Goal: Task Accomplishment & Management: Manage account settings

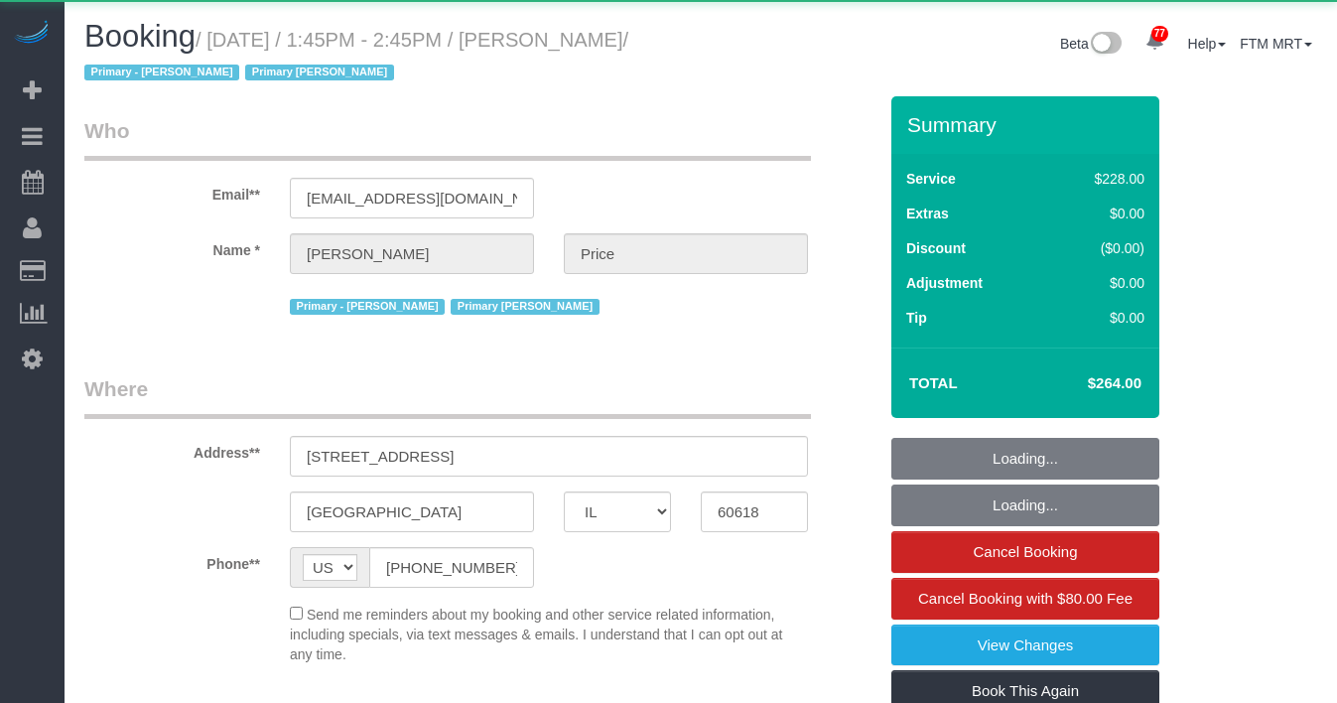
select select "IL"
select select "object:1280"
select select "512"
select select "number:1"
select select "number:57"
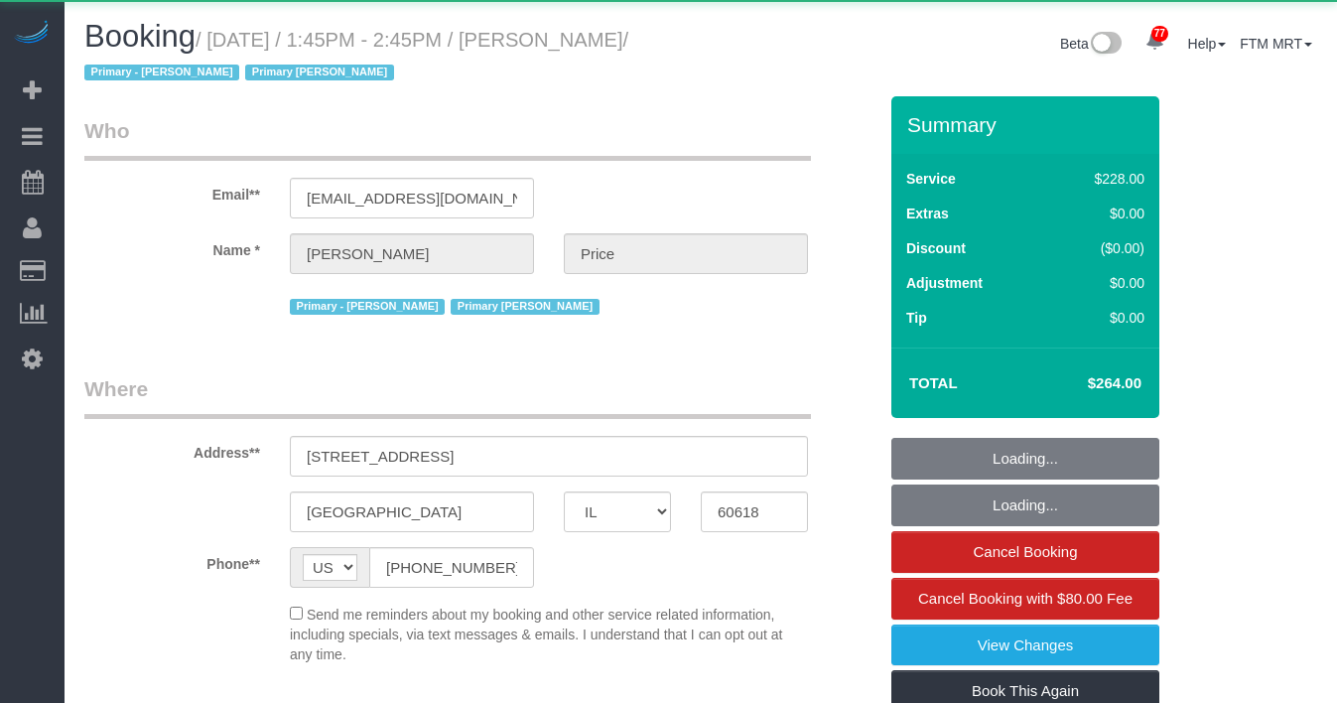
select select "number:139"
select select "number:104"
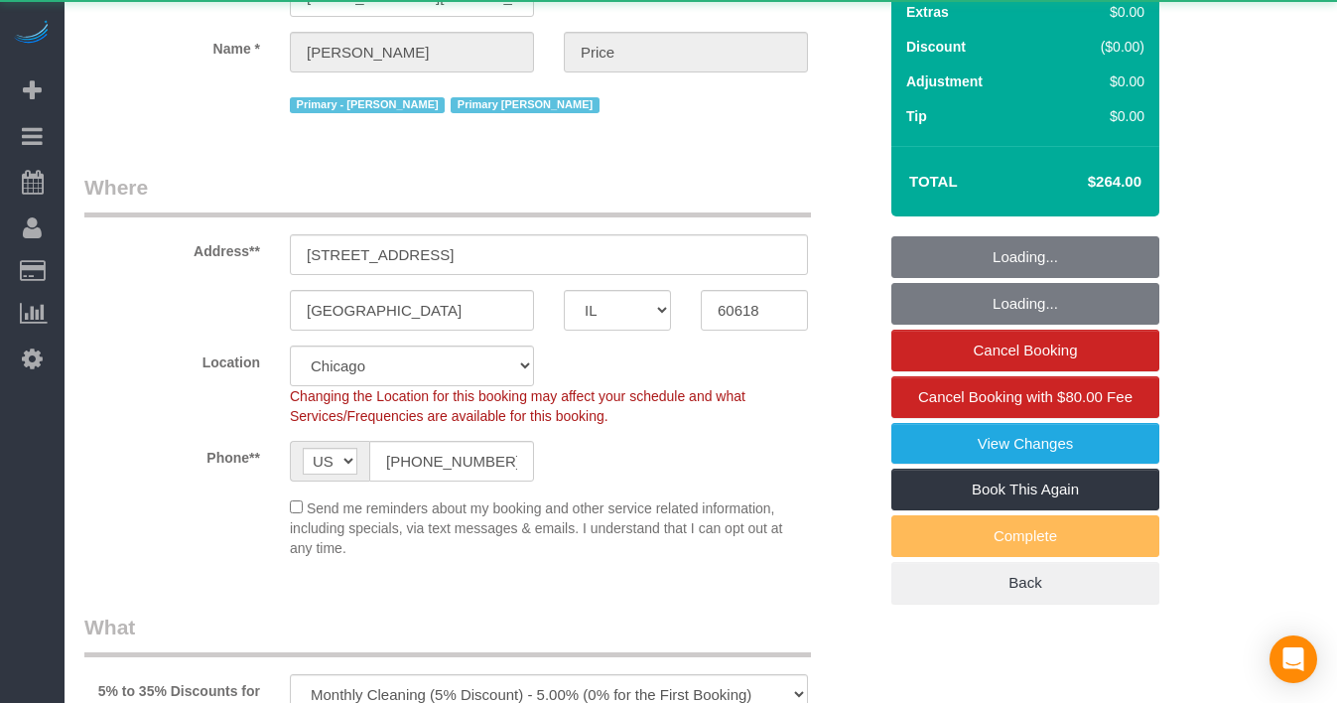
select select "2"
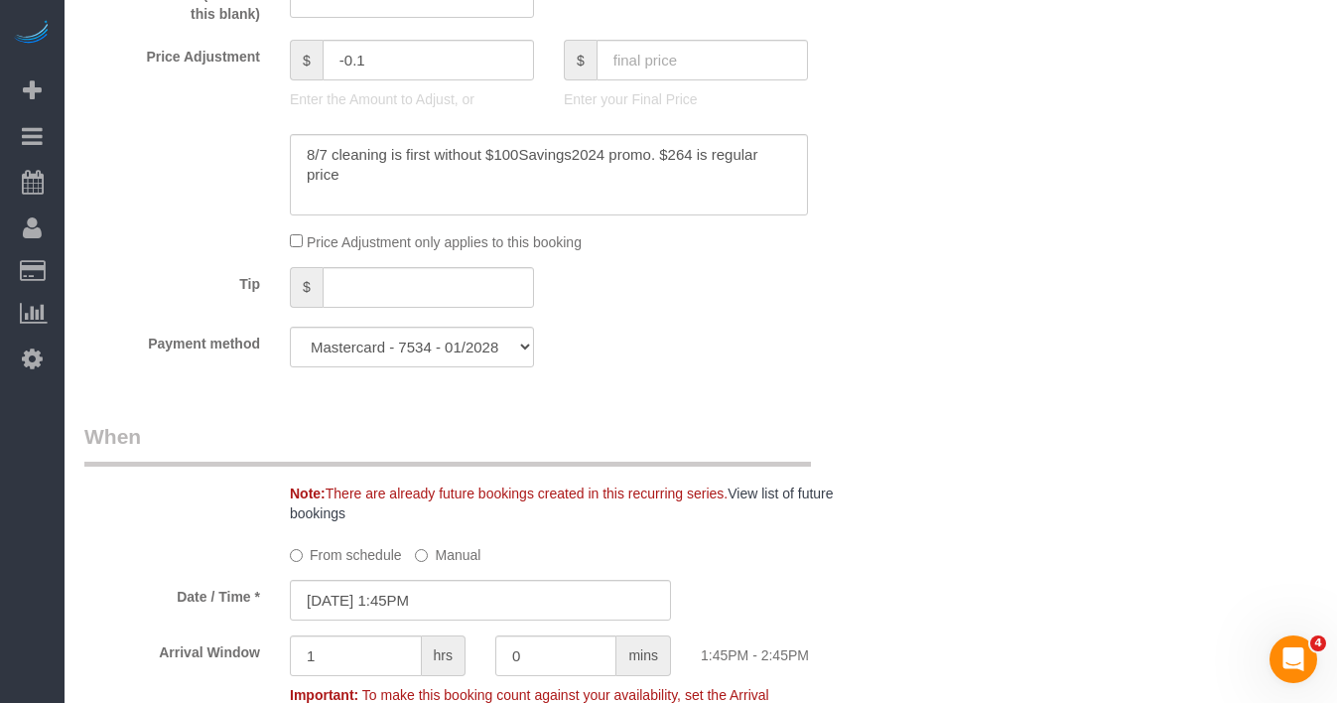
scroll to position [1835, 0]
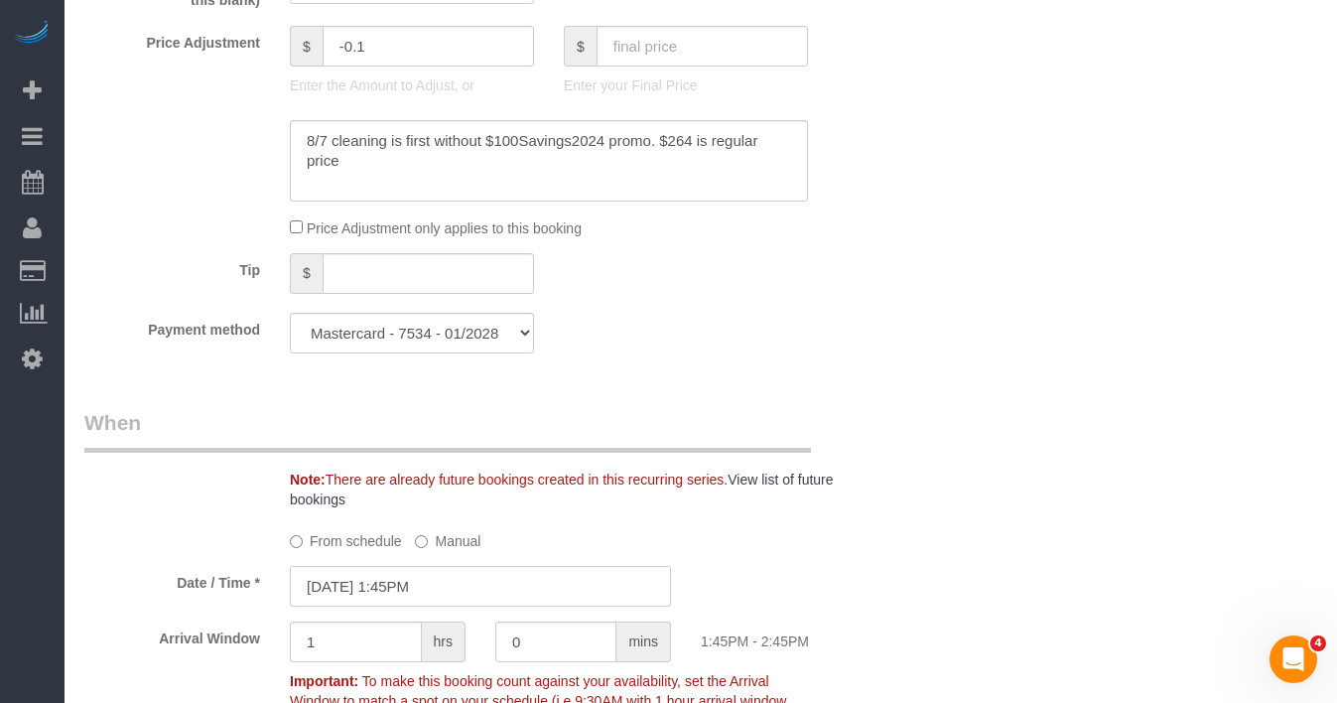
click at [460, 574] on input "08/20/2025 1:45PM" at bounding box center [480, 586] width 381 height 41
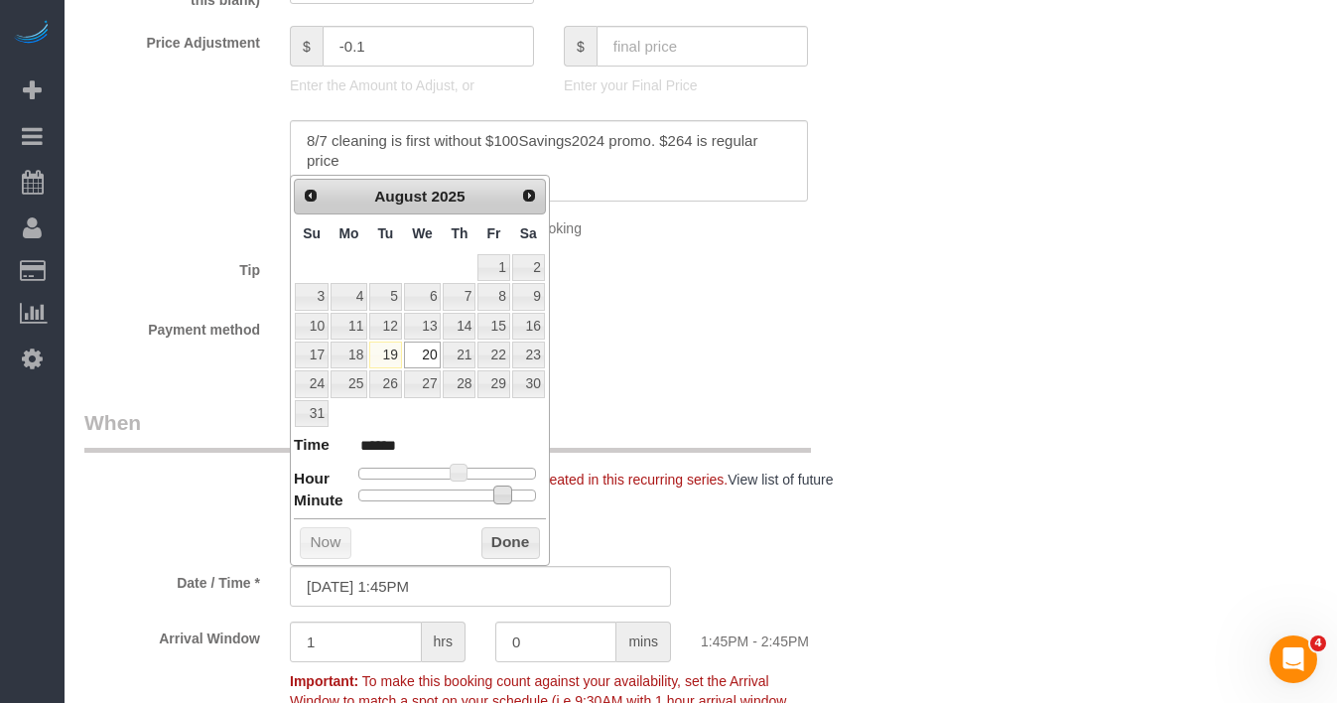
type input "08/20/2025 1:40PM"
type input "******"
type input "08/20/2025 1:35PM"
type input "******"
type input "08/20/2025 1:30PM"
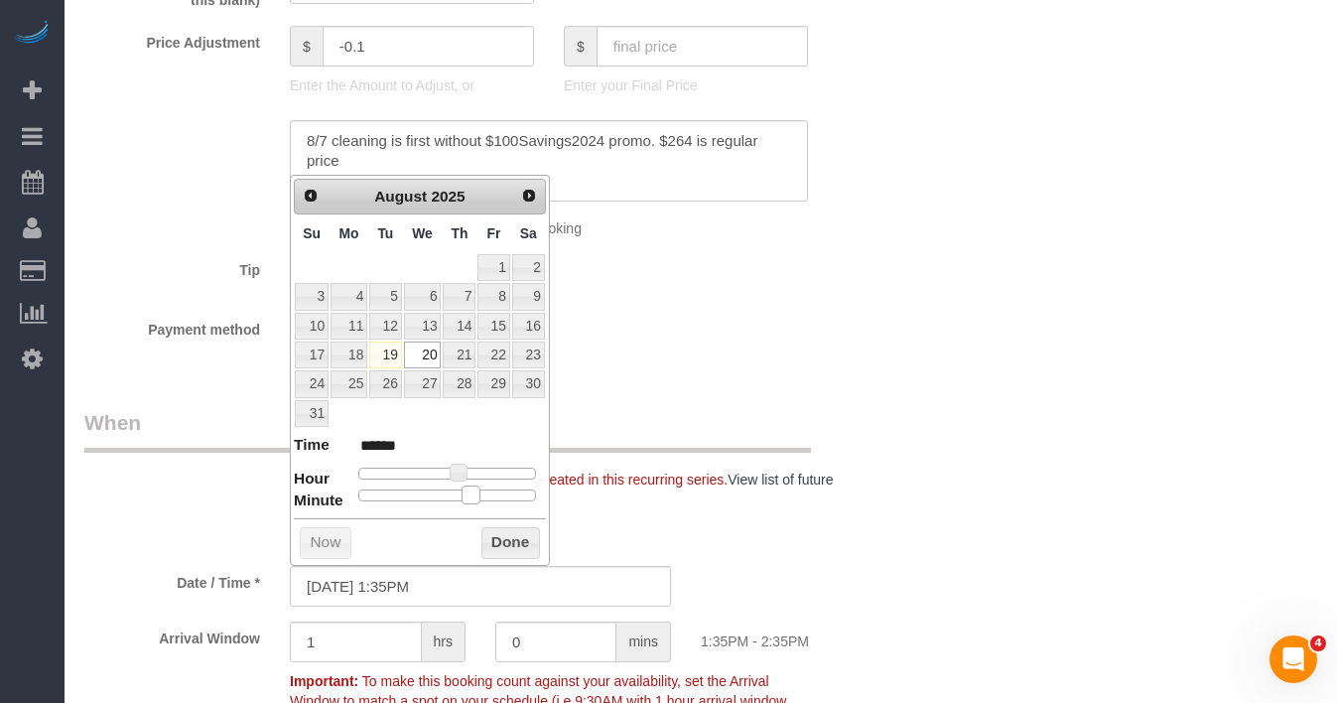
type input "******"
type input "08/20/2025 1:25PM"
type input "******"
type input "08/20/2025 1:30PM"
type input "******"
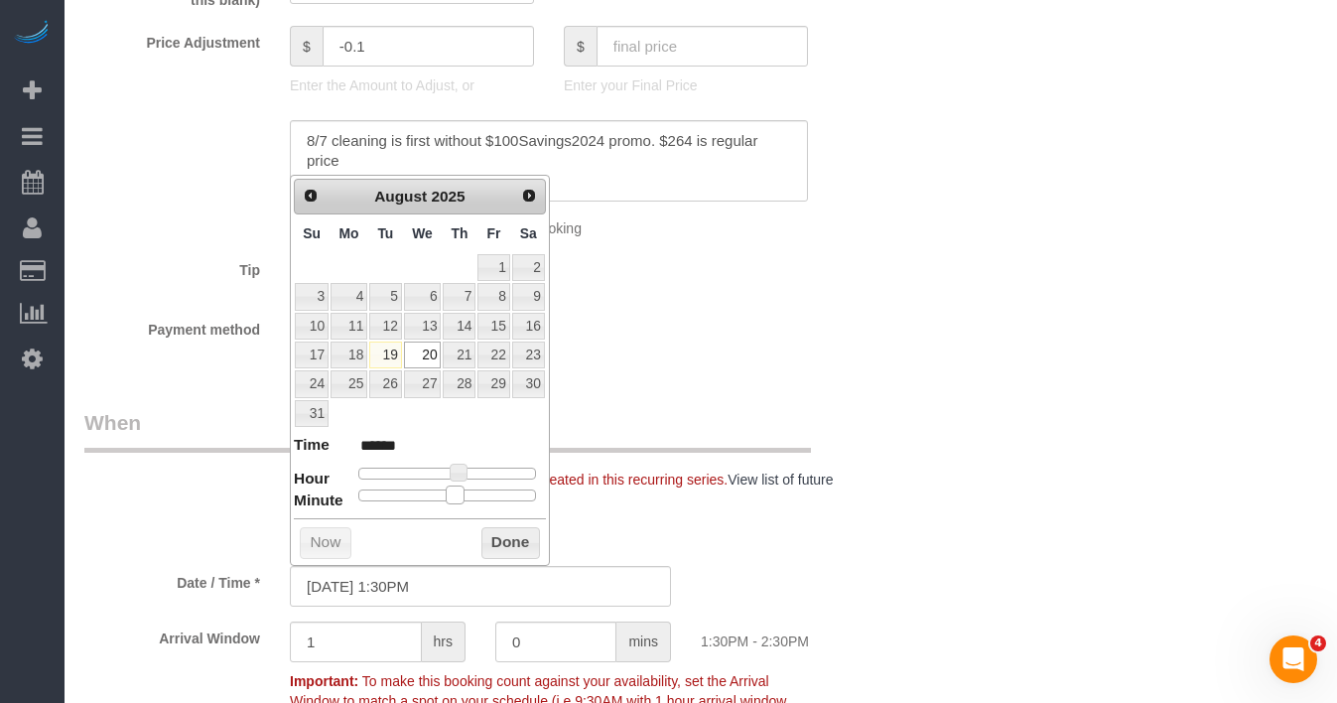
drag, startPoint x: 510, startPoint y: 493, endPoint x: 463, endPoint y: 494, distance: 46.7
click at [463, 494] on span at bounding box center [455, 494] width 18 height 18
click at [494, 542] on button "Done" at bounding box center [510, 543] width 59 height 32
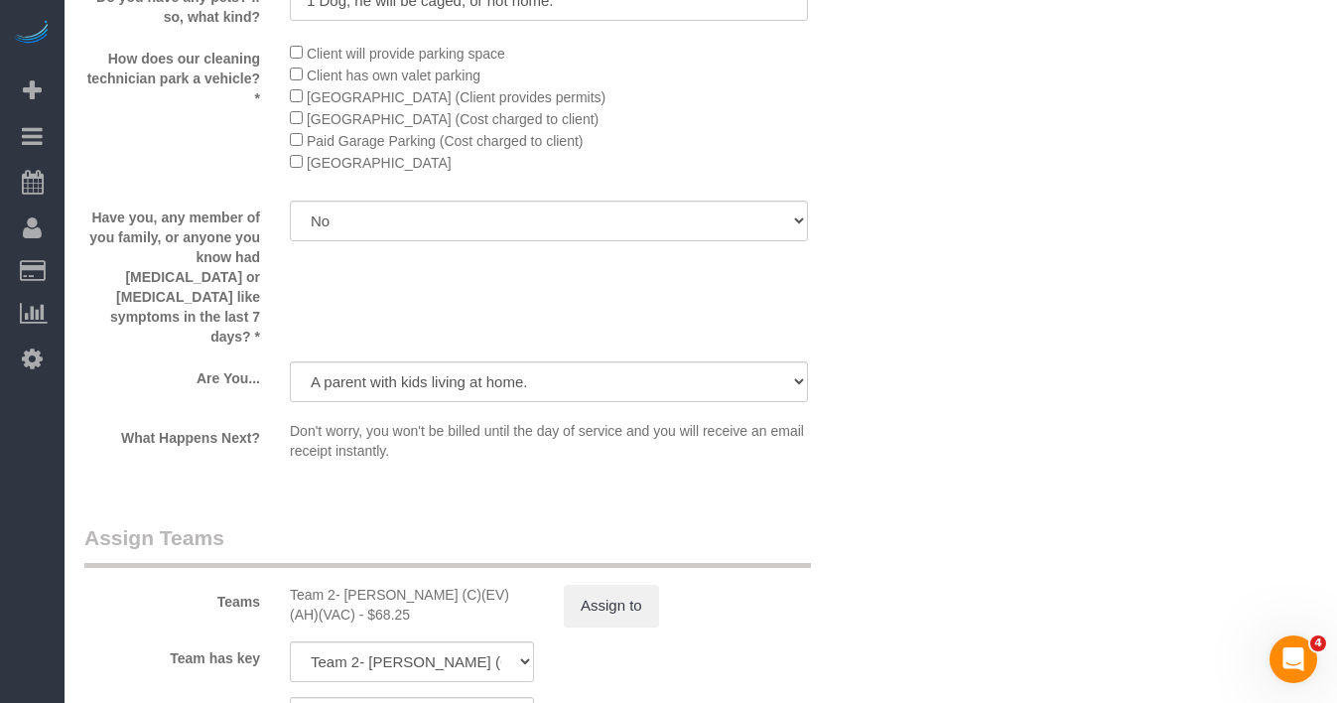
scroll to position [3315, 0]
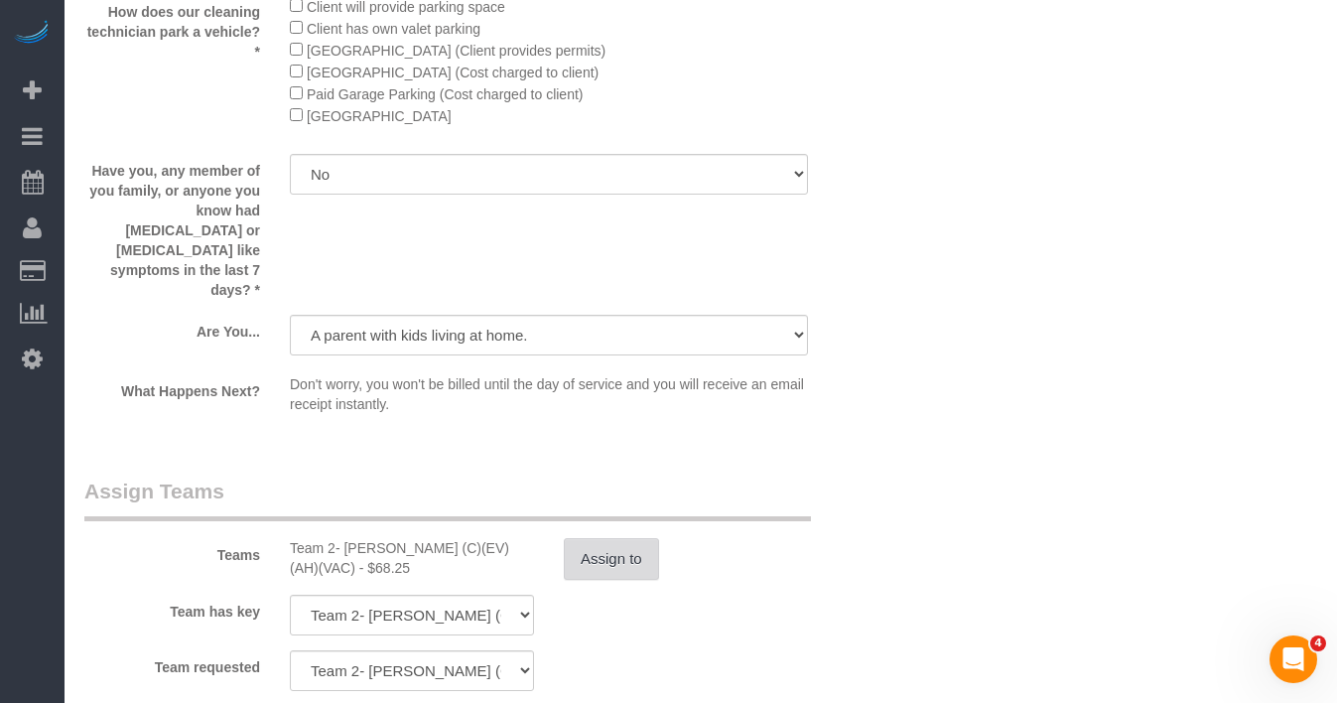
click at [595, 538] on button "Assign to" at bounding box center [611, 559] width 95 height 42
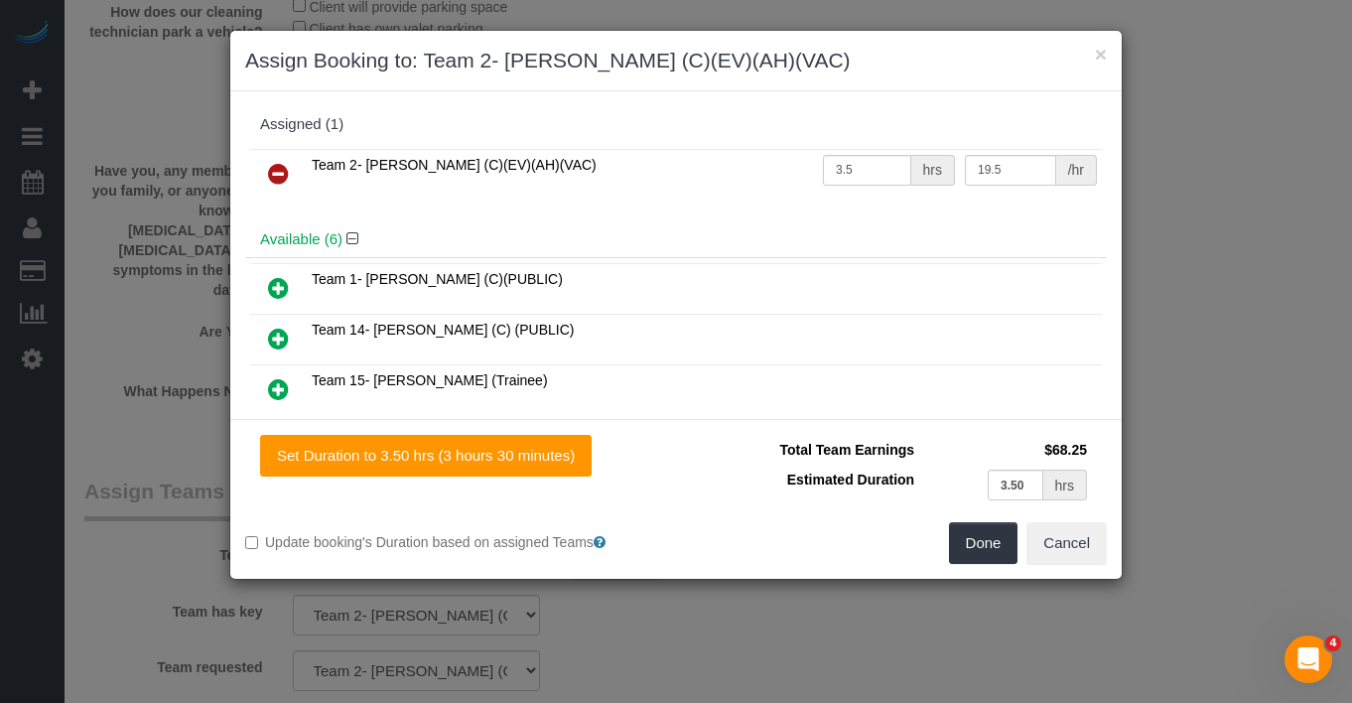
click at [280, 163] on icon at bounding box center [278, 174] width 21 height 24
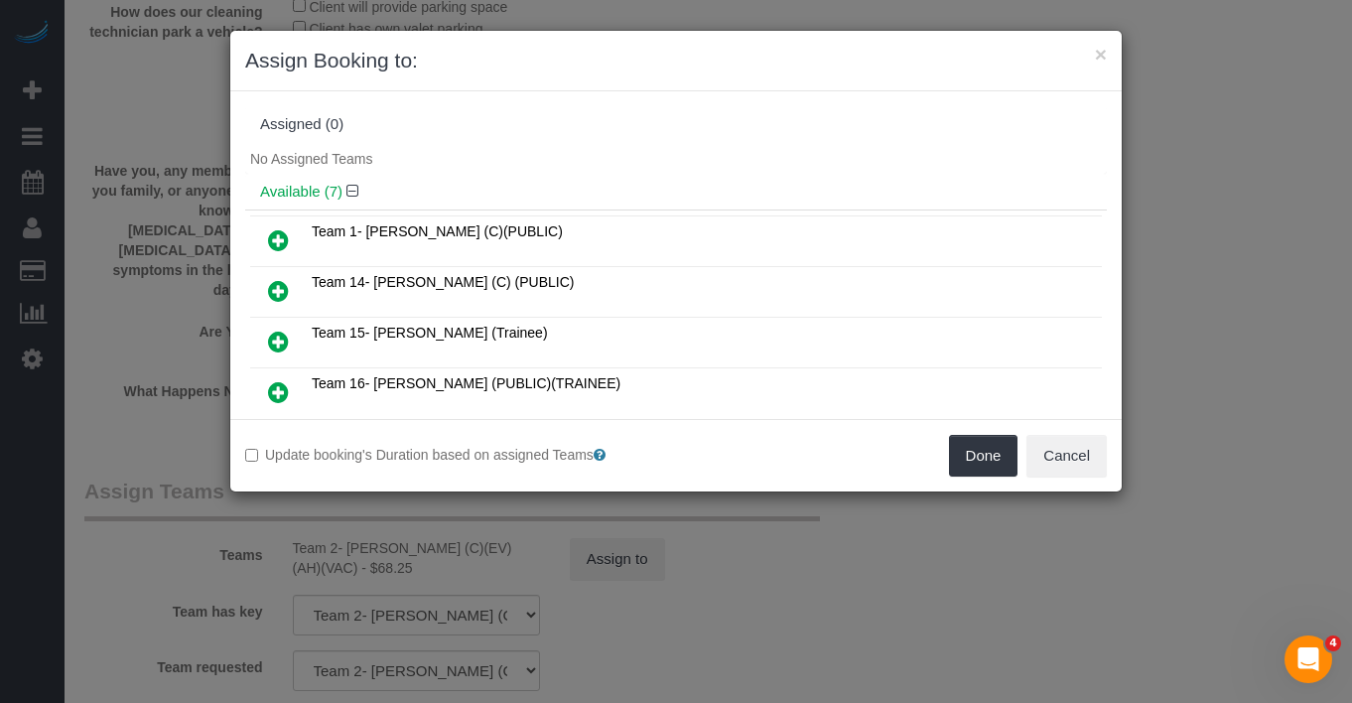
drag, startPoint x: 280, startPoint y: 228, endPoint x: 649, endPoint y: 238, distance: 369.3
click at [280, 228] on icon at bounding box center [278, 240] width 21 height 24
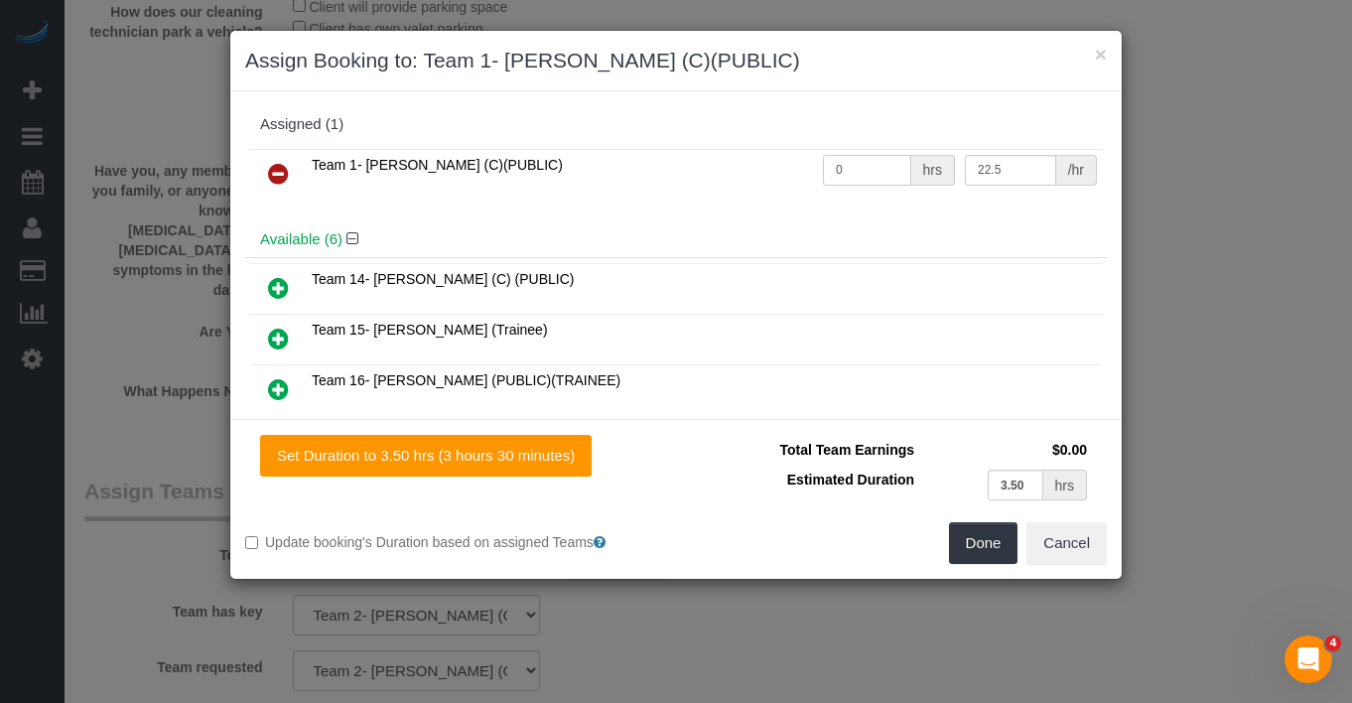
drag, startPoint x: 860, startPoint y: 175, endPoint x: 767, endPoint y: 162, distance: 94.2
click at [768, 162] on tr "Team 1- Ariana (C)(PUBLIC) 0 hrs 22.5 /hr" at bounding box center [675, 174] width 851 height 51
type input "3.5"
click at [989, 557] on button "Done" at bounding box center [983, 543] width 69 height 42
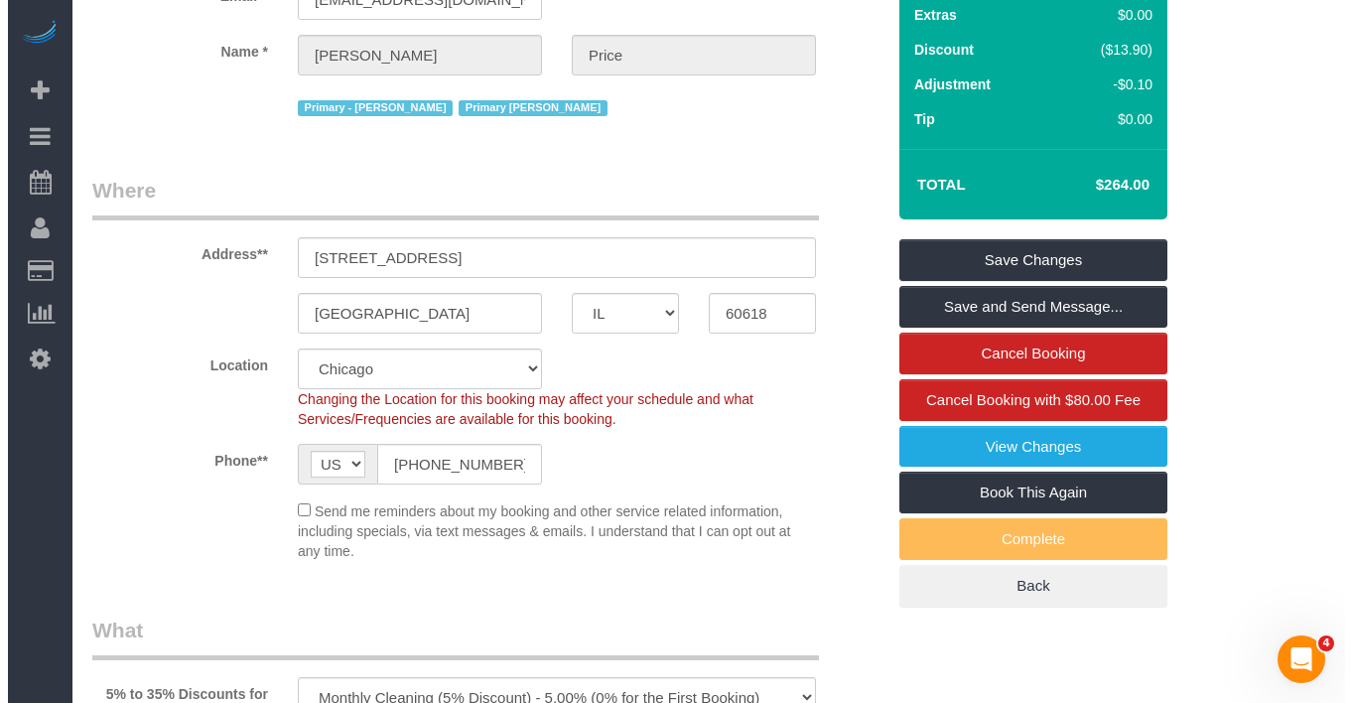
scroll to position [0, 0]
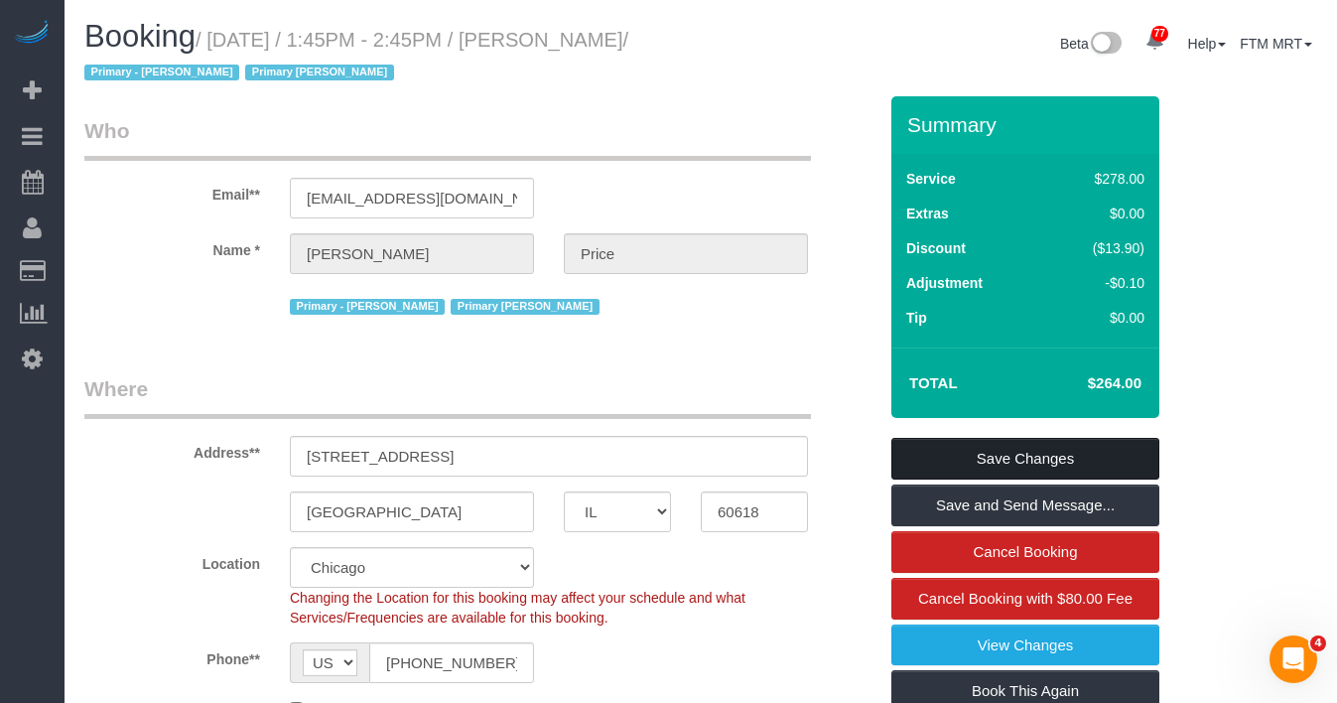
click at [1059, 460] on link "Save Changes" at bounding box center [1025, 459] width 268 height 42
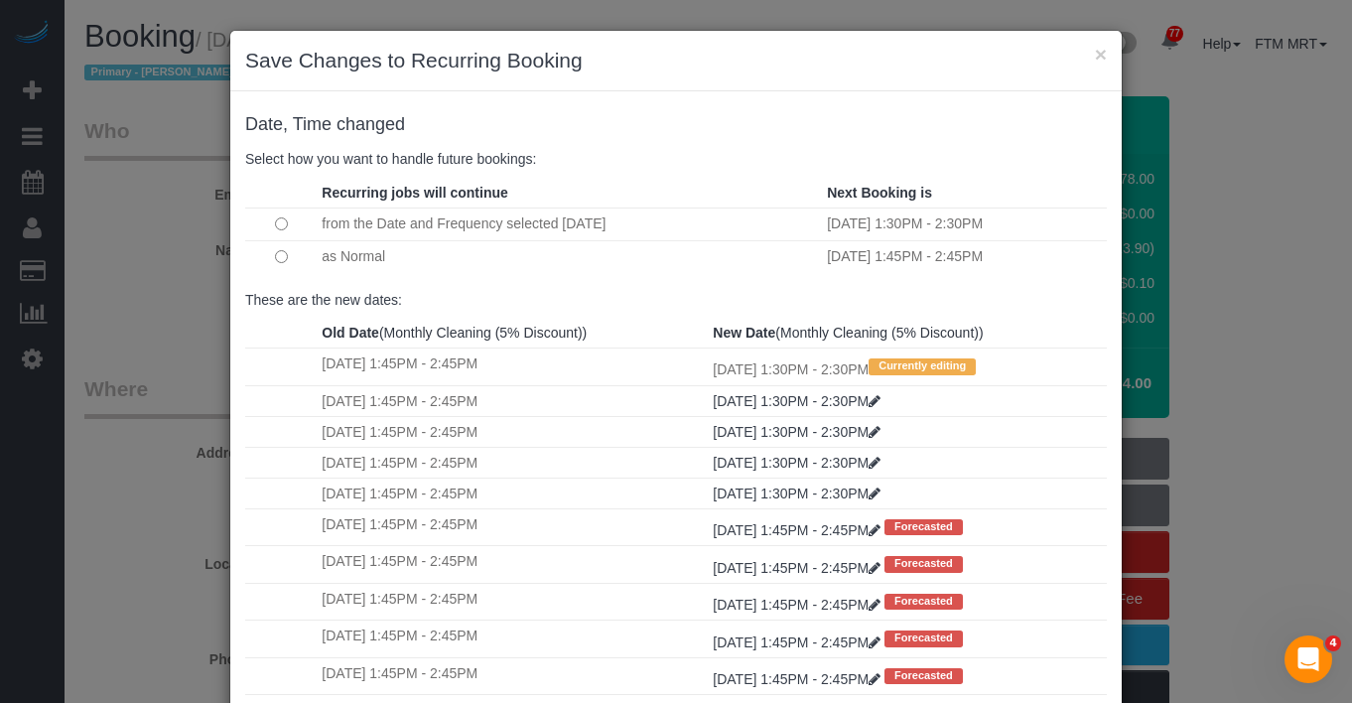
click at [273, 264] on td at bounding box center [280, 256] width 71 height 33
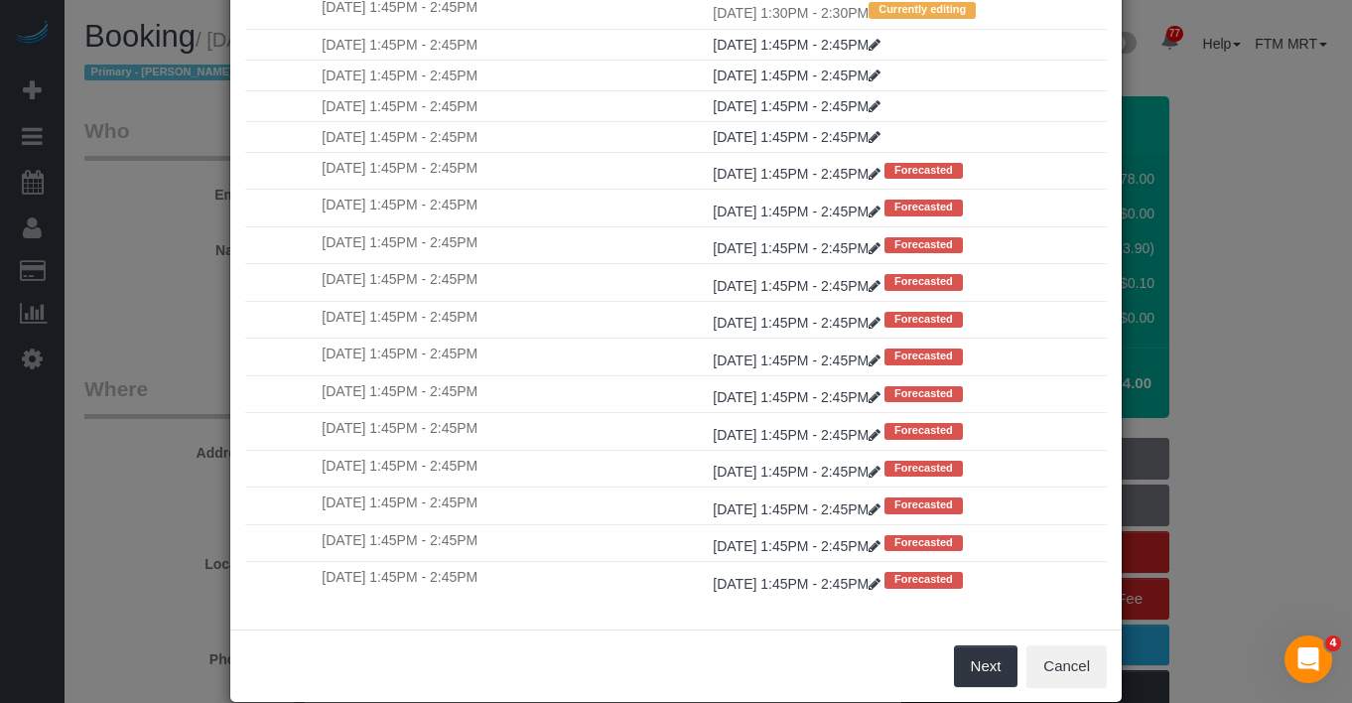
scroll to position [187, 0]
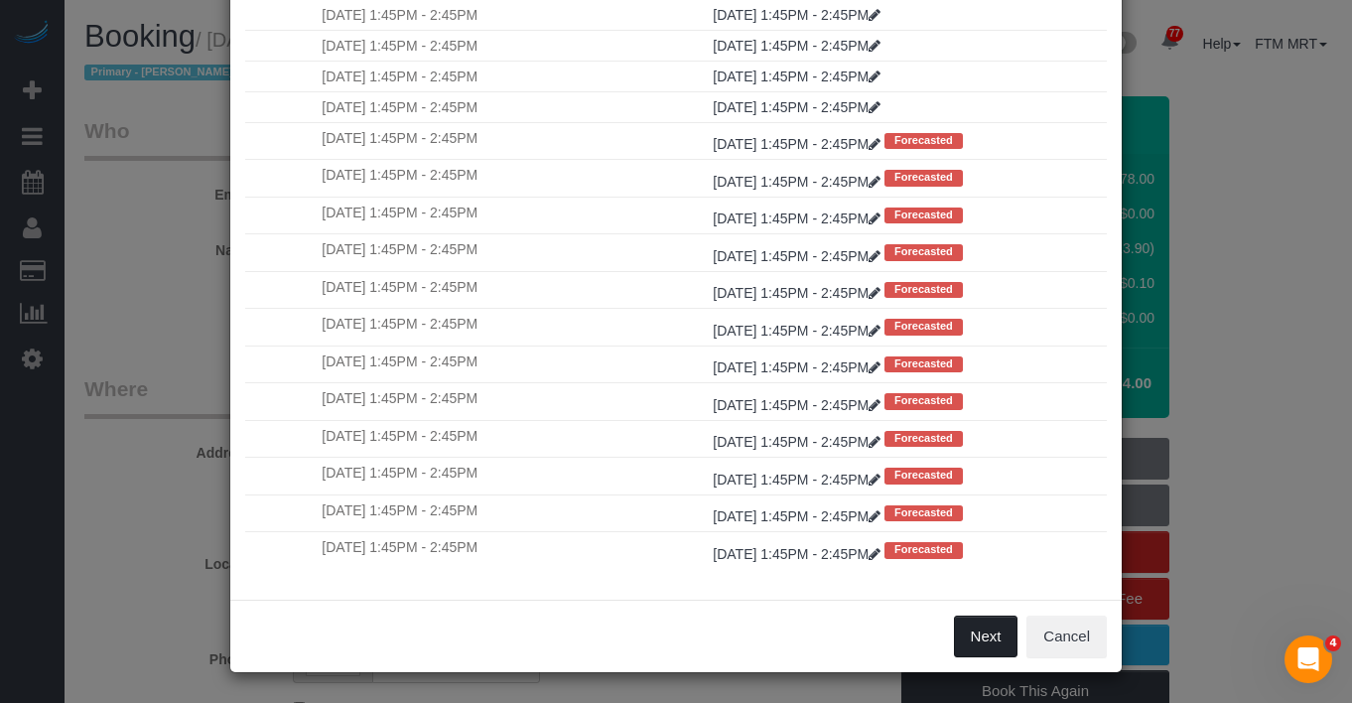
click at [977, 631] on button "Next" at bounding box center [986, 636] width 65 height 42
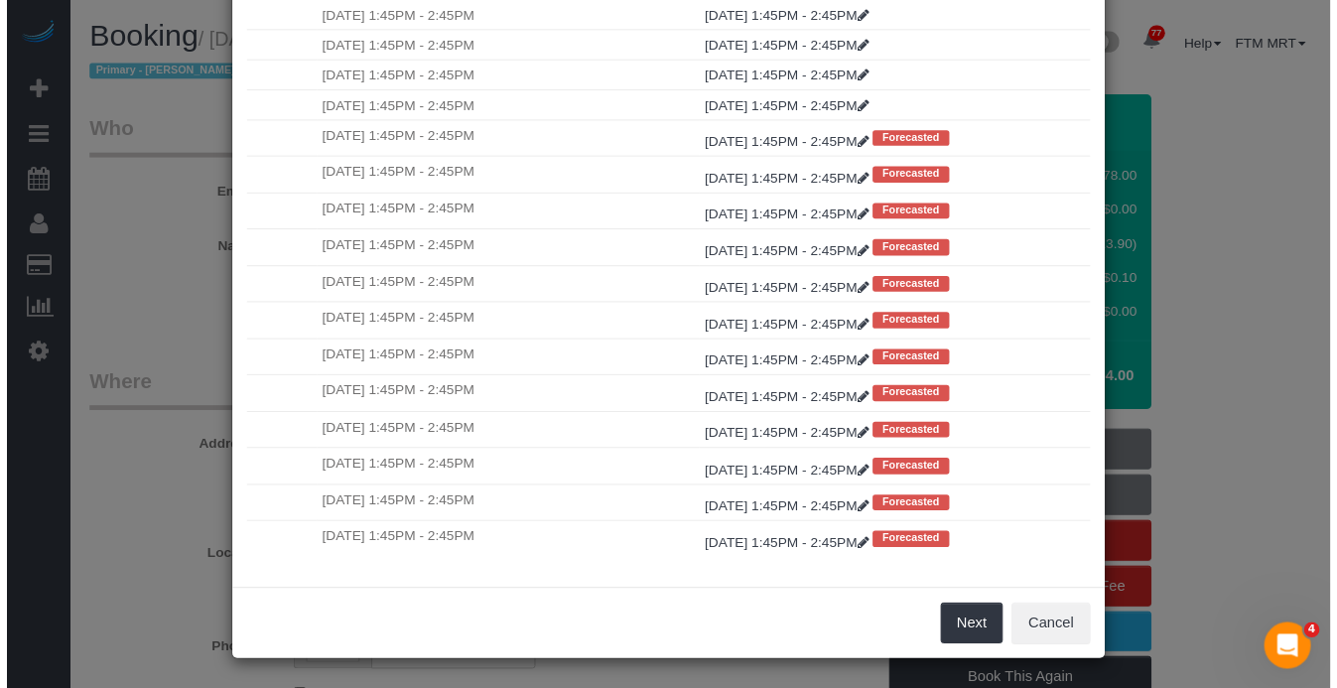
scroll to position [0, 0]
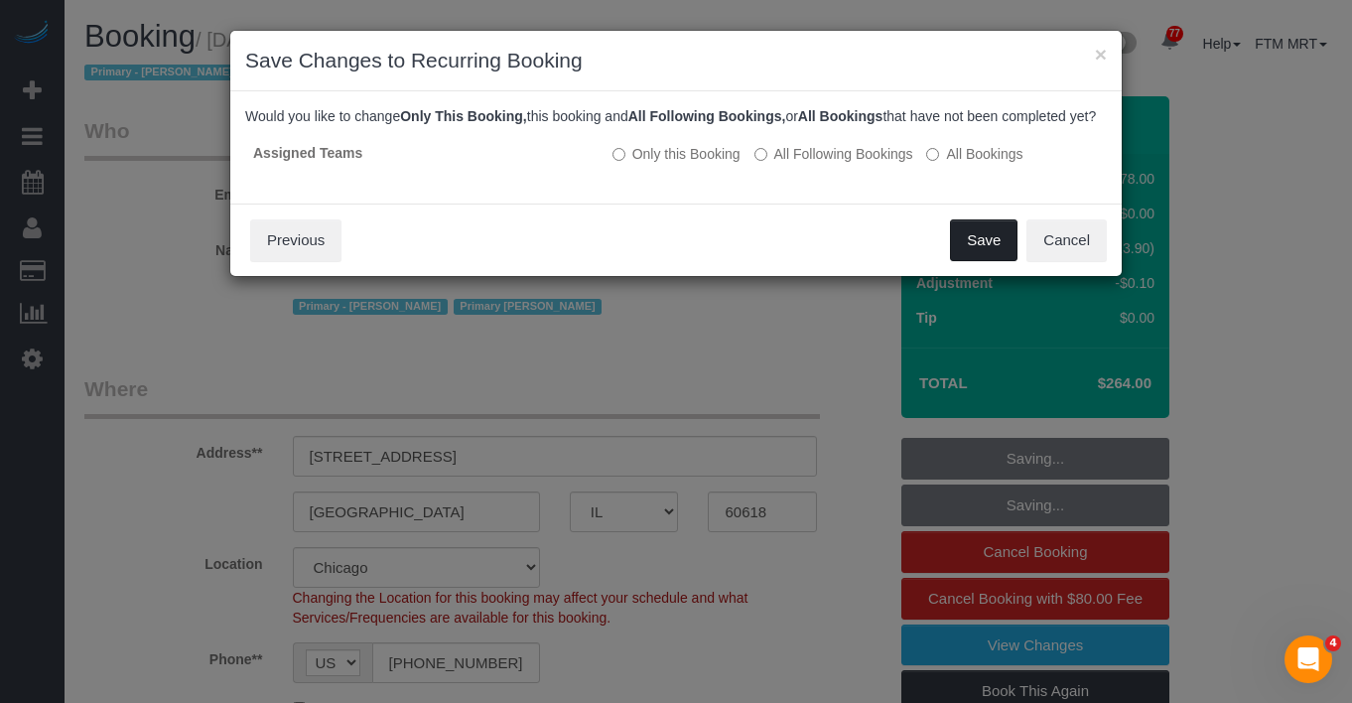
click at [980, 261] on button "Save" at bounding box center [983, 240] width 67 height 42
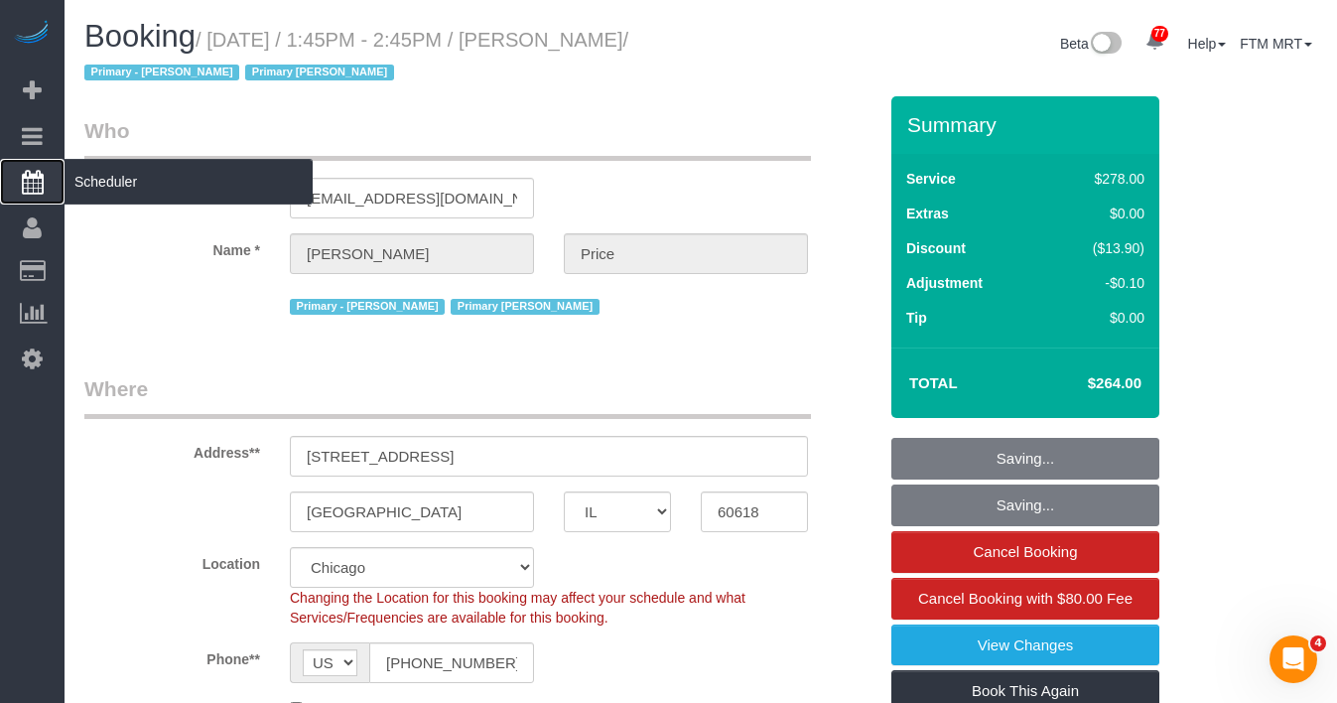
click at [140, 183] on span "Scheduler" at bounding box center [189, 182] width 248 height 46
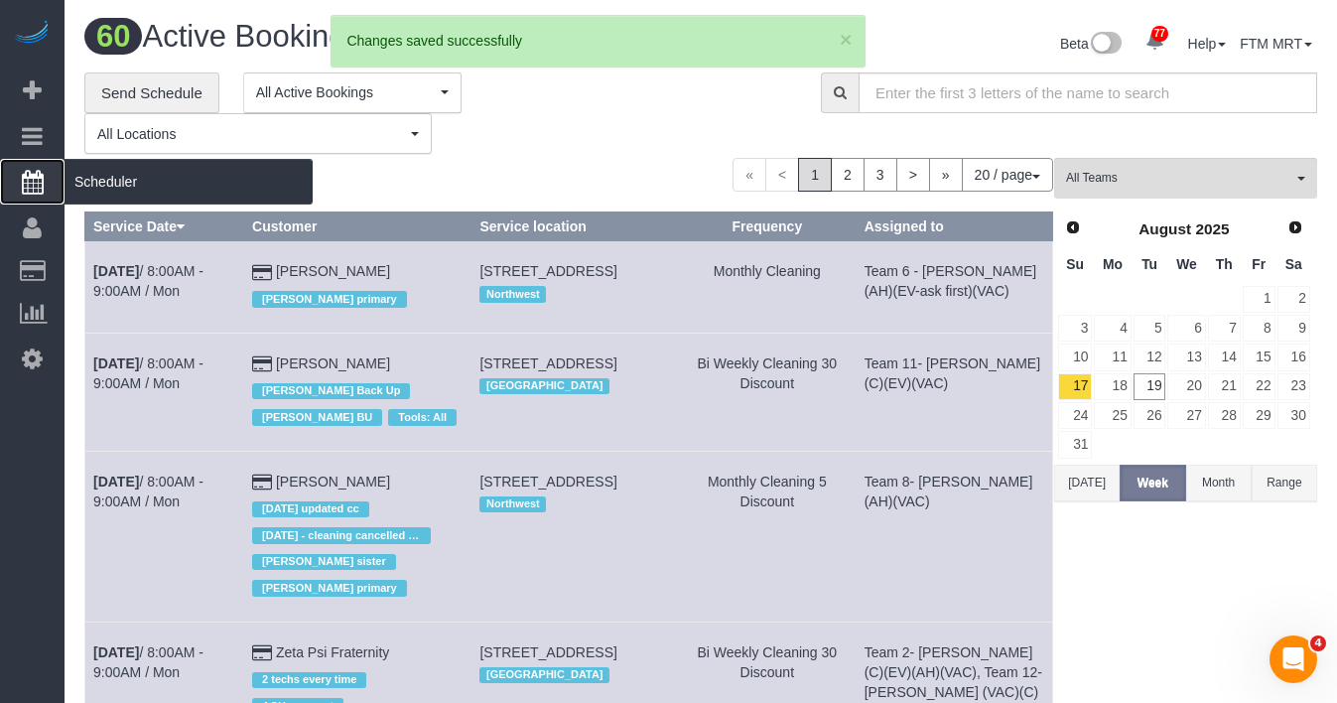
click at [99, 190] on span "Scheduler" at bounding box center [189, 182] width 248 height 46
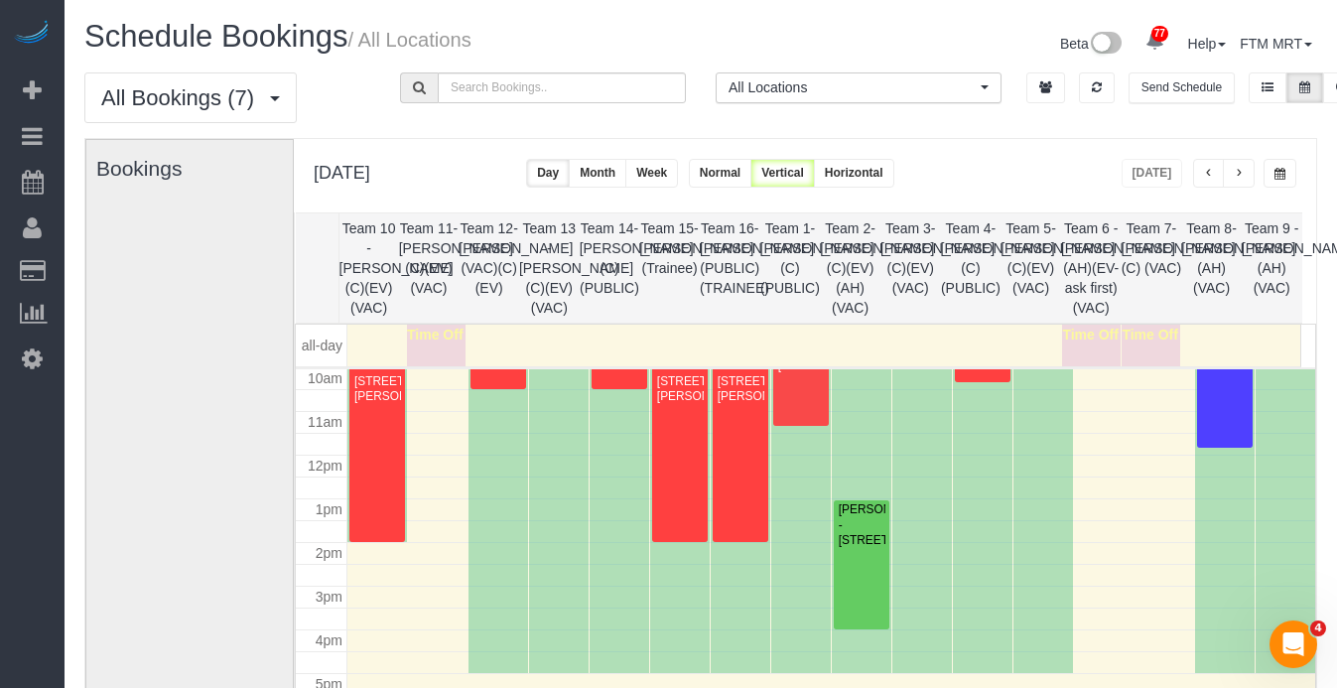
scroll to position [485, 0]
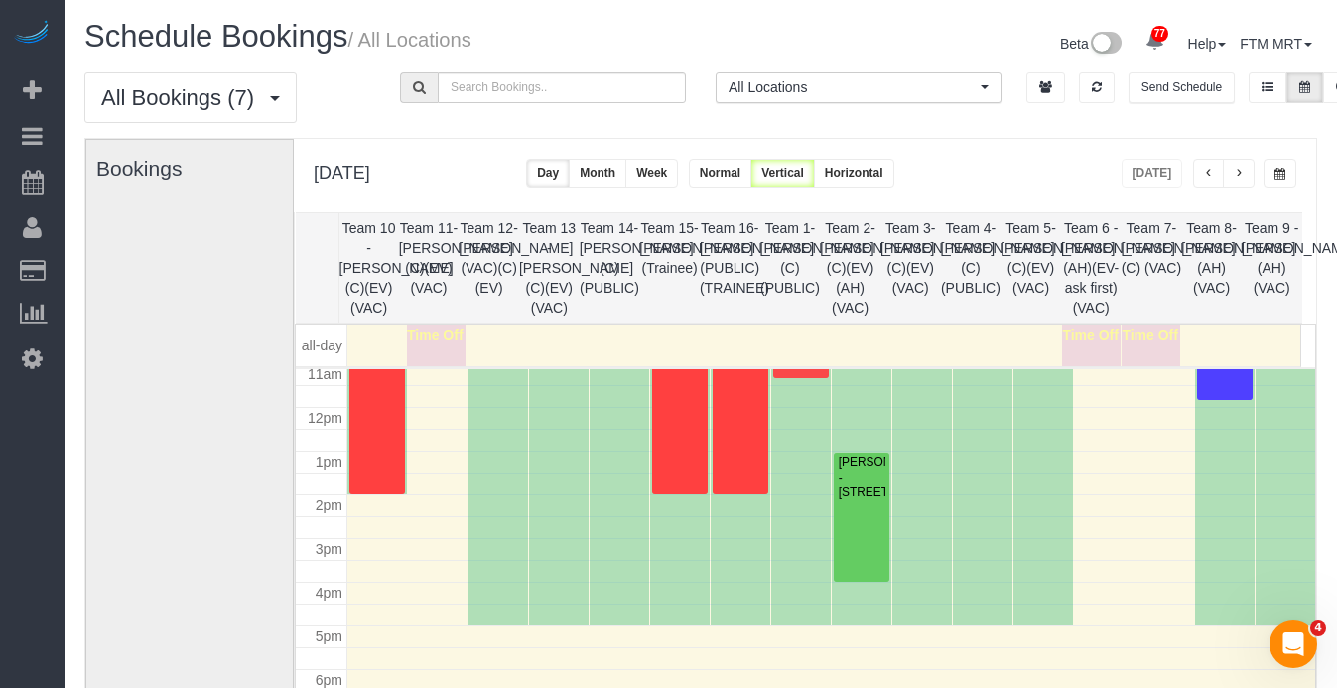
click at [1238, 185] on button "button" at bounding box center [1239, 173] width 32 height 29
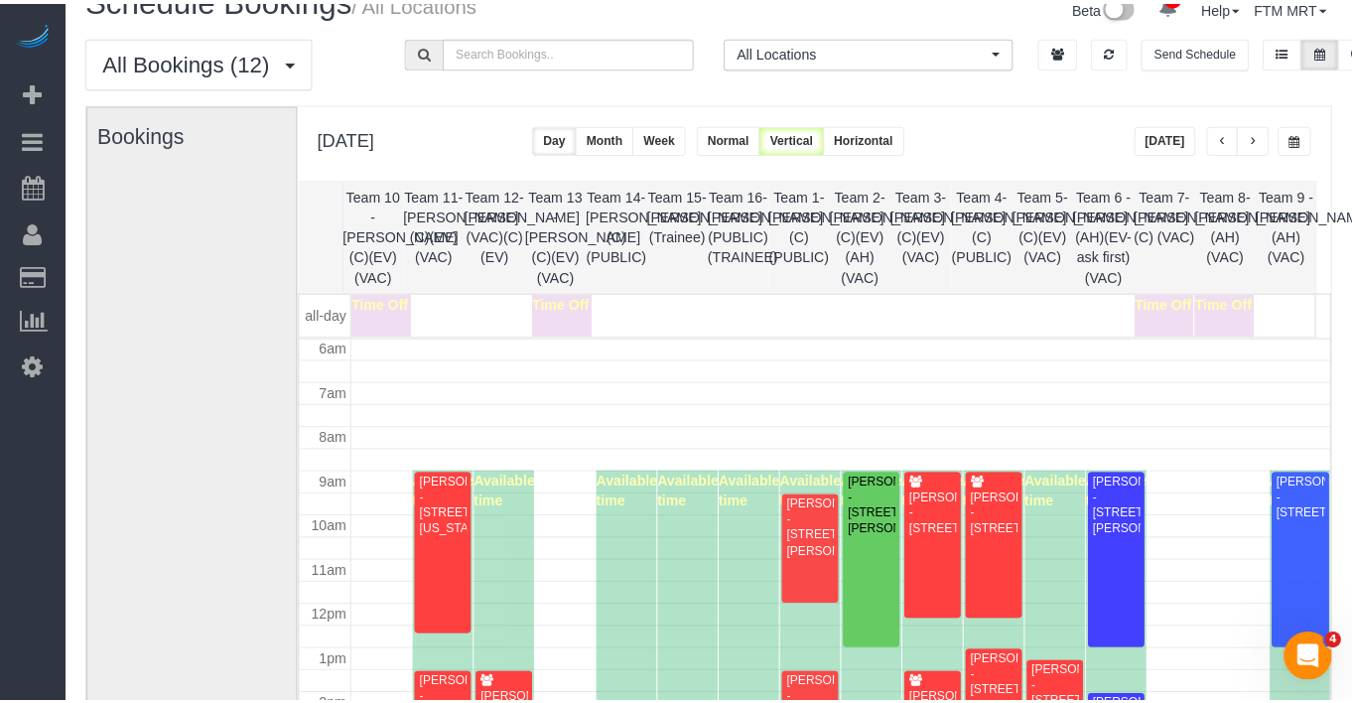
scroll to position [239, 0]
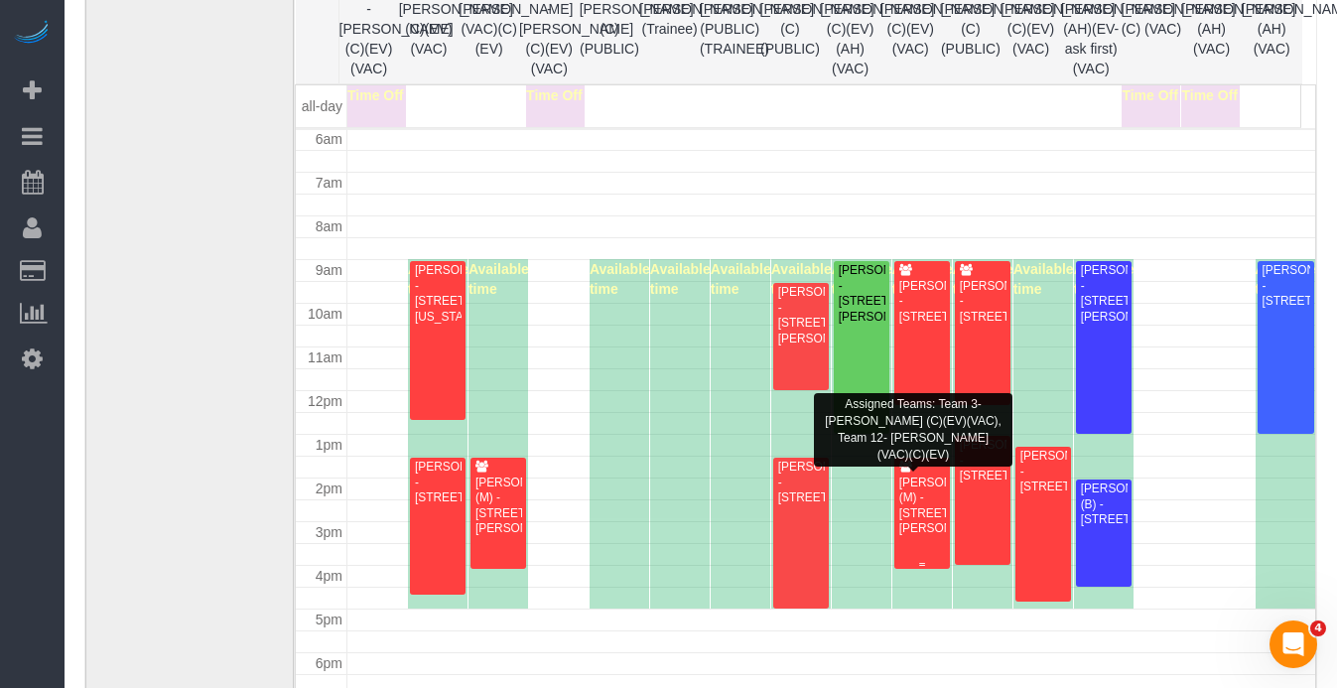
click at [914, 496] on div "Meg Madison (M) - 1141 Darrow Avenue, Evanston, IL 60202" at bounding box center [922, 506] width 48 height 62
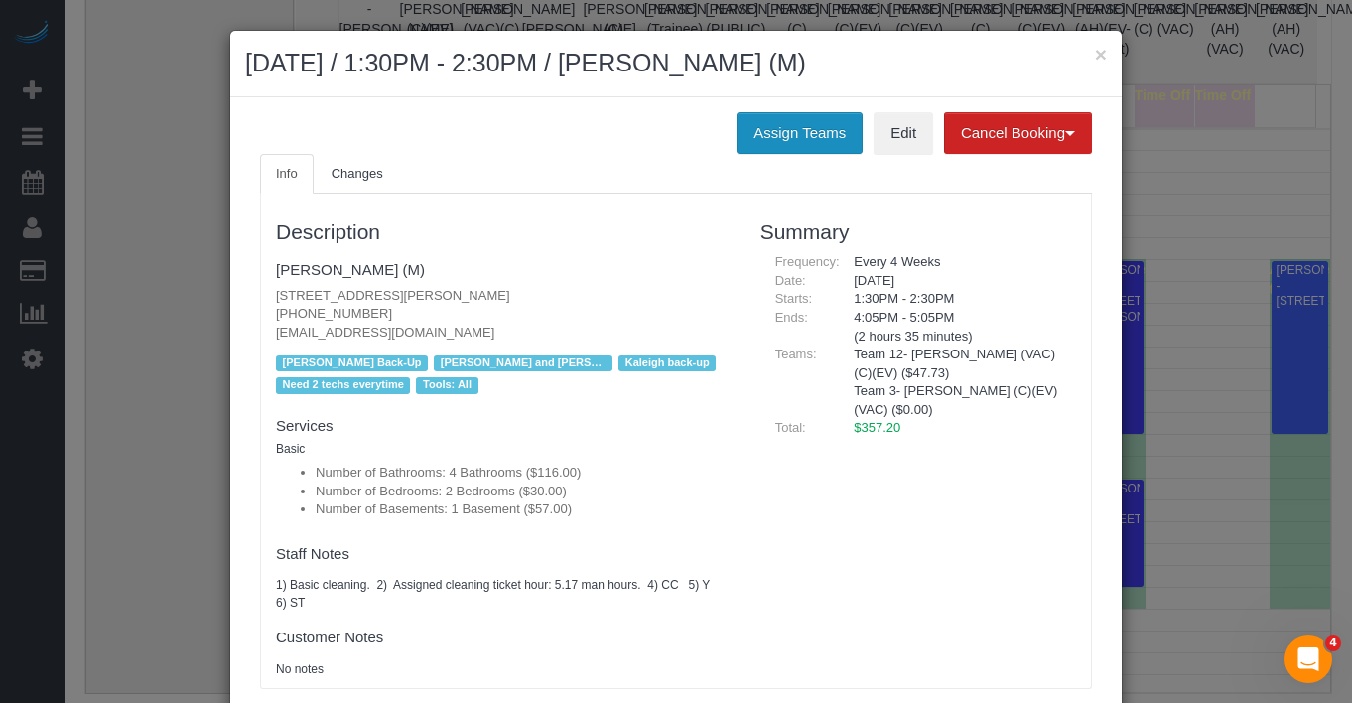
click at [773, 146] on button "Assign Teams" at bounding box center [799, 133] width 126 height 42
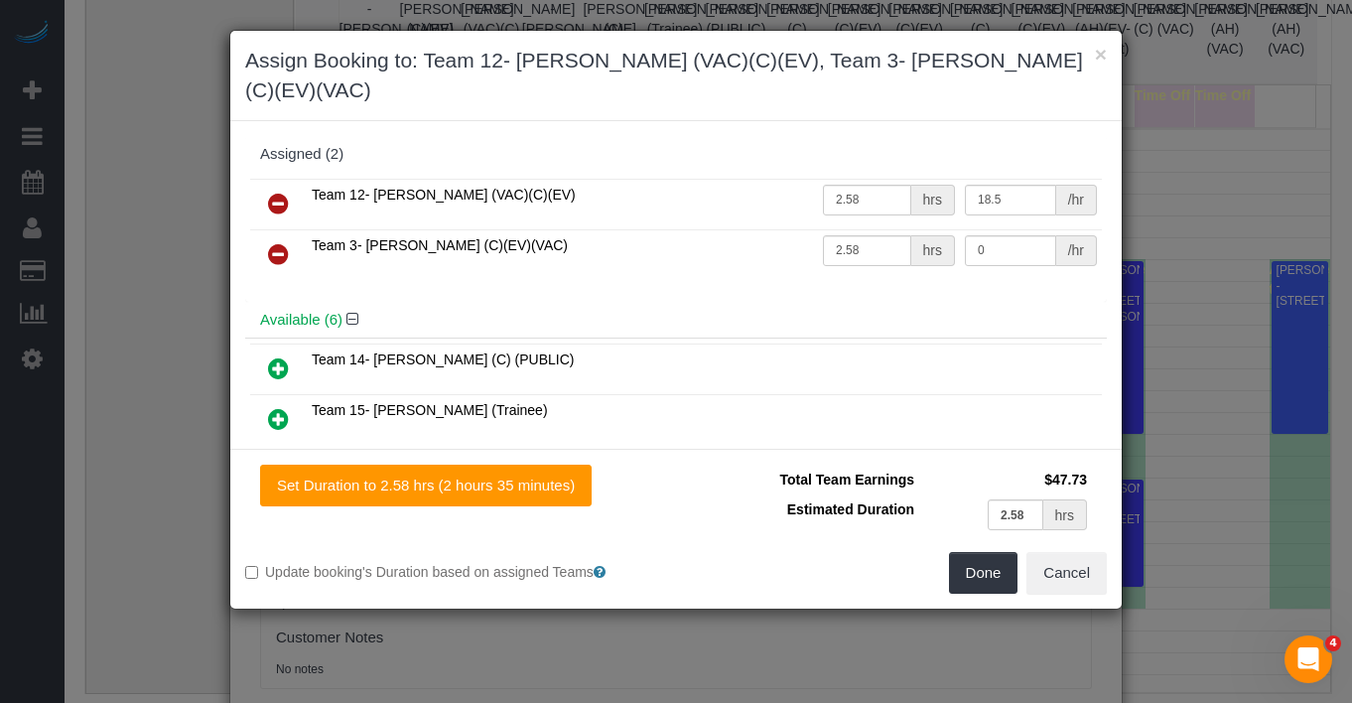
click at [284, 242] on icon at bounding box center [278, 254] width 21 height 24
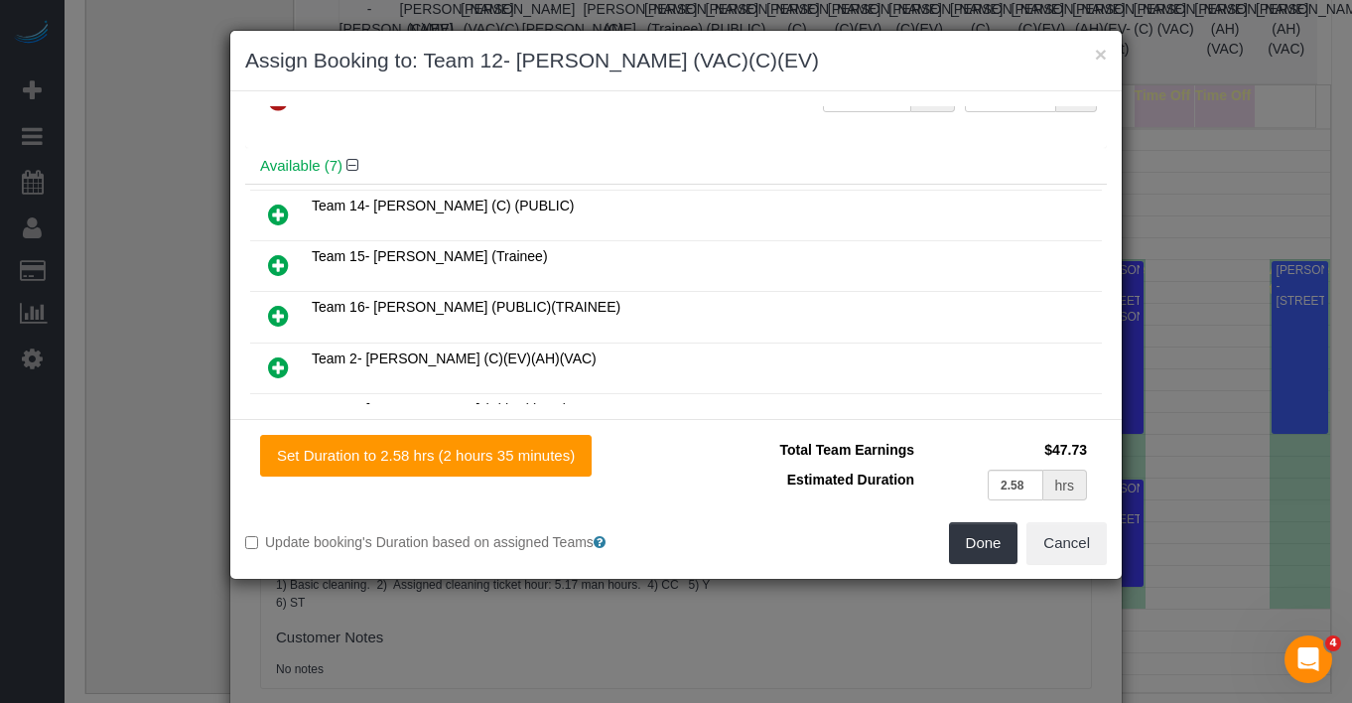
scroll to position [189, 0]
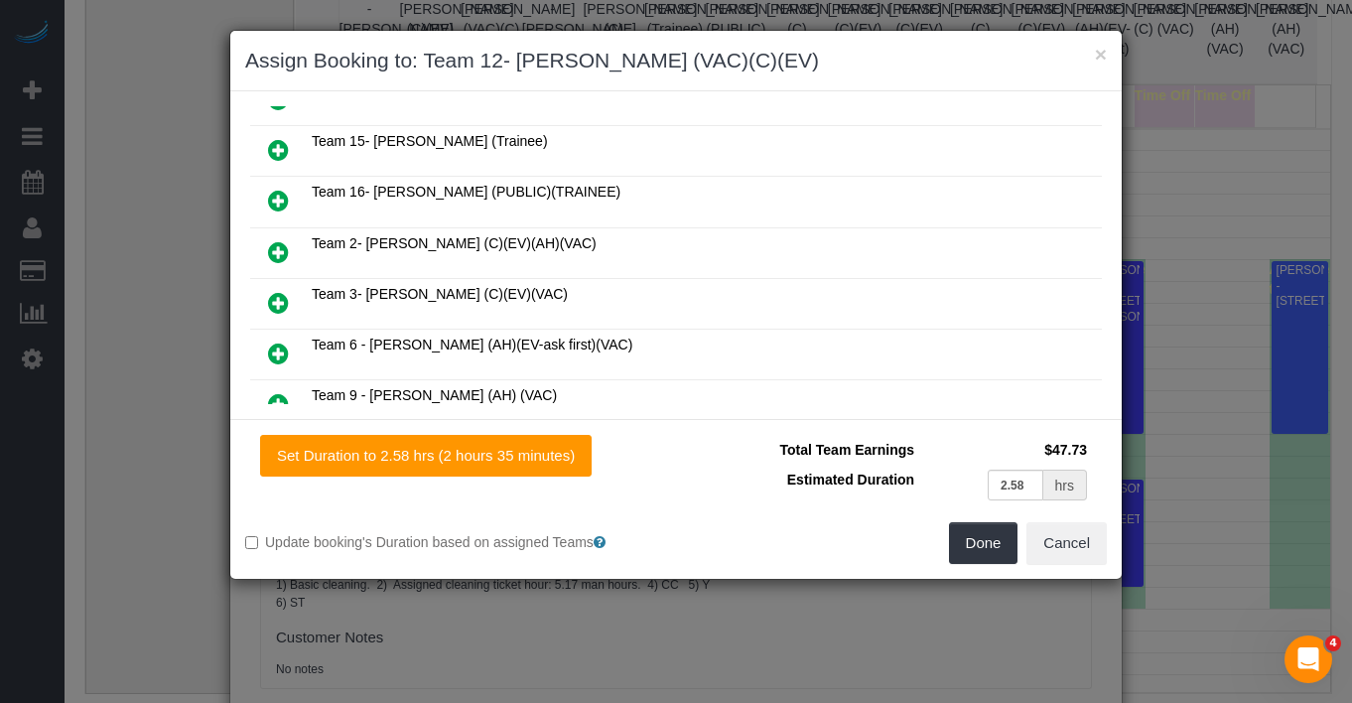
click at [274, 240] on icon at bounding box center [278, 252] width 21 height 24
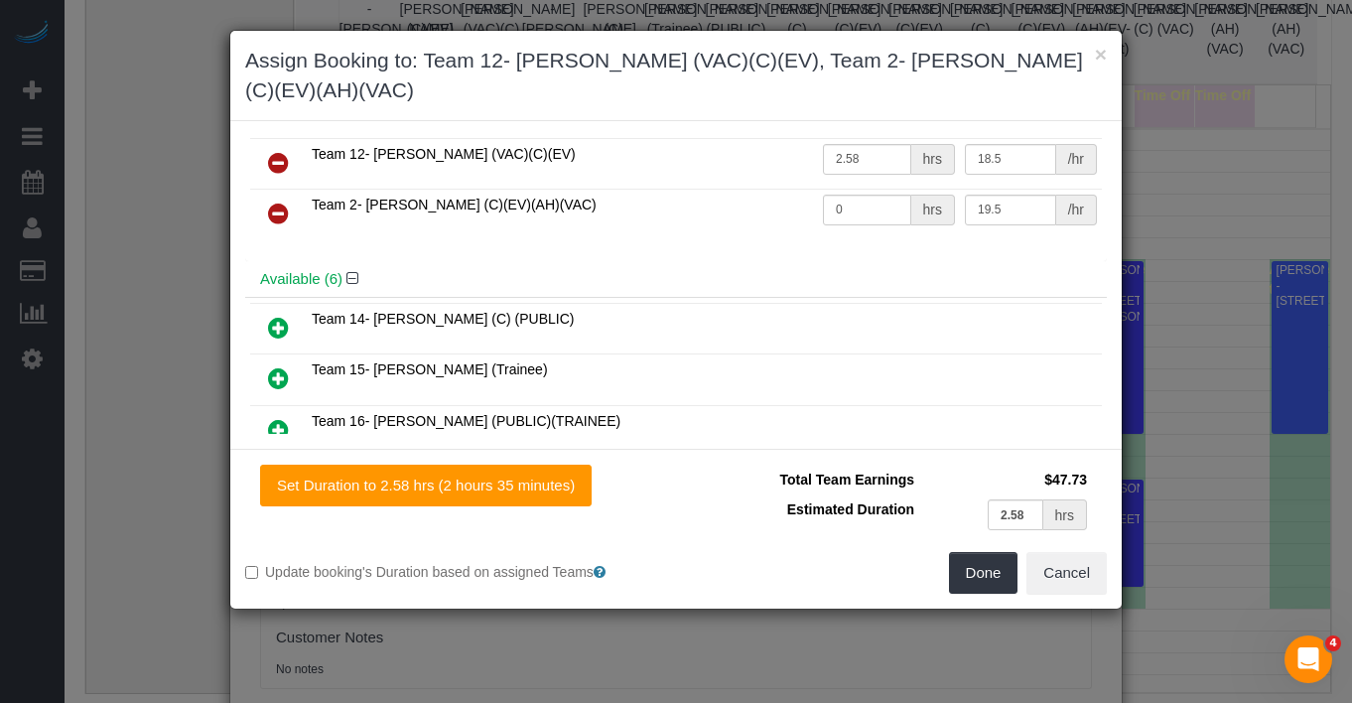
scroll to position [0, 0]
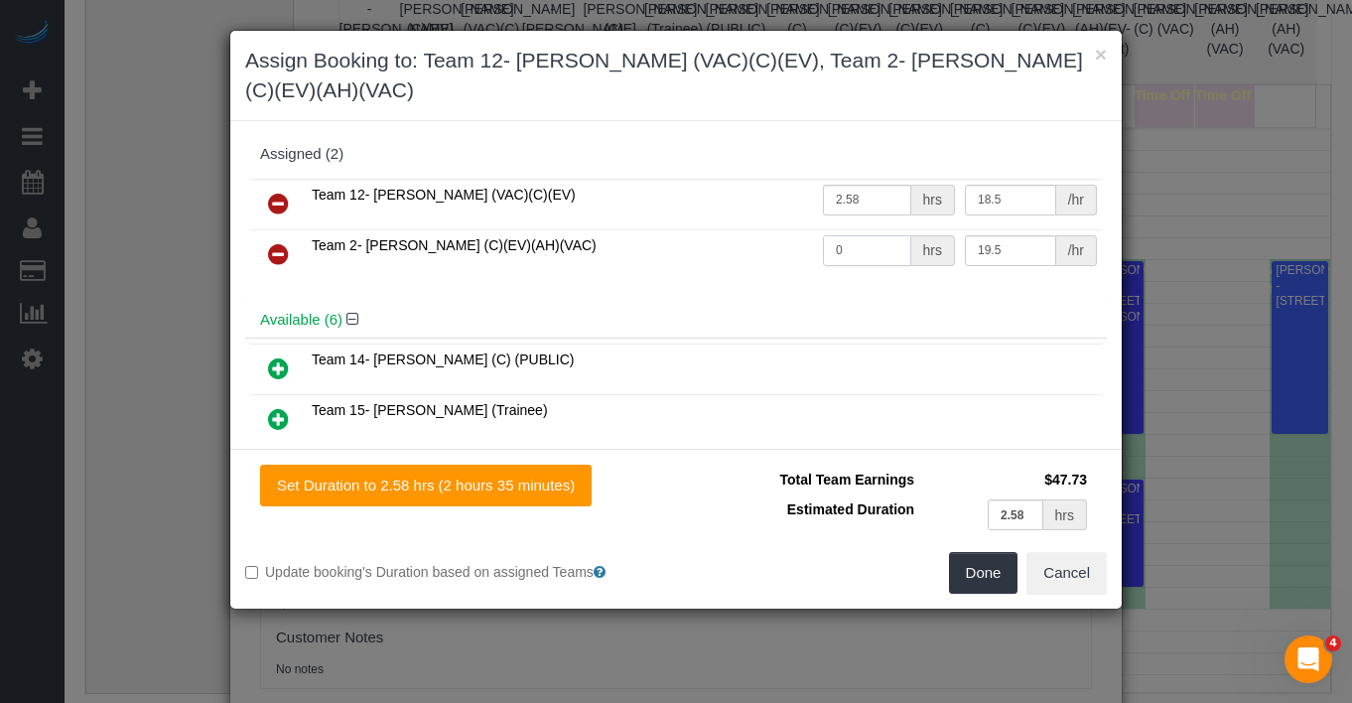
drag, startPoint x: 838, startPoint y: 224, endPoint x: 765, endPoint y: 217, distance: 72.8
click at [765, 229] on tr "Team 2- Jannette (C)(EV)(AH)(VAC) 0 hrs 19.5 /hr" at bounding box center [675, 254] width 851 height 51
type input "2.58"
click at [990, 552] on button "Done" at bounding box center [983, 573] width 69 height 42
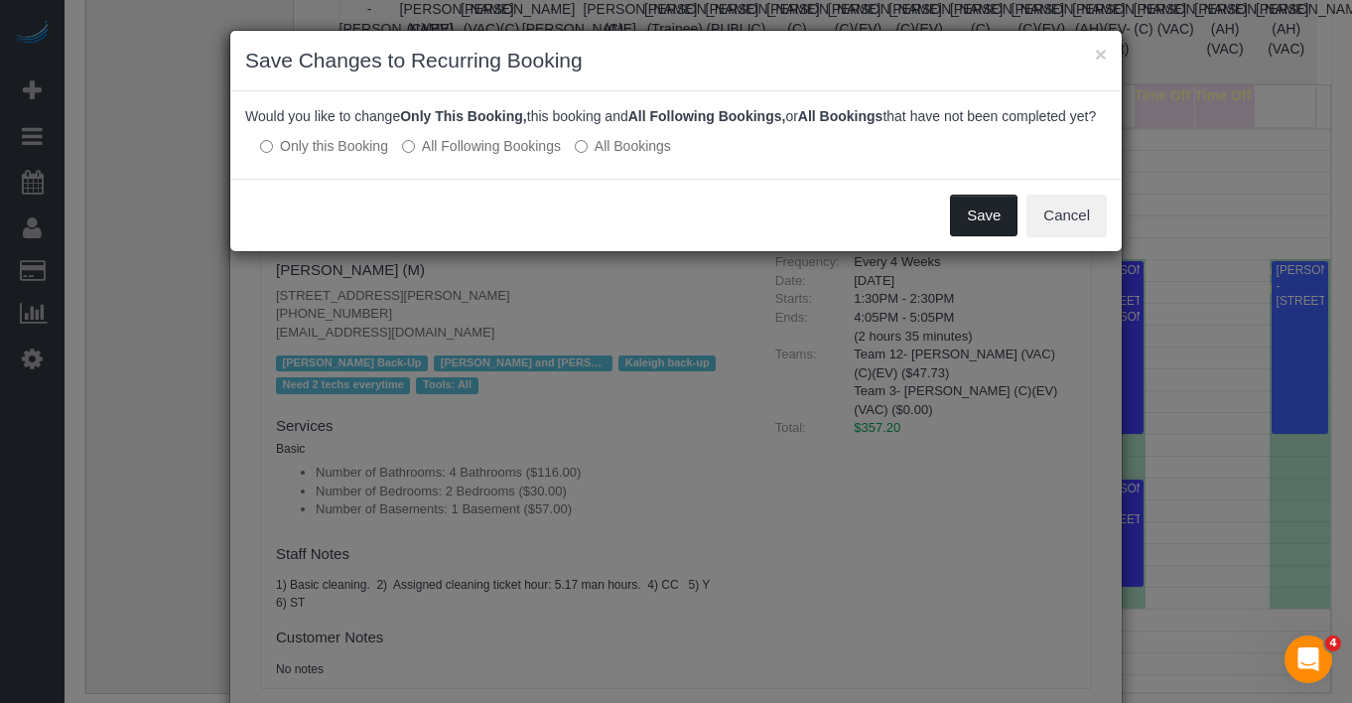
click at [986, 236] on button "Save" at bounding box center [983, 216] width 67 height 42
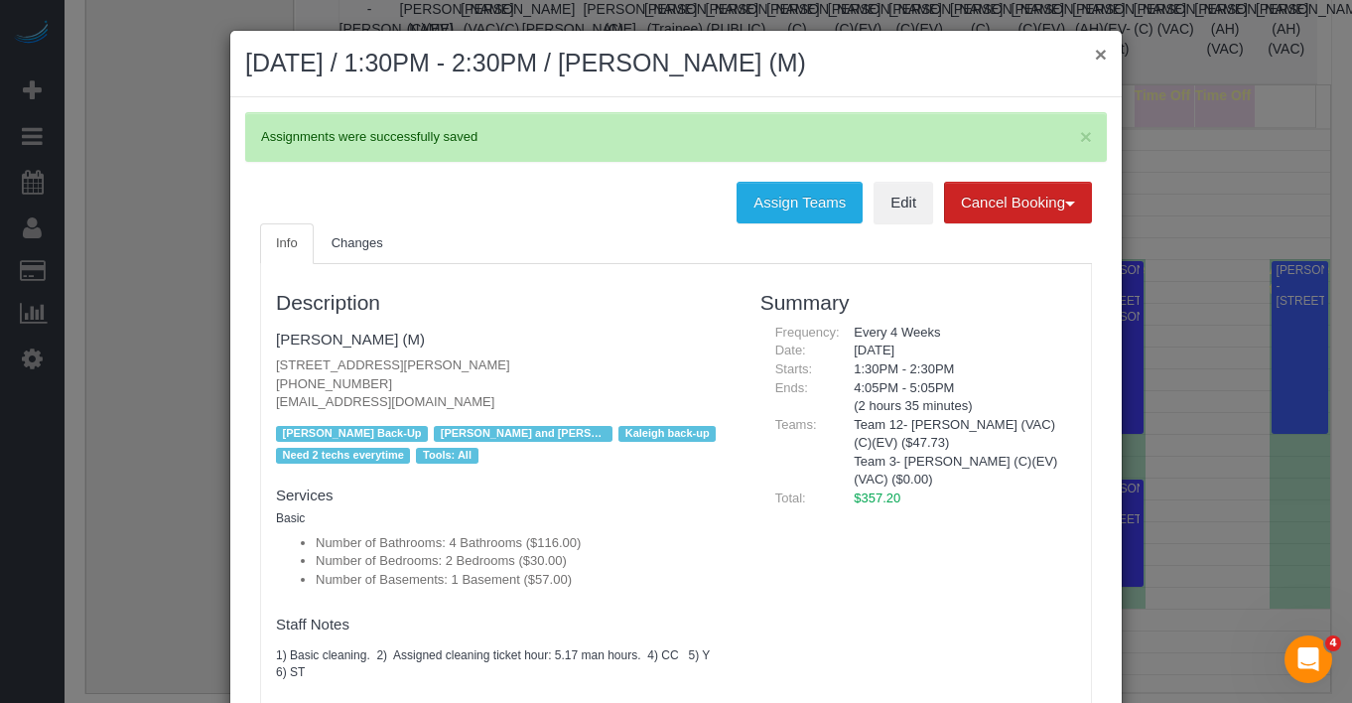
click at [1096, 60] on button "×" at bounding box center [1101, 54] width 12 height 21
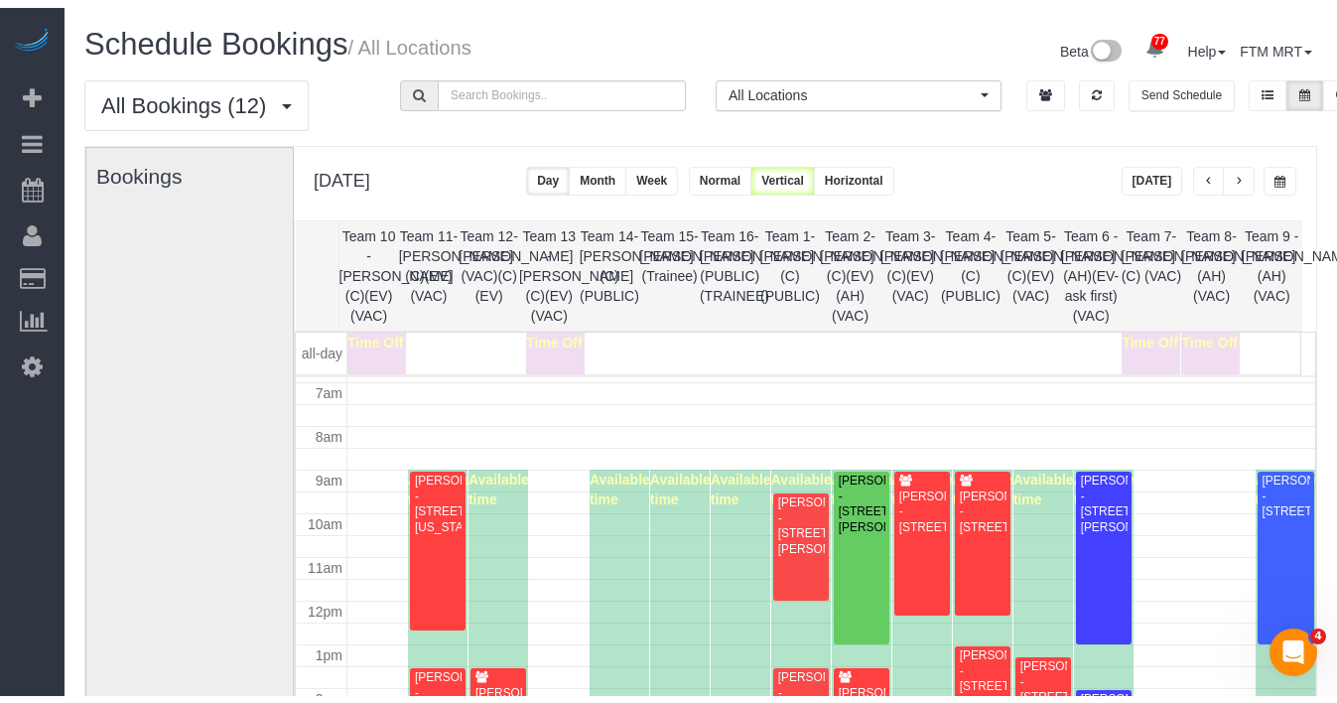
scroll to position [343, 0]
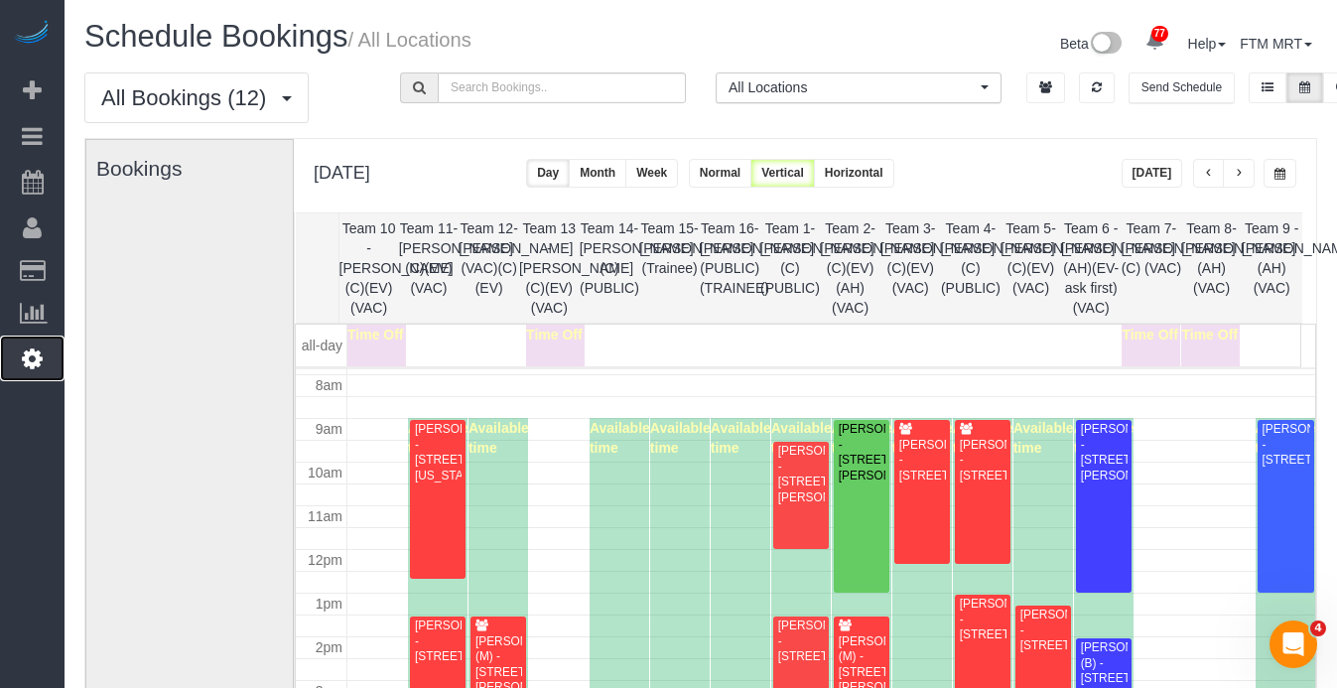
click at [31, 372] on link "Settings" at bounding box center [32, 358] width 65 height 46
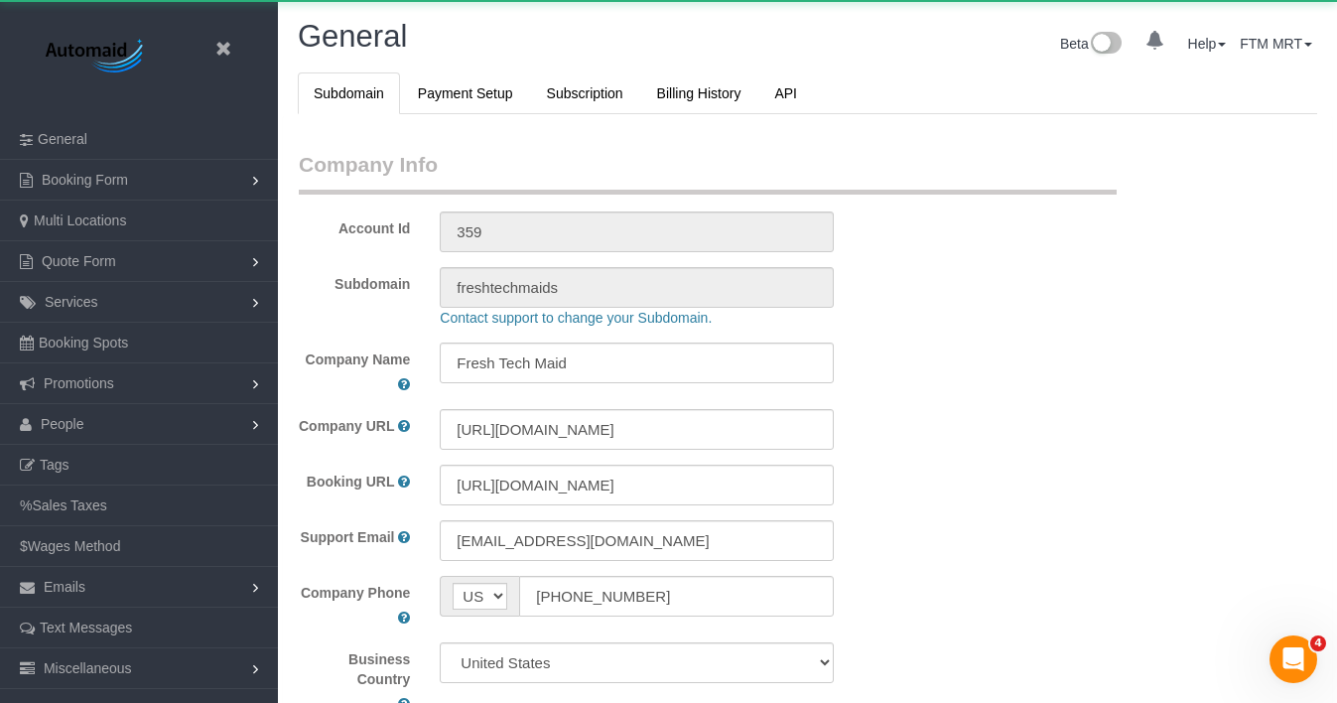
scroll to position [4625, 1337]
select select "1"
drag, startPoint x: 80, startPoint y: 409, endPoint x: 79, endPoint y: 423, distance: 13.9
click at [79, 410] on link "People" at bounding box center [139, 424] width 278 height 40
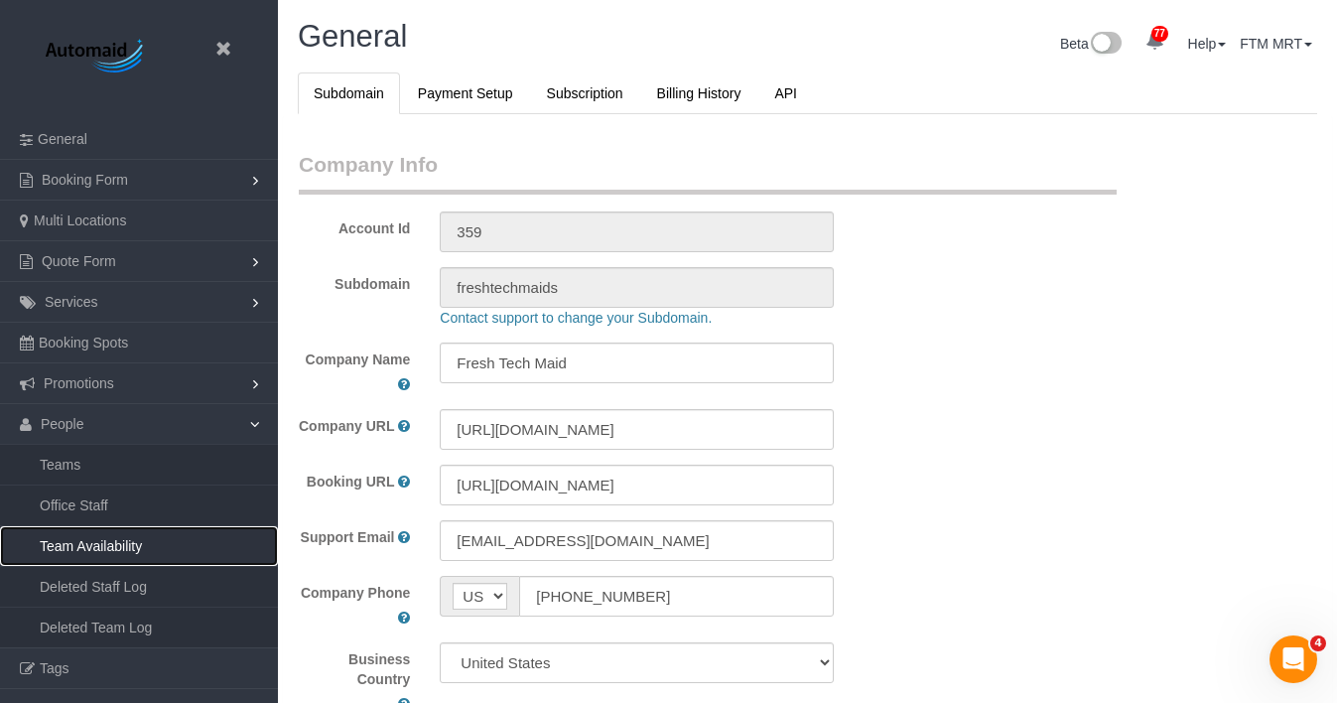
click at [114, 545] on link "Team Availability" at bounding box center [139, 546] width 278 height 40
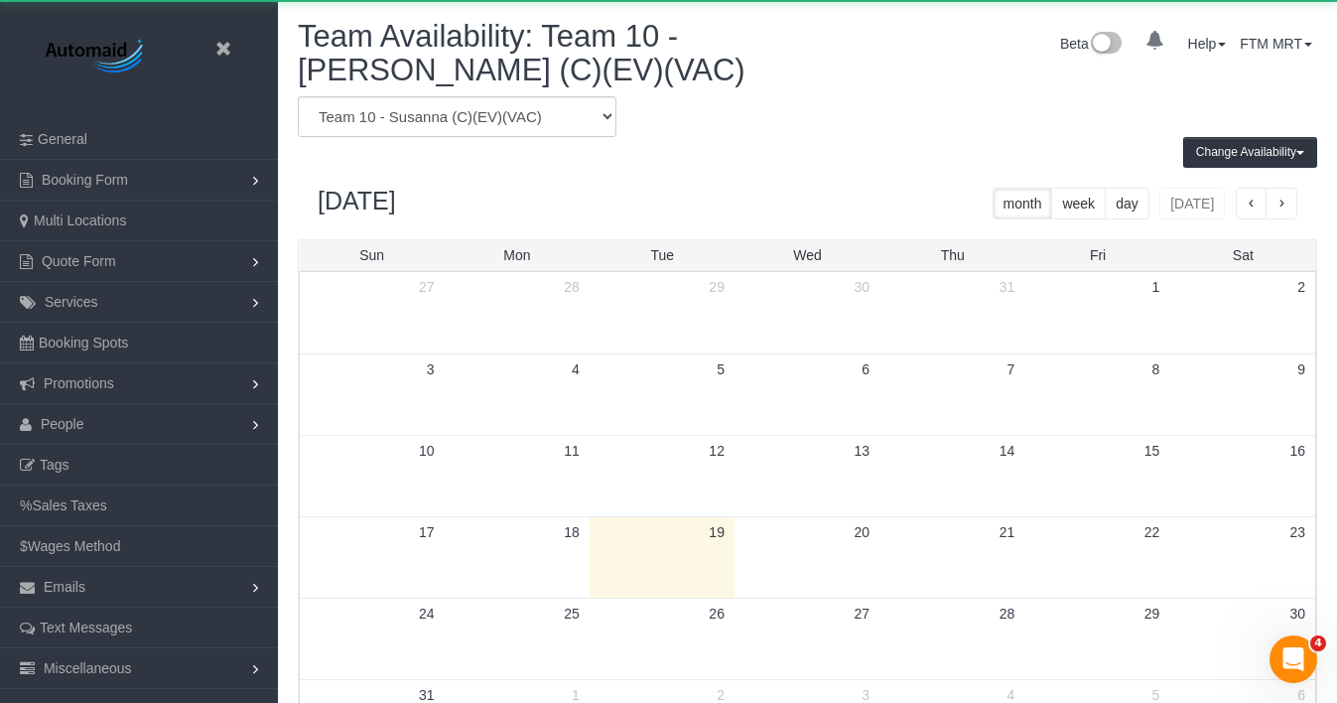
scroll to position [832, 1337]
click at [474, 110] on select "Team 1- Ariana (C)(PUBLIC) Team 10 - Susanna (C)(EV)(VAC) Team 11- Kaleigh (C)(…" at bounding box center [457, 116] width 319 height 41
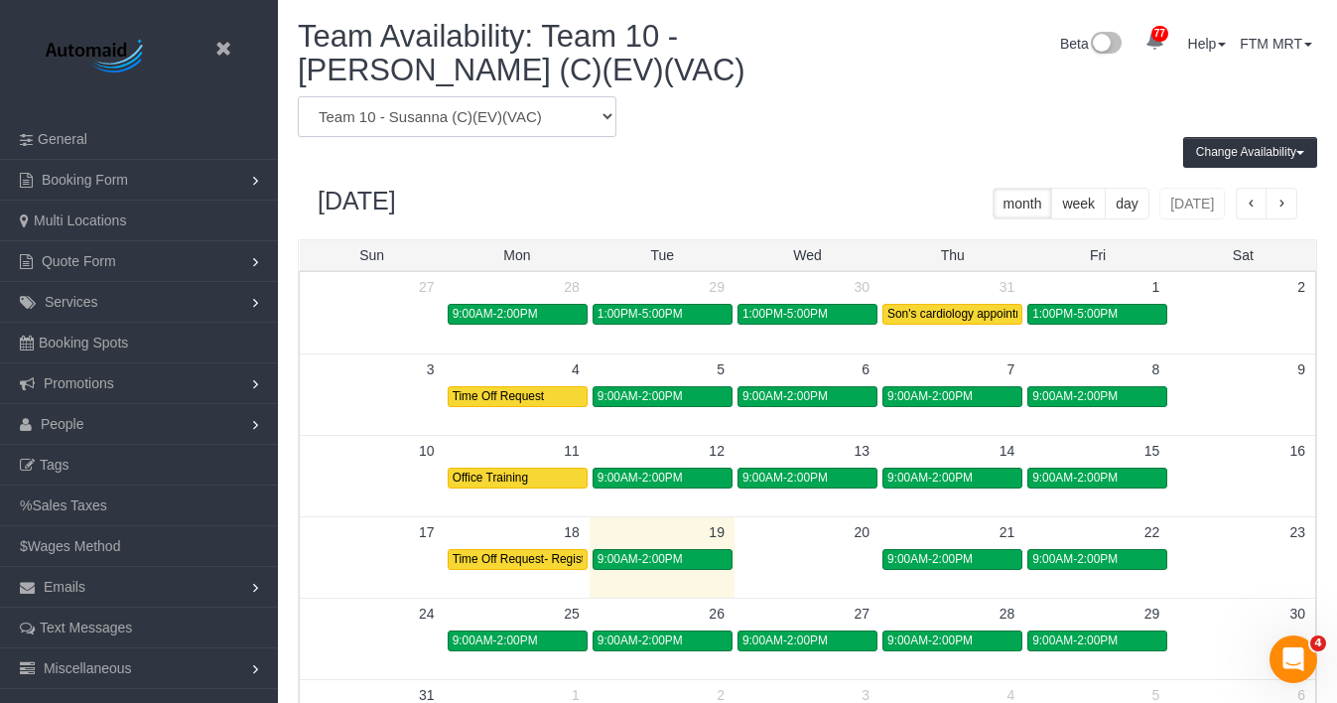
select select "number:7955"
click at [298, 96] on select "Team 1- Ariana (C)(PUBLIC) Team 10 - Susanna (C)(EV)(VAC) Team 11- Kaleigh (C)(…" at bounding box center [457, 116] width 319 height 41
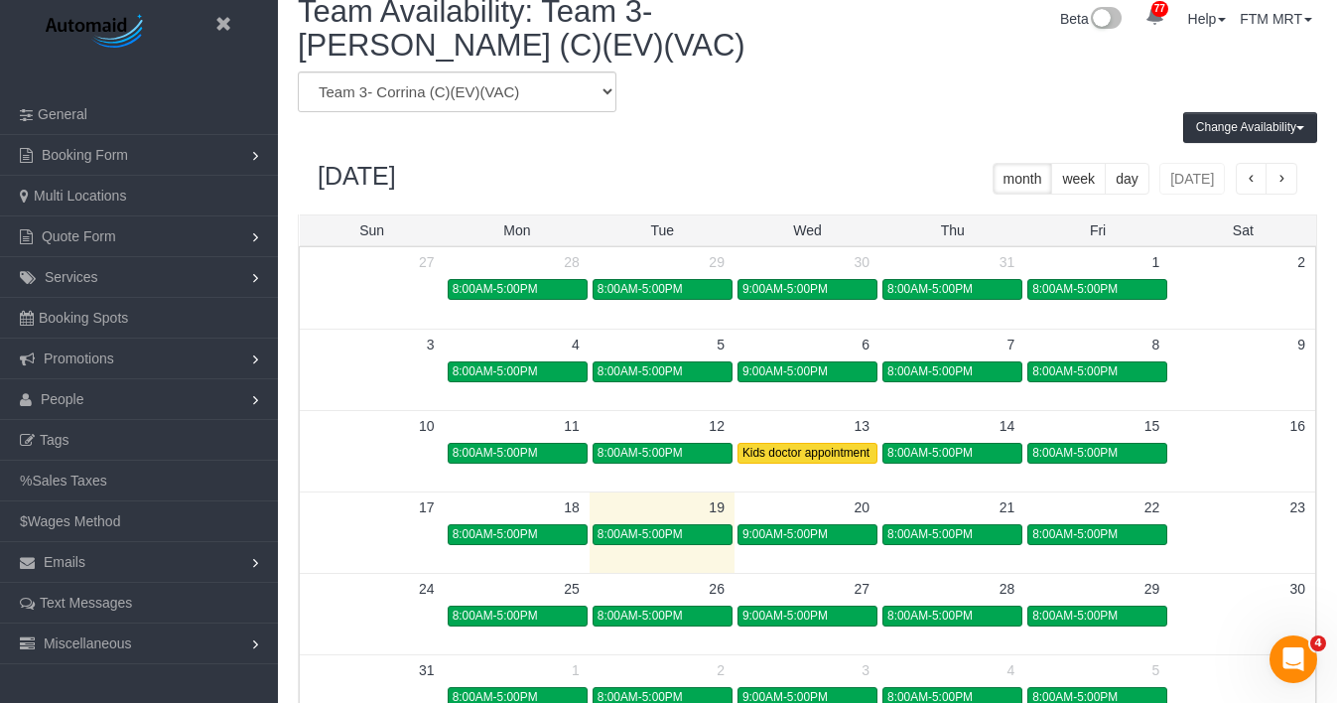
scroll to position [211, 0]
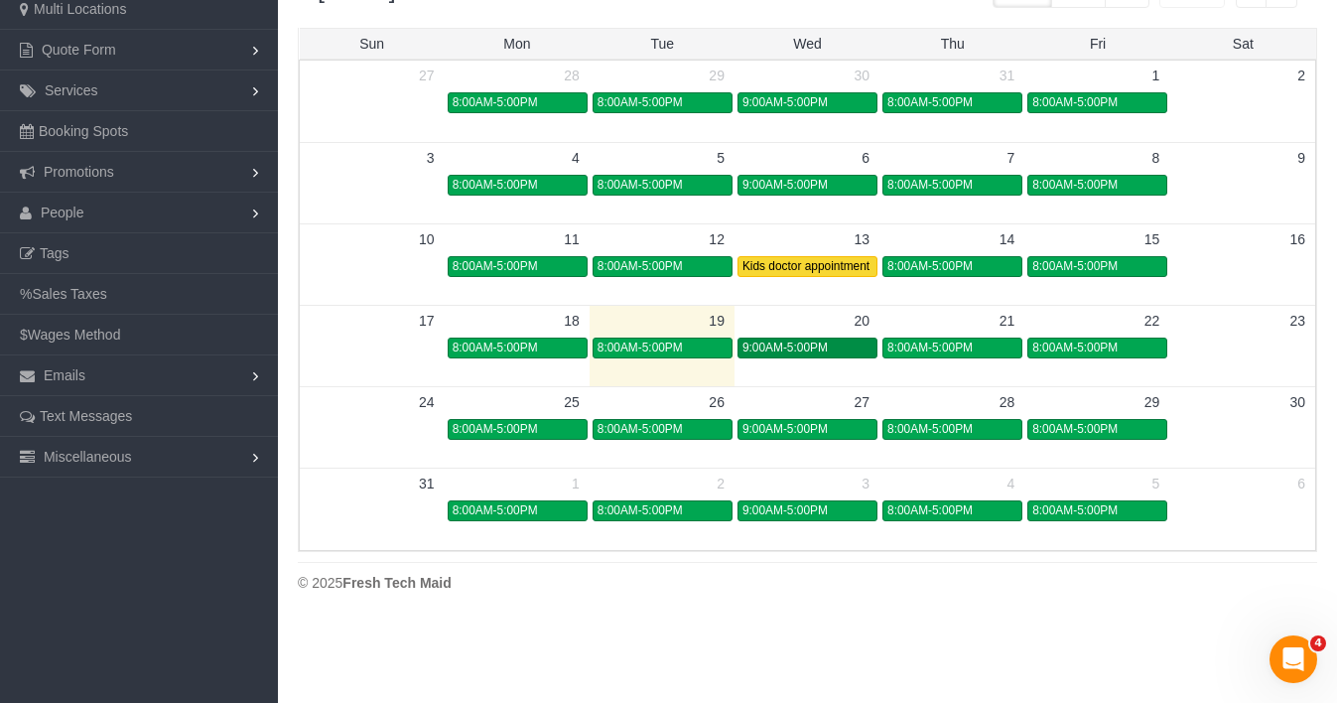
click at [853, 355] on link "9:00AM-5:00PM" at bounding box center [807, 347] width 140 height 21
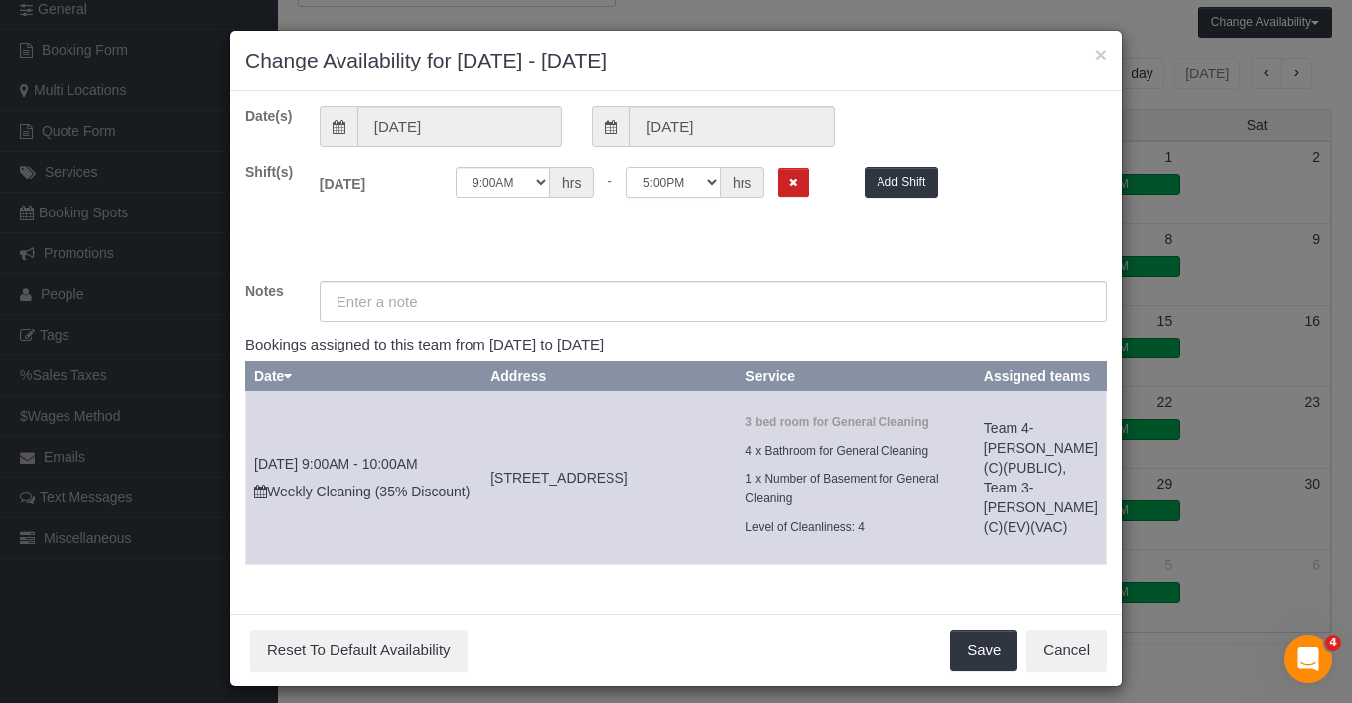
click at [690, 180] on select "12:00AM 12:05AM 12:10AM 12:15AM 12:20AM 12:25AM 12:30AM 12:35AM 12:40AM 12:45AM…" at bounding box center [673, 182] width 94 height 31
select select "string:13:00"
click at [626, 167] on select "12:00AM 12:05AM 12:10AM 12:15AM 12:20AM 12:25AM 12:30AM 12:35AM 12:40AM 12:45AM…" at bounding box center [673, 182] width 94 height 31
click at [978, 671] on button "Save" at bounding box center [983, 650] width 67 height 42
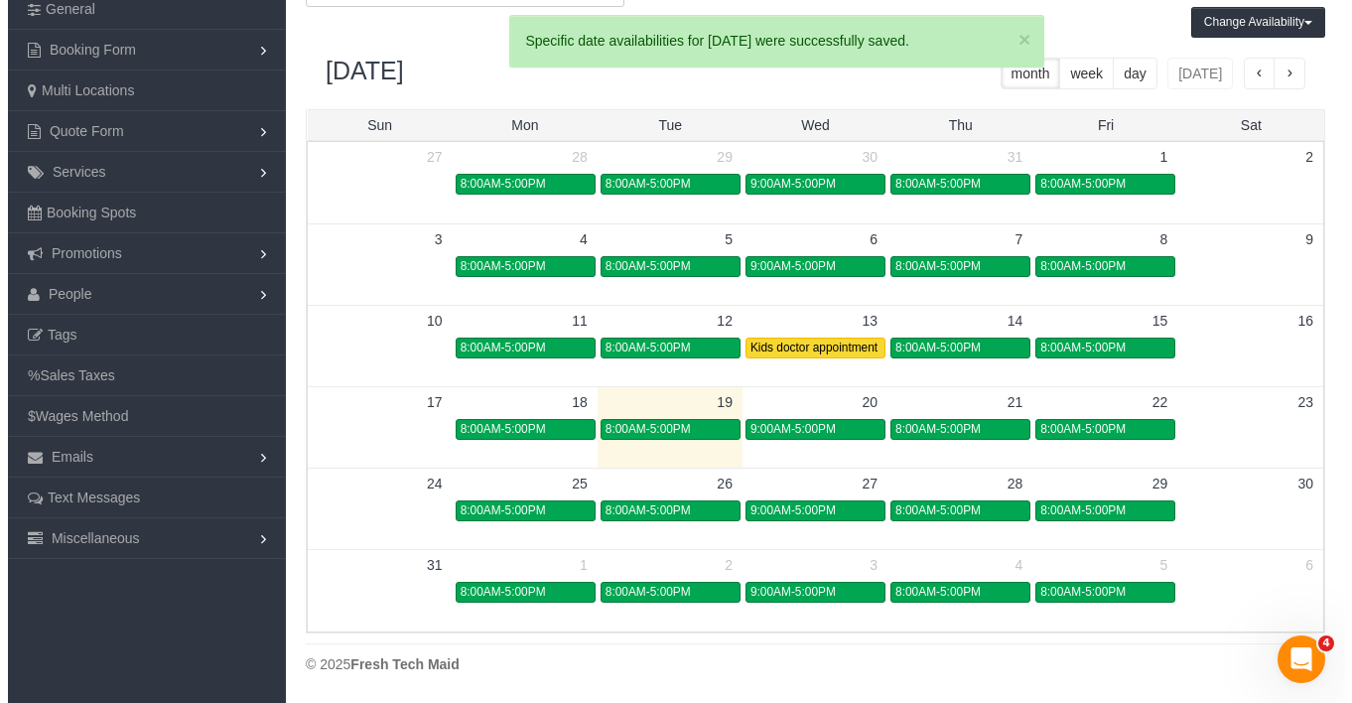
scroll to position [0, 0]
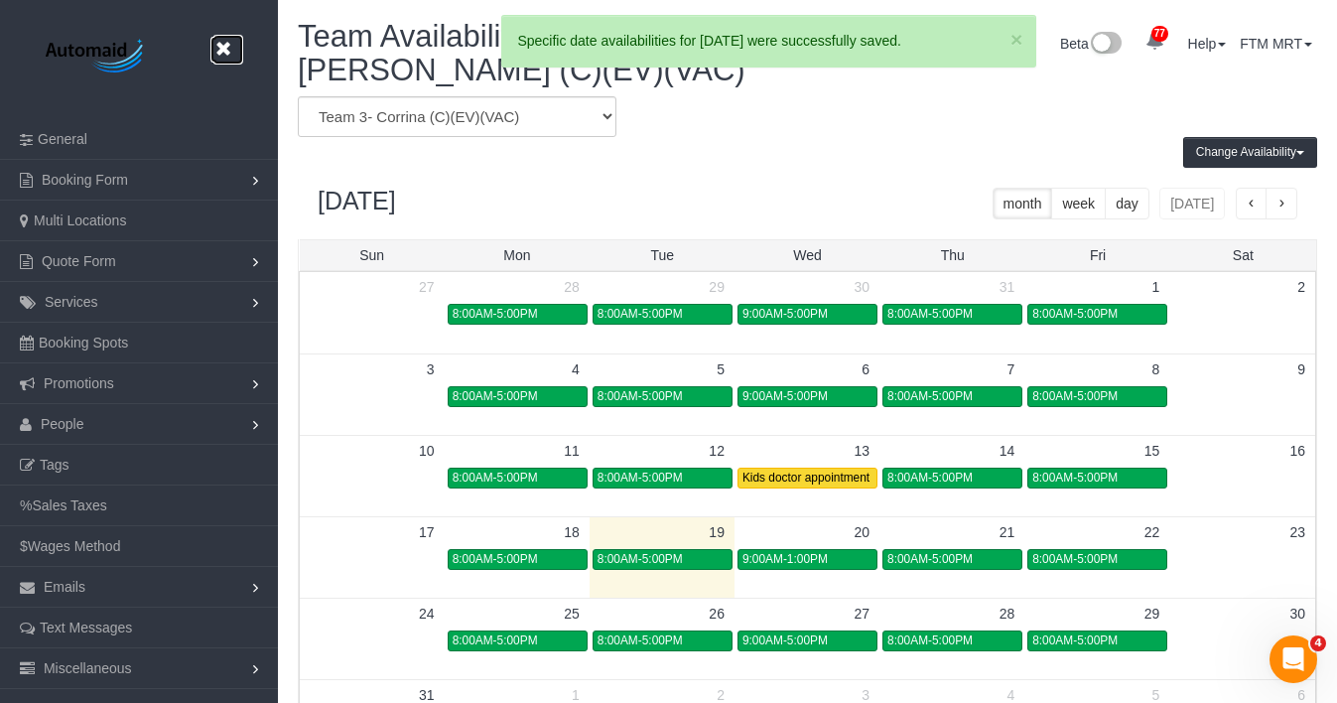
click at [235, 47] on link at bounding box center [228, 50] width 30 height 30
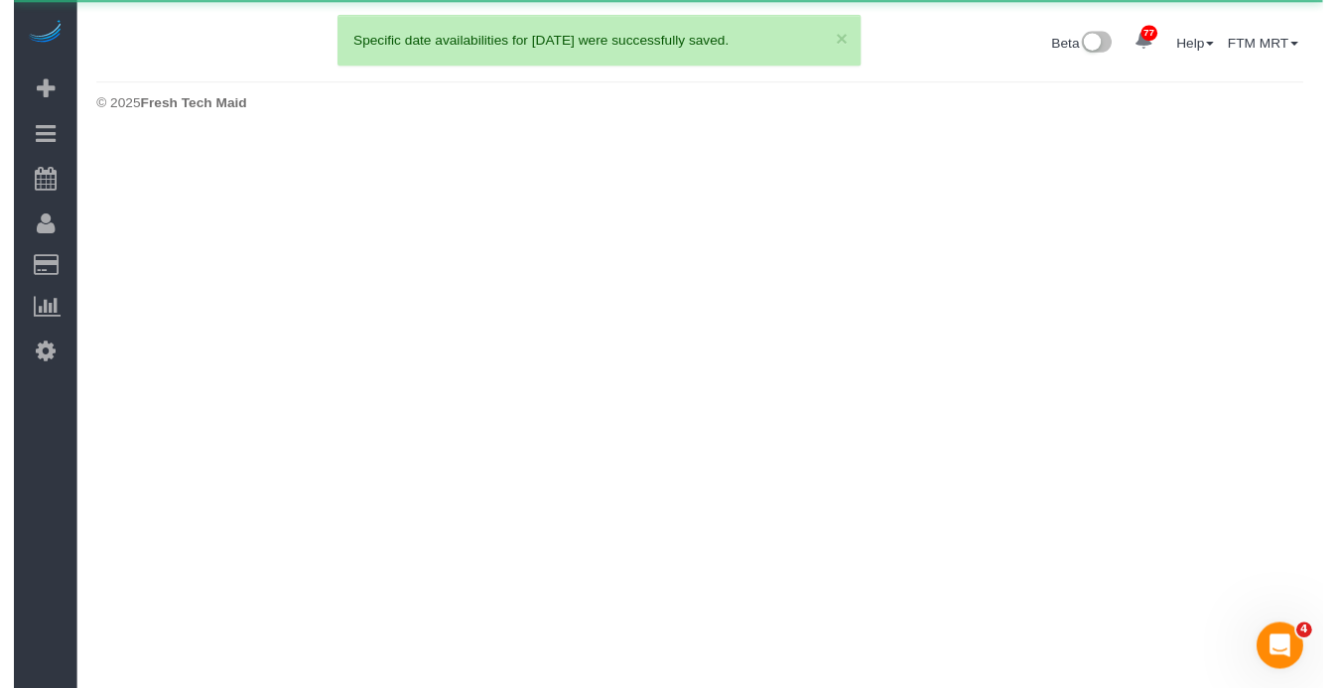
scroll to position [142, 1352]
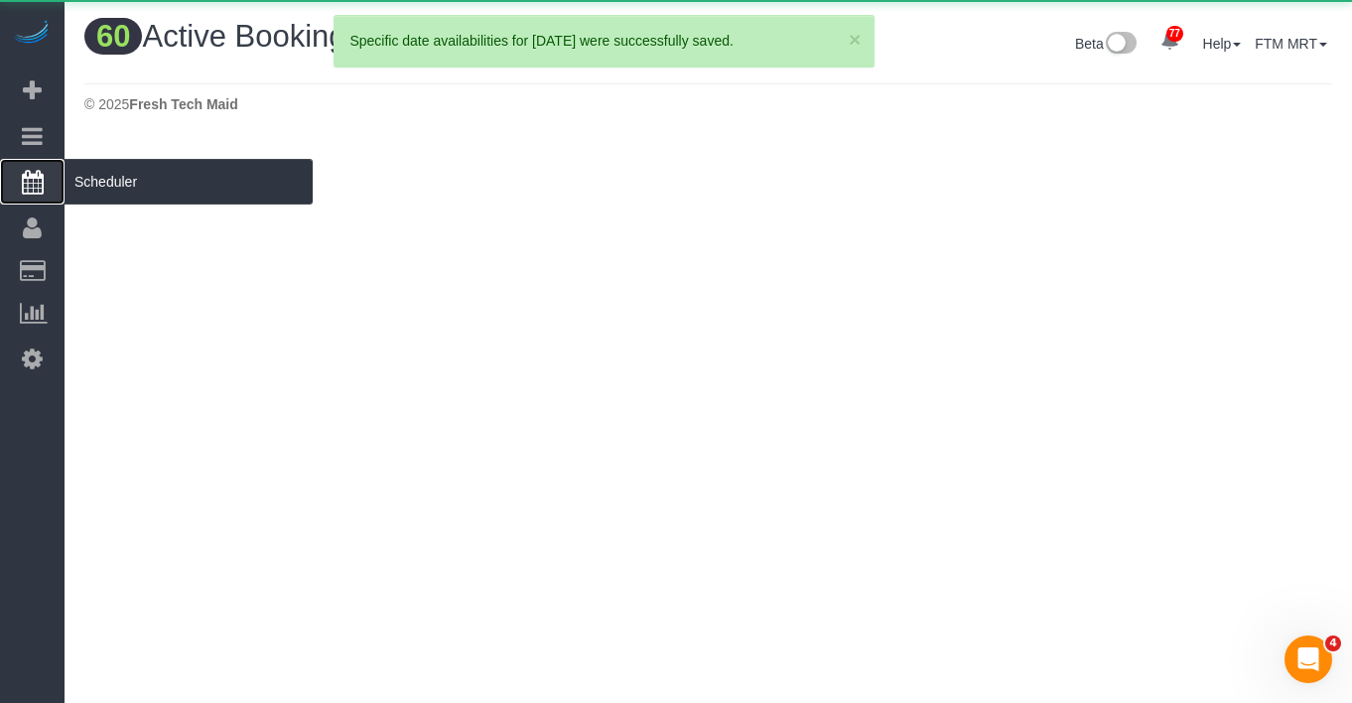
click at [142, 188] on span "Scheduler" at bounding box center [189, 182] width 248 height 46
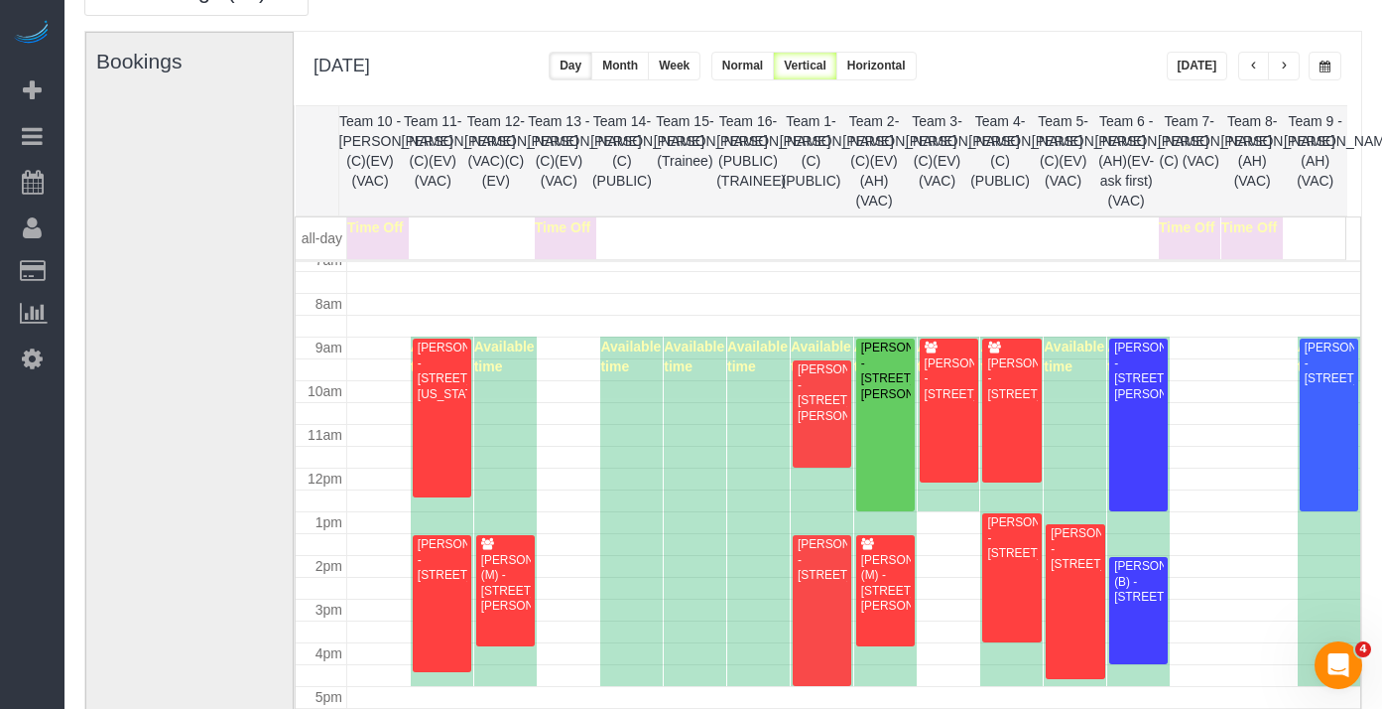
scroll to position [123, 0]
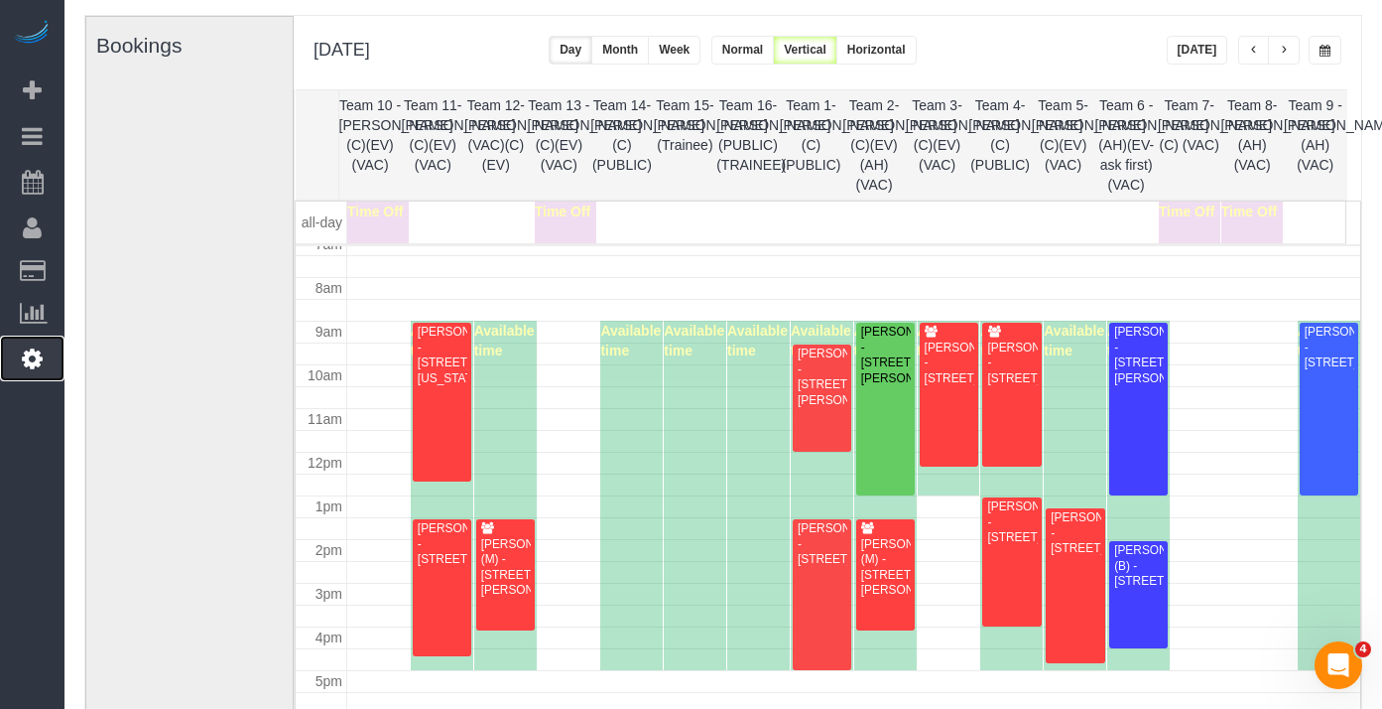
click at [32, 346] on icon at bounding box center [32, 358] width 21 height 24
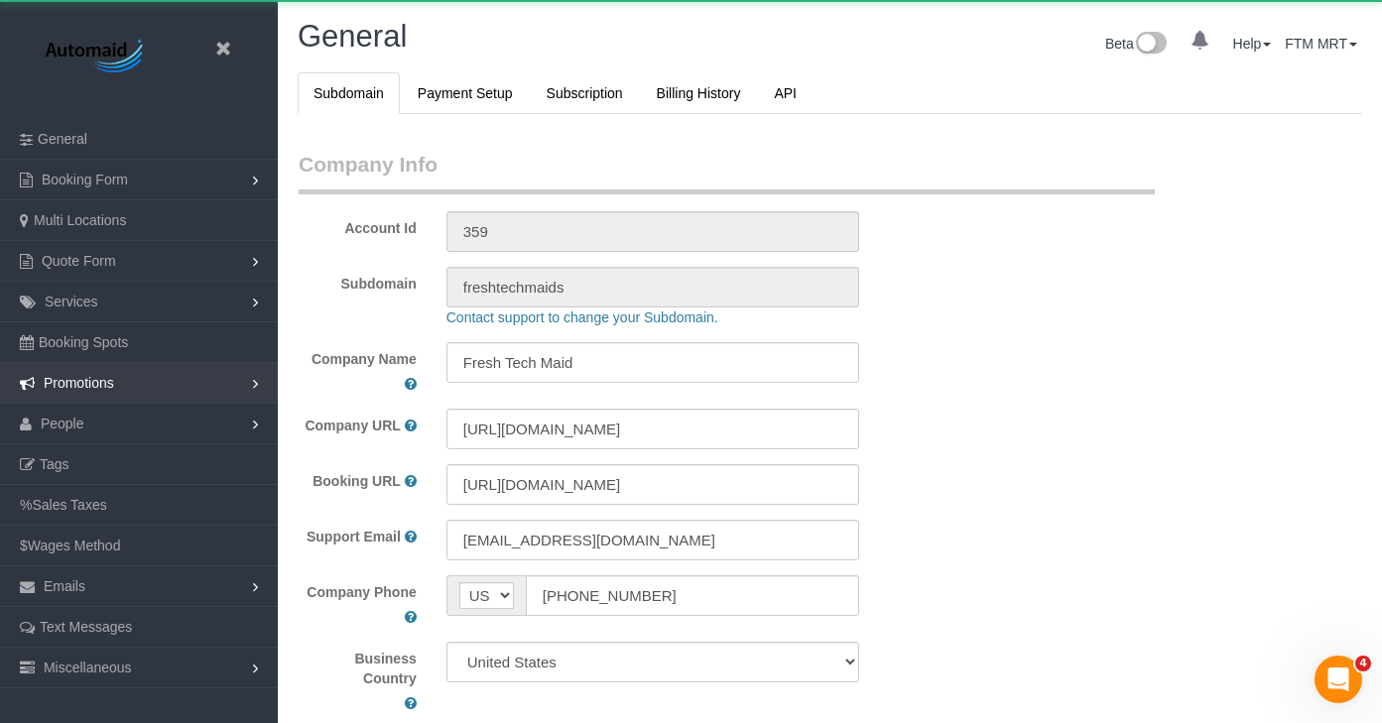
scroll to position [4586, 1382]
select select "1"
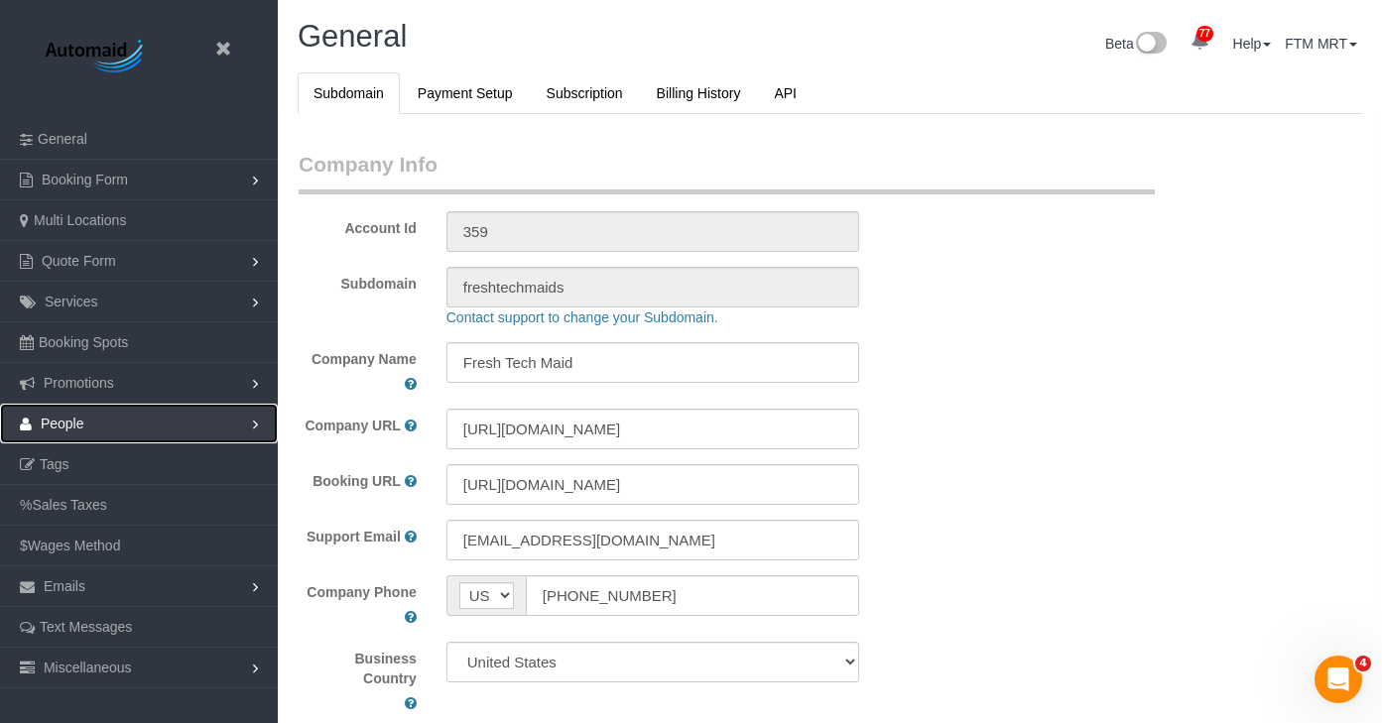
click at [100, 423] on link "People" at bounding box center [139, 424] width 278 height 40
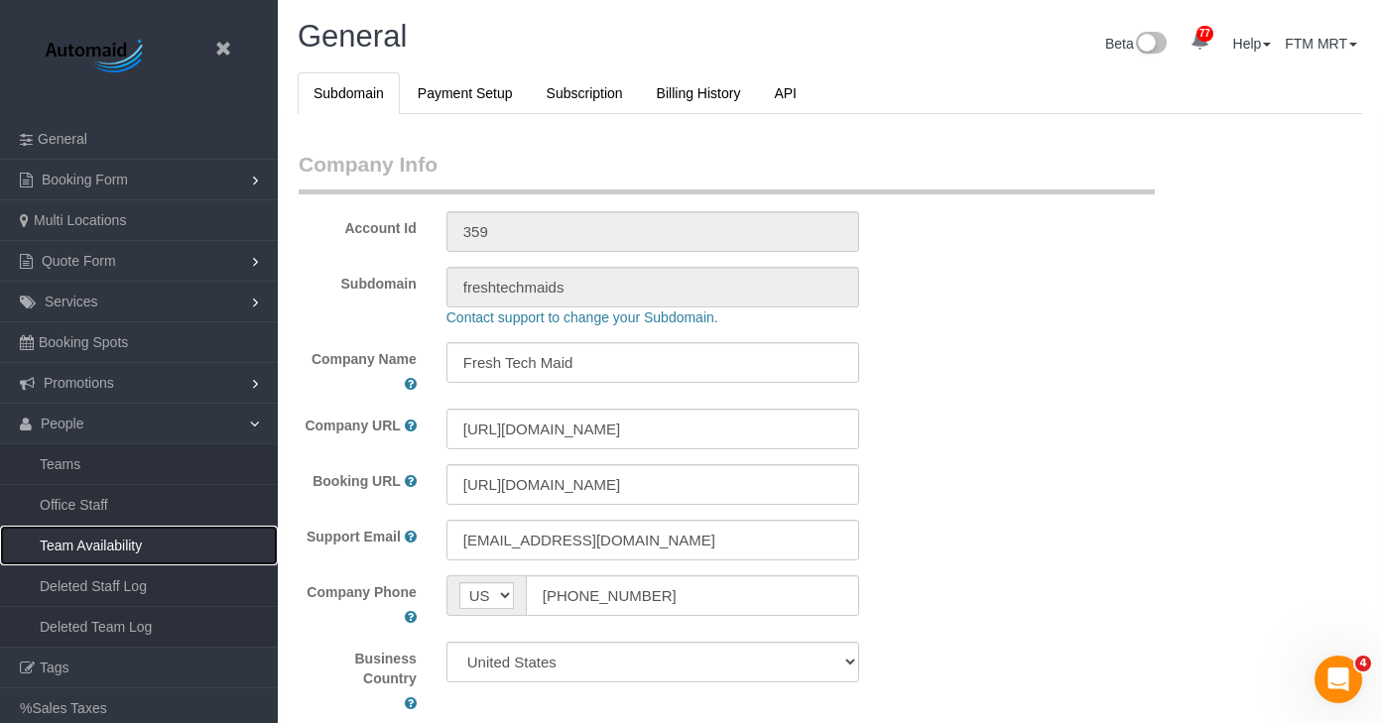
click at [154, 549] on link "Team Availability" at bounding box center [139, 546] width 278 height 40
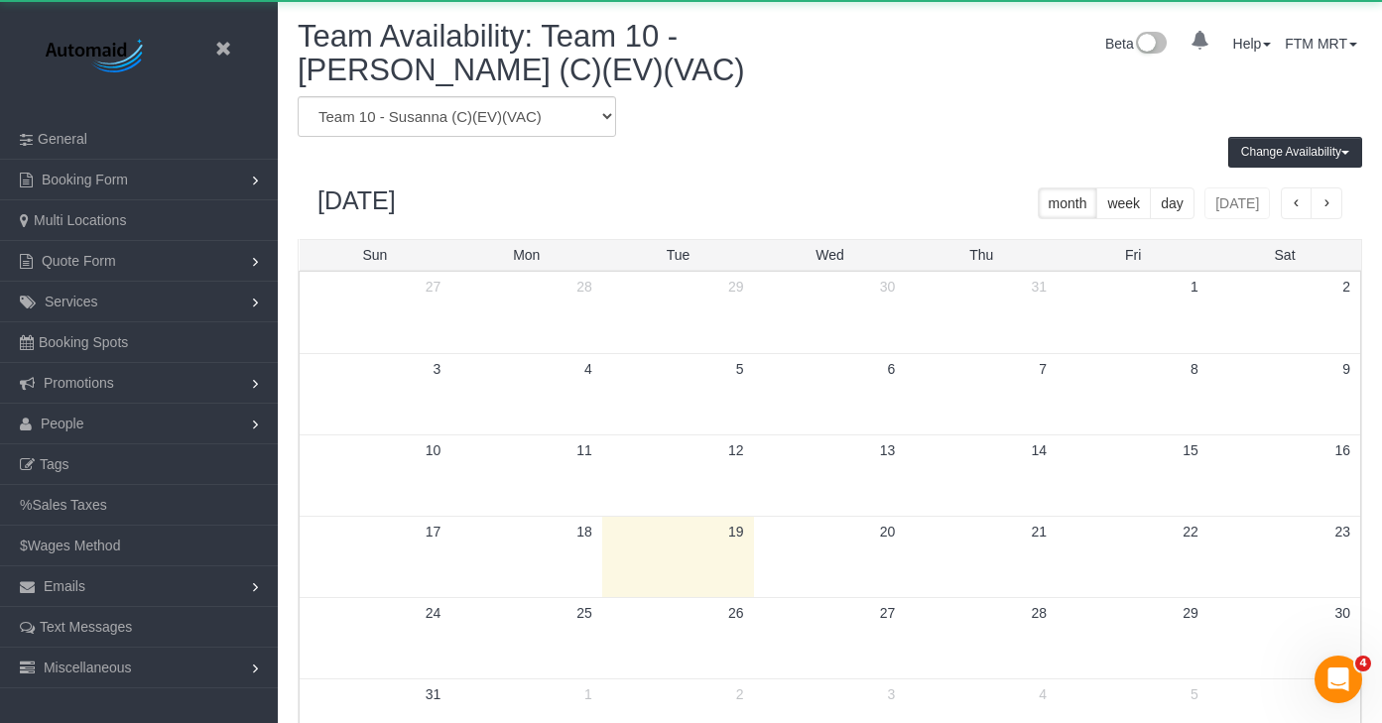
scroll to position [832, 1382]
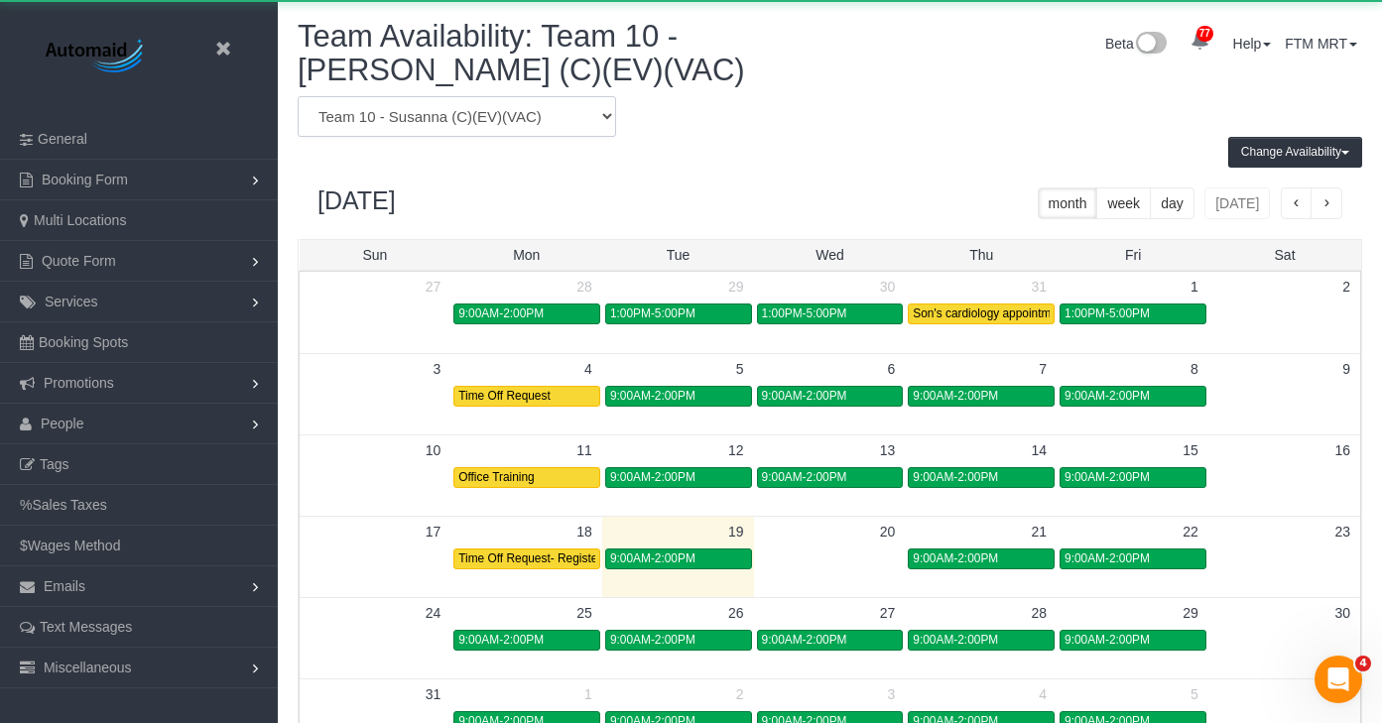
click at [573, 111] on select "Team 1- Ariana (C)(PUBLIC) Team 10 - Susanna (C)(EV)(VAC) Team 11- Kaleigh (C)(…" at bounding box center [457, 116] width 319 height 41
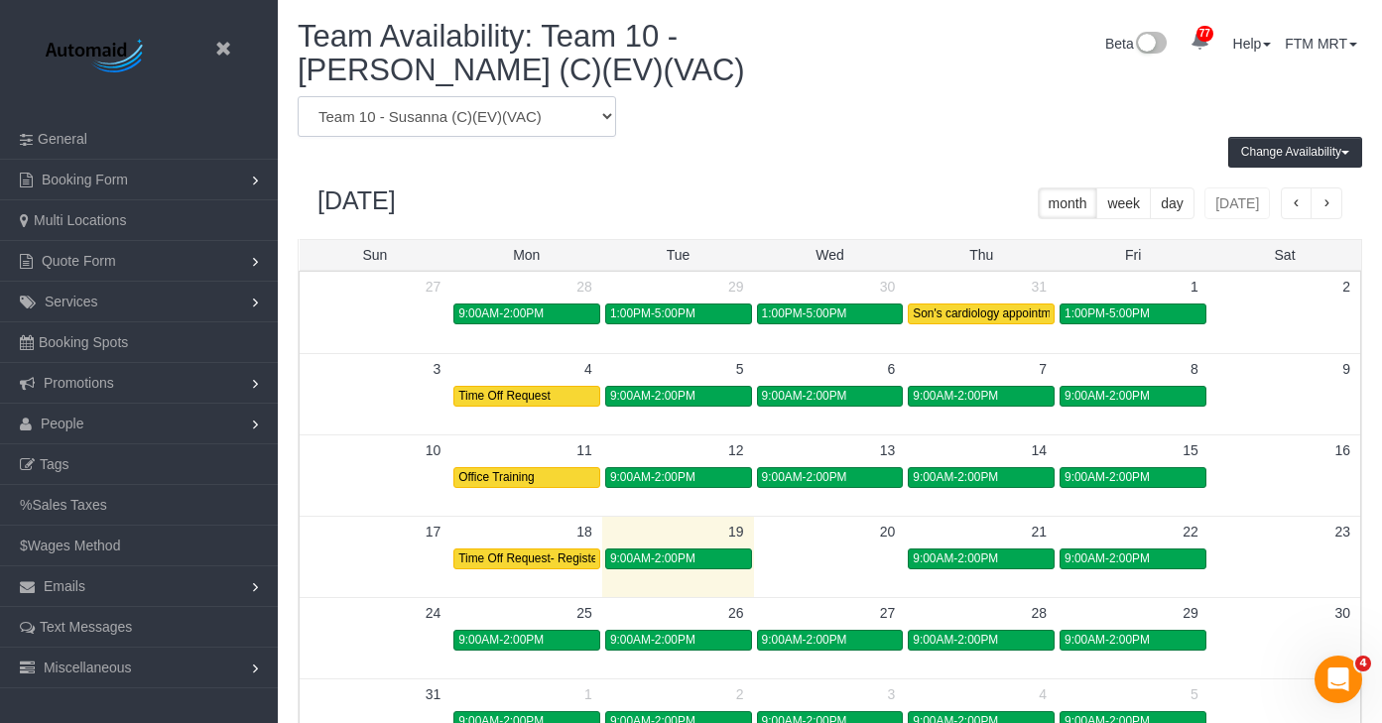
select select "number:7955"
click at [298, 96] on select "Team 1- Ariana (C)(PUBLIC) Team 10 - Susanna (C)(EV)(VAC) Team 11- Kaleigh (C)(…" at bounding box center [457, 116] width 319 height 41
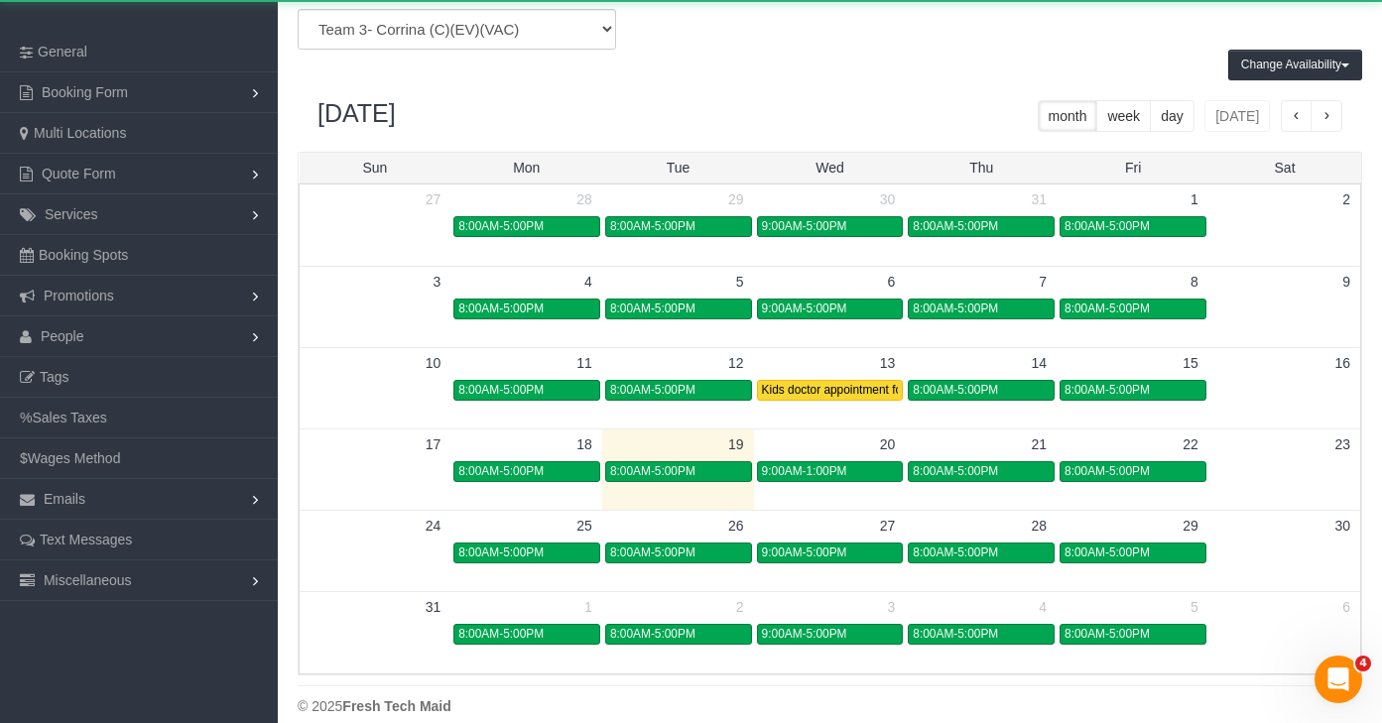
scroll to position [190, 0]
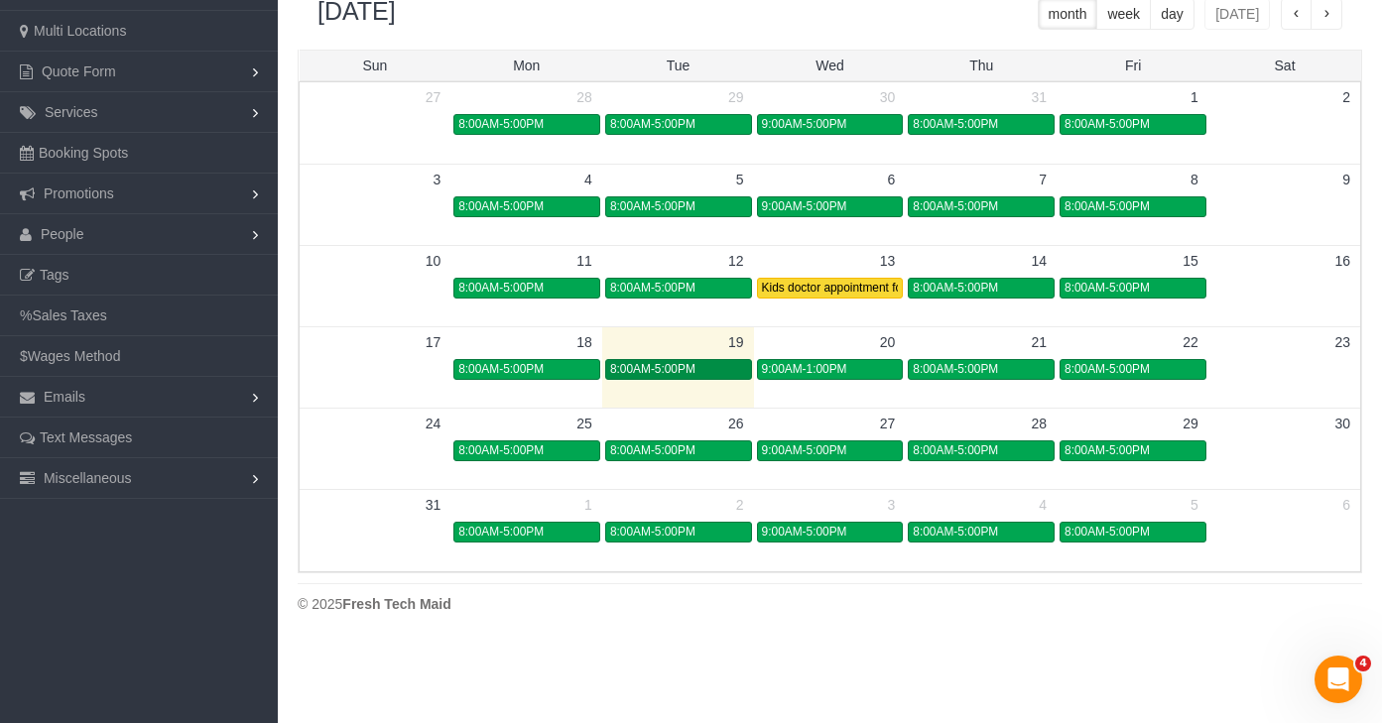
click at [701, 376] on div "8:00AM-5:00PM" at bounding box center [678, 369] width 137 height 15
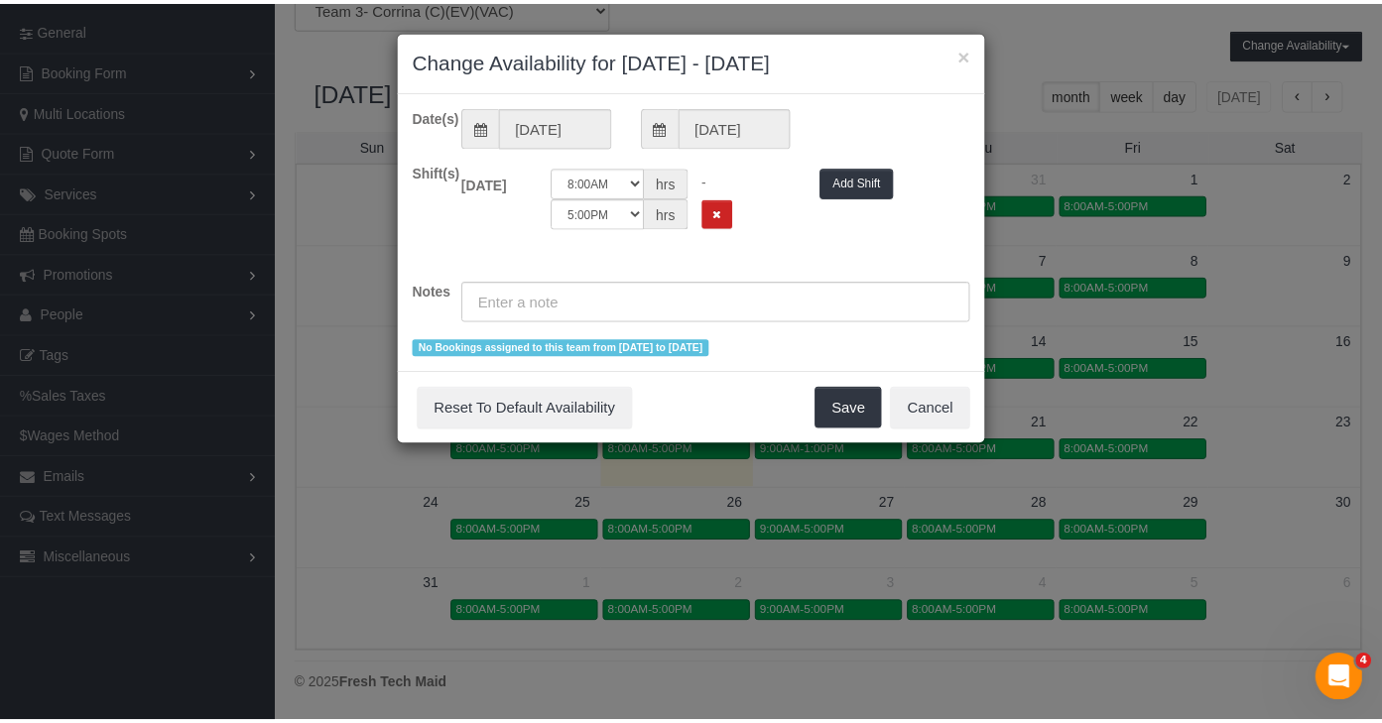
scroll to position [832, 1397]
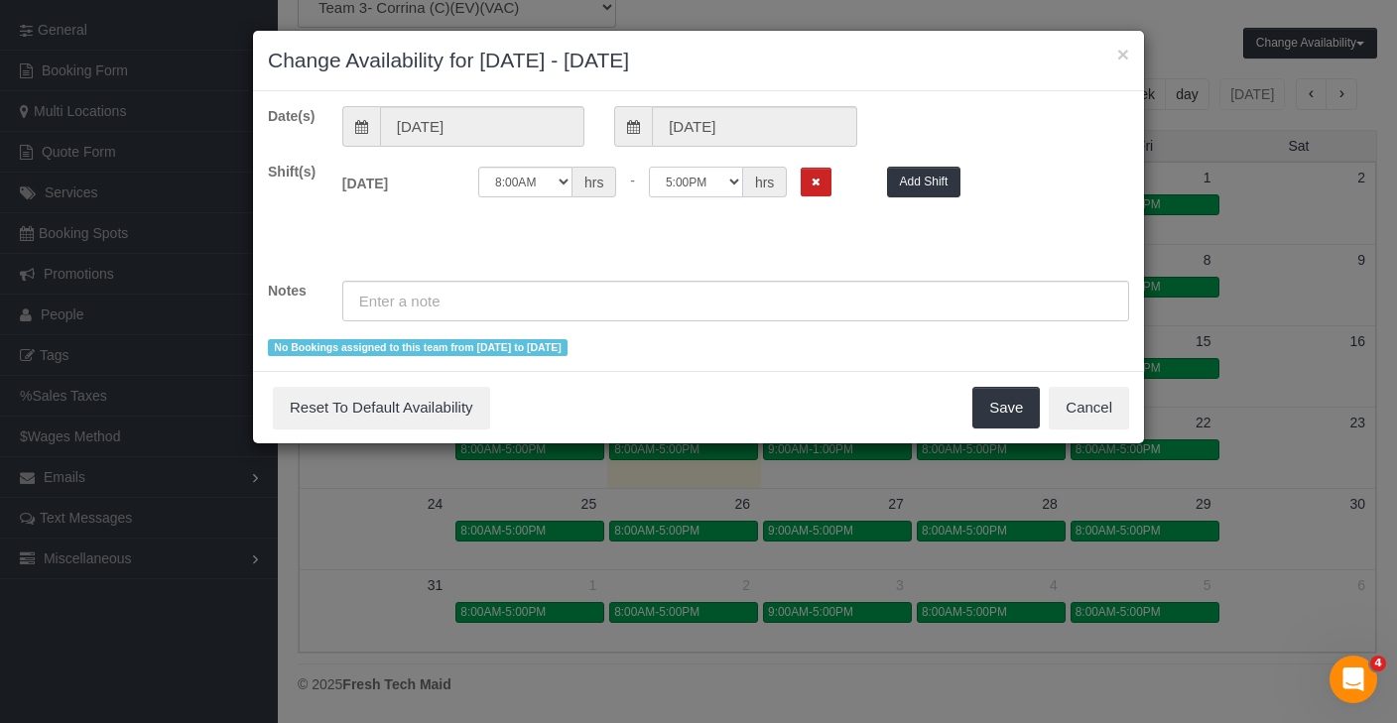
click at [720, 189] on select "12:00AM 12:05AM 12:10AM 12:15AM 12:20AM 12:25AM 12:30AM 12:35AM 12:40AM 12:45AM…" at bounding box center [696, 182] width 94 height 31
click at [649, 167] on select "12:00AM 12:05AM 12:10AM 12:15AM 12:20AM 12:25AM 12:30AM 12:35AM 12:40AM 12:45AM…" at bounding box center [696, 182] width 94 height 31
click at [729, 182] on select "12:00AM 12:05AM 12:10AM 12:15AM 12:20AM 12:25AM 12:30AM 12:35AM 12:40AM 12:45AM…" at bounding box center [696, 182] width 94 height 31
select select "string:13:00"
click at [649, 167] on select "12:00AM 12:05AM 12:10AM 12:15AM 12:20AM 12:25AM 12:30AM 12:35AM 12:40AM 12:45AM…" at bounding box center [696, 182] width 94 height 31
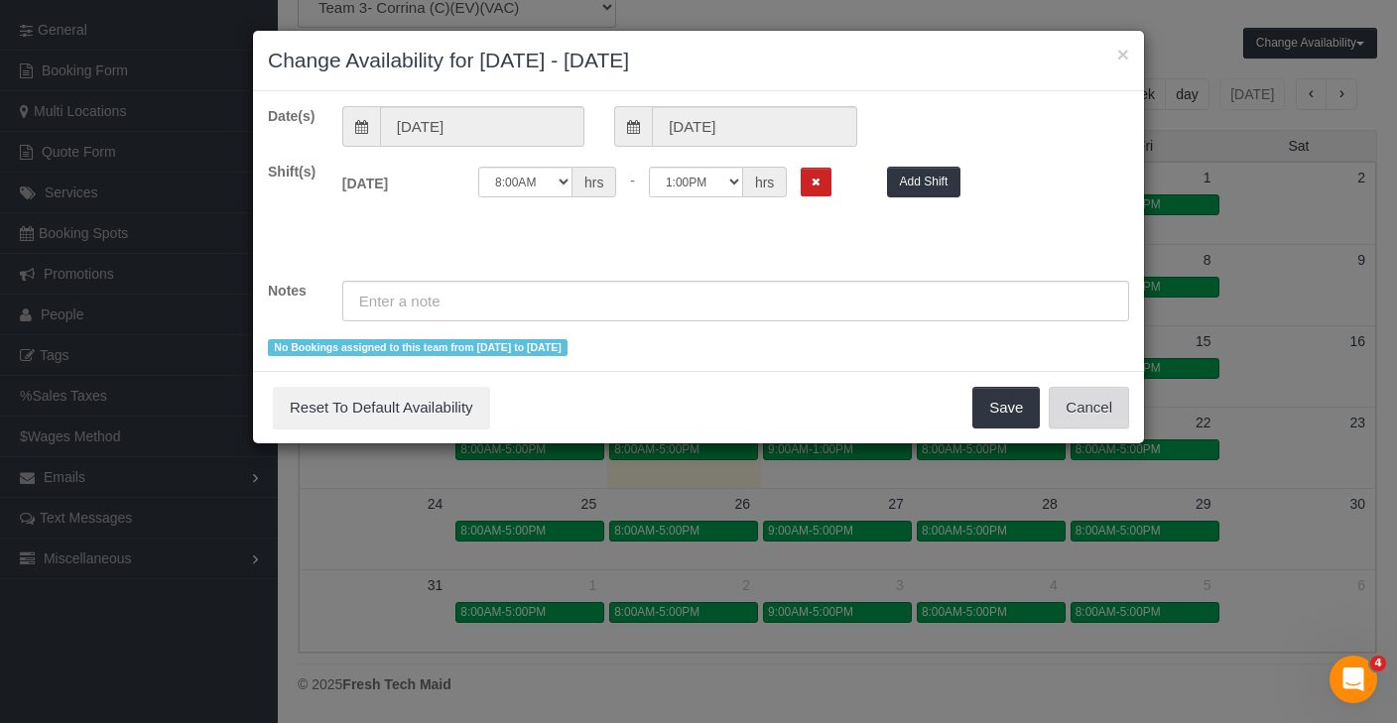
click at [1118, 418] on button "Cancel" at bounding box center [1089, 408] width 80 height 42
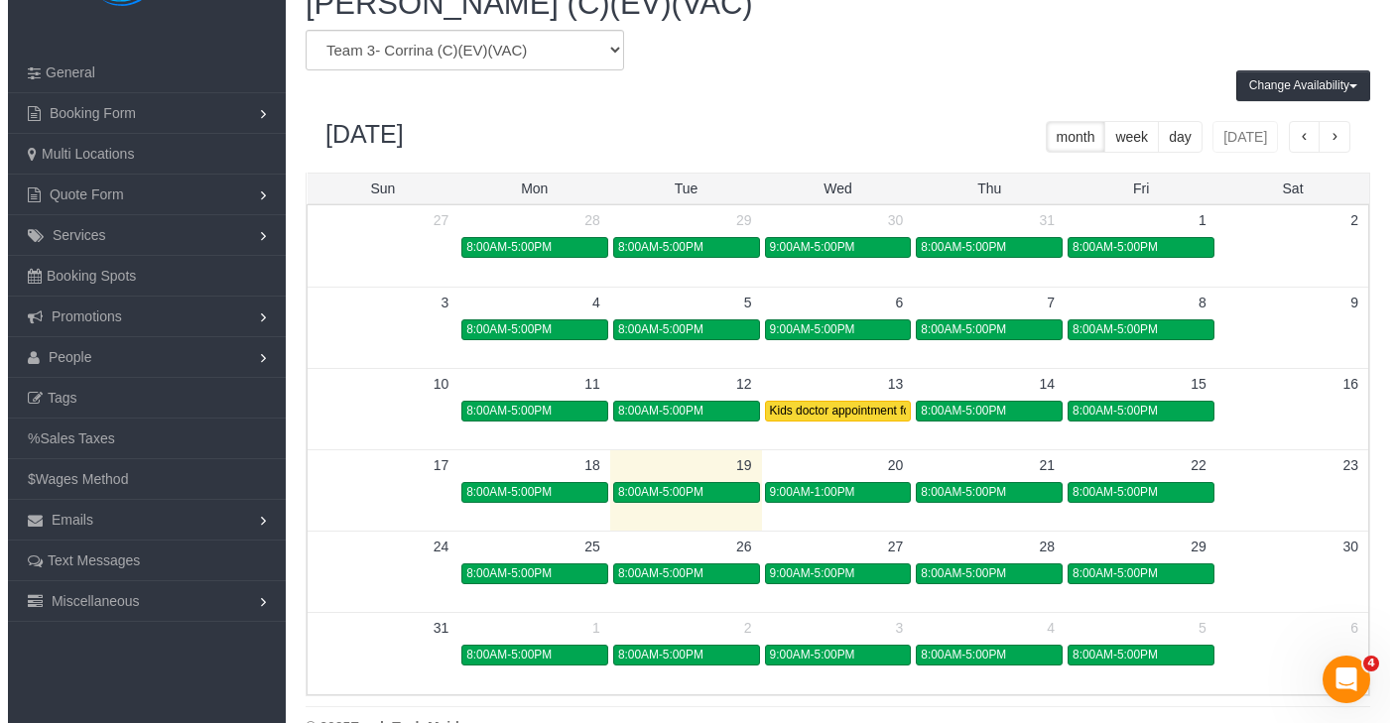
scroll to position [0, 0]
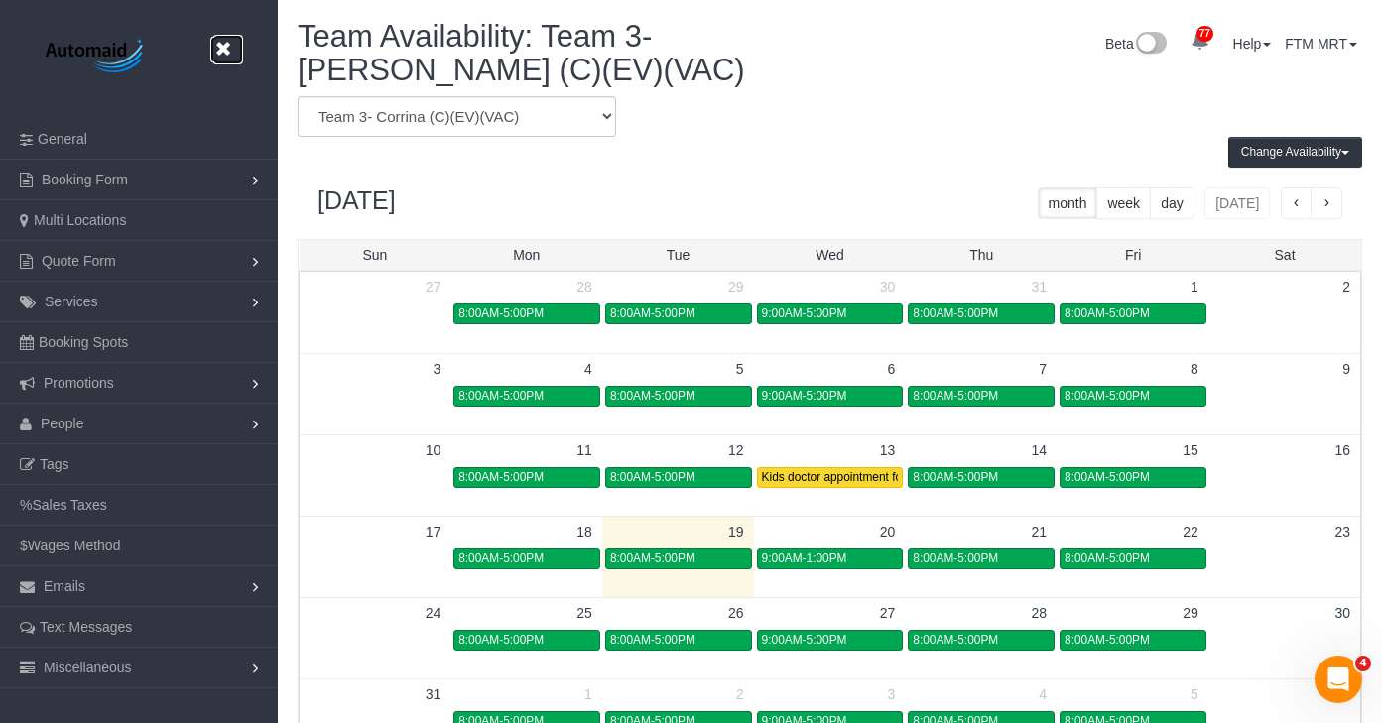
click at [236, 48] on link at bounding box center [228, 50] width 30 height 30
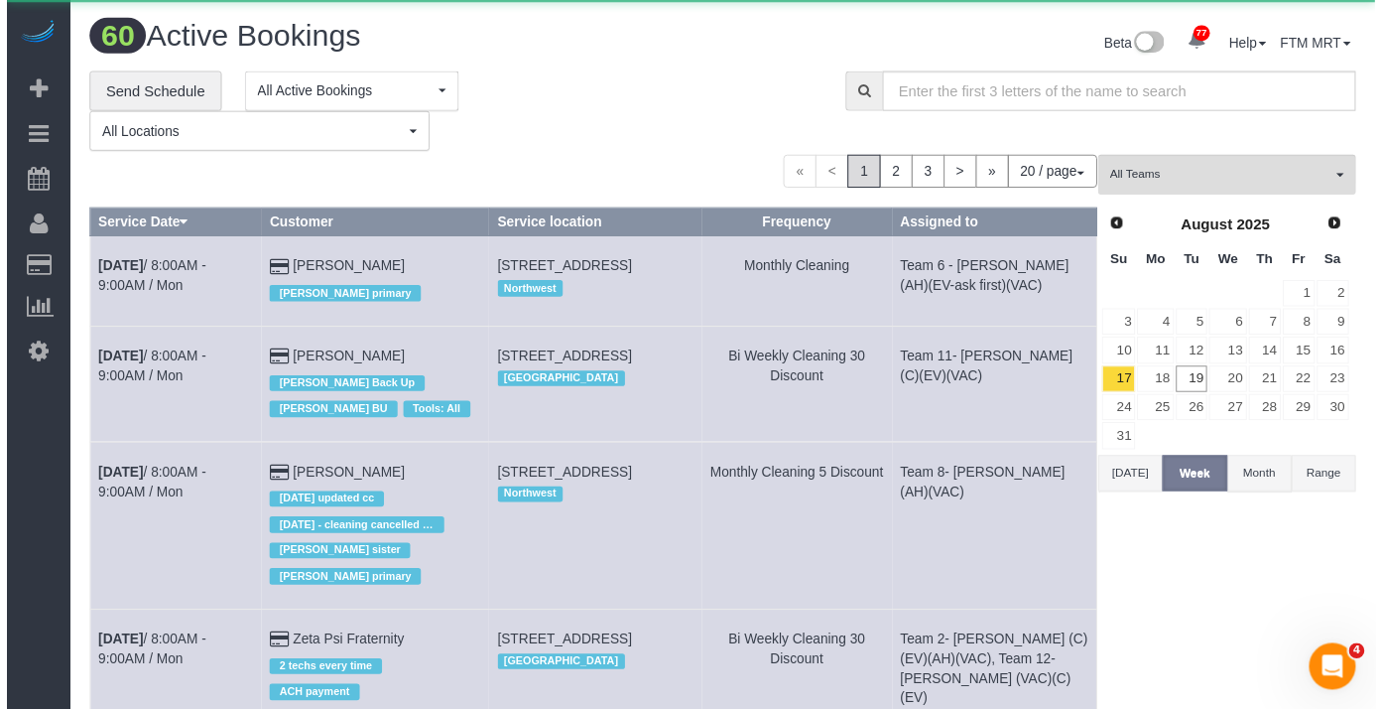
scroll to position [3058, 1382]
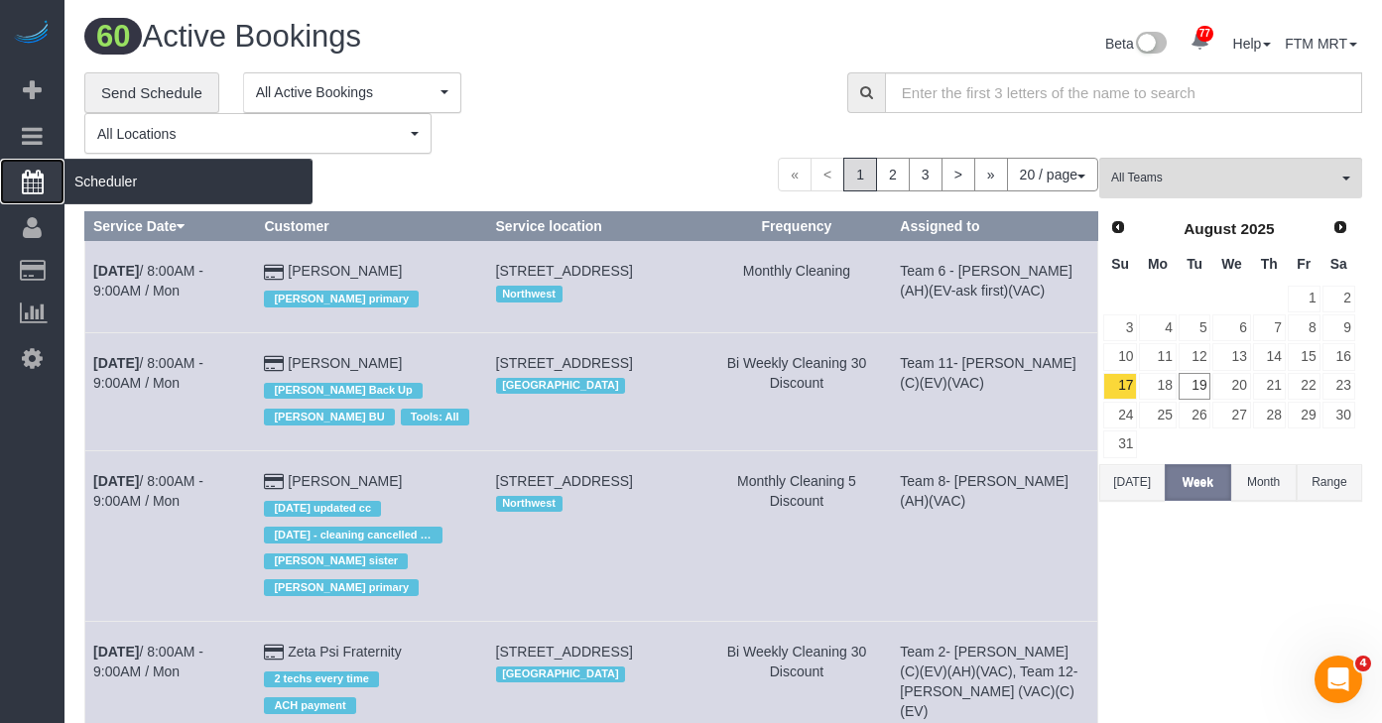
click at [167, 184] on span "Scheduler" at bounding box center [189, 182] width 248 height 46
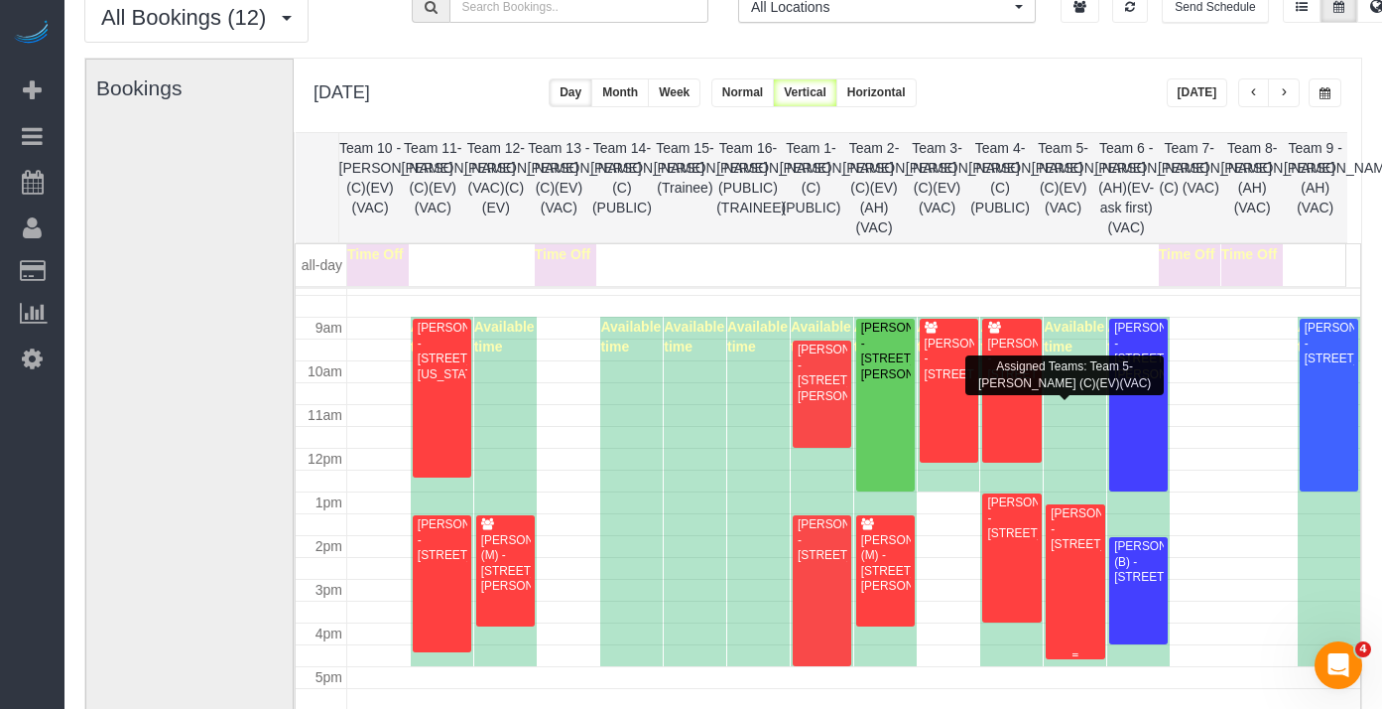
scroll to position [362, 0]
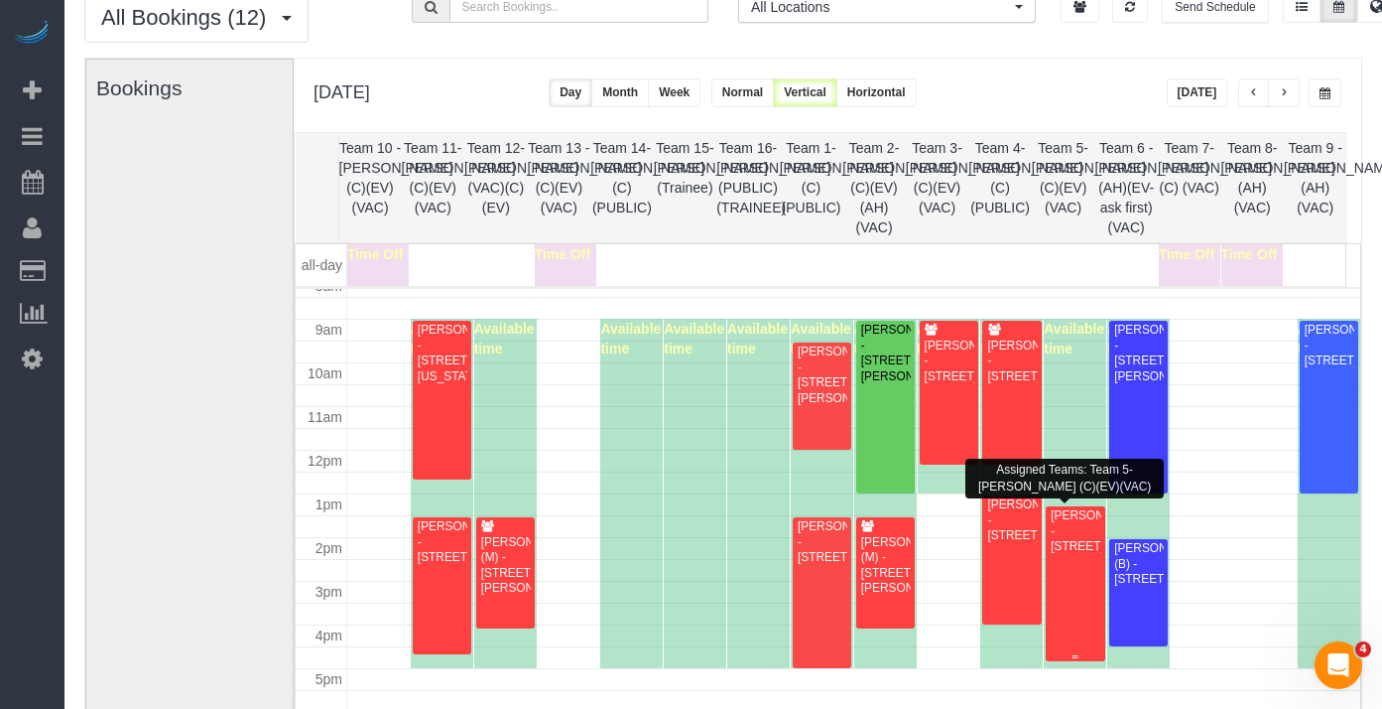
click at [1076, 554] on div "Meghan Edmundson - 2716 N. Greenview Ave, Chicago, IL 60614" at bounding box center [1075, 531] width 51 height 46
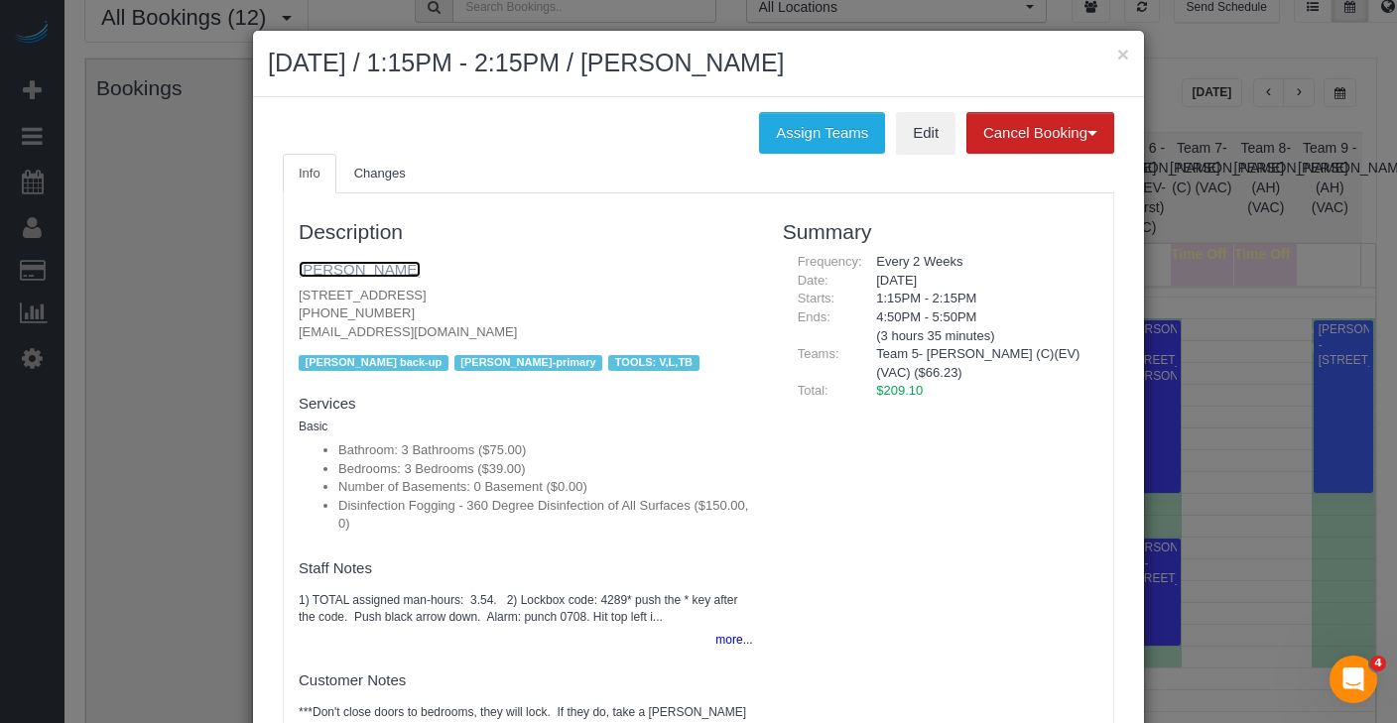
click at [397, 270] on link "Meghan Edmundson" at bounding box center [360, 269] width 122 height 17
click at [1119, 54] on button "×" at bounding box center [1123, 54] width 12 height 21
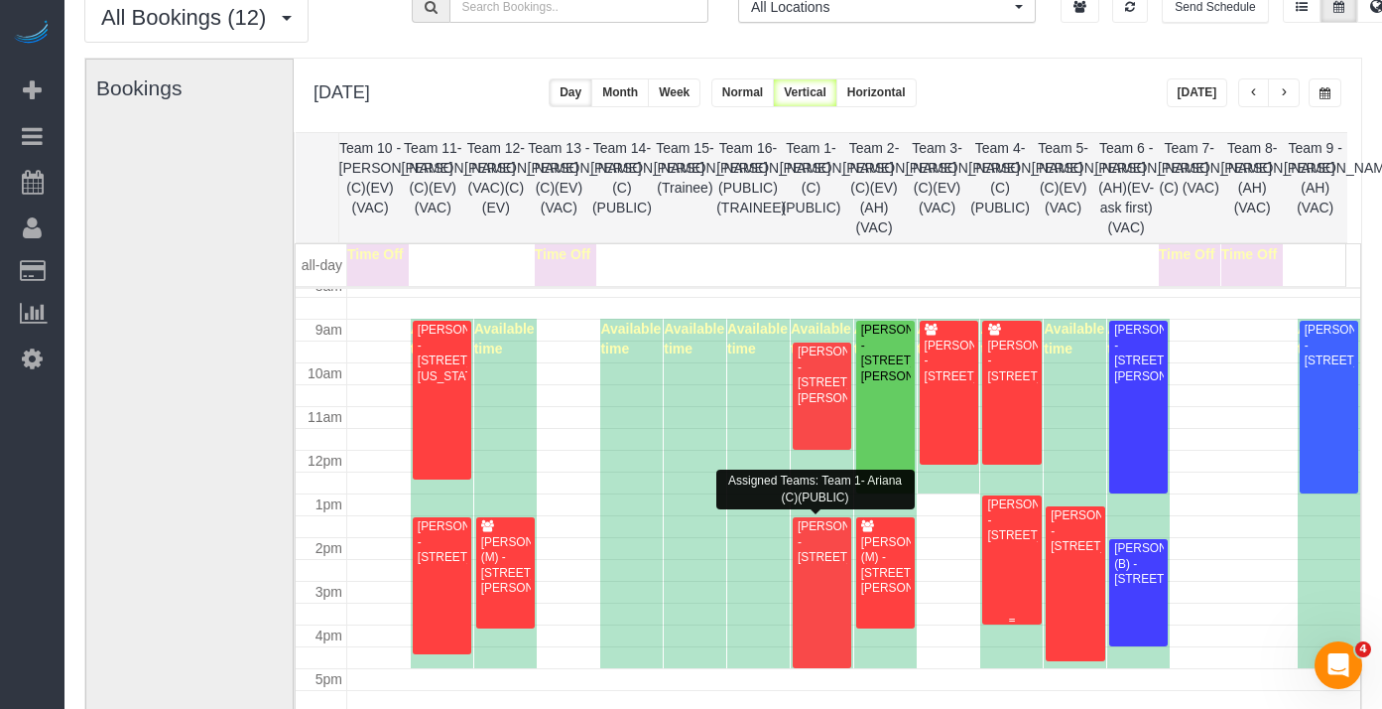
scroll to position [393, 0]
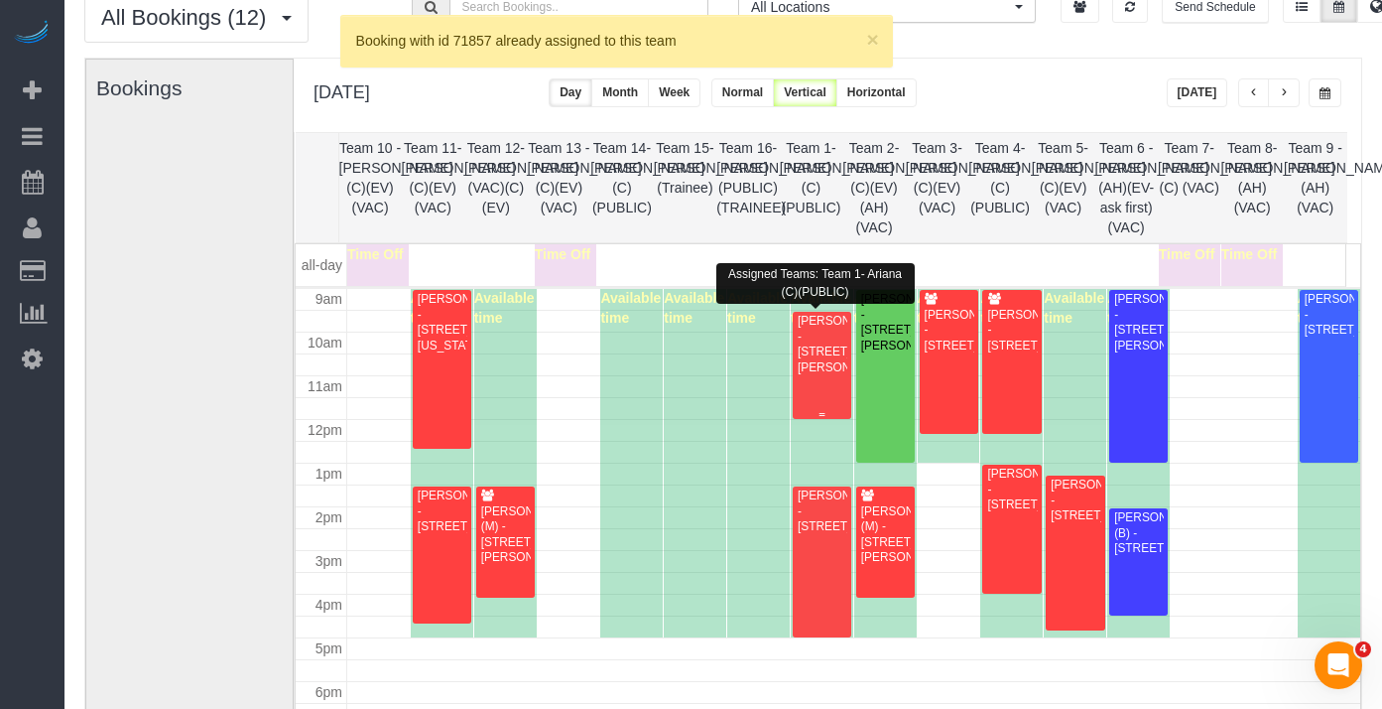
click at [793, 340] on div at bounding box center [822, 365] width 59 height 107
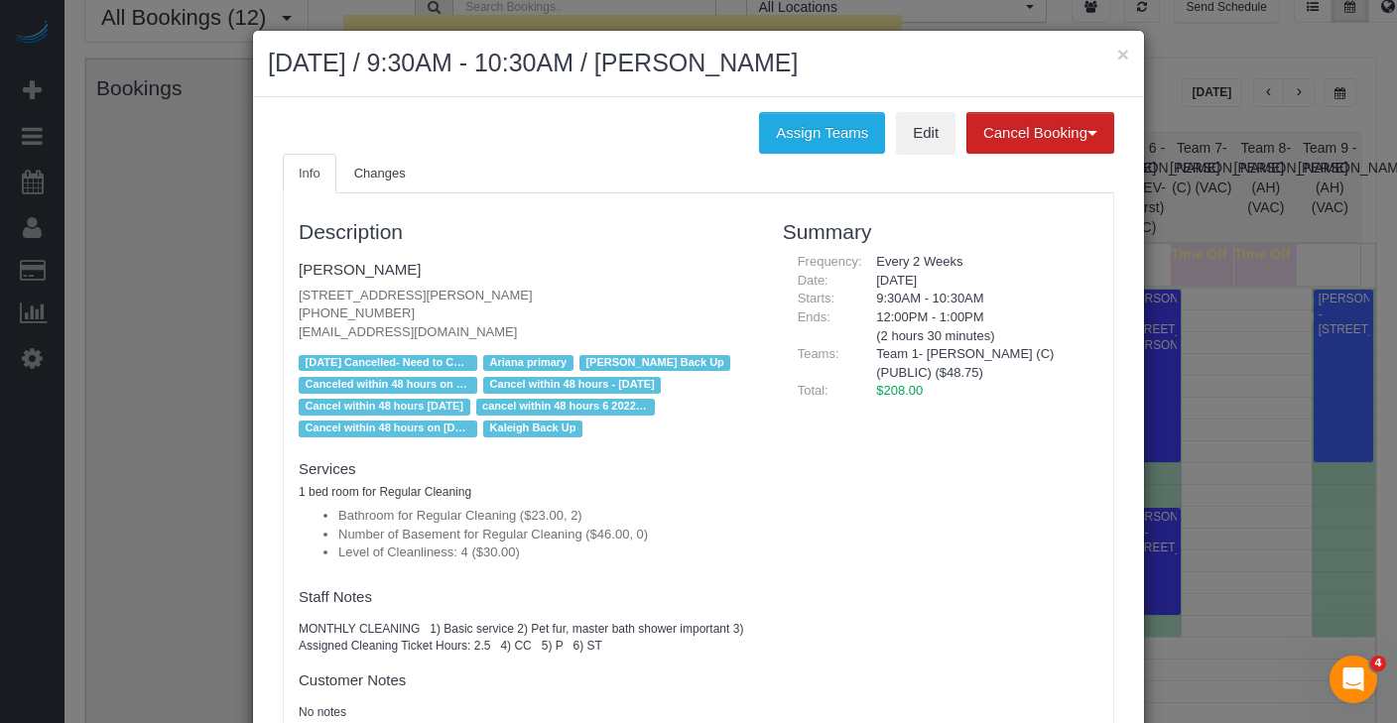
drag, startPoint x: 611, startPoint y: 290, endPoint x: 246, endPoint y: 291, distance: 365.2
click at [253, 291] on div "Assign Teams Edit Cancel Booking Without Fee With $80.00 Fee Info Changes Descr…" at bounding box center [698, 432] width 891 height 670
copy p "2840 N. Lincoln Avenue, C2, Chicago, IL 60657"
click at [1117, 55] on button "×" at bounding box center [1123, 54] width 12 height 21
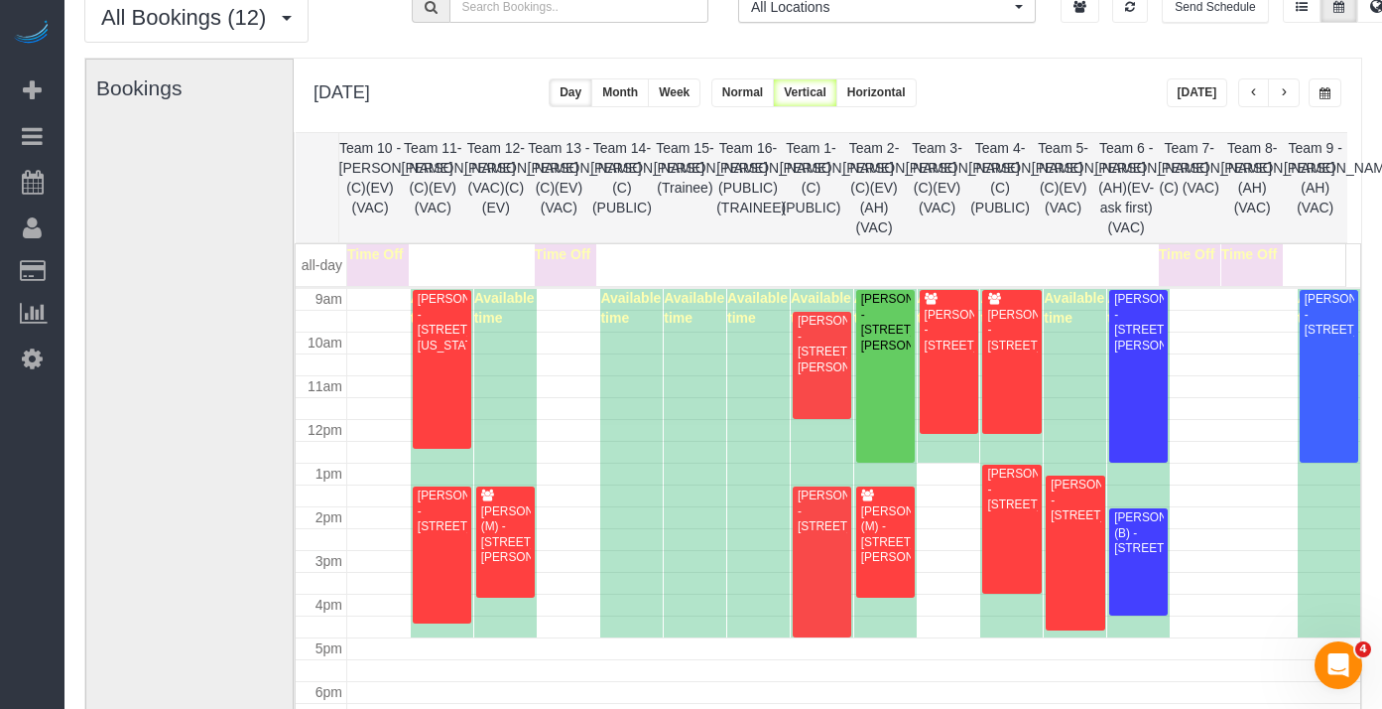
click at [815, 534] on div "Scott Price - 2037 W Waveland Ave., Chicago, IL 60618" at bounding box center [822, 511] width 51 height 46
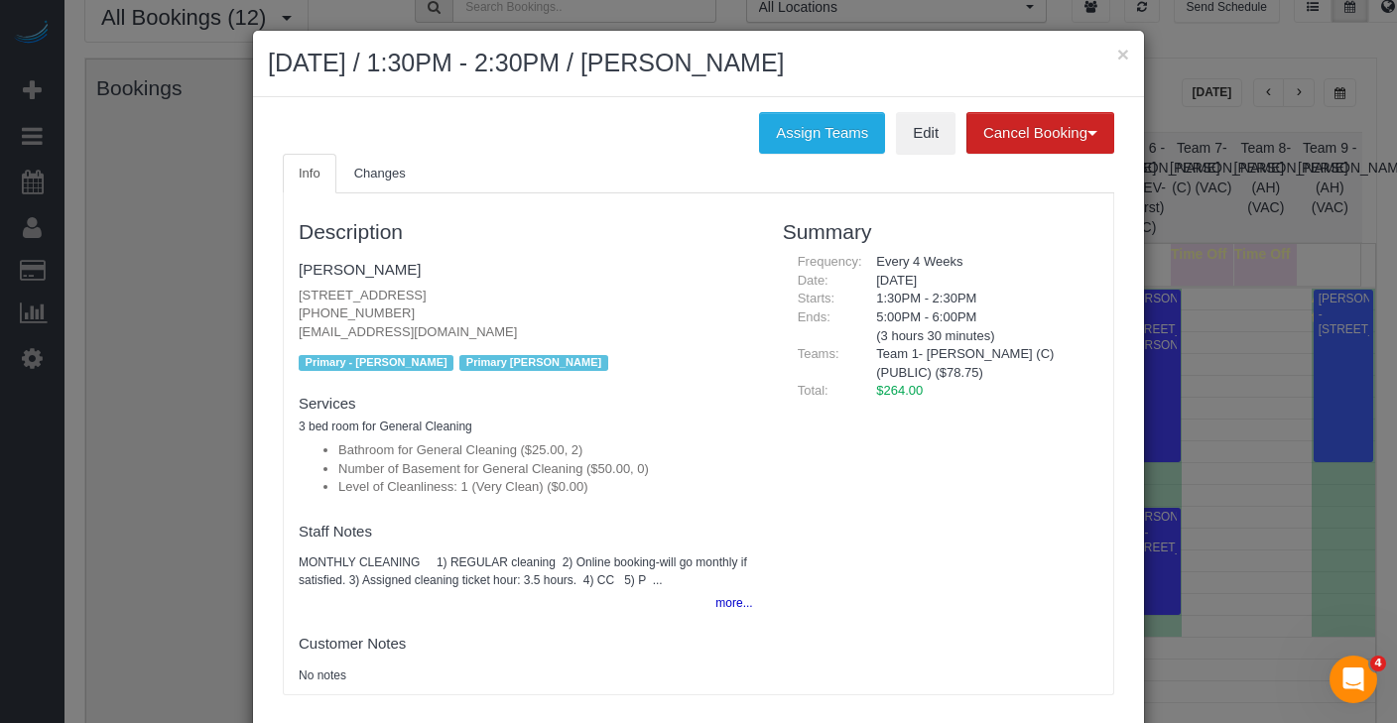
drag, startPoint x: 553, startPoint y: 298, endPoint x: 249, endPoint y: 300, distance: 303.7
click at [253, 300] on div "Assign Teams Edit Cancel Booking Without Fee With $80.00 Fee Info Changes Descr…" at bounding box center [698, 413] width 891 height 633
copy p "2037 W Waveland Ave., Chicago, IL 60618"
click at [1117, 65] on button "×" at bounding box center [1123, 54] width 12 height 21
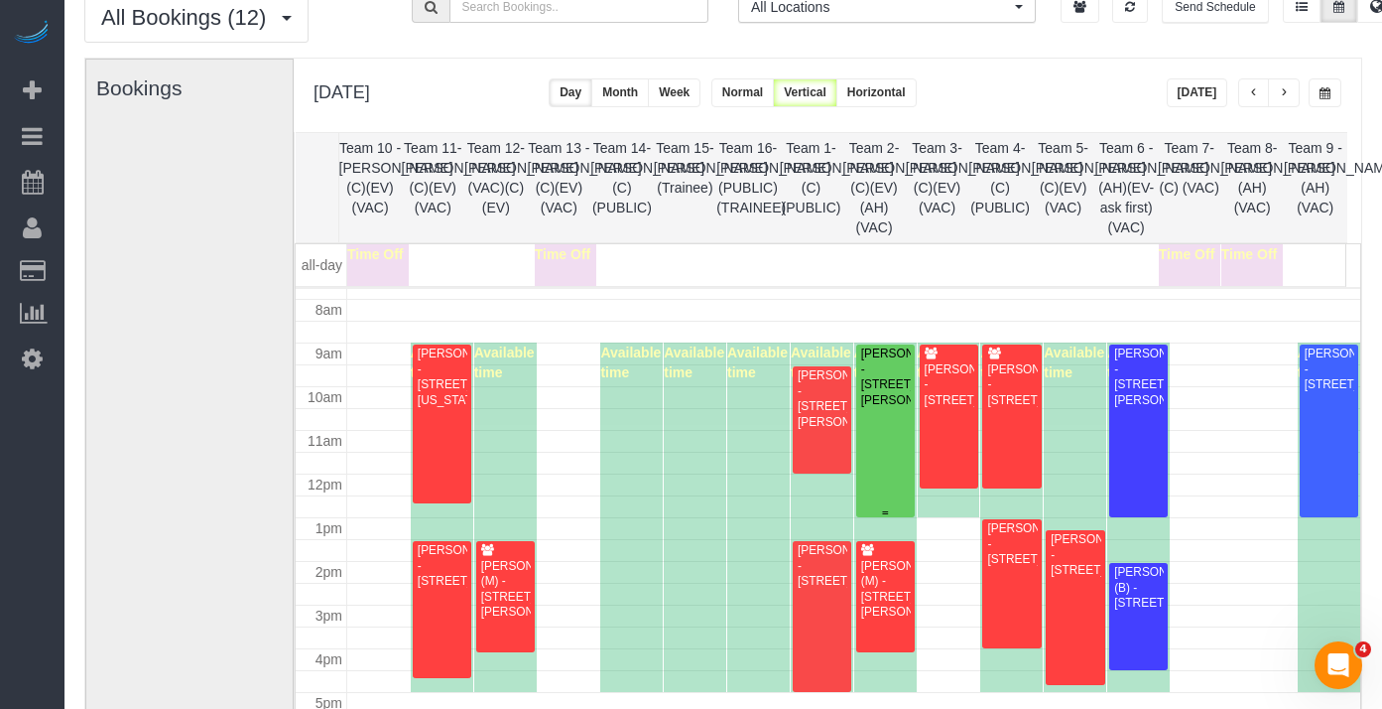
scroll to position [324, 0]
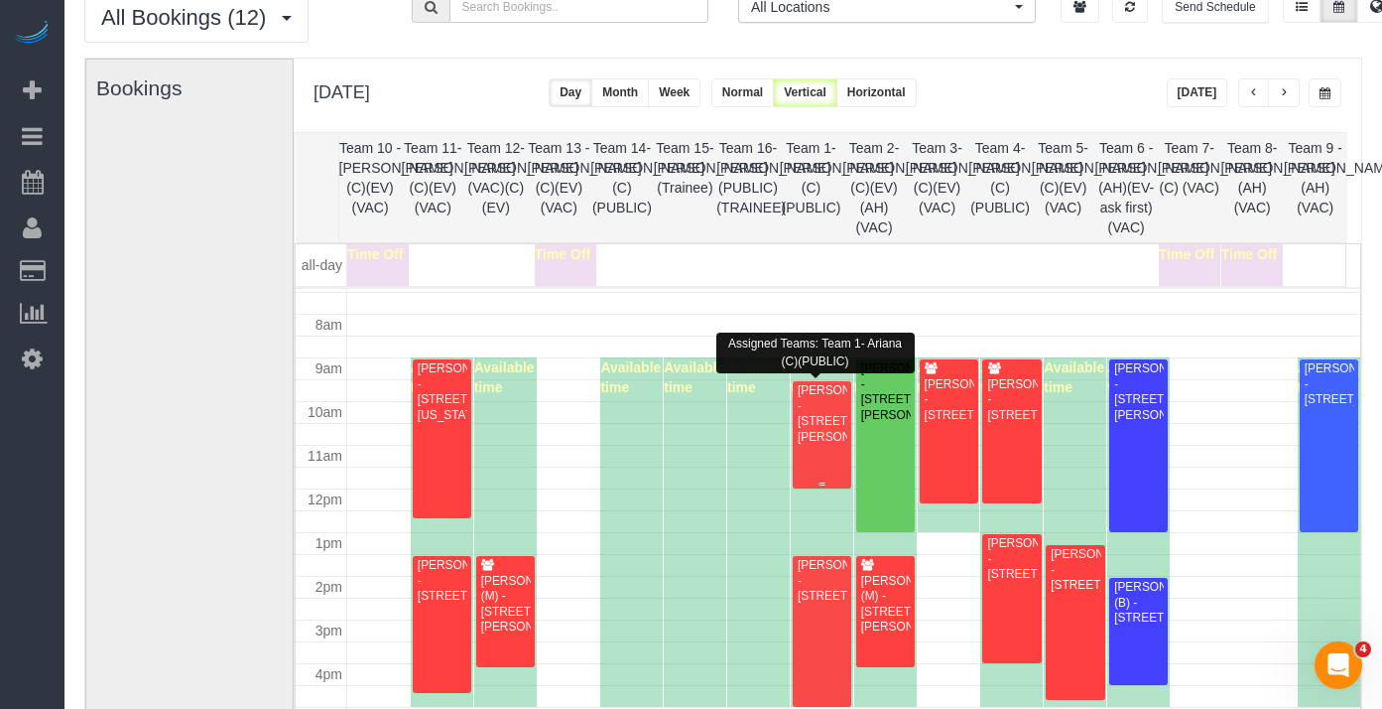
click at [819, 404] on div "Rebekah Wanger - 2840 N. Lincoln Avenue, C2, Chicago, IL 60657" at bounding box center [822, 414] width 51 height 62
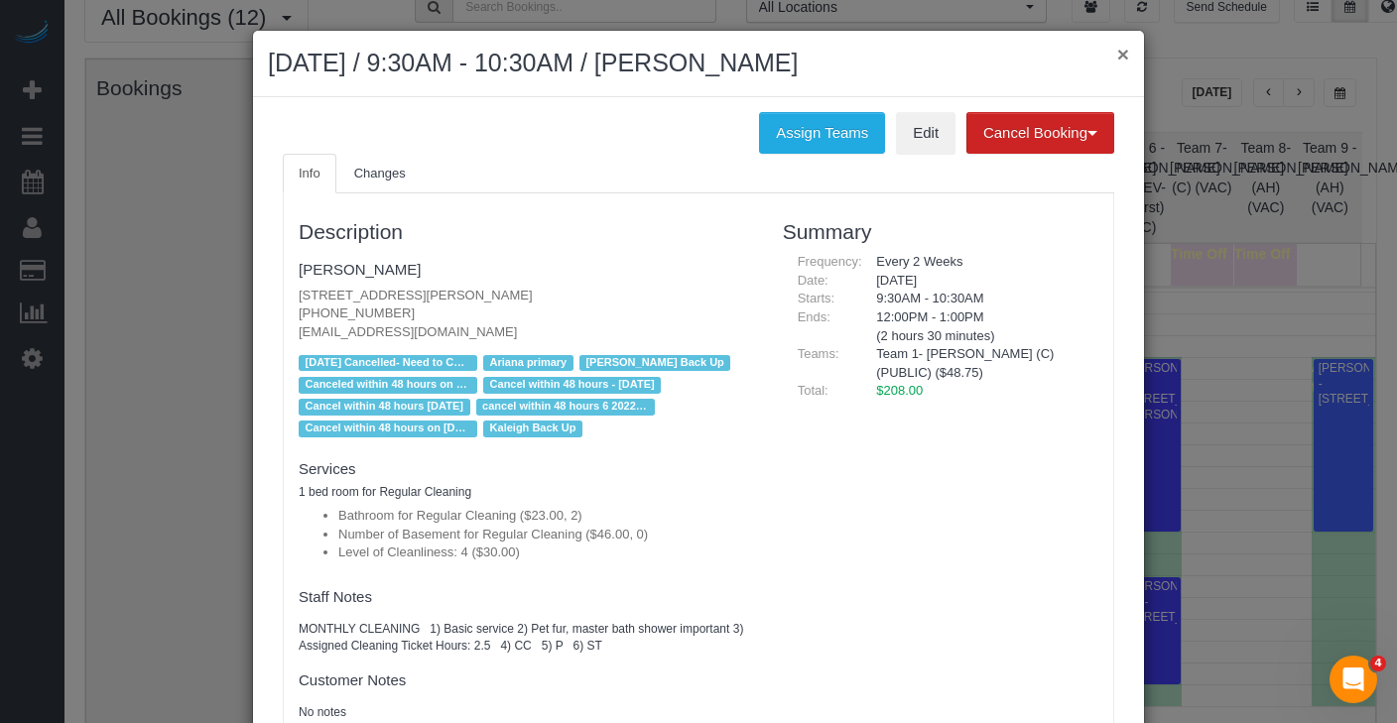
click at [1117, 49] on button "×" at bounding box center [1123, 54] width 12 height 21
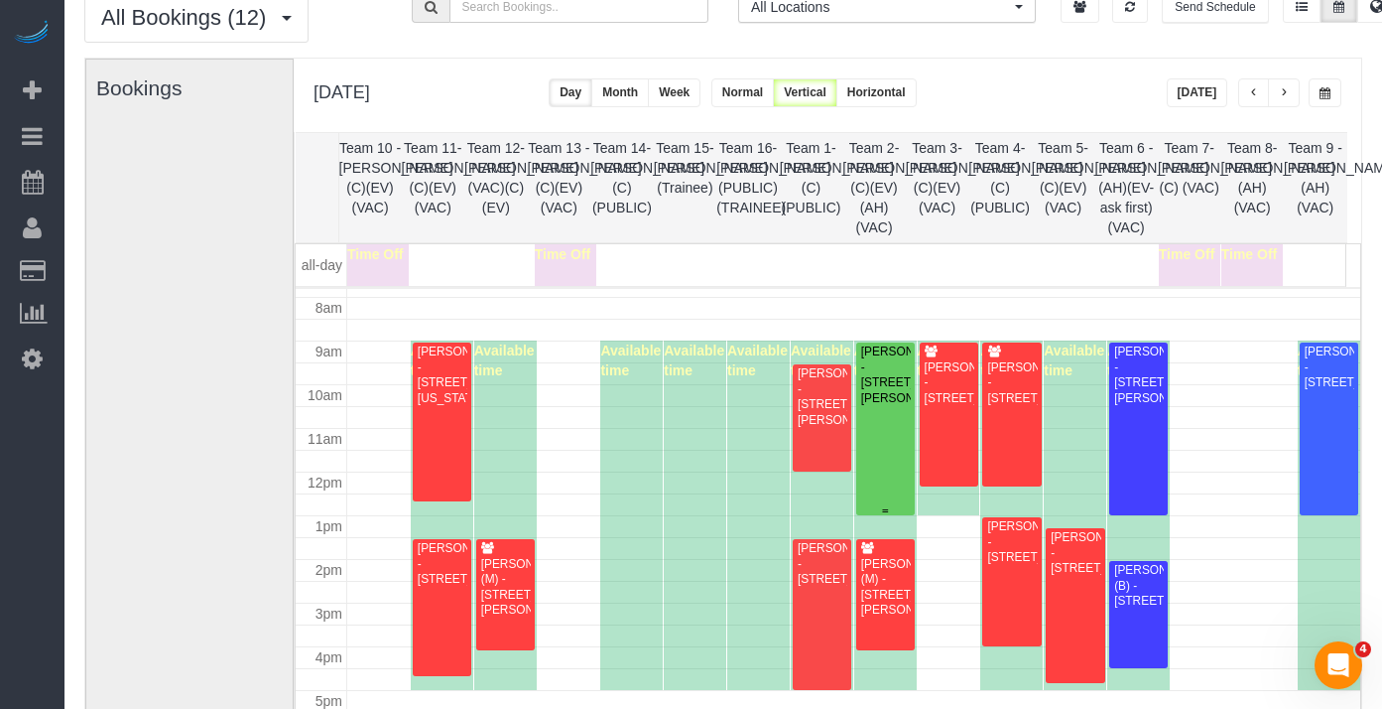
scroll to position [358, 0]
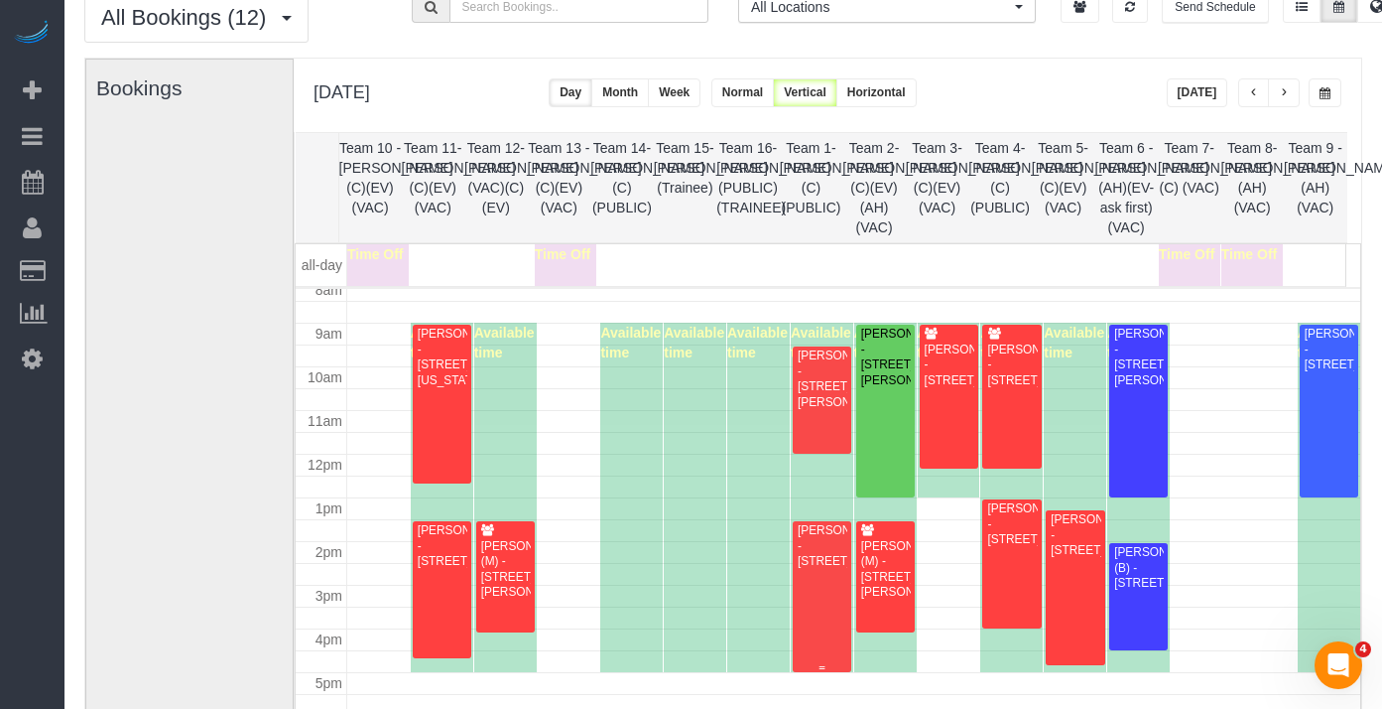
click at [823, 563] on div "Scott Price - 2037 W Waveland Ave., Chicago, IL 60618" at bounding box center [822, 546] width 51 height 46
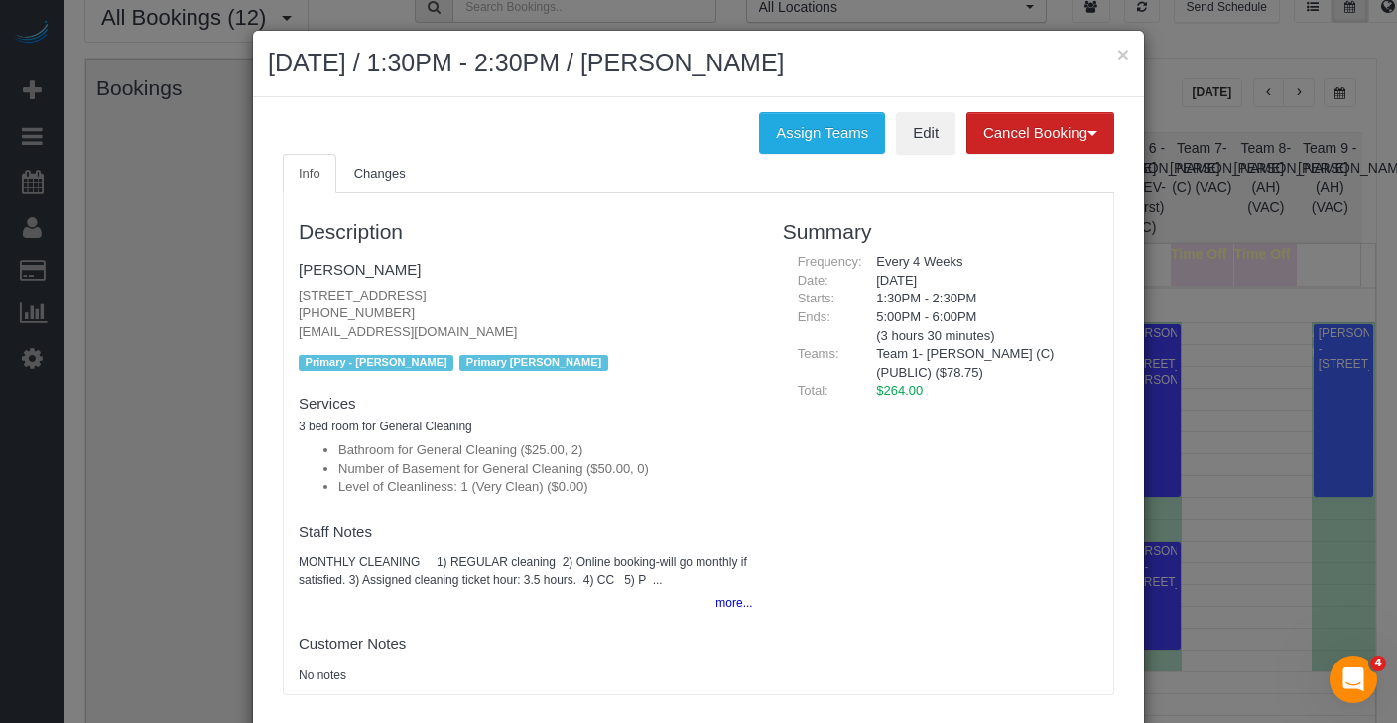
drag, startPoint x: 858, startPoint y: 298, endPoint x: 1030, endPoint y: 295, distance: 171.7
click at [1030, 295] on div "1:30PM - 2:30PM" at bounding box center [979, 299] width 237 height 19
drag, startPoint x: 430, startPoint y: 268, endPoint x: 252, endPoint y: 267, distance: 177.6
click at [253, 267] on div "Assign Teams Edit Cancel Booking Without Fee With $80.00 Fee Info Changes Descr…" at bounding box center [698, 413] width 891 height 633
drag, startPoint x: 431, startPoint y: 317, endPoint x: 223, endPoint y: 316, distance: 207.4
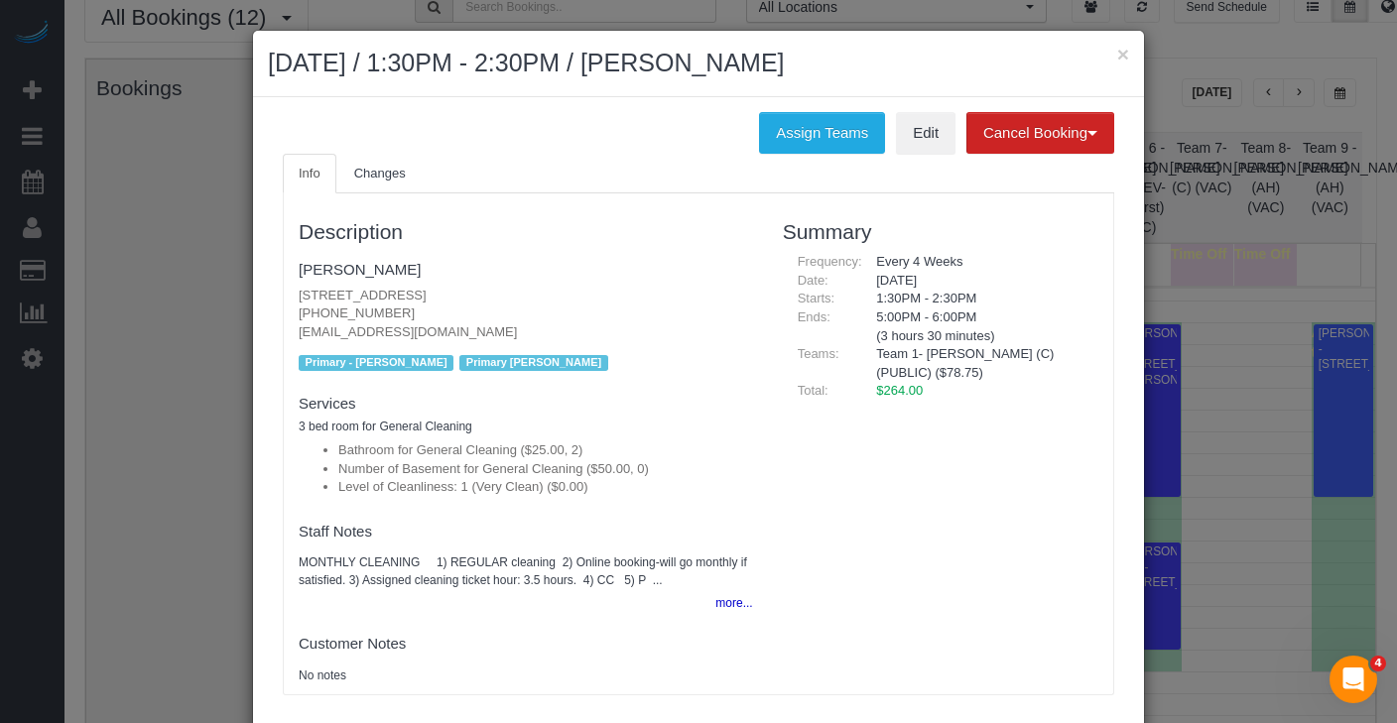
click at [222, 316] on div "× August 20, 2025 / 1:30PM - 2:30PM / Scott Price Assign Teams Edit Cancel Book…" at bounding box center [698, 361] width 1397 height 723
click at [1119, 50] on button "×" at bounding box center [1123, 54] width 12 height 21
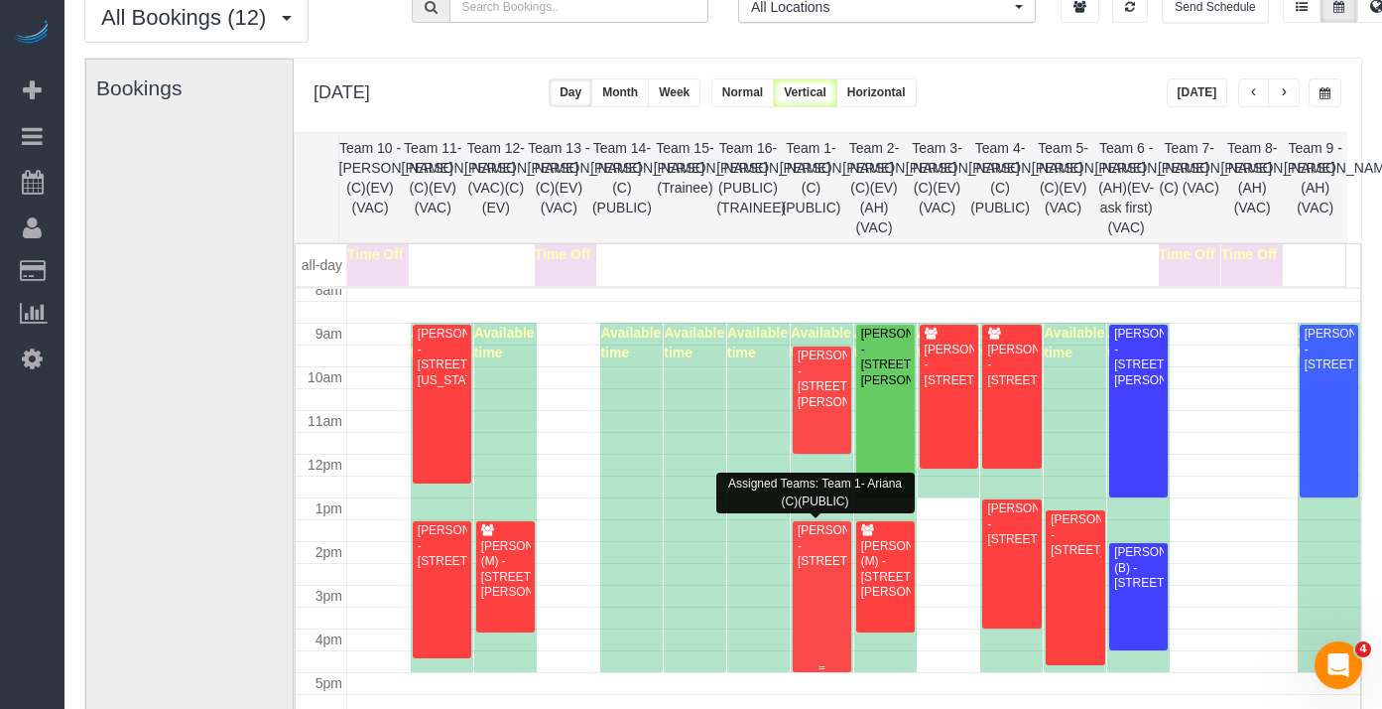
click at [819, 569] on div "Scott Price - 2037 W Waveland Ave., Chicago, IL 60618" at bounding box center [822, 546] width 51 height 46
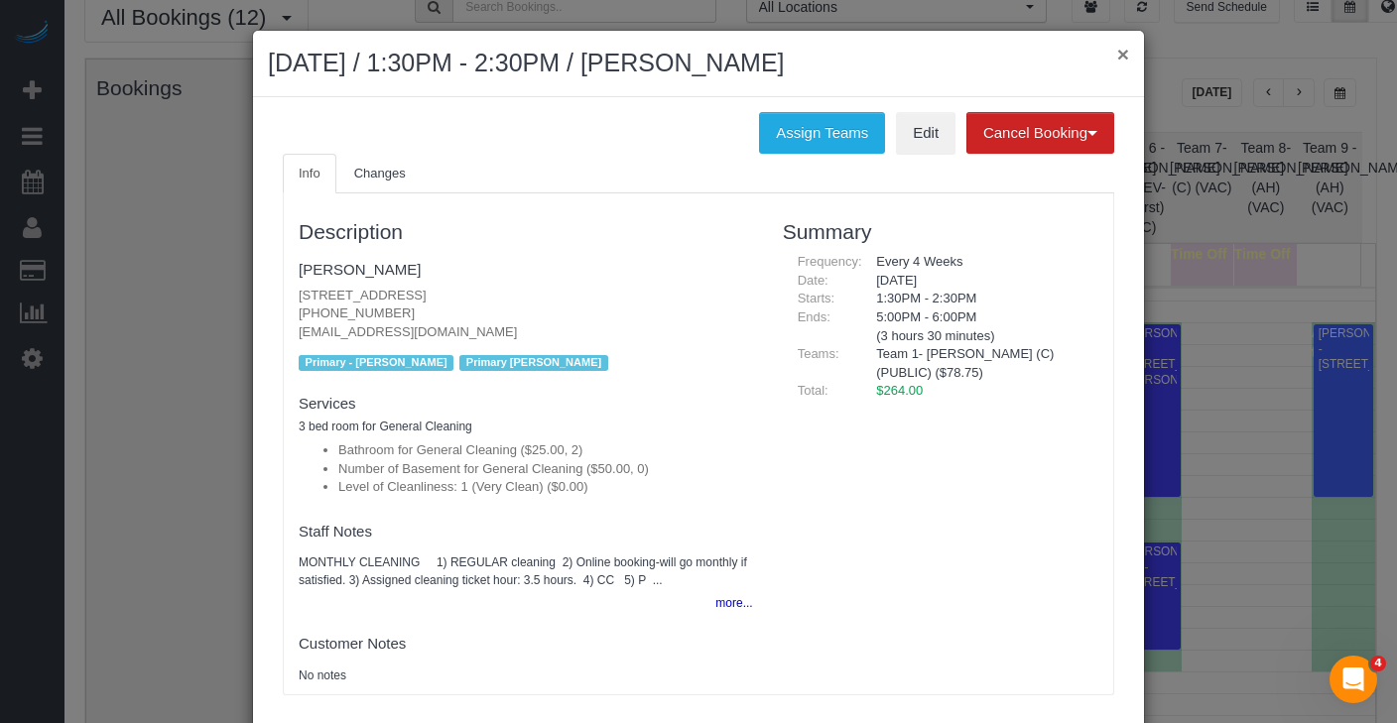
click at [1117, 51] on button "×" at bounding box center [1123, 54] width 12 height 21
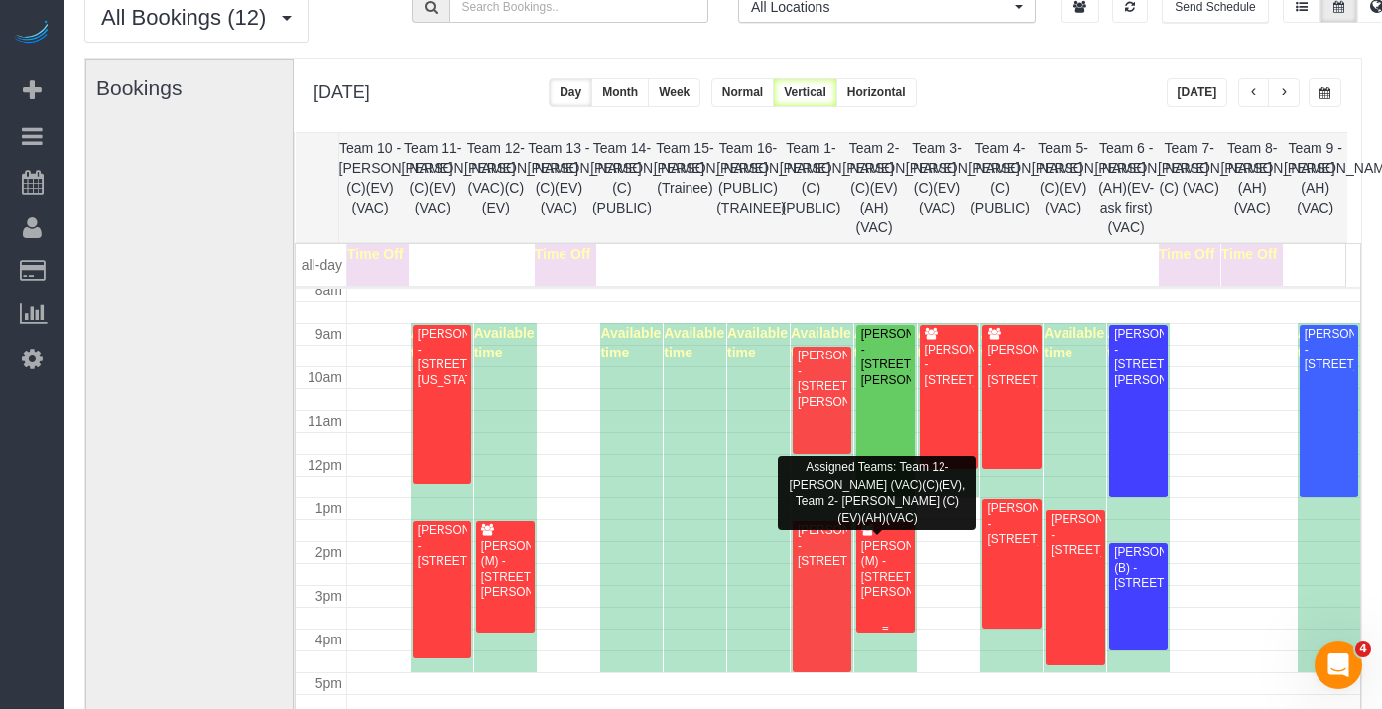
click at [880, 548] on div "Meg Madison (M) - 1141 Darrow Avenue, Evanston, IL 60202" at bounding box center [885, 570] width 51 height 62
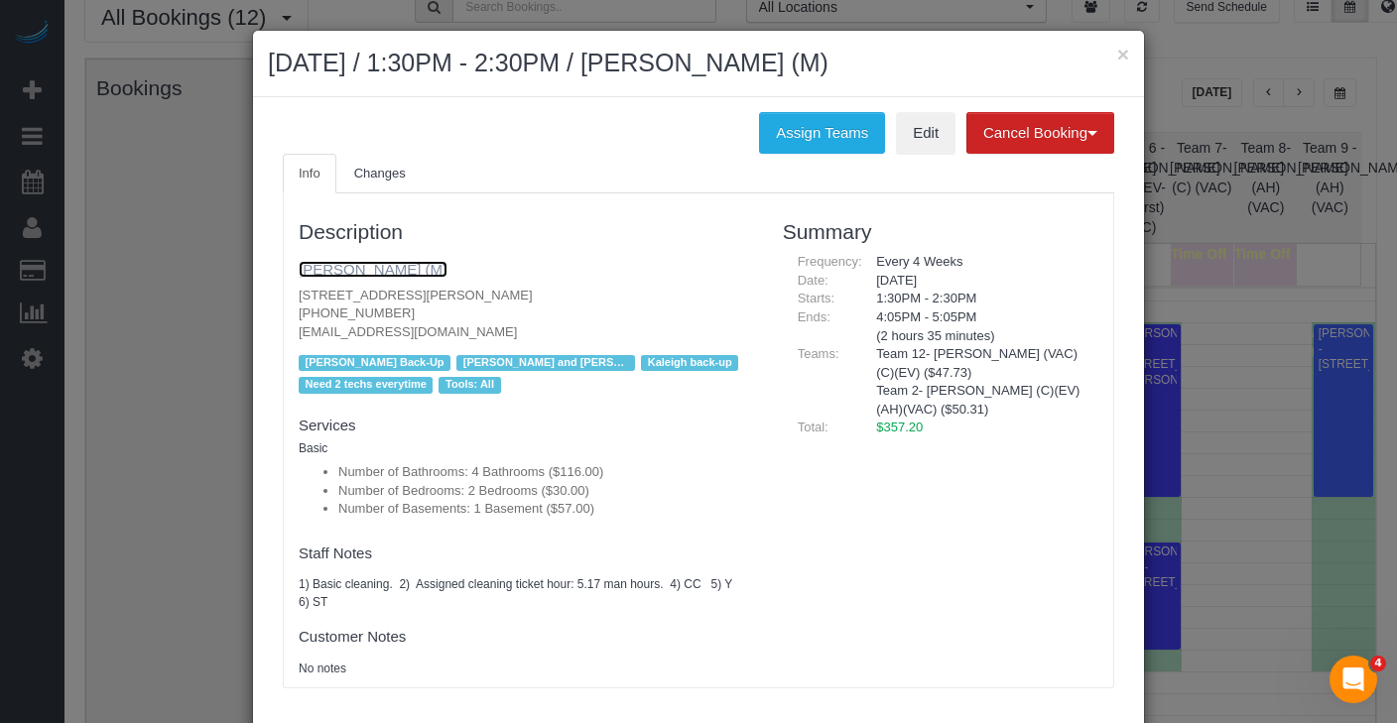
click at [373, 268] on link "Meg Madison (M)" at bounding box center [373, 269] width 149 height 17
click at [1117, 58] on button "×" at bounding box center [1123, 54] width 12 height 21
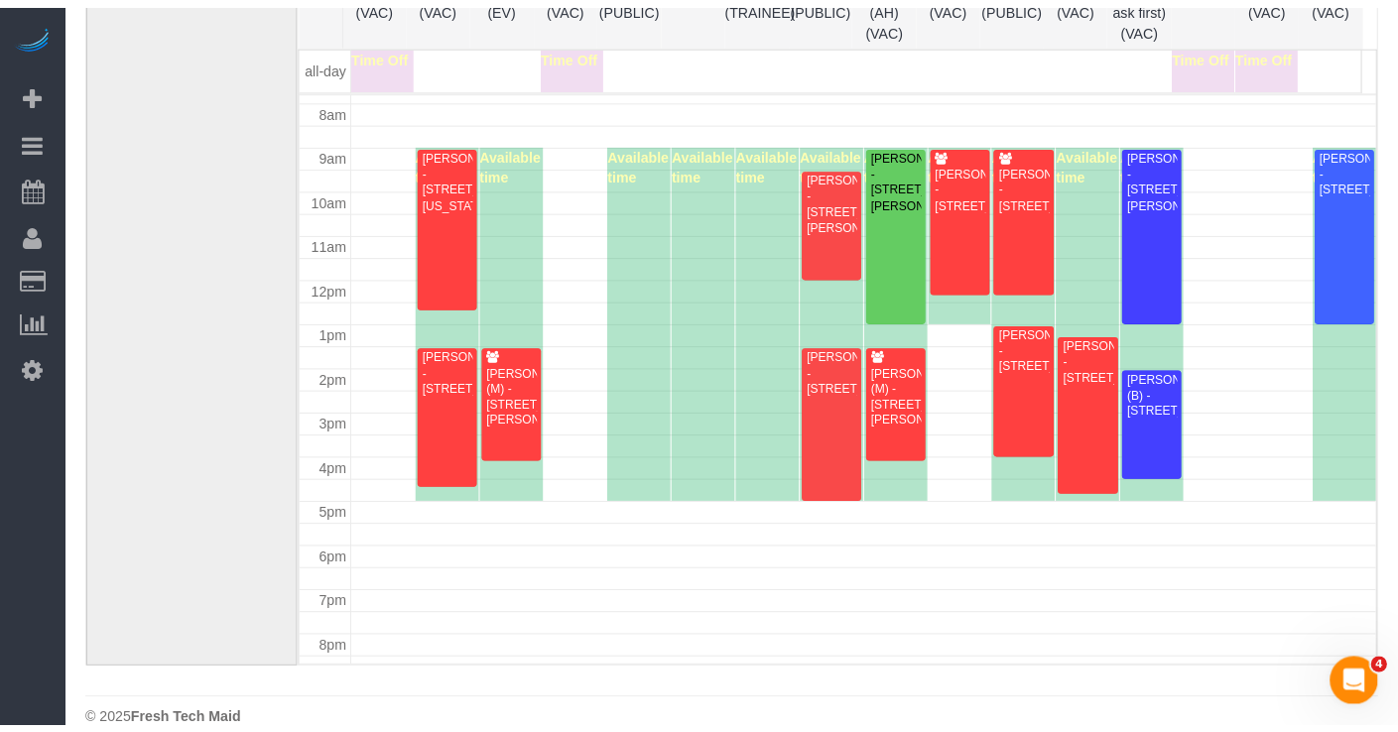
scroll to position [315, 0]
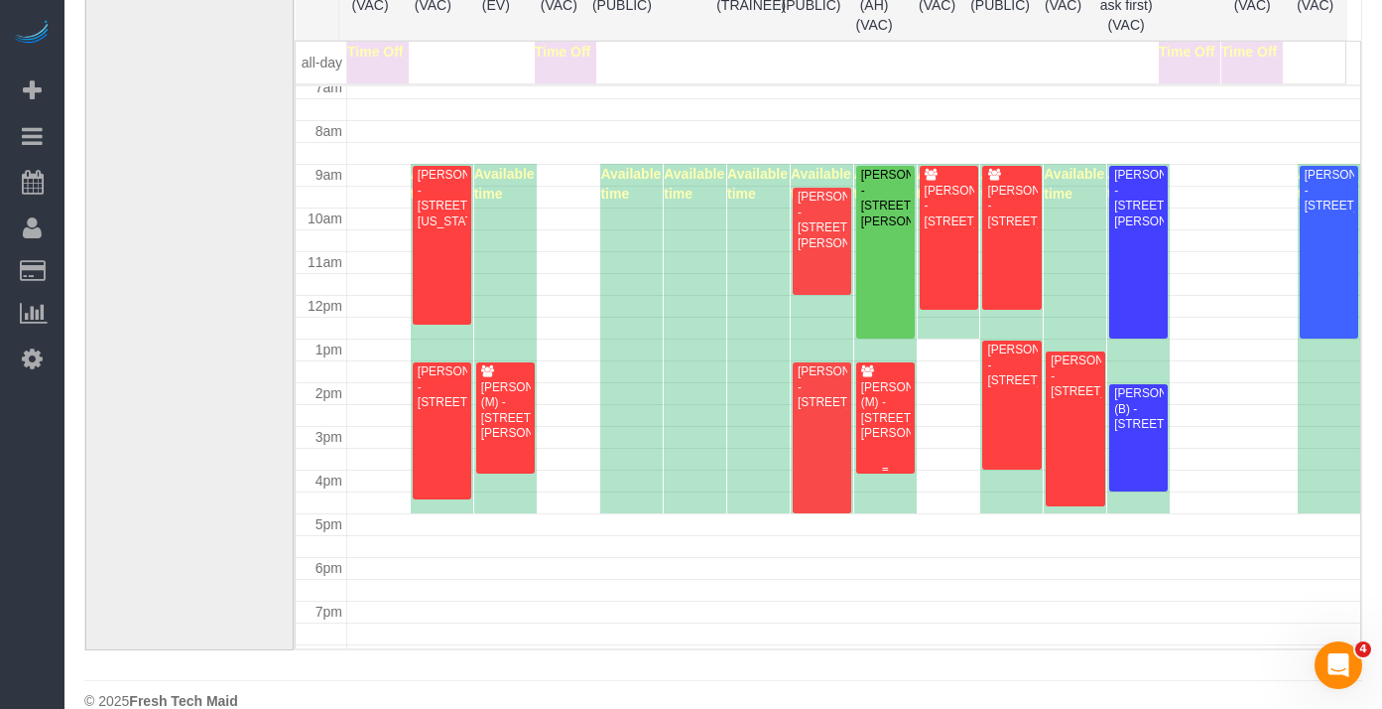
click at [884, 401] on div "Meg Madison (M) - 1141 Darrow Avenue, Evanston, IL 60202" at bounding box center [885, 411] width 51 height 62
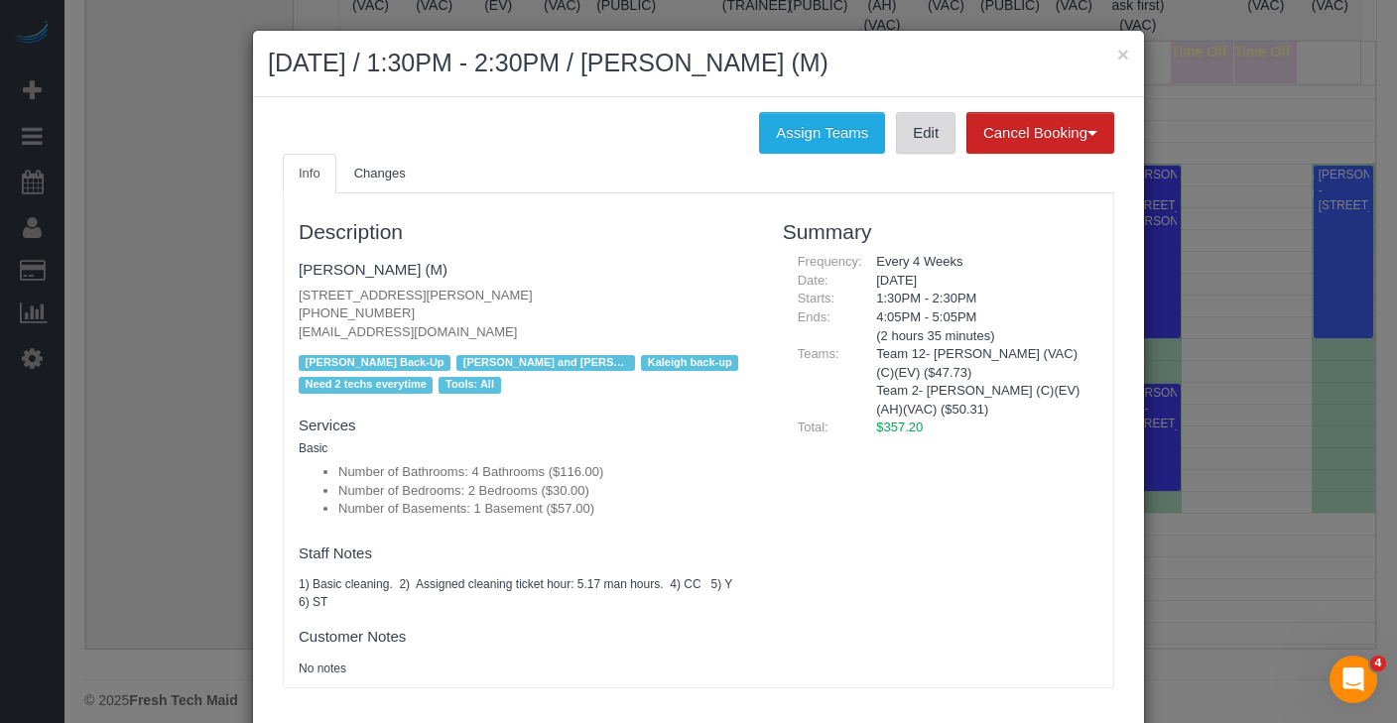
click at [918, 130] on link "Edit" at bounding box center [926, 133] width 60 height 42
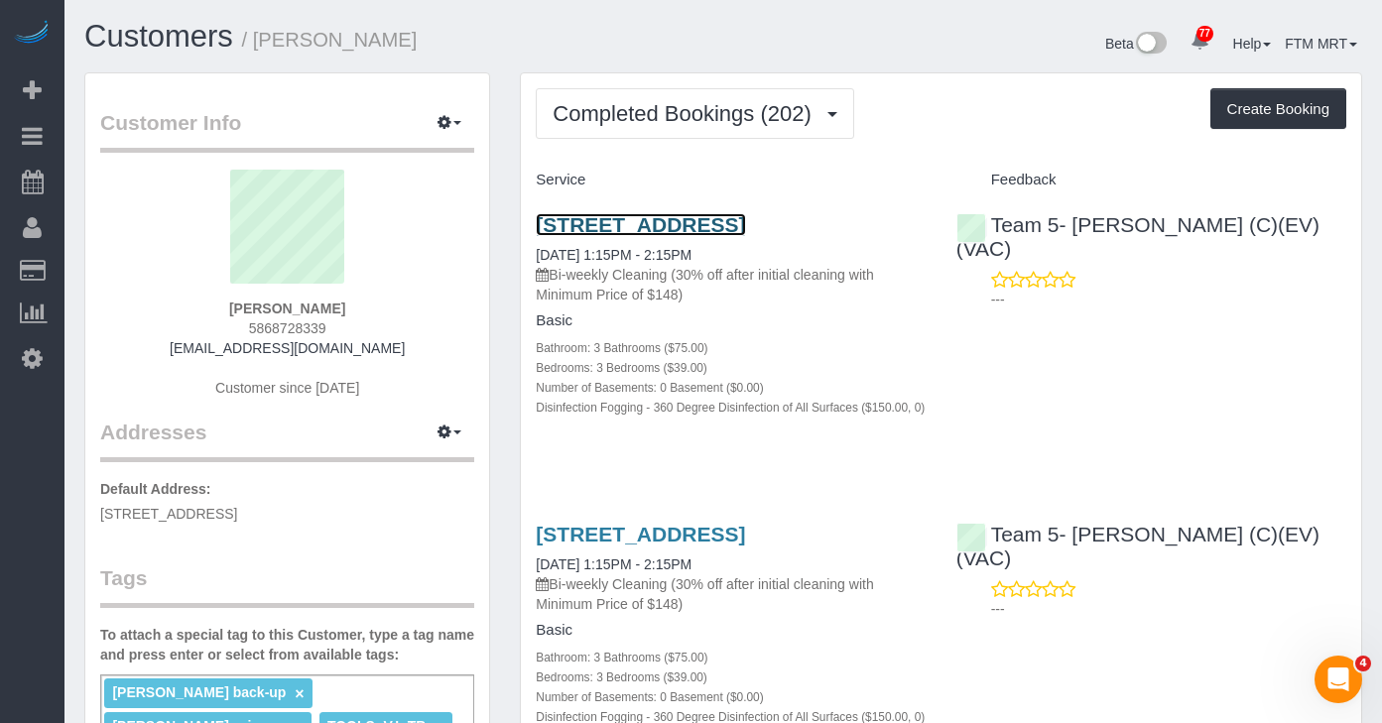
click at [553, 224] on link "2716 N. Greenview Ave, Chicago, IL 60614" at bounding box center [640, 224] width 209 height 23
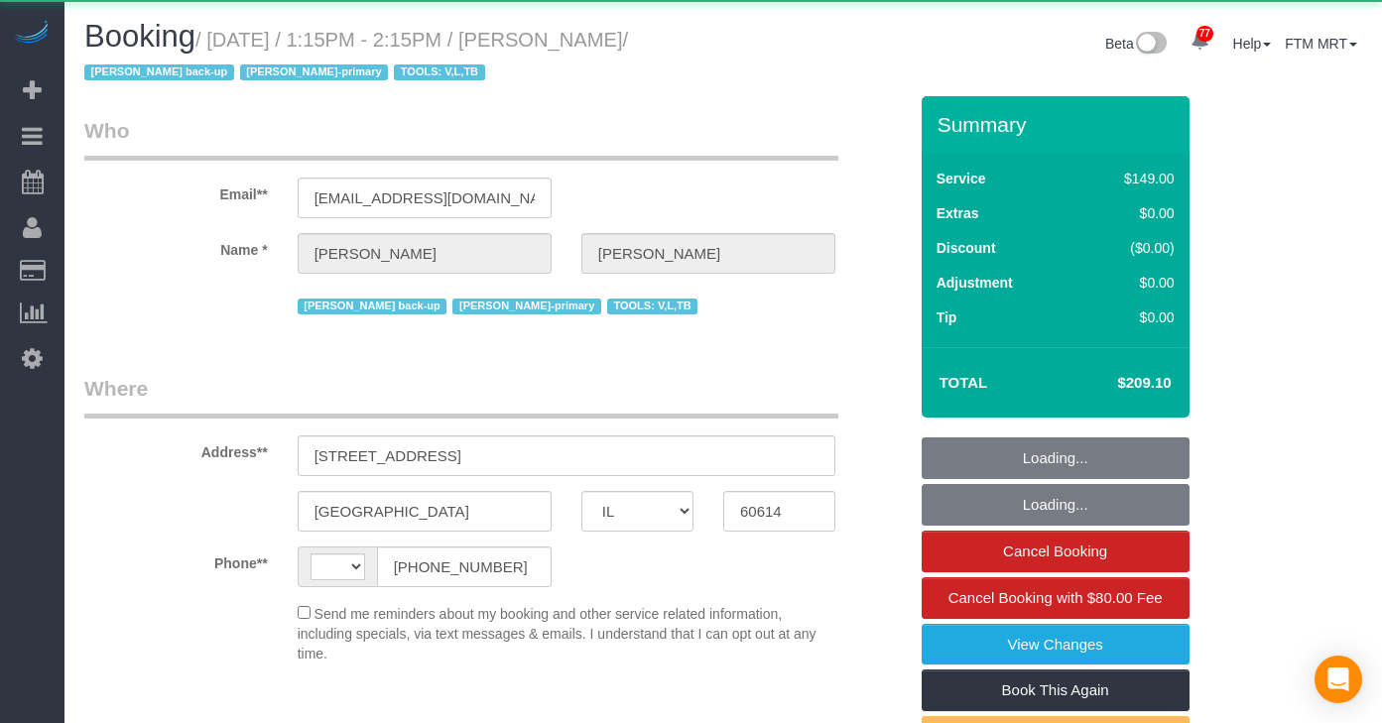
select select "IL"
select select "string:[GEOGRAPHIC_DATA]"
select select "object:1318"
select select "string:fspay-37b88b62-ff14-4a72-a300-7e988234f76d"
select select "number:1"
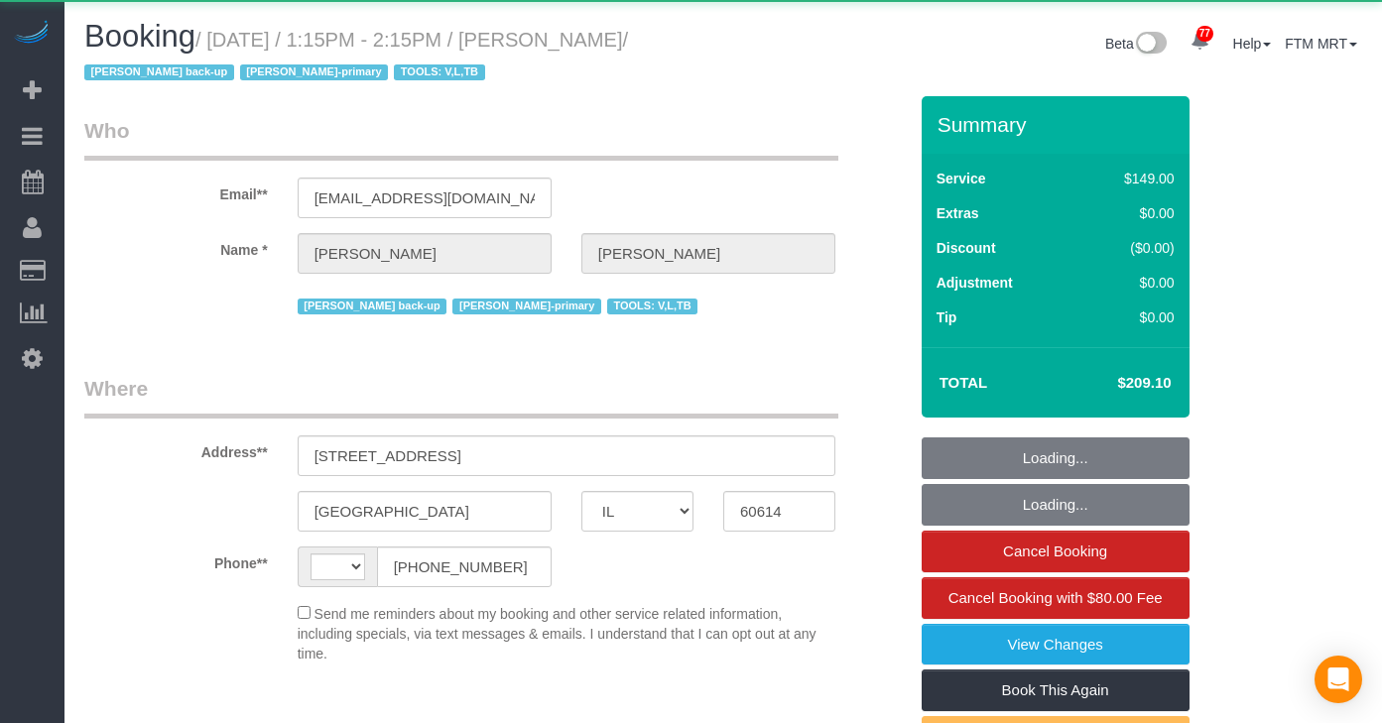
select select "number:66"
select select "number:139"
select select "number:104"
select select "number:98"
select select "number:141"
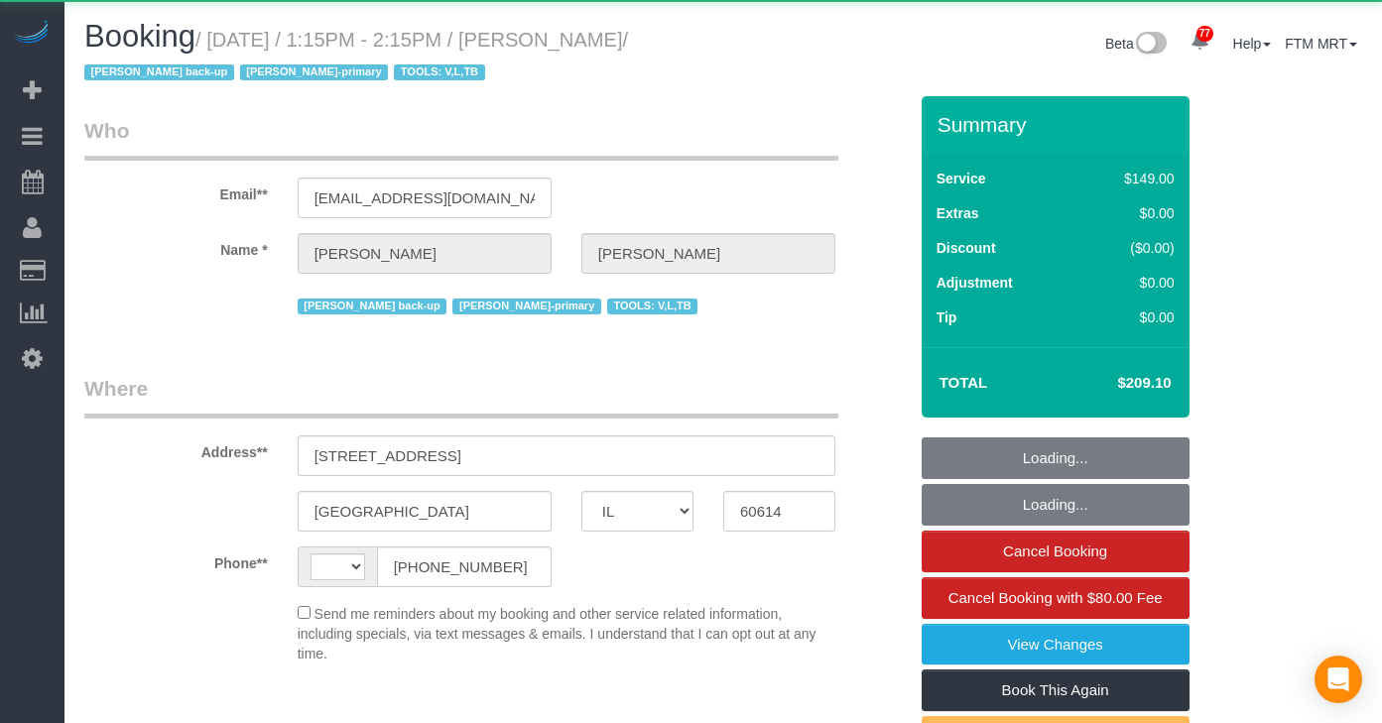
select select "number:143"
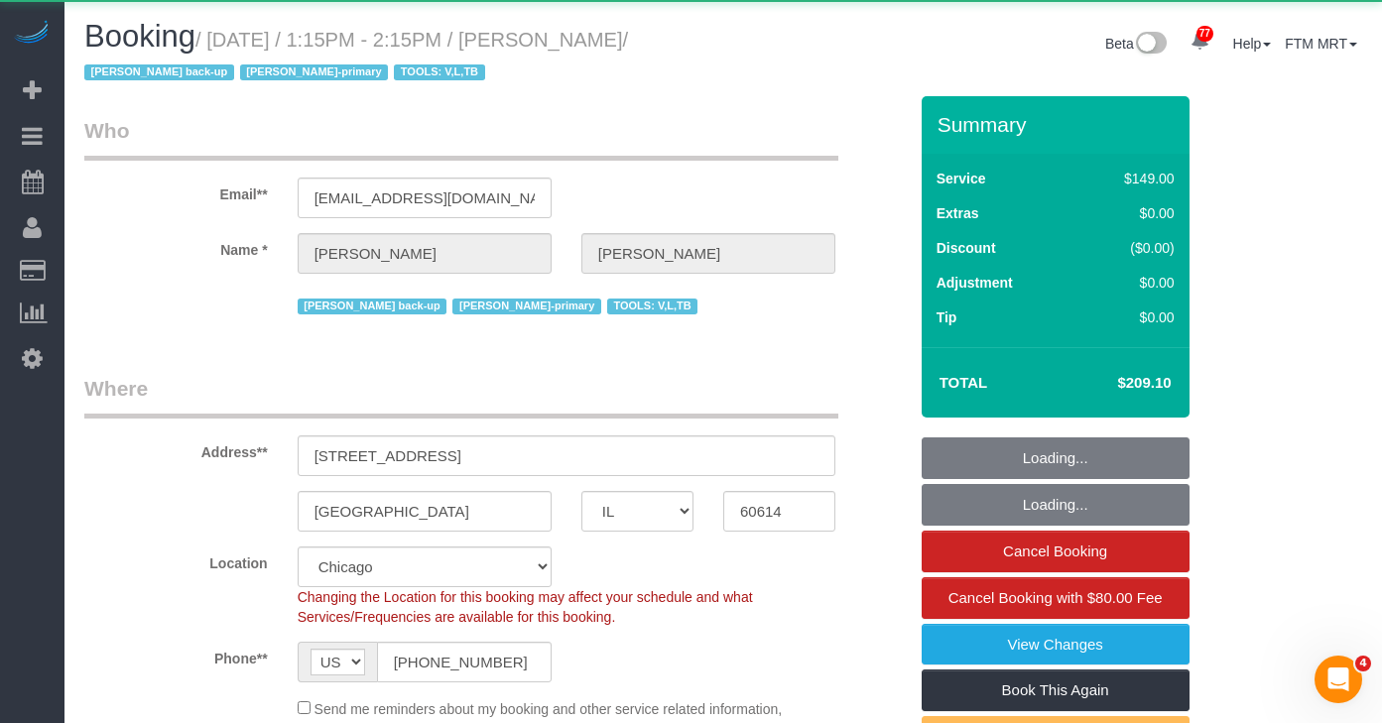
select select "3"
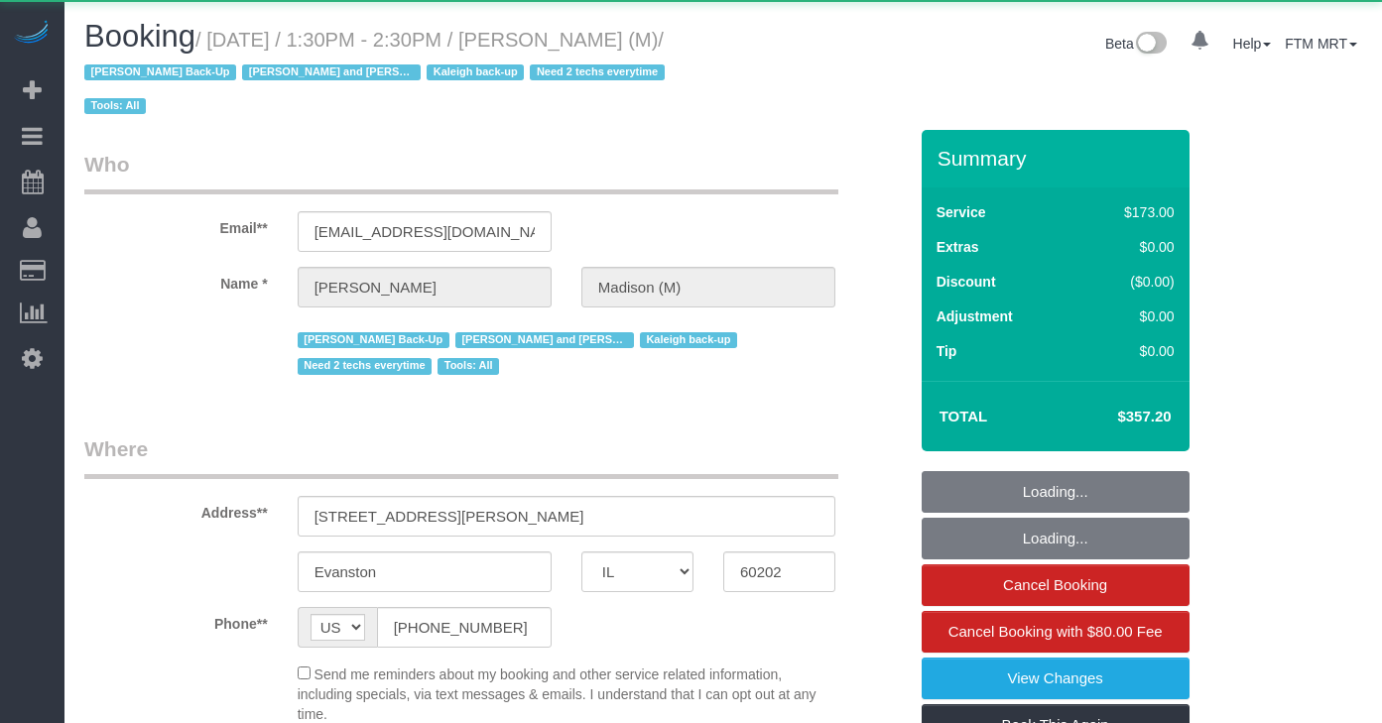
select select "IL"
select select "object:1165"
select select "string:fspay-4e2b6b64-02a2-4e66-95d4-930f2e836791"
select select "4"
select select "2"
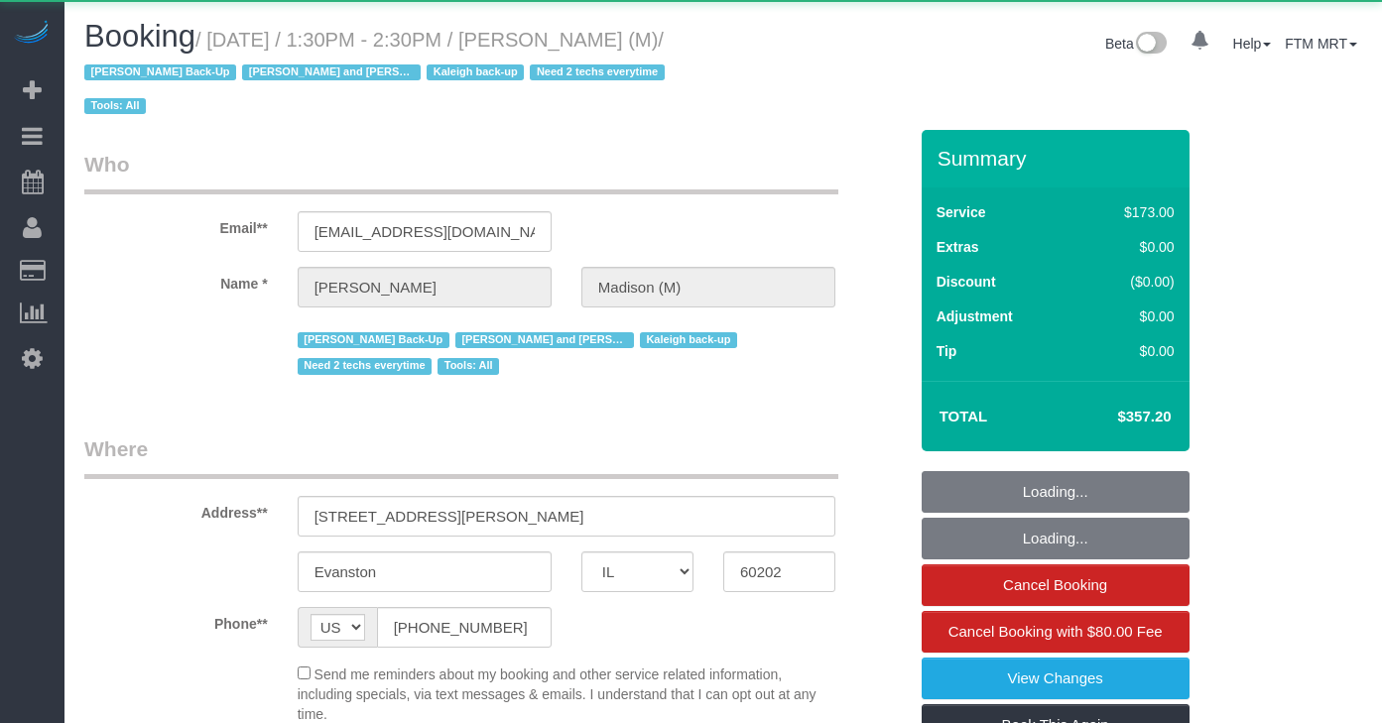
select select "1"
select select "number:1"
select select "number:58"
select select "number:139"
select select "number:105"
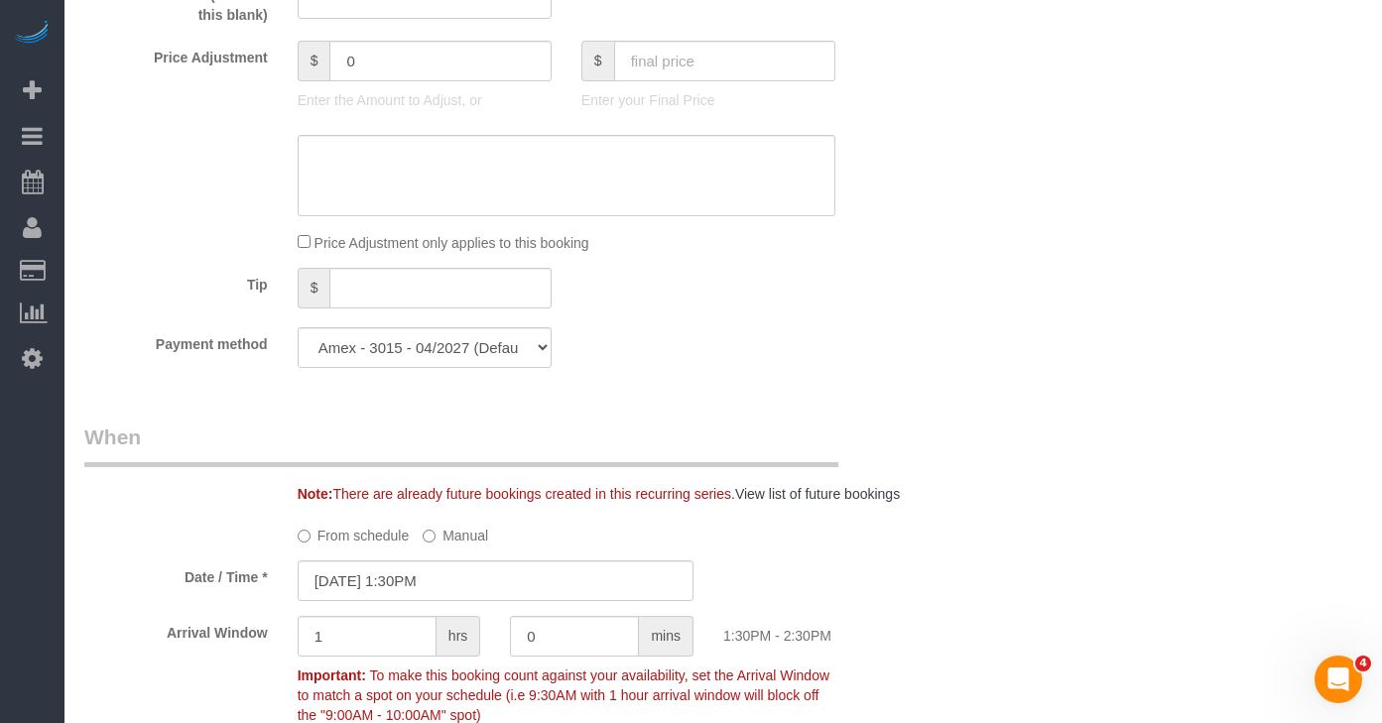
scroll to position [1511, 0]
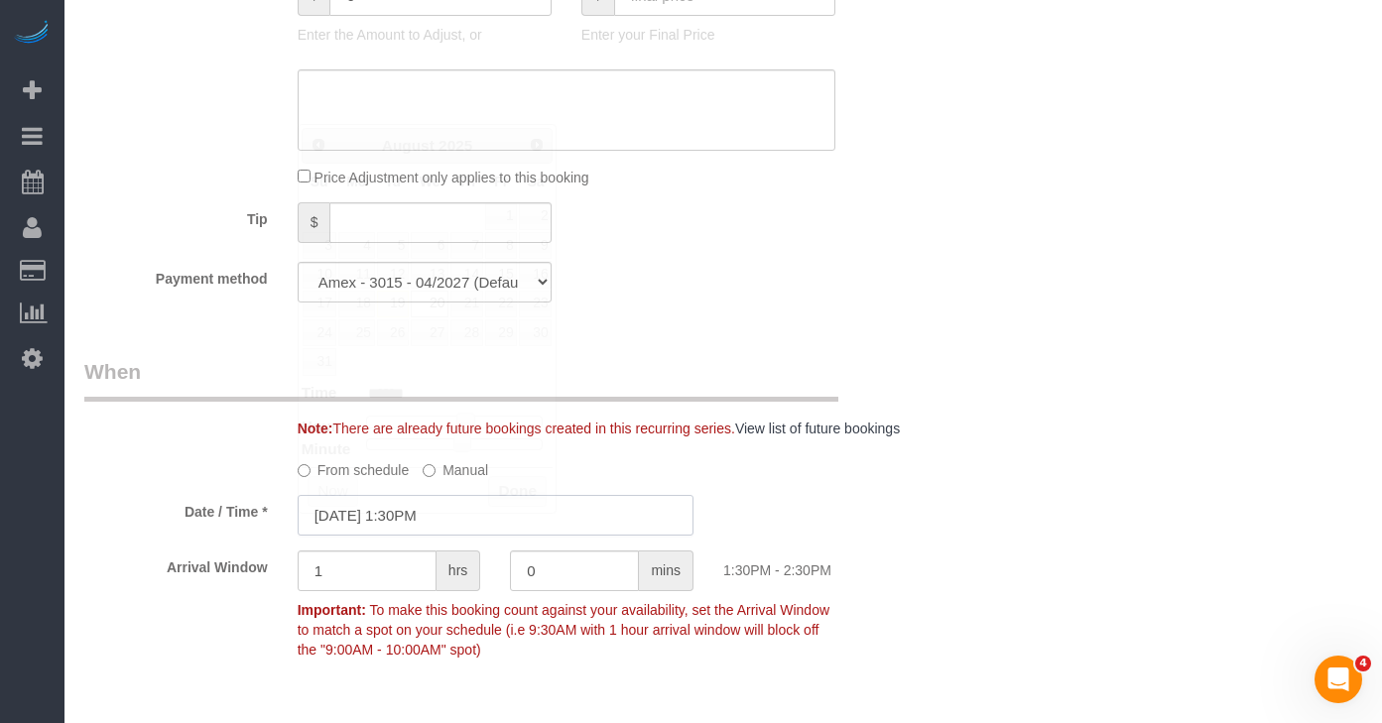
click at [476, 532] on input "08/20/2025 1:30PM" at bounding box center [496, 515] width 396 height 41
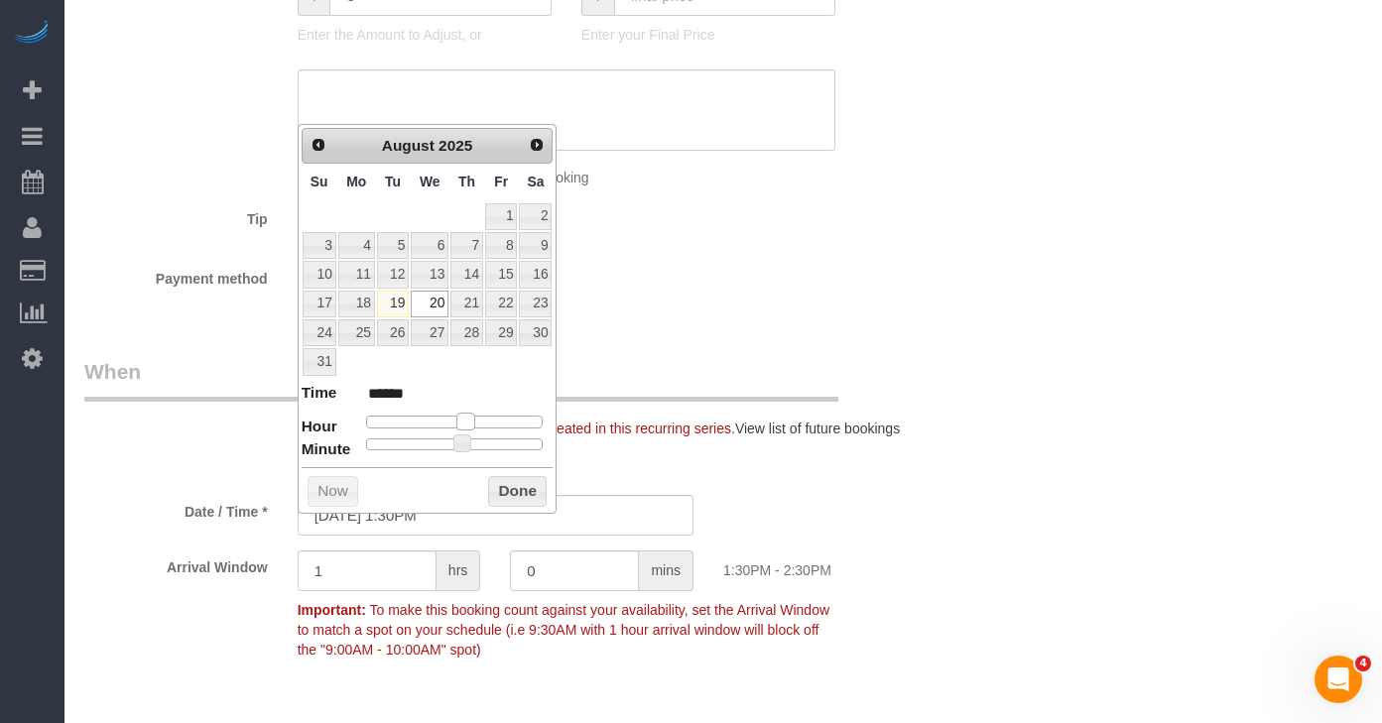
click at [465, 426] on span at bounding box center [465, 422] width 18 height 18
click at [464, 437] on span at bounding box center [463, 444] width 18 height 18
type input "08/20/2025 2:30PM"
type input "******"
type input "08/20/2025 1:30PM"
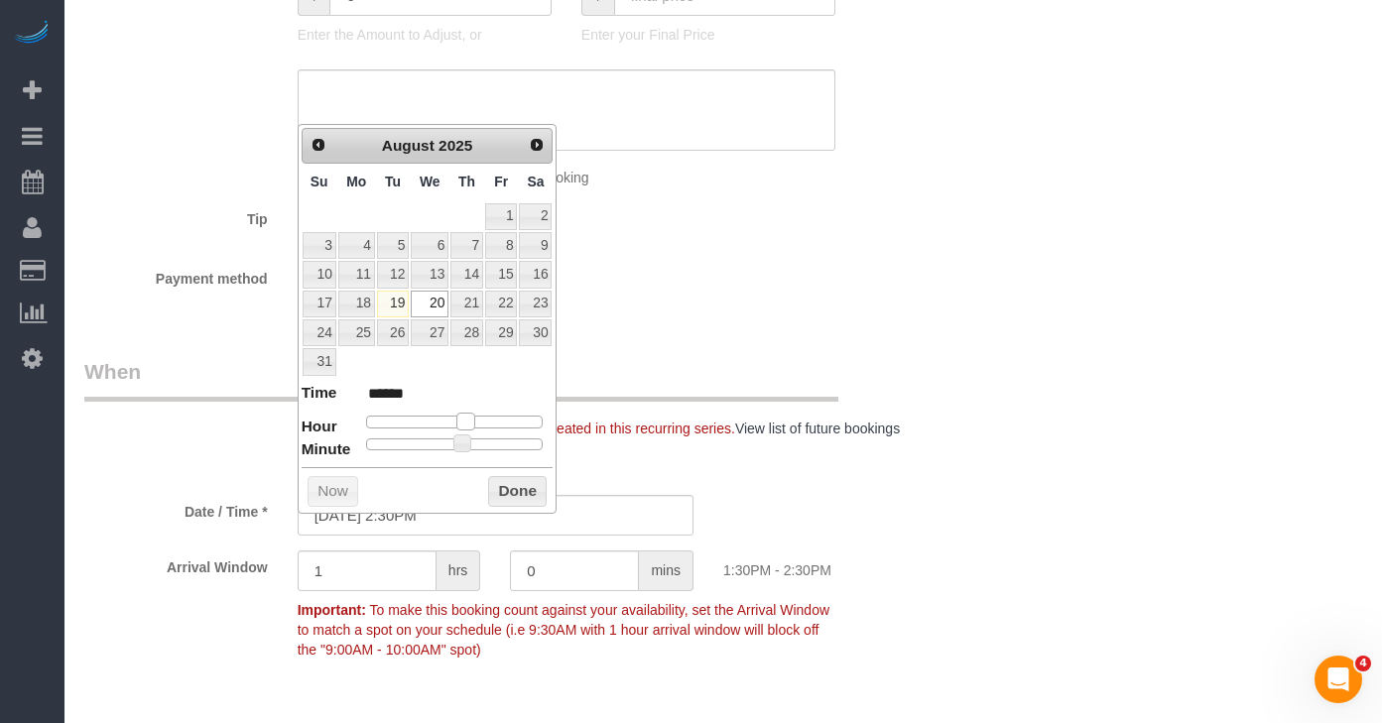
type input "******"
type input "08/20/2025 12:30PM"
type input "*******"
click at [459, 423] on span at bounding box center [465, 422] width 18 height 18
type input "08/20/2025 1:30PM"
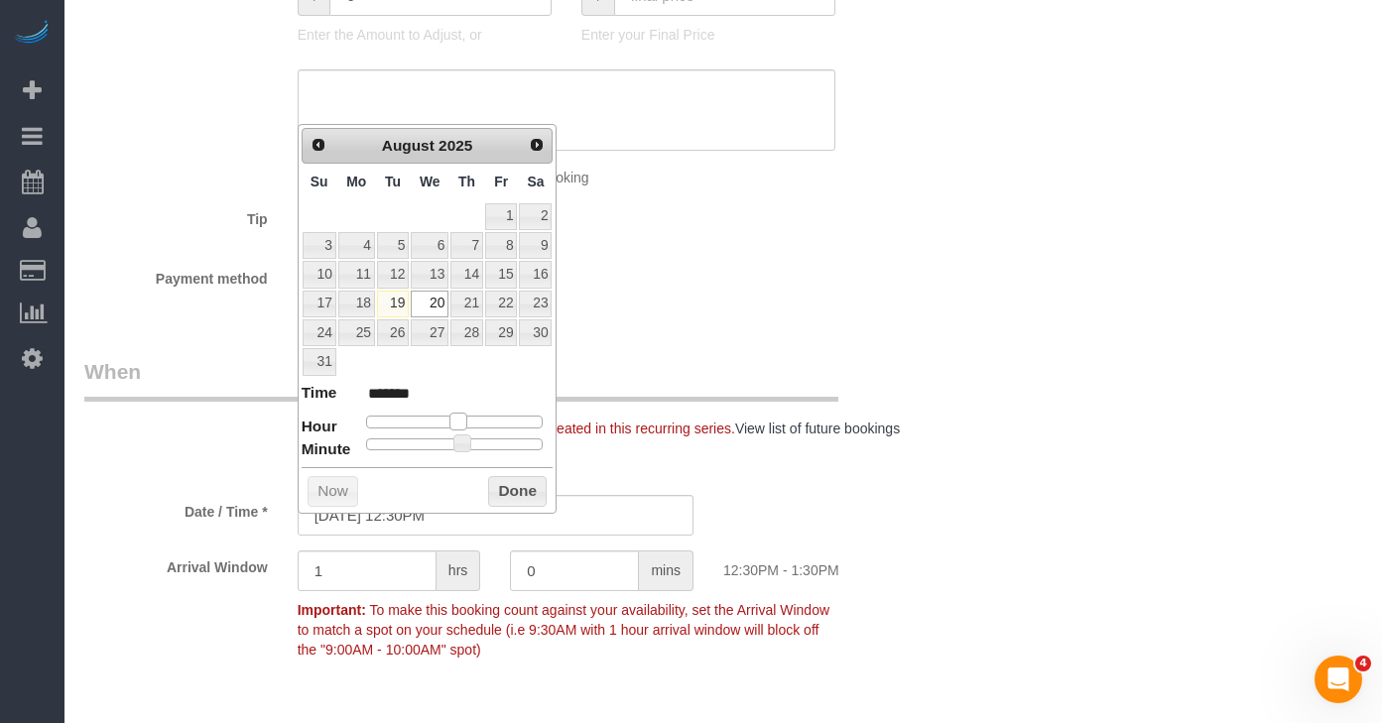
type input "******"
click at [472, 422] on span at bounding box center [465, 422] width 18 height 18
type input "08/20/2025 1:35PM"
type input "******"
type input "08/20/2025 1:40PM"
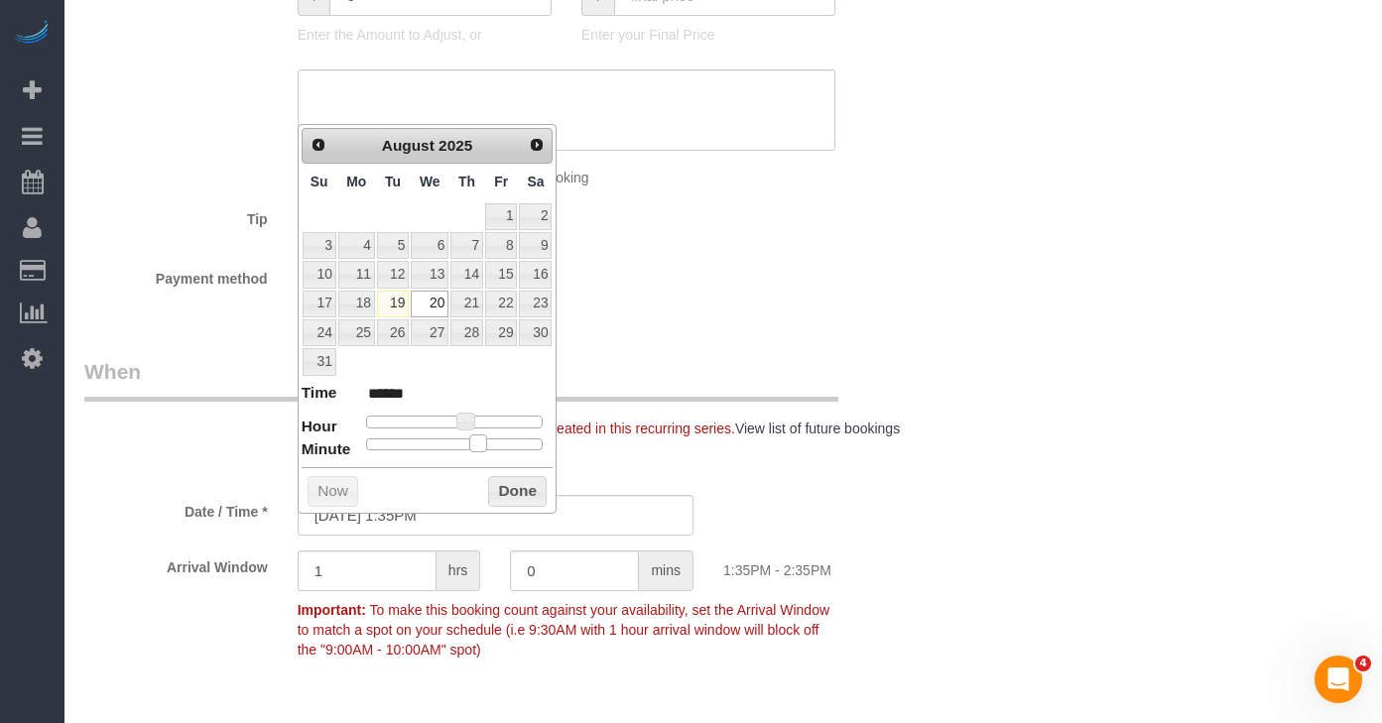
type input "******"
drag, startPoint x: 467, startPoint y: 442, endPoint x: 497, endPoint y: 441, distance: 29.8
click at [497, 441] on span at bounding box center [494, 444] width 18 height 18
type input "08/20/2025 1:45PM"
type input "******"
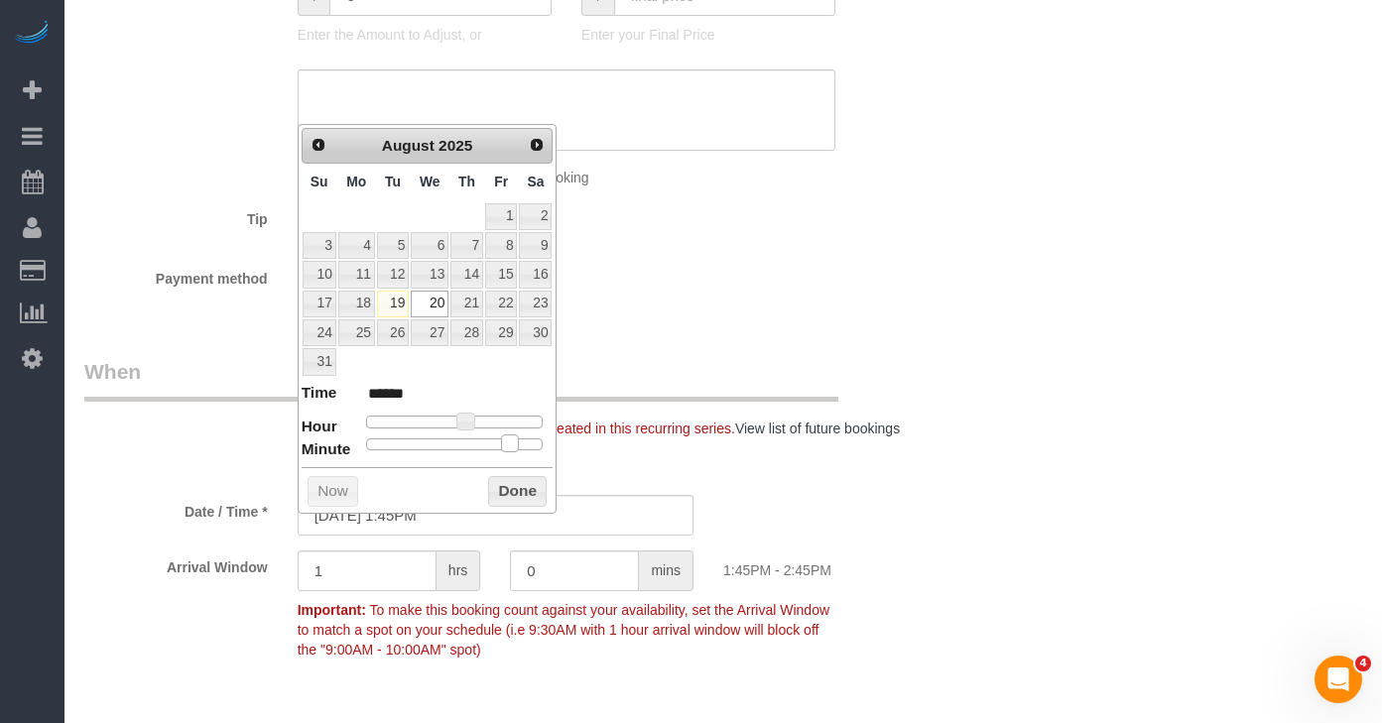
drag, startPoint x: 496, startPoint y: 441, endPoint x: 507, endPoint y: 442, distance: 11.0
click at [507, 442] on span at bounding box center [510, 444] width 18 height 18
click at [516, 482] on button "Done" at bounding box center [517, 492] width 59 height 32
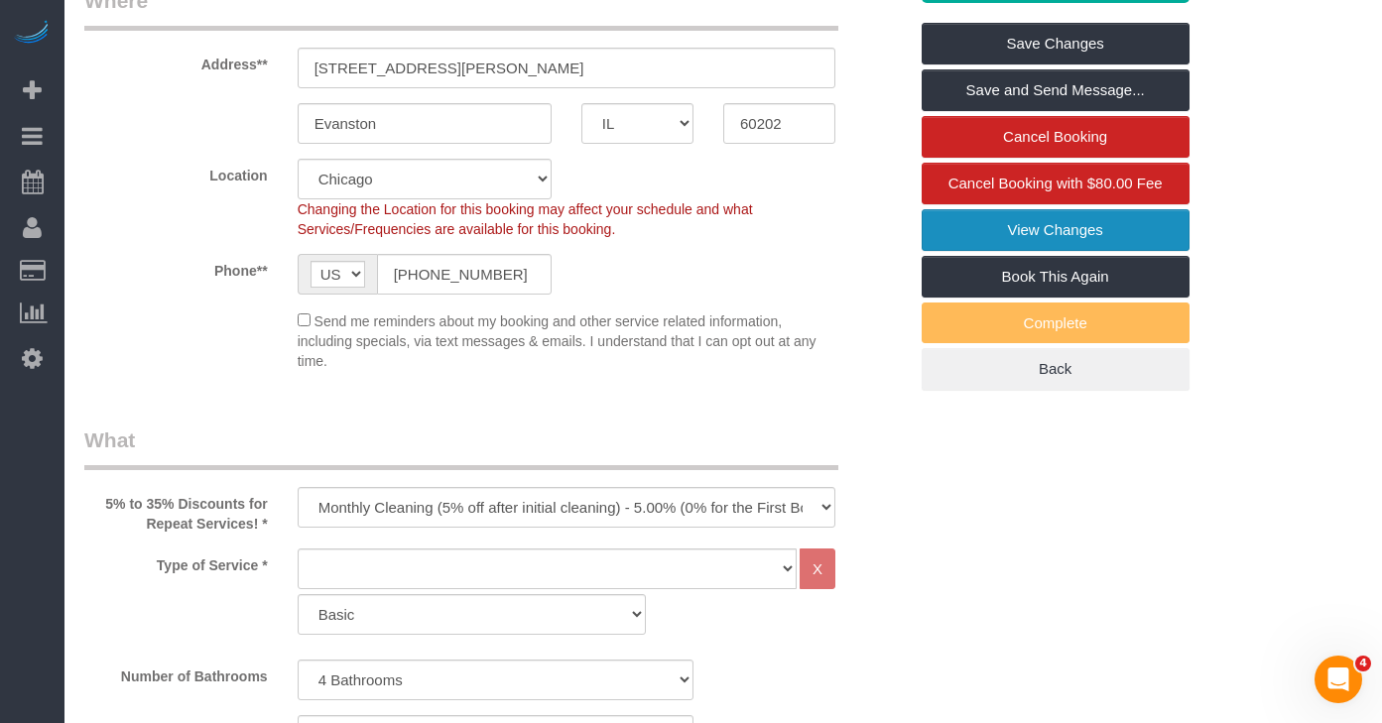
scroll to position [330, 0]
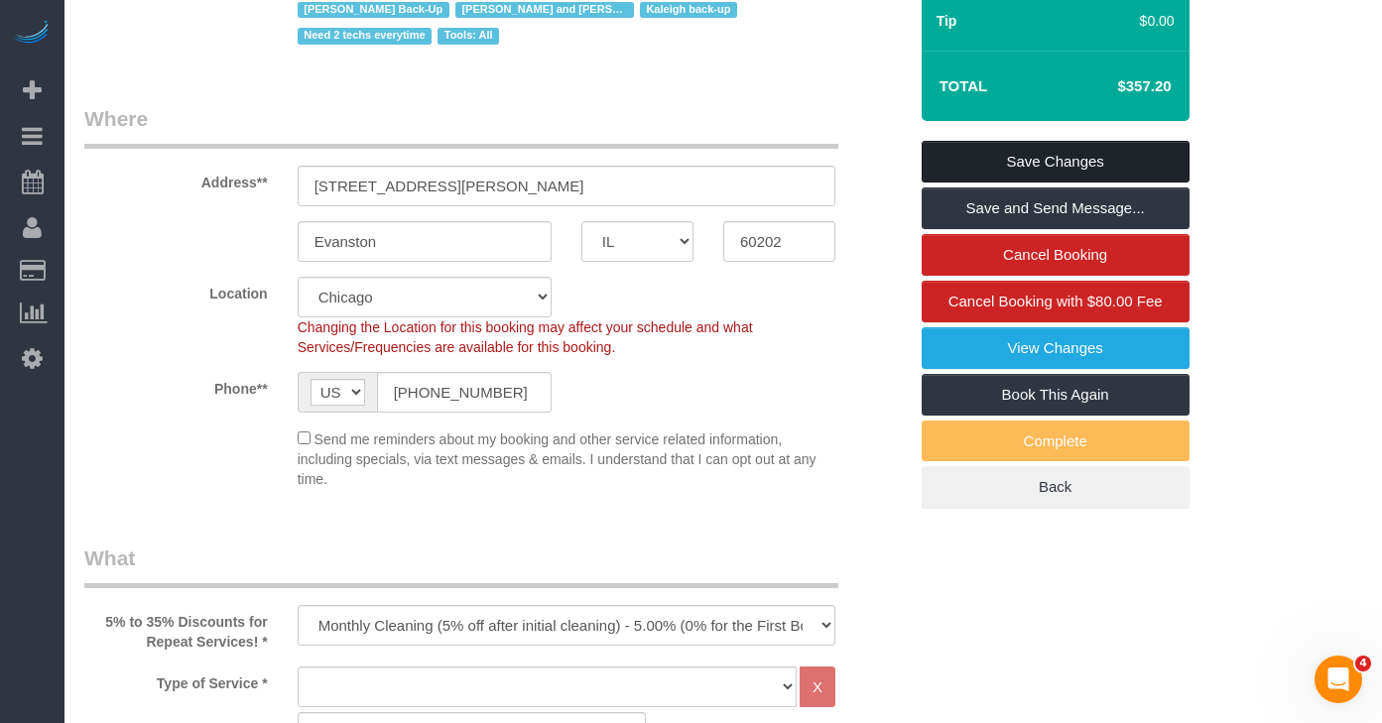
click at [1009, 160] on link "Save Changes" at bounding box center [1056, 162] width 268 height 42
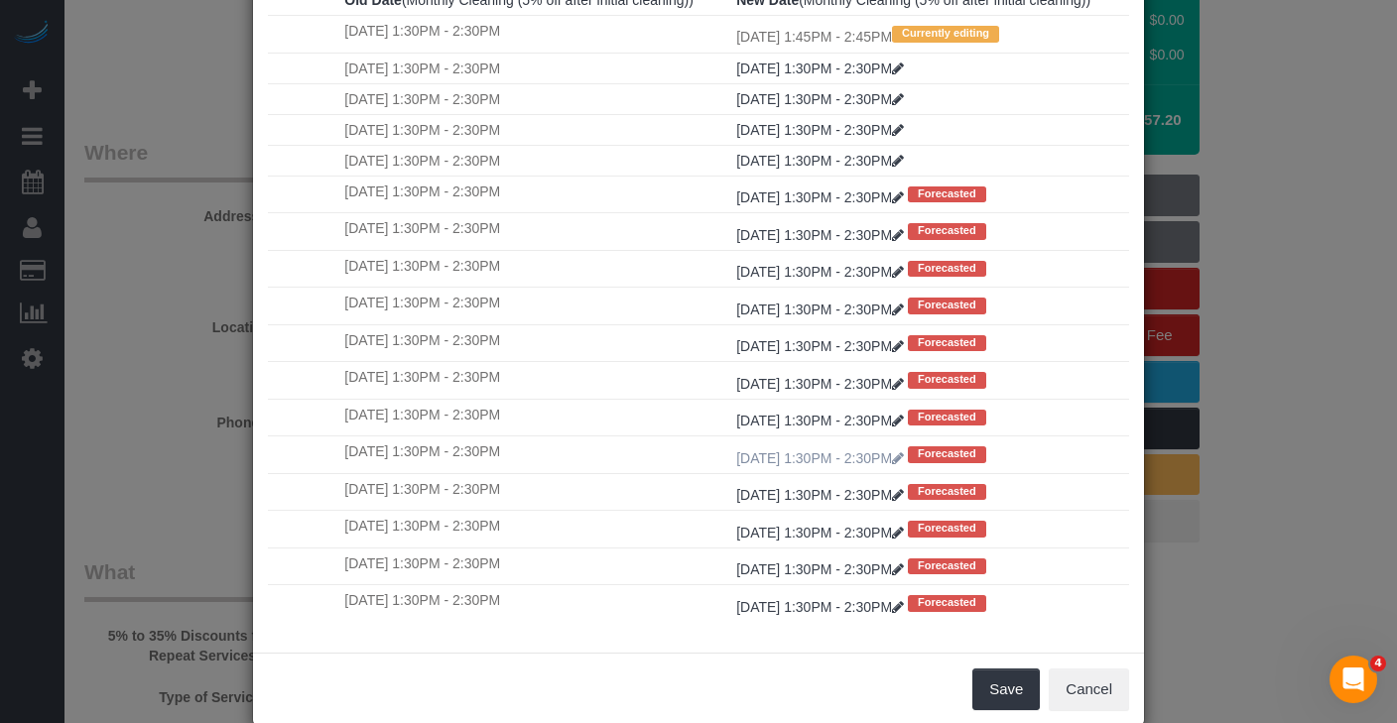
scroll to position [166, 0]
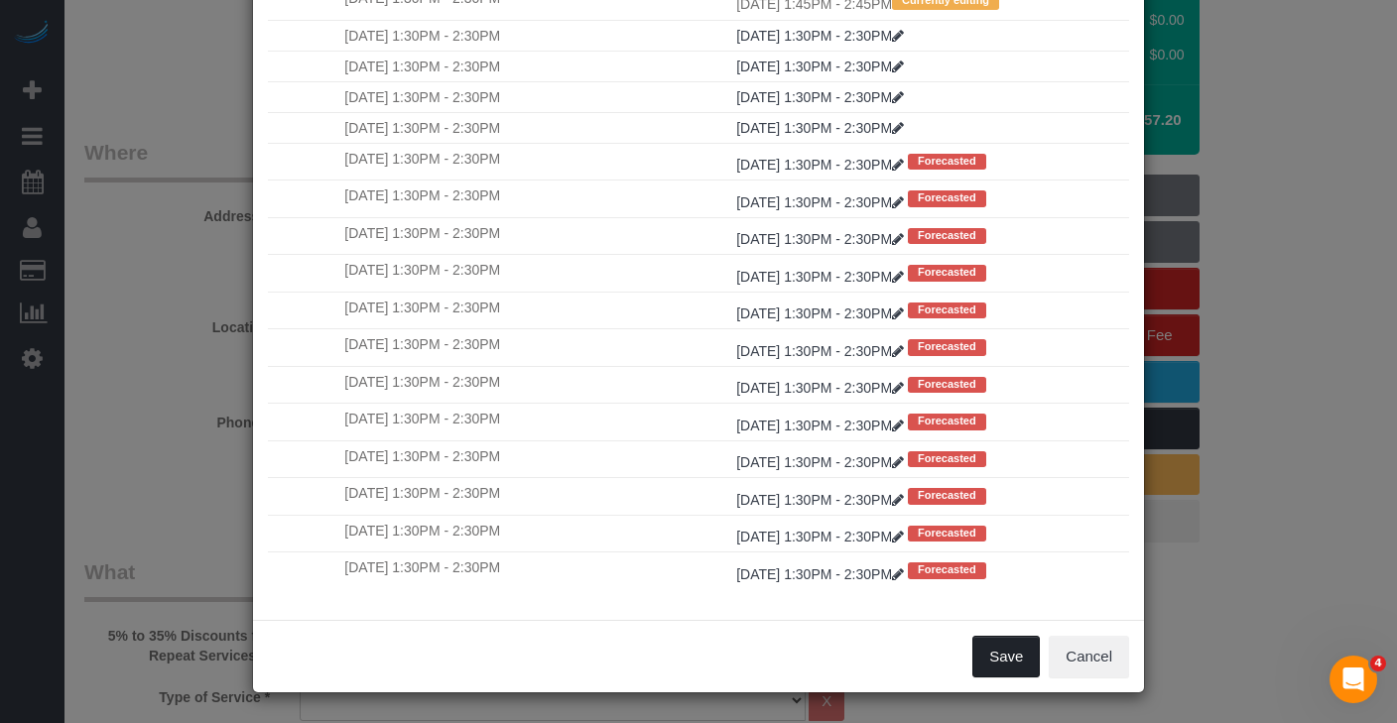
click at [1002, 656] on button "Save" at bounding box center [1006, 657] width 67 height 42
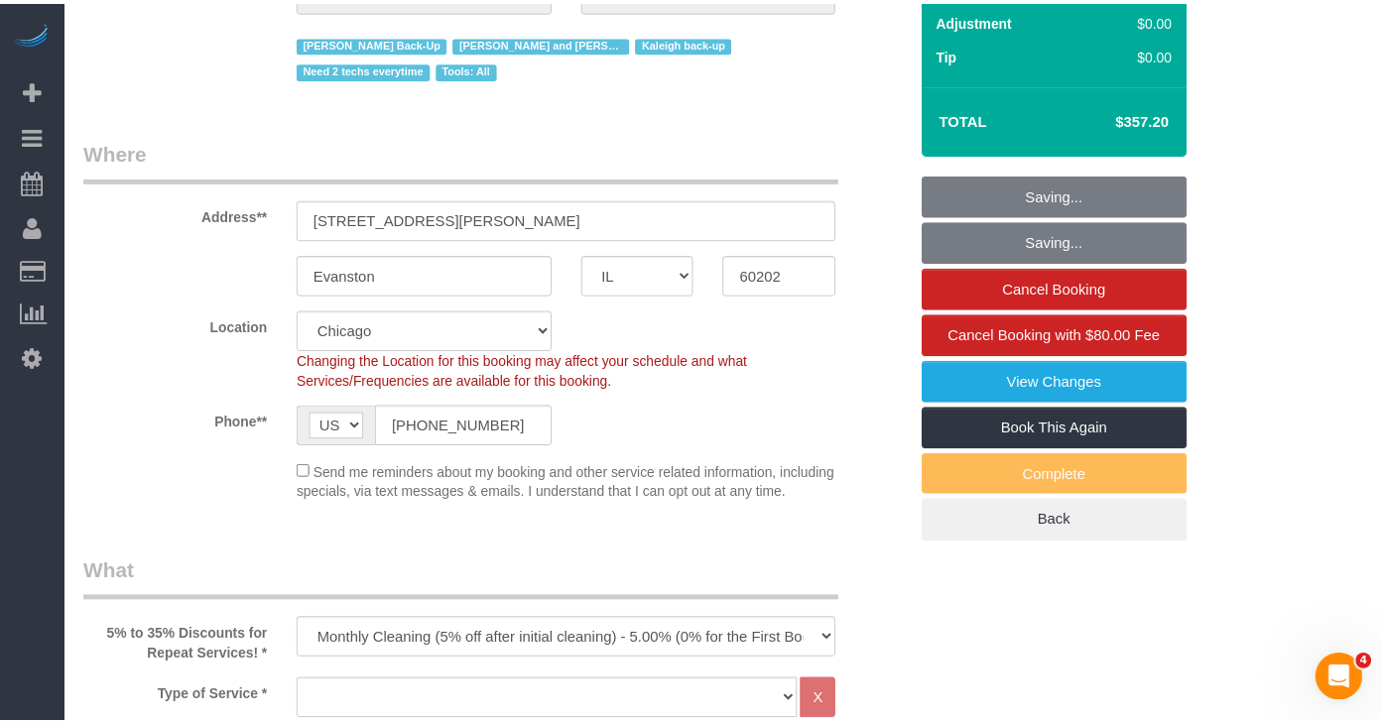
scroll to position [330, 0]
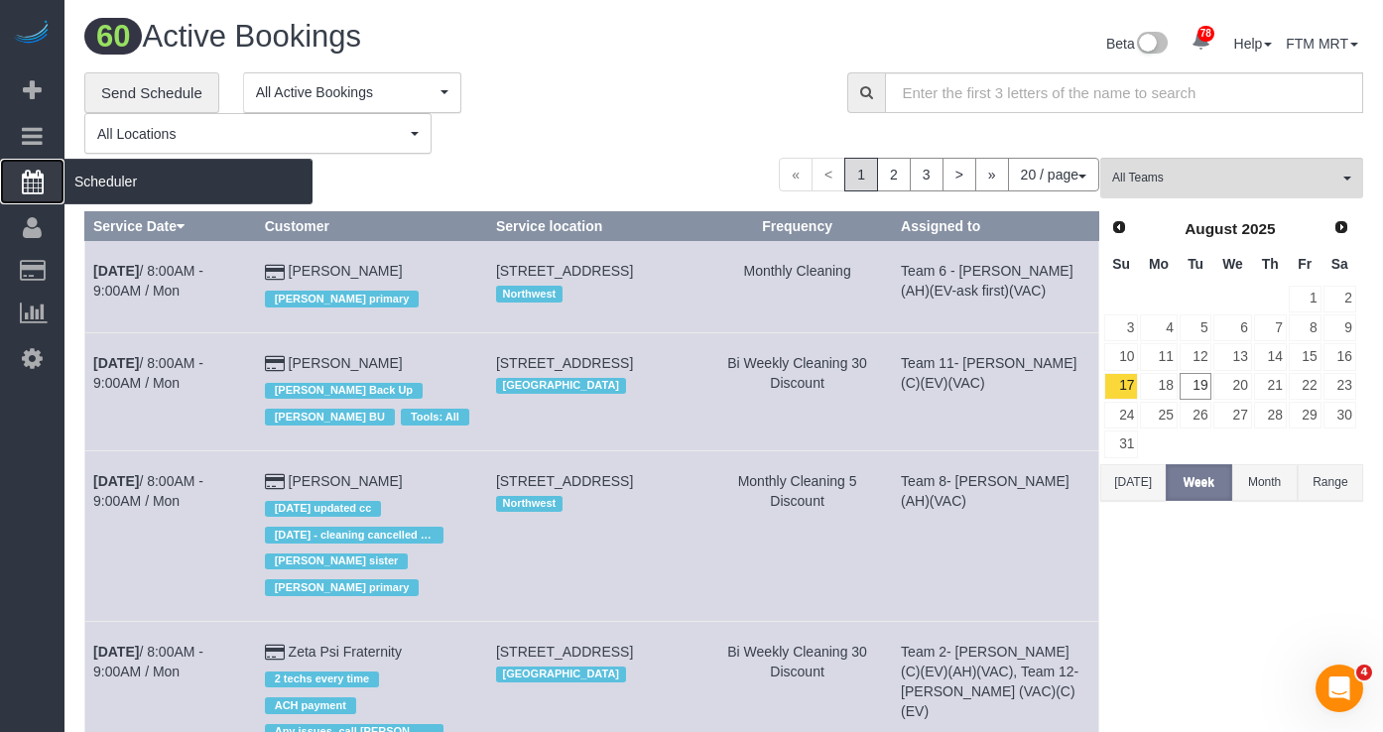
click at [140, 178] on span "Scheduler" at bounding box center [189, 182] width 248 height 46
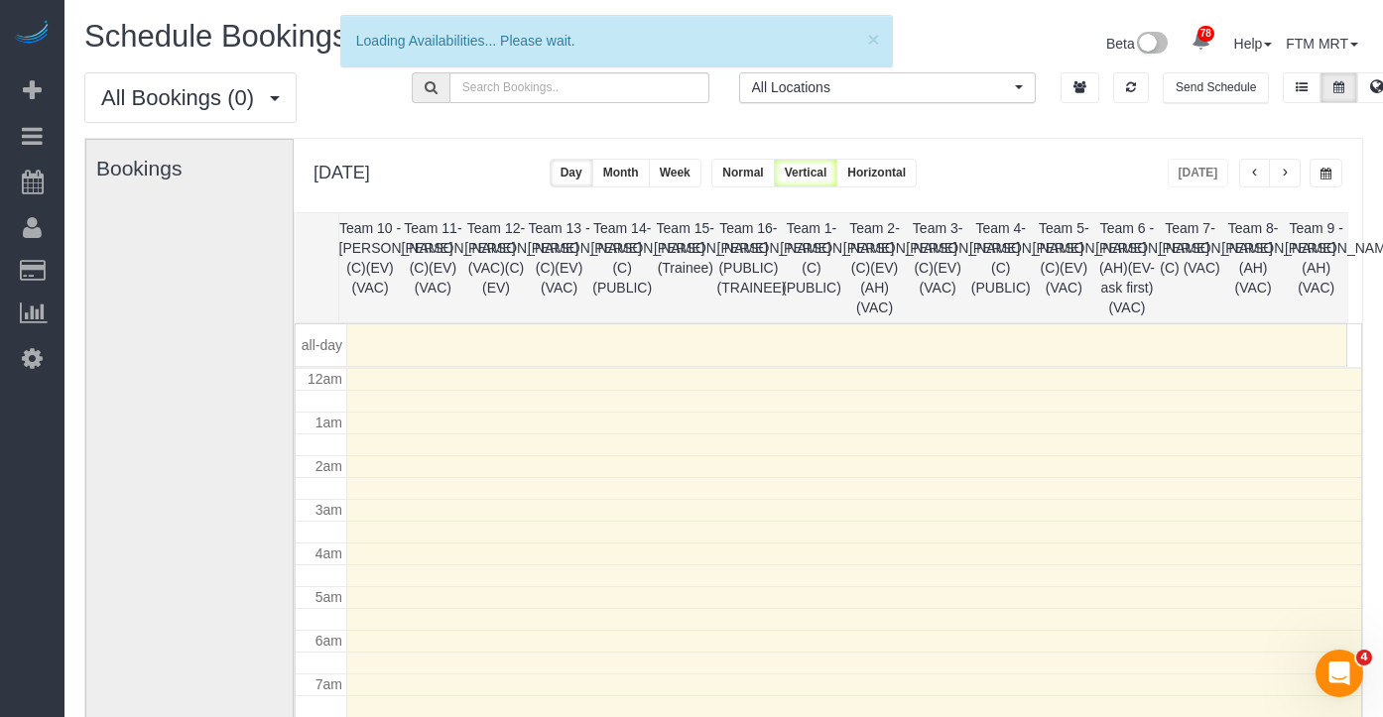
scroll to position [263, 0]
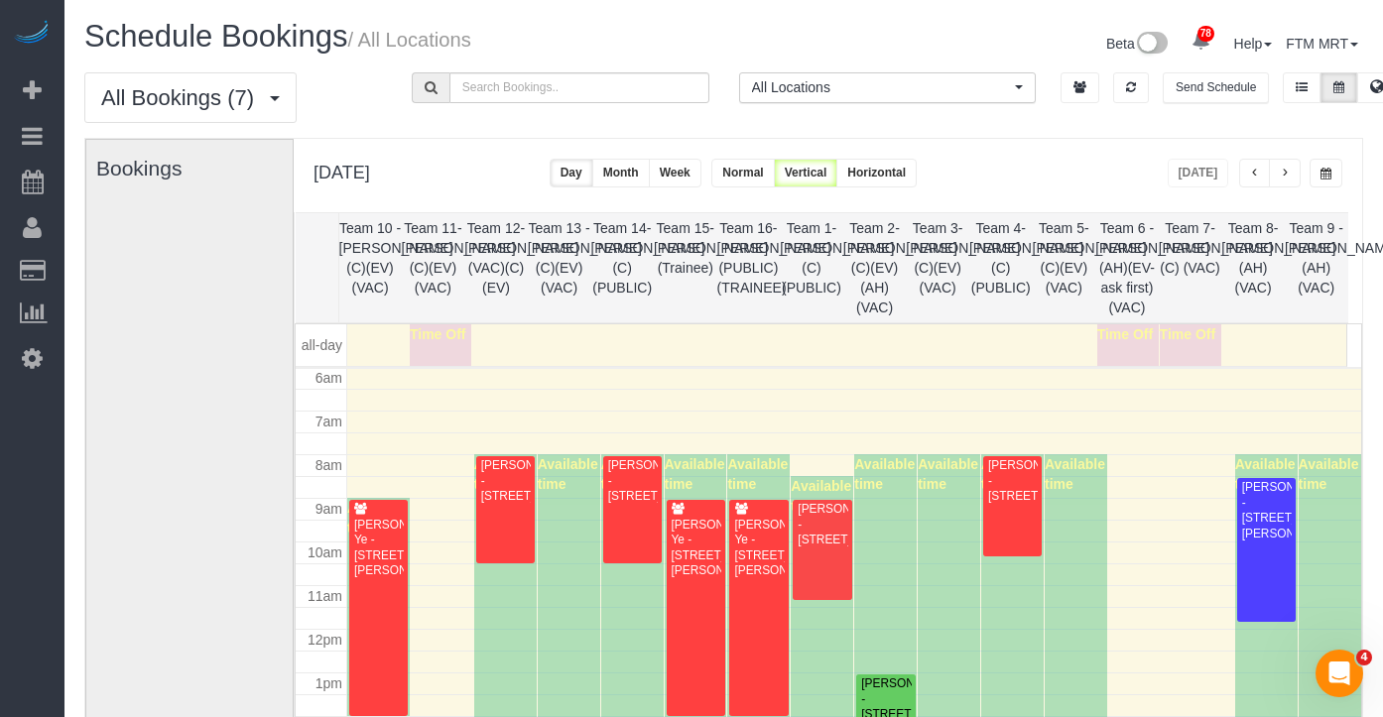
click at [1279, 175] on button "button" at bounding box center [1285, 173] width 32 height 29
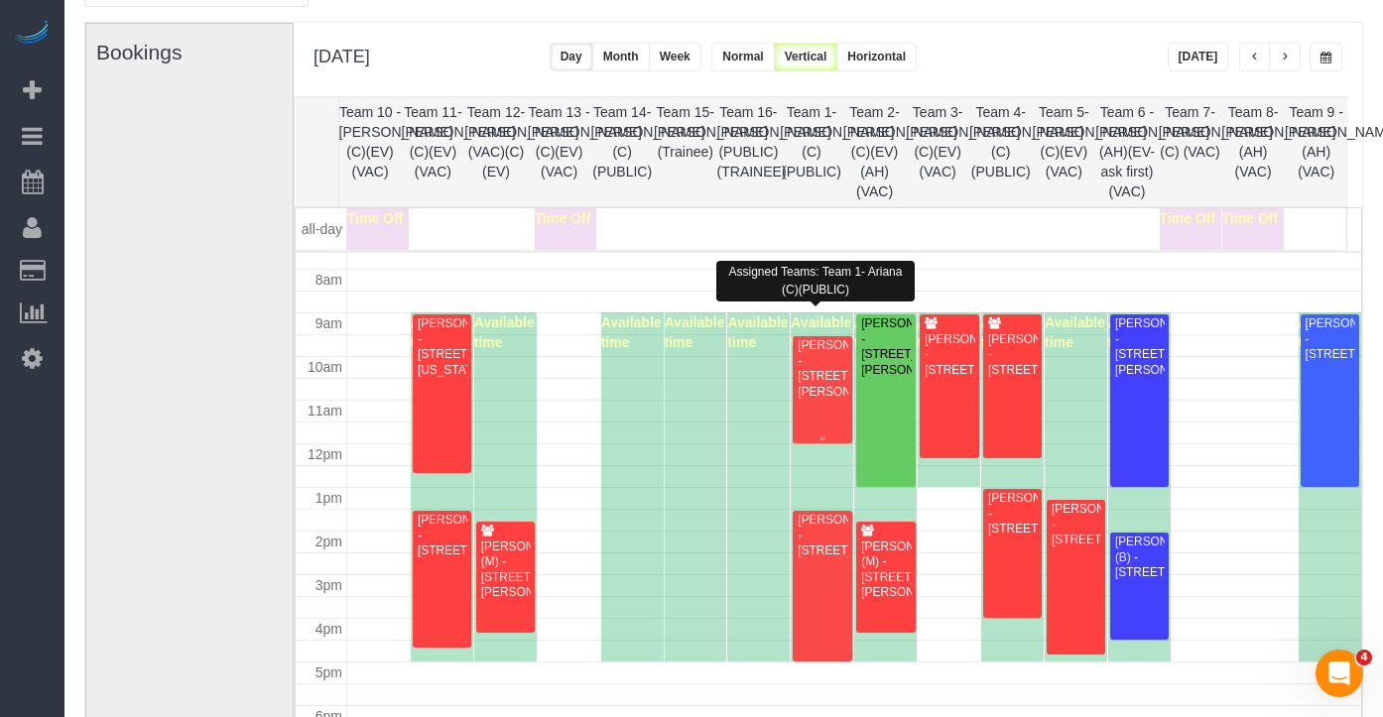
scroll to position [309, 0]
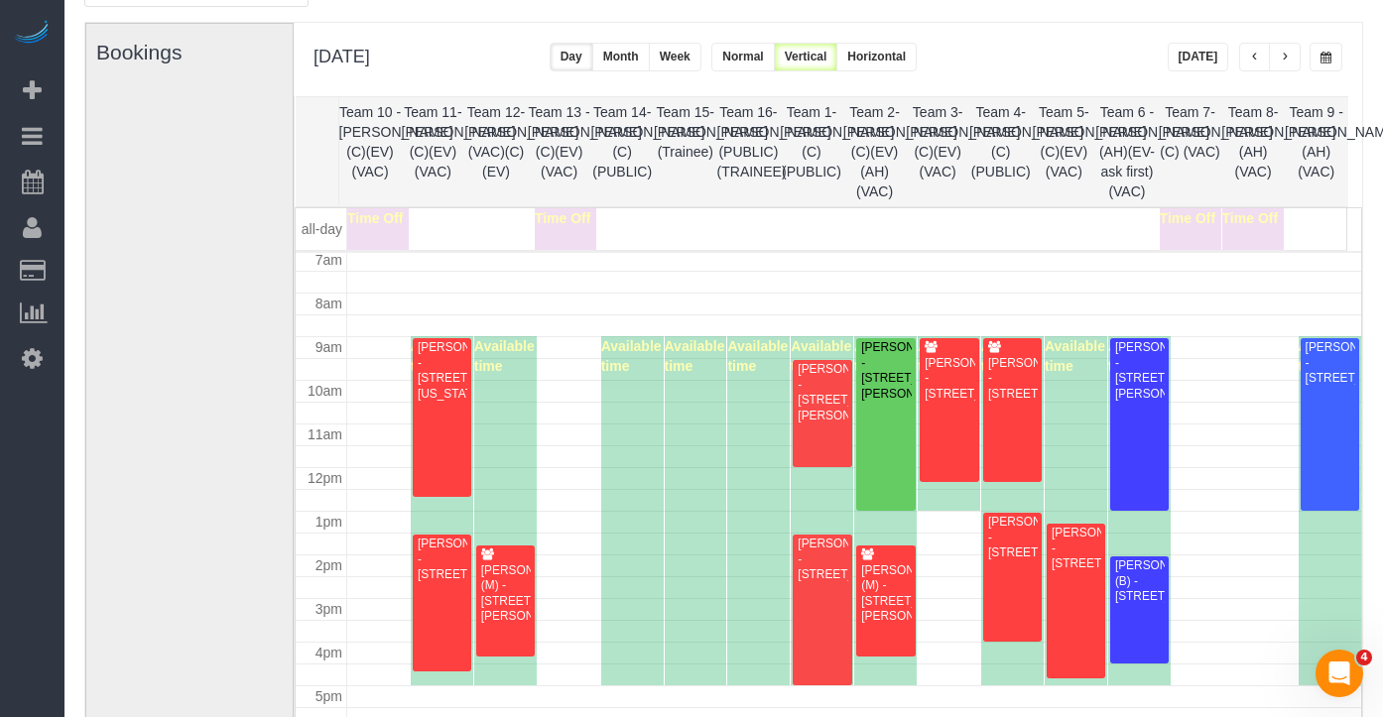
click at [1289, 60] on button "button" at bounding box center [1285, 57] width 32 height 29
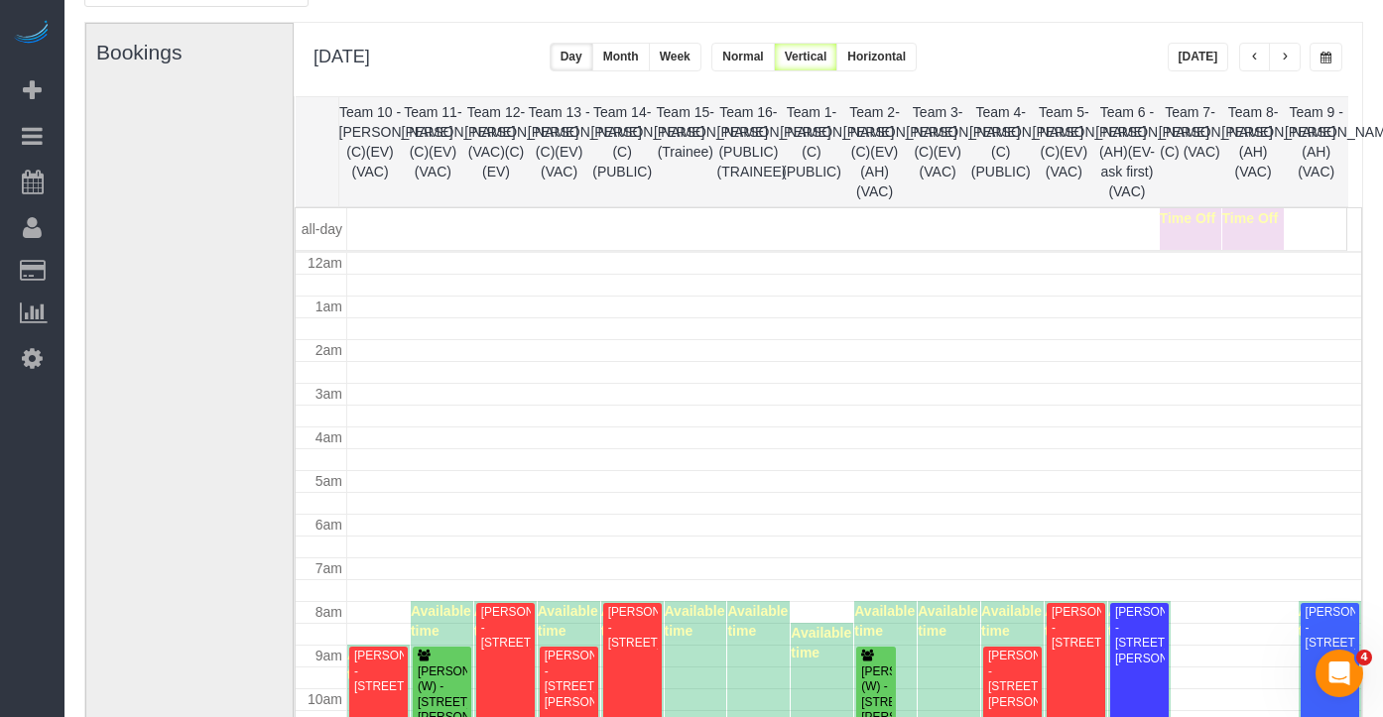
scroll to position [263, 0]
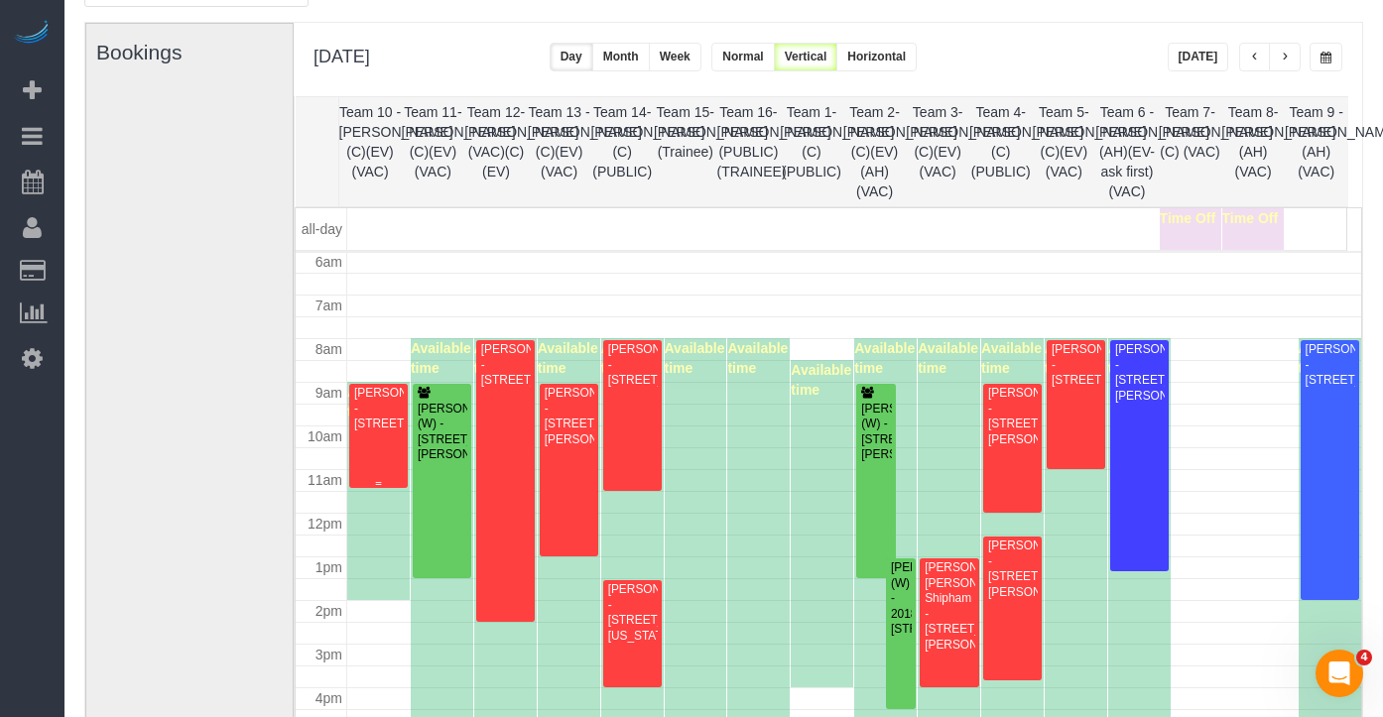
click at [372, 417] on div "Brittany Reid - 525 W Eugenie St., 203, Chicago, IL 60614" at bounding box center [378, 409] width 51 height 46
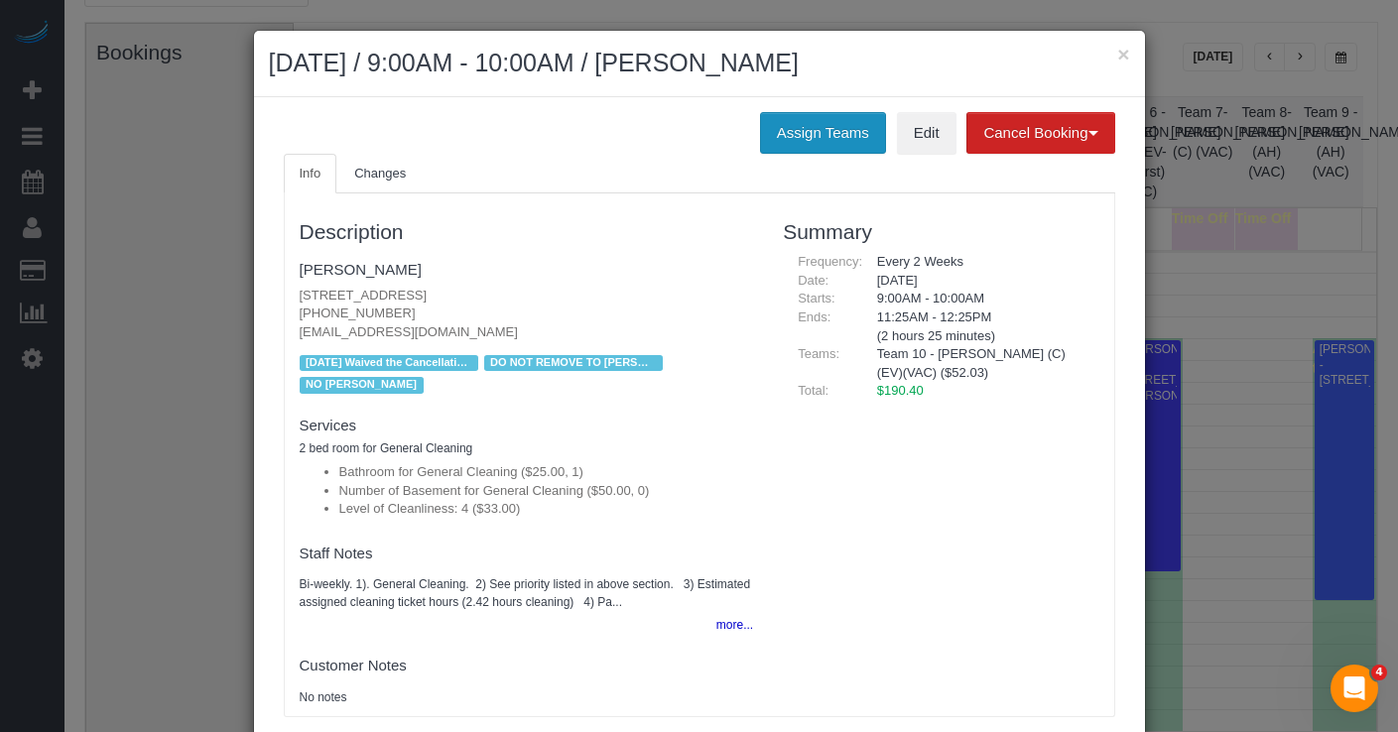
click at [819, 119] on button "Assign Teams" at bounding box center [823, 133] width 126 height 42
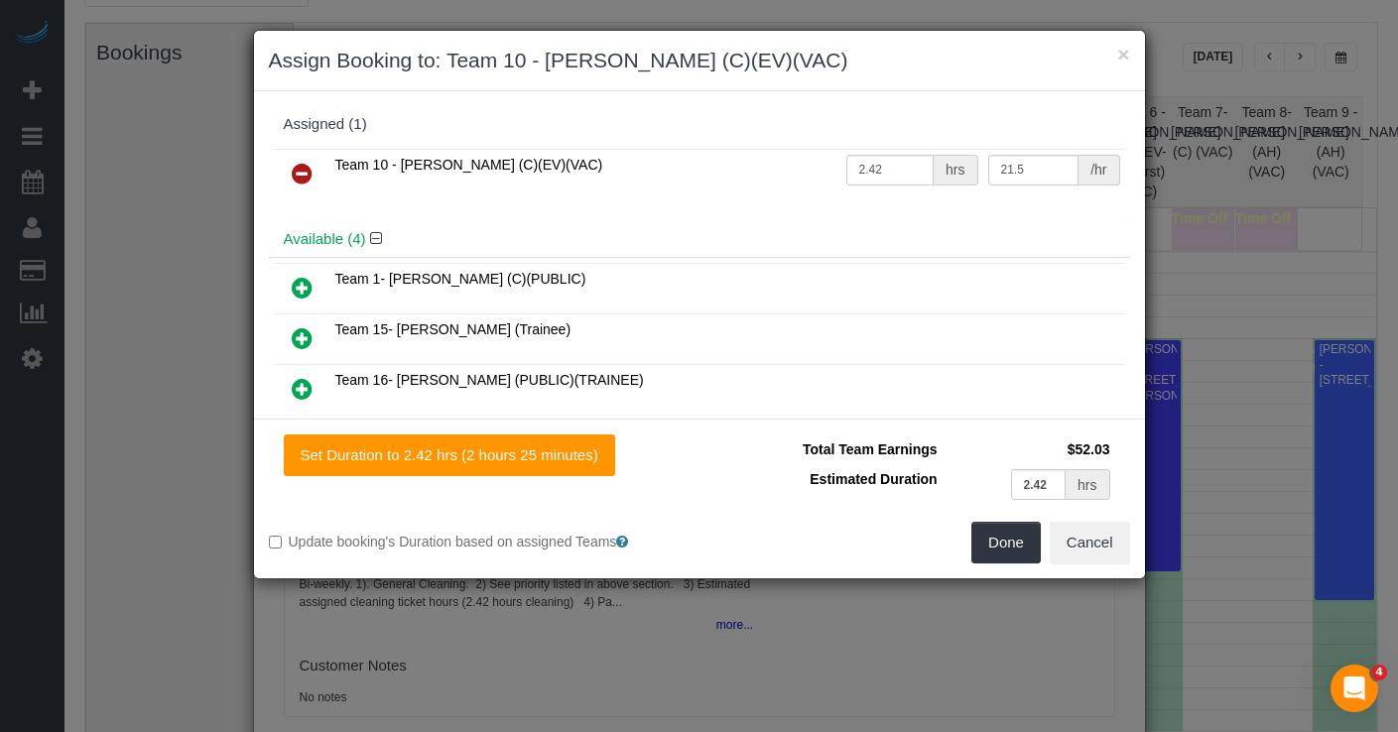
click at [300, 346] on icon at bounding box center [302, 338] width 21 height 24
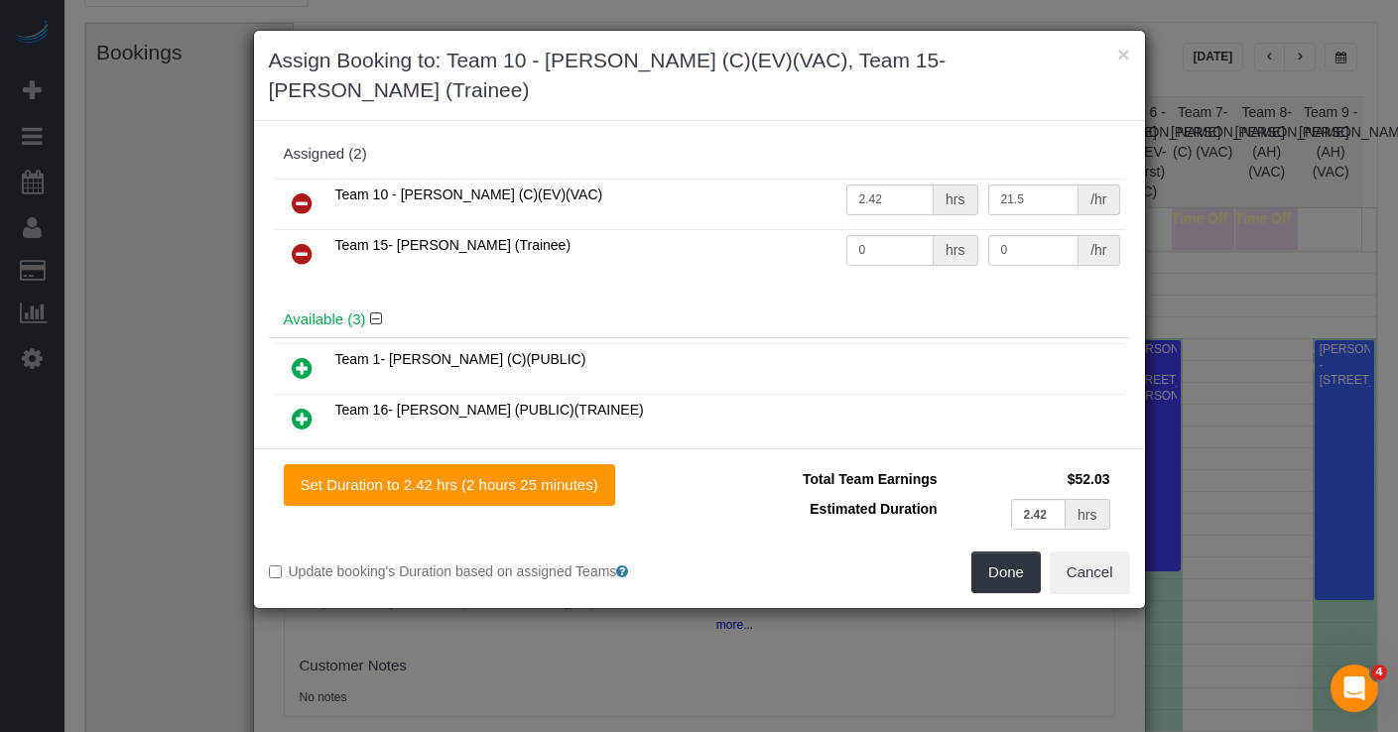
drag, startPoint x: 305, startPoint y: 385, endPoint x: 423, endPoint y: 398, distance: 118.8
click at [305, 407] on icon at bounding box center [302, 419] width 21 height 24
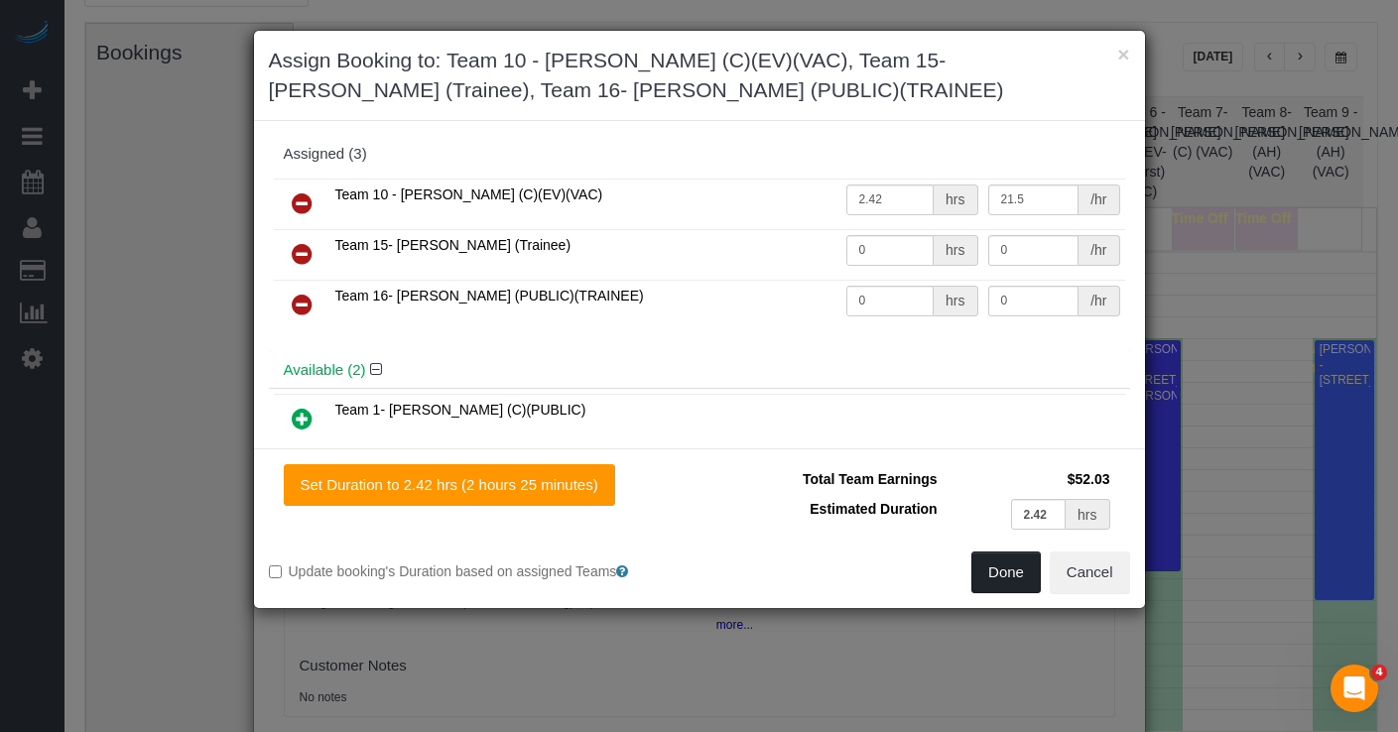
click at [995, 568] on button "Done" at bounding box center [1006, 573] width 69 height 42
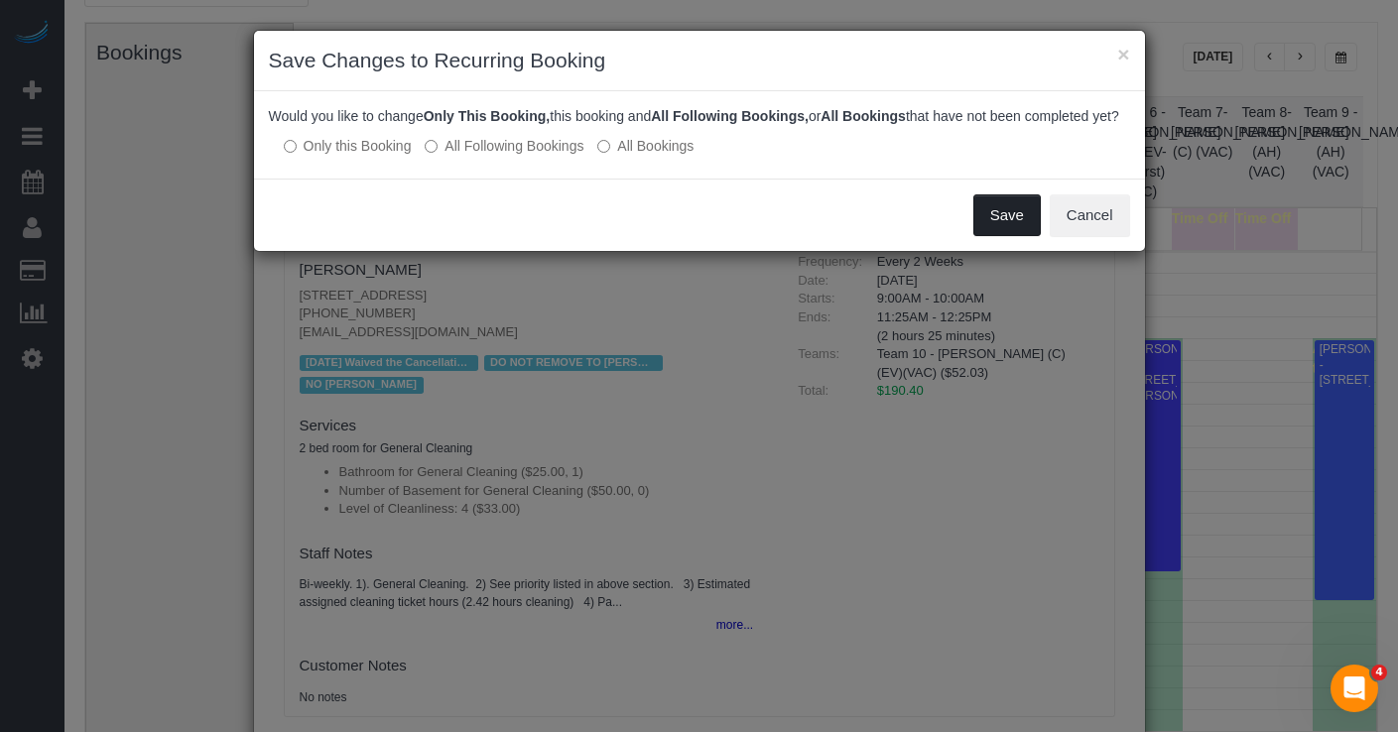
click at [1014, 236] on button "Save" at bounding box center [1007, 216] width 67 height 42
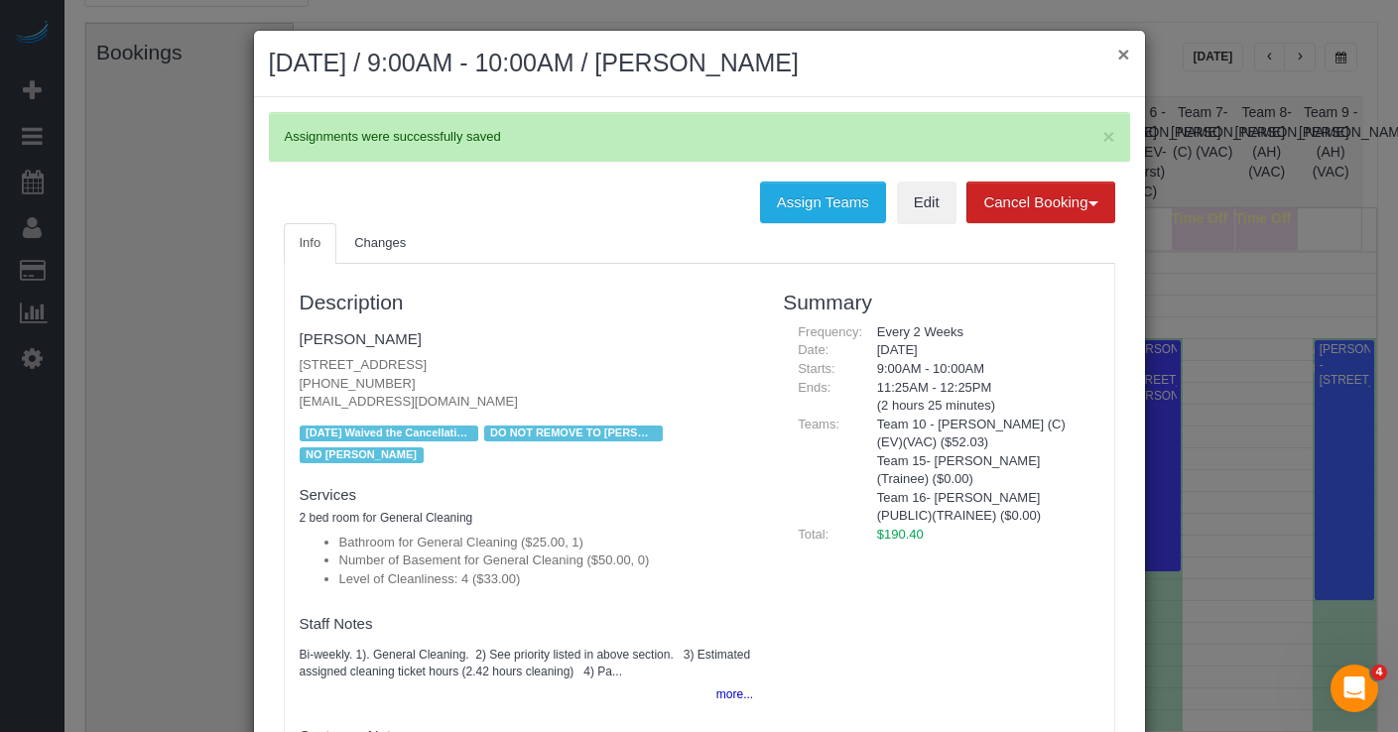
click at [1121, 47] on button "×" at bounding box center [1123, 54] width 12 height 21
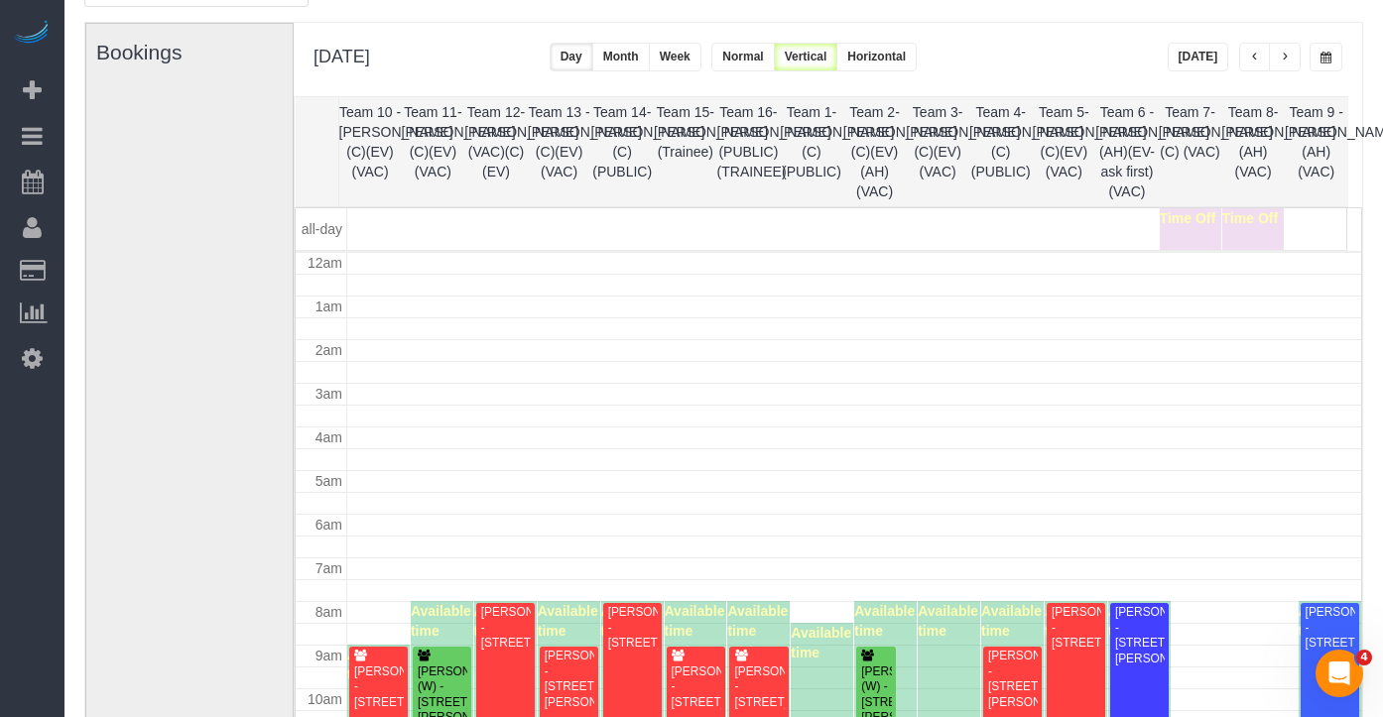
scroll to position [267, 0]
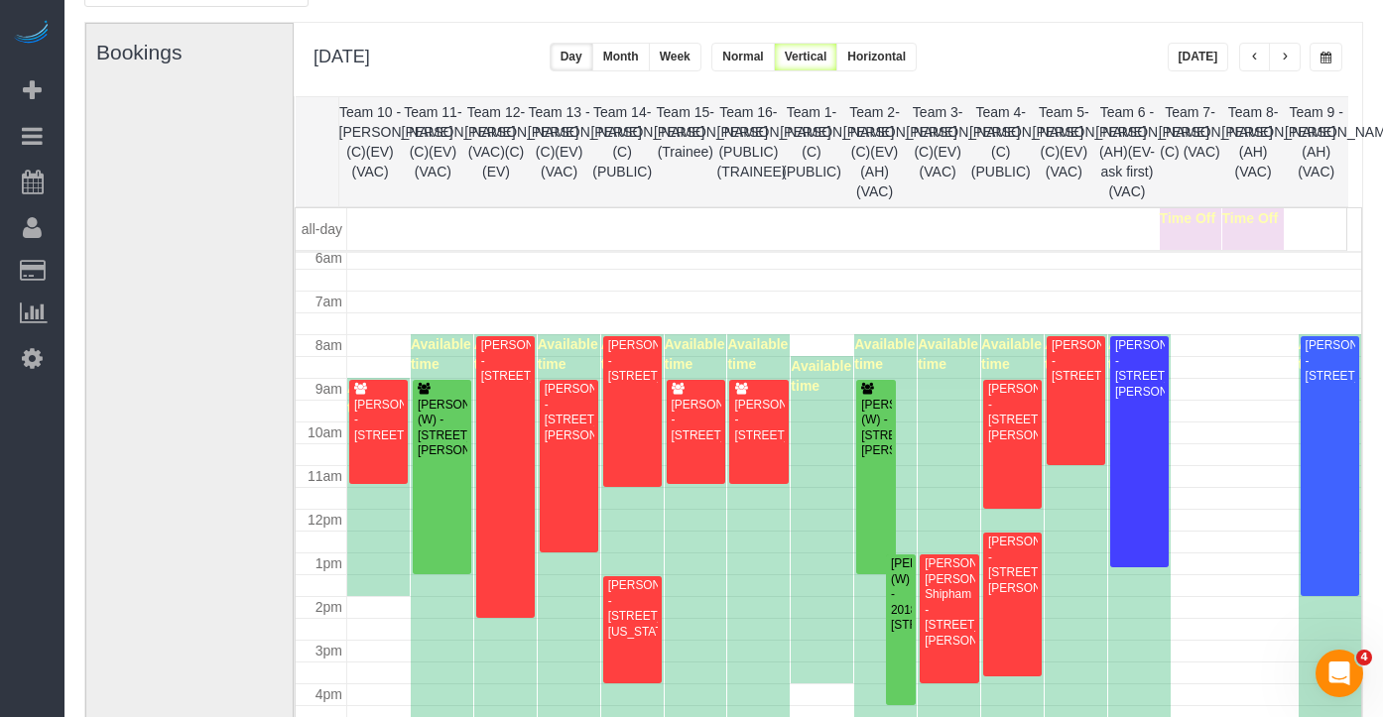
click at [1325, 43] on button "button" at bounding box center [1326, 57] width 33 height 29
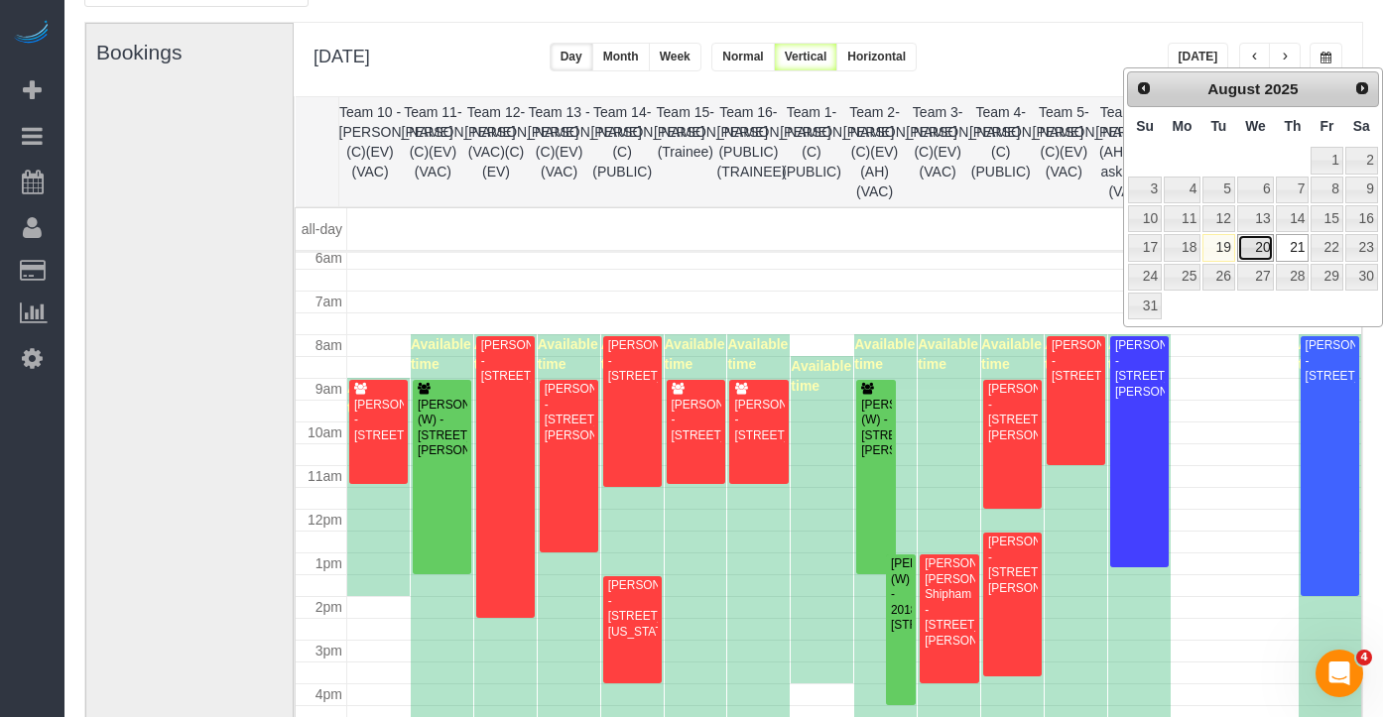
click at [1252, 250] on link "20" at bounding box center [1256, 247] width 38 height 27
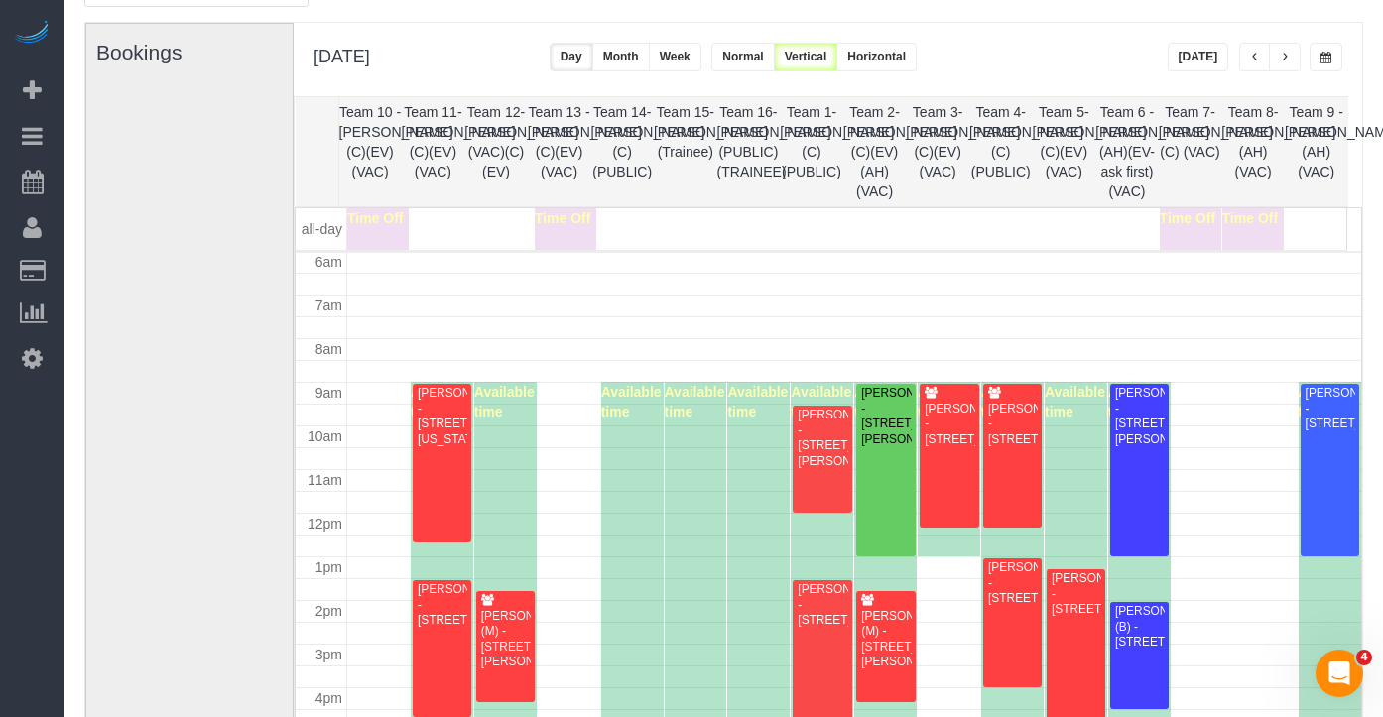
scroll to position [154, 0]
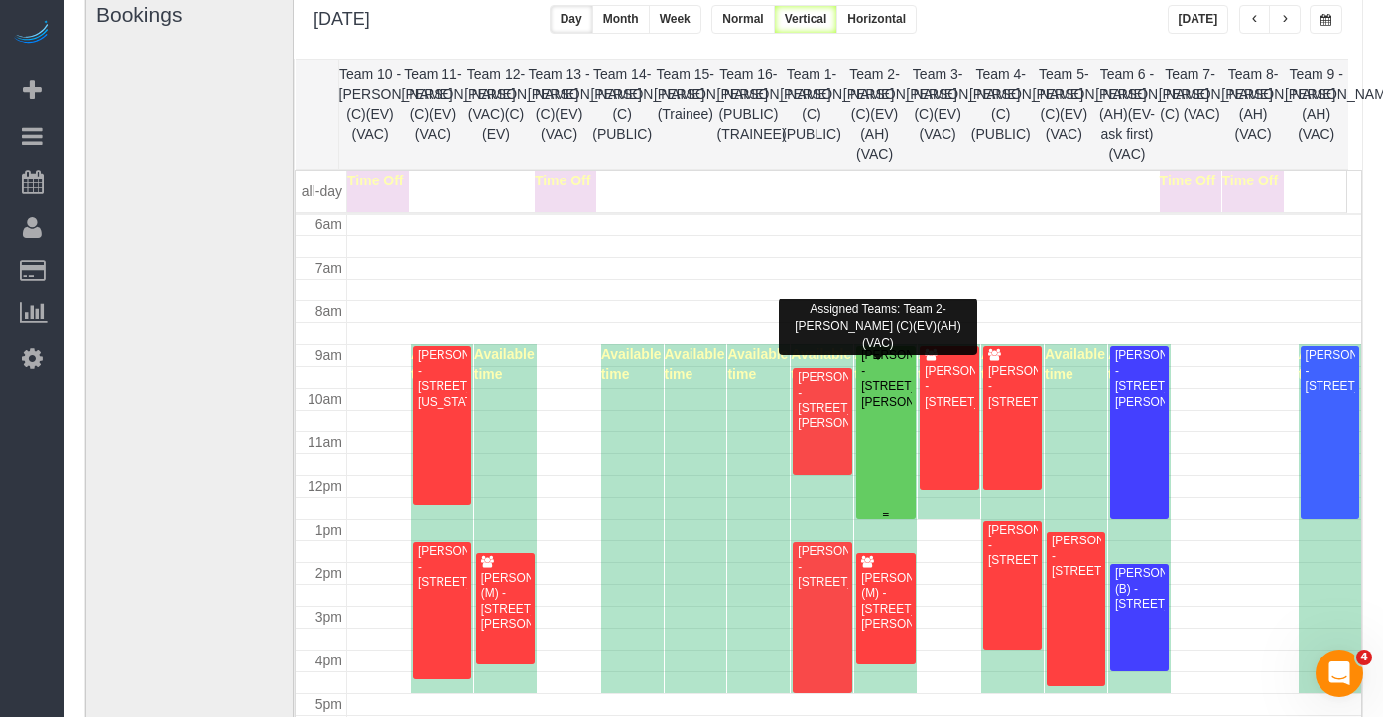
click at [884, 402] on div "Meghan Shehorn - 1618 N Leavitt St, Chicago, Il 60647, Chicago, IL 60647" at bounding box center [885, 379] width 51 height 62
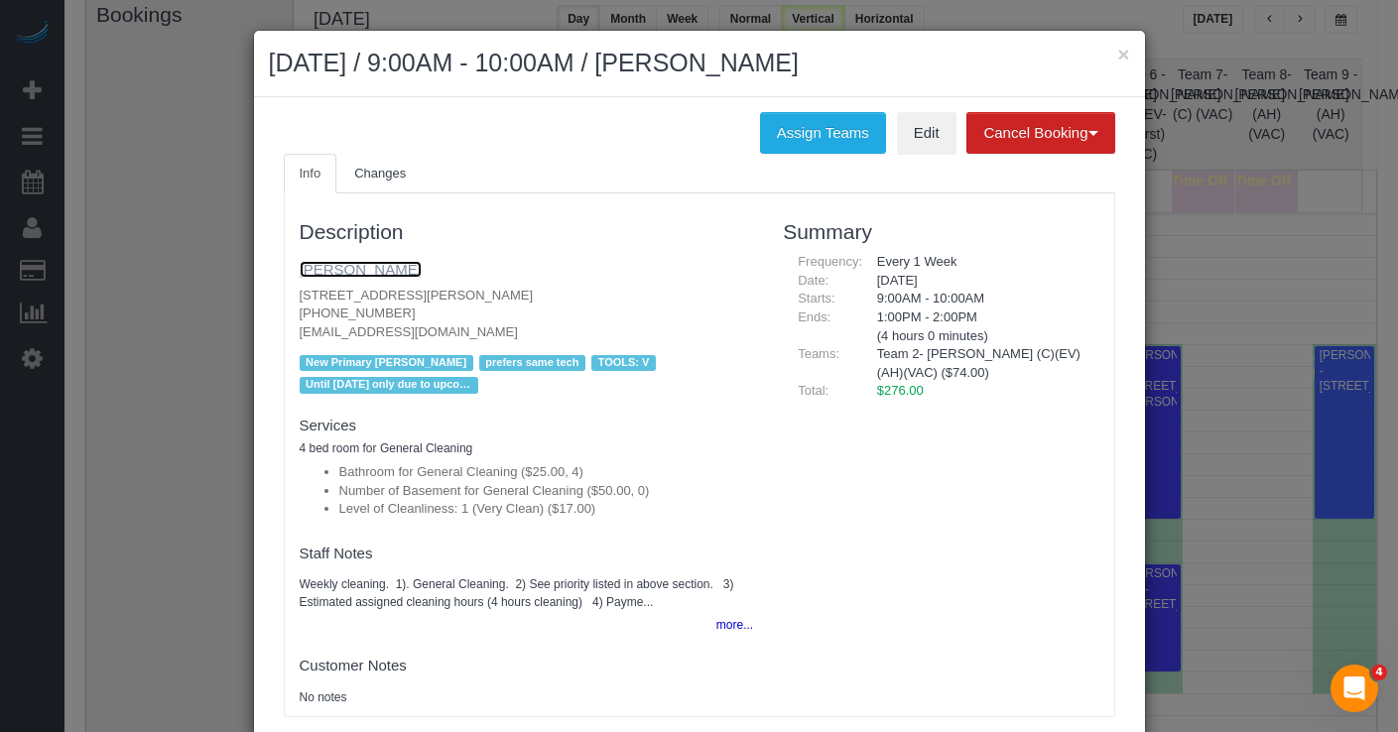
click at [387, 271] on link "Meghan Shehorn" at bounding box center [361, 269] width 122 height 17
click at [1117, 57] on button "×" at bounding box center [1123, 54] width 12 height 21
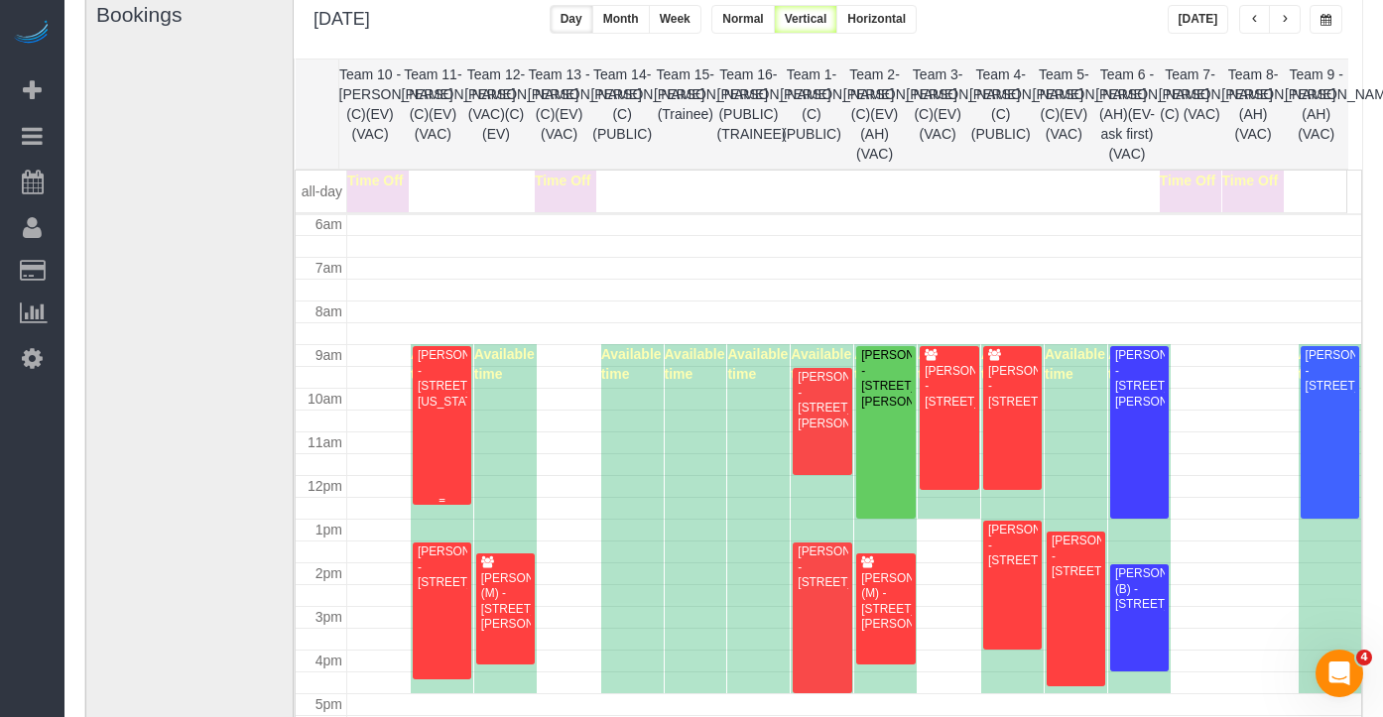
click at [460, 409] on div "Carolyn Parrish - 1733 Washington St, Evanston, IL 60202" at bounding box center [442, 379] width 51 height 62
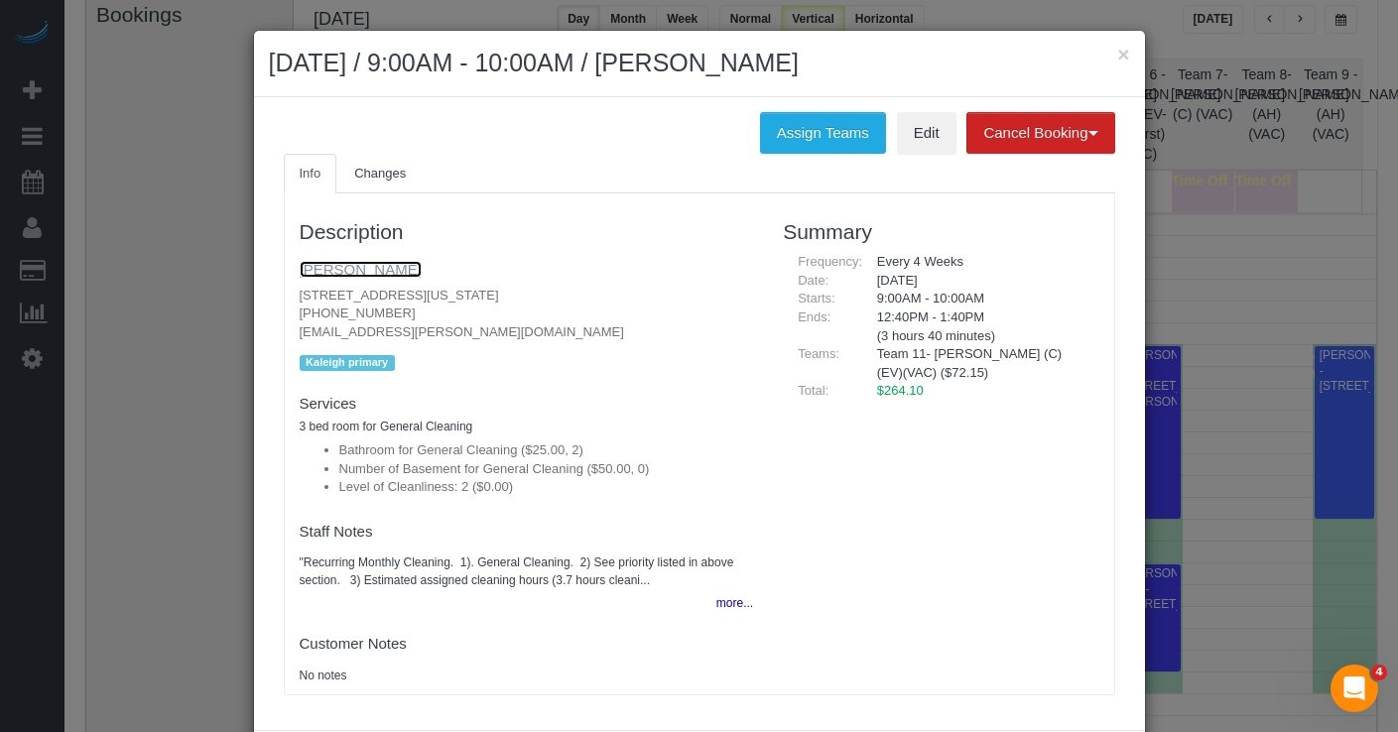
click at [372, 277] on link "Carolyn Parrish" at bounding box center [361, 269] width 122 height 17
click at [1106, 50] on h2 "August 20, 2025 / 9:00AM - 10:00AM / Carolyn Parrish" at bounding box center [699, 64] width 861 height 36
click at [1108, 51] on h2 "August 20, 2025 / 9:00AM - 10:00AM / Carolyn Parrish" at bounding box center [699, 64] width 861 height 36
drag, startPoint x: 1113, startPoint y: 53, endPoint x: 1101, endPoint y: 43, distance: 16.3
click at [1117, 53] on button "×" at bounding box center [1123, 54] width 12 height 21
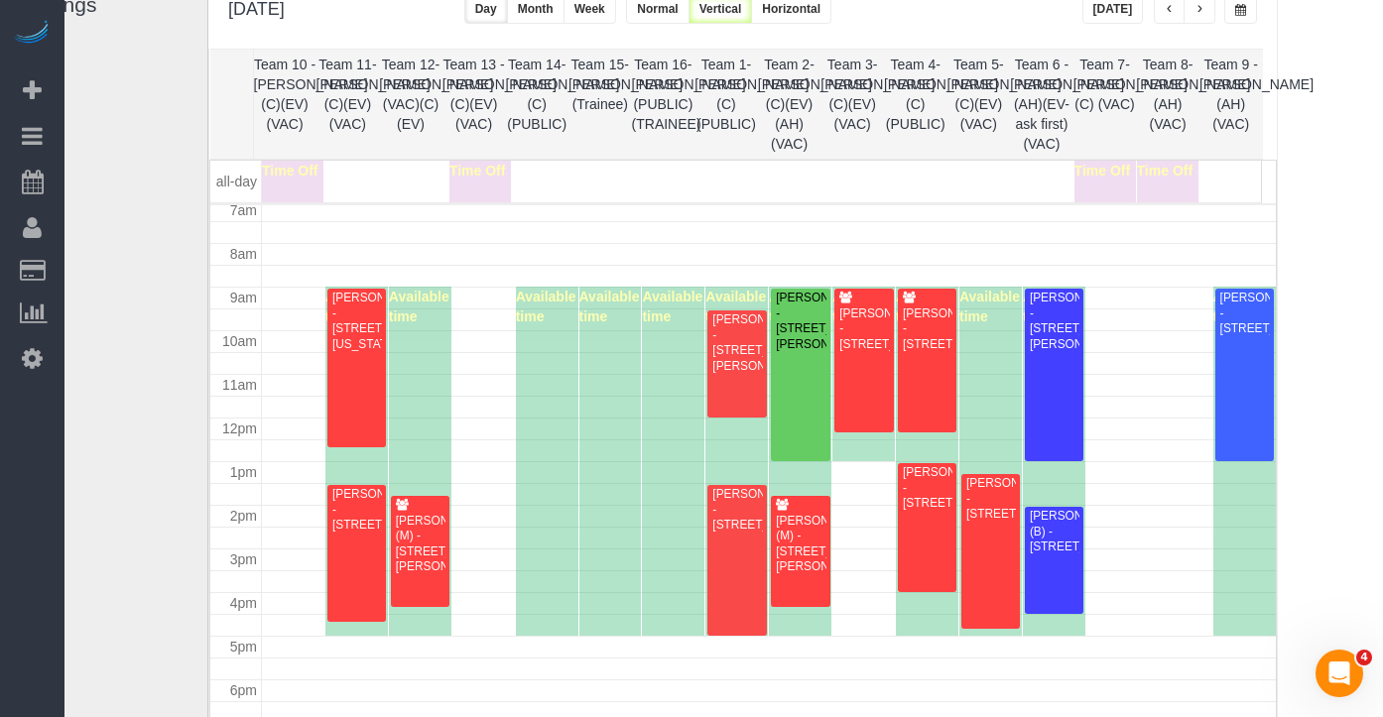
scroll to position [307, 0]
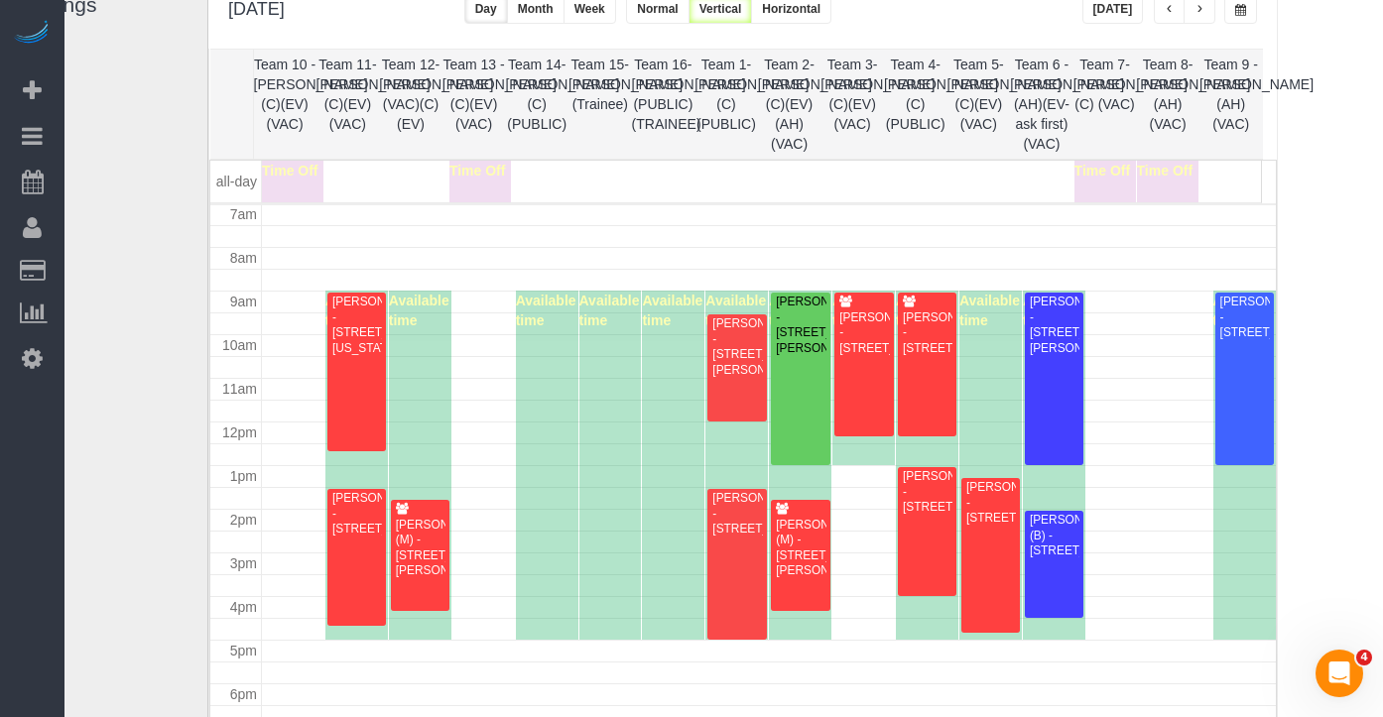
click at [1250, 5] on button "button" at bounding box center [1241, 9] width 33 height 29
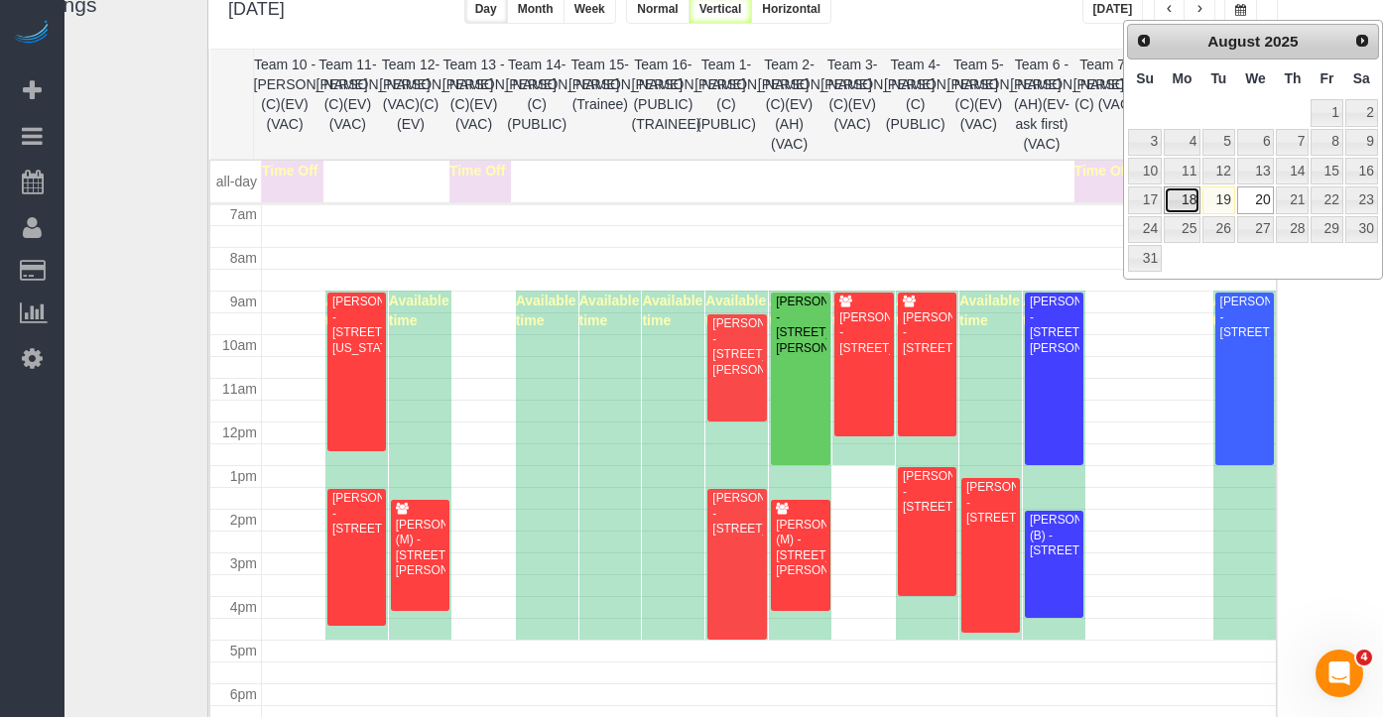
click at [1193, 202] on link "18" at bounding box center [1182, 200] width 37 height 27
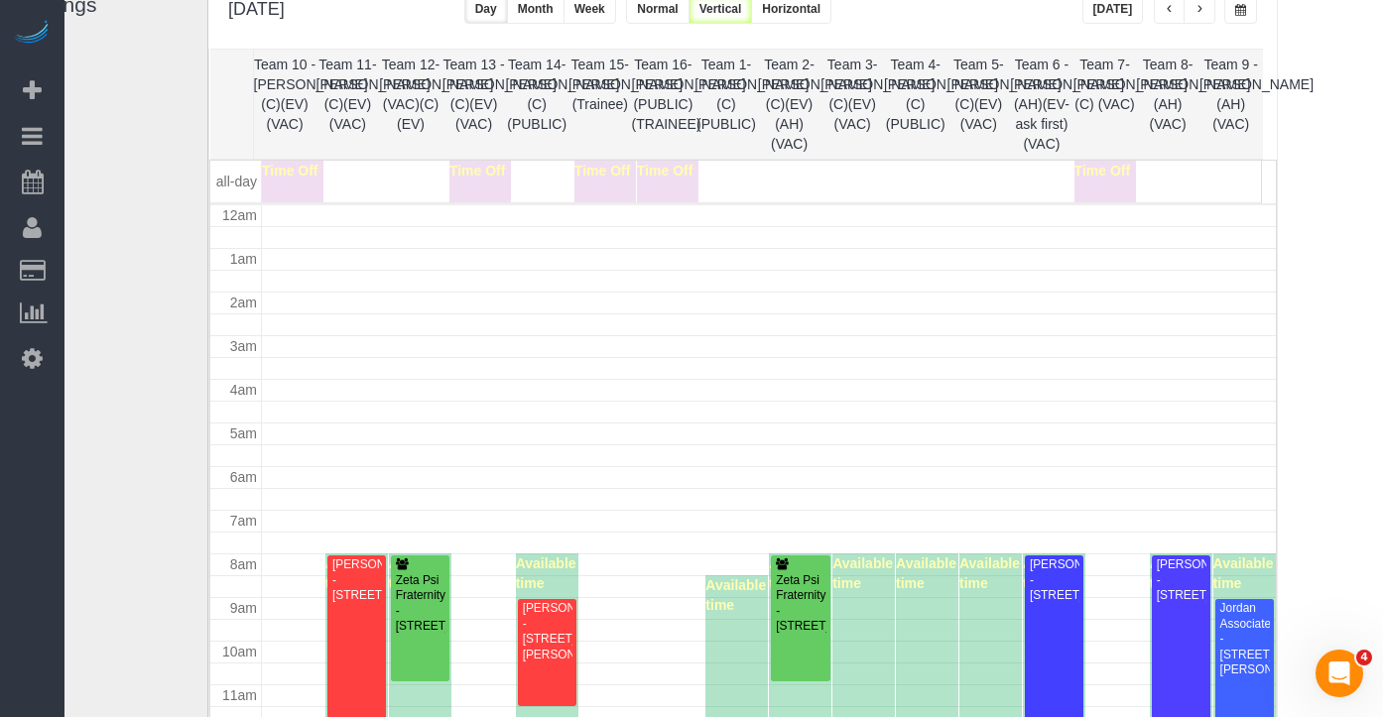
scroll to position [263, 0]
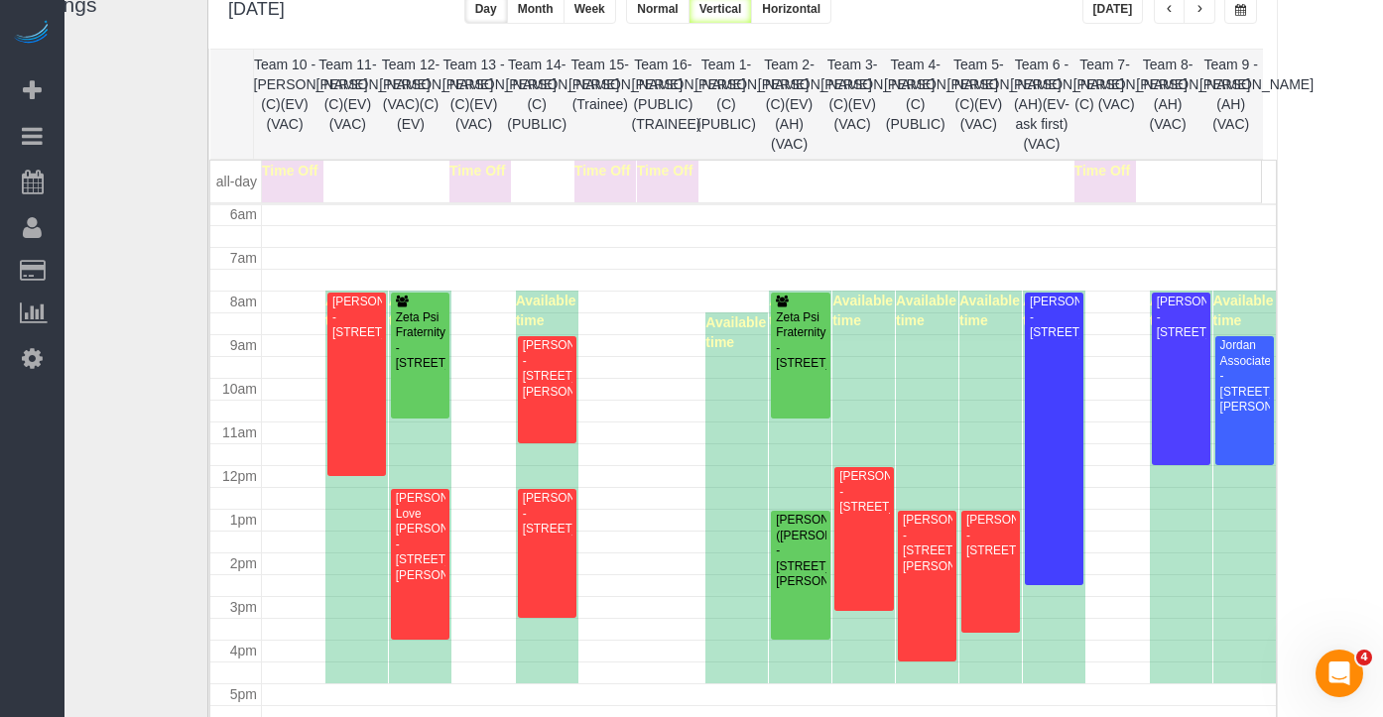
click at [1198, 11] on span "button" at bounding box center [1200, 10] width 10 height 12
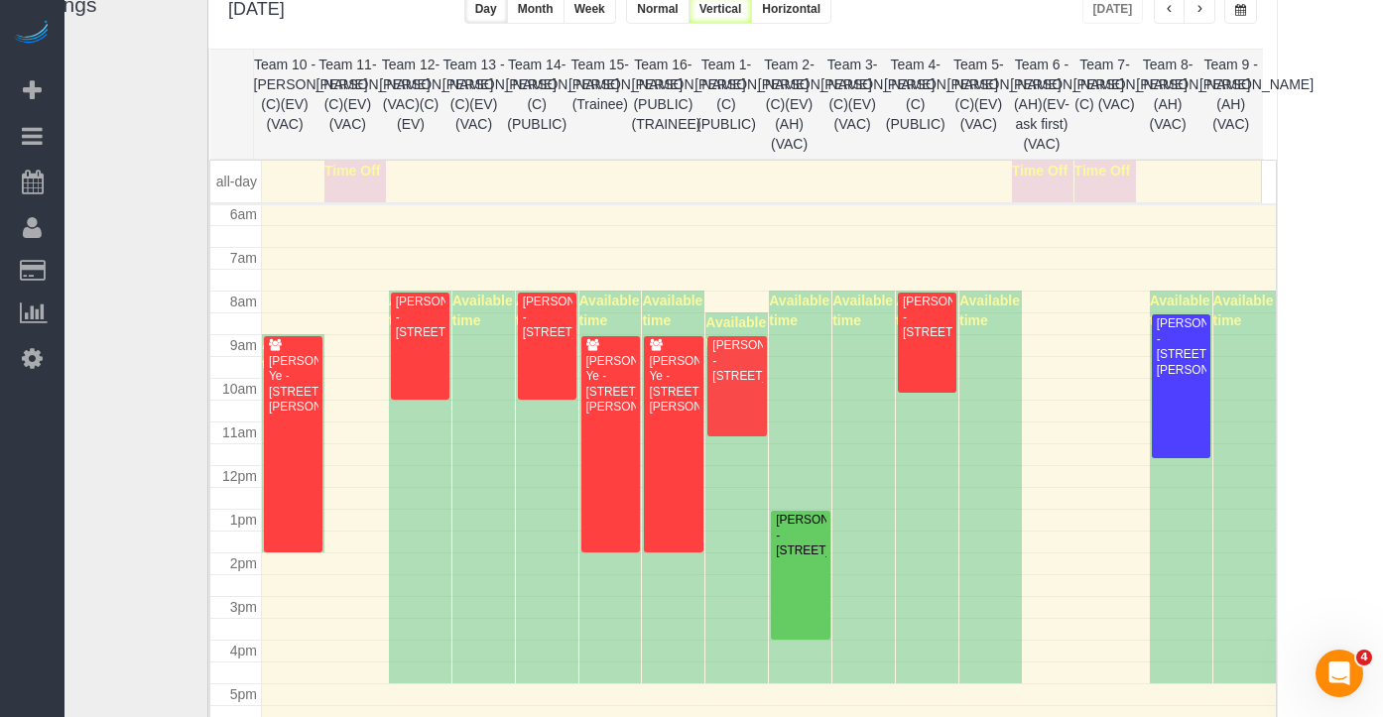
click at [1196, 13] on span "button" at bounding box center [1200, 10] width 10 height 12
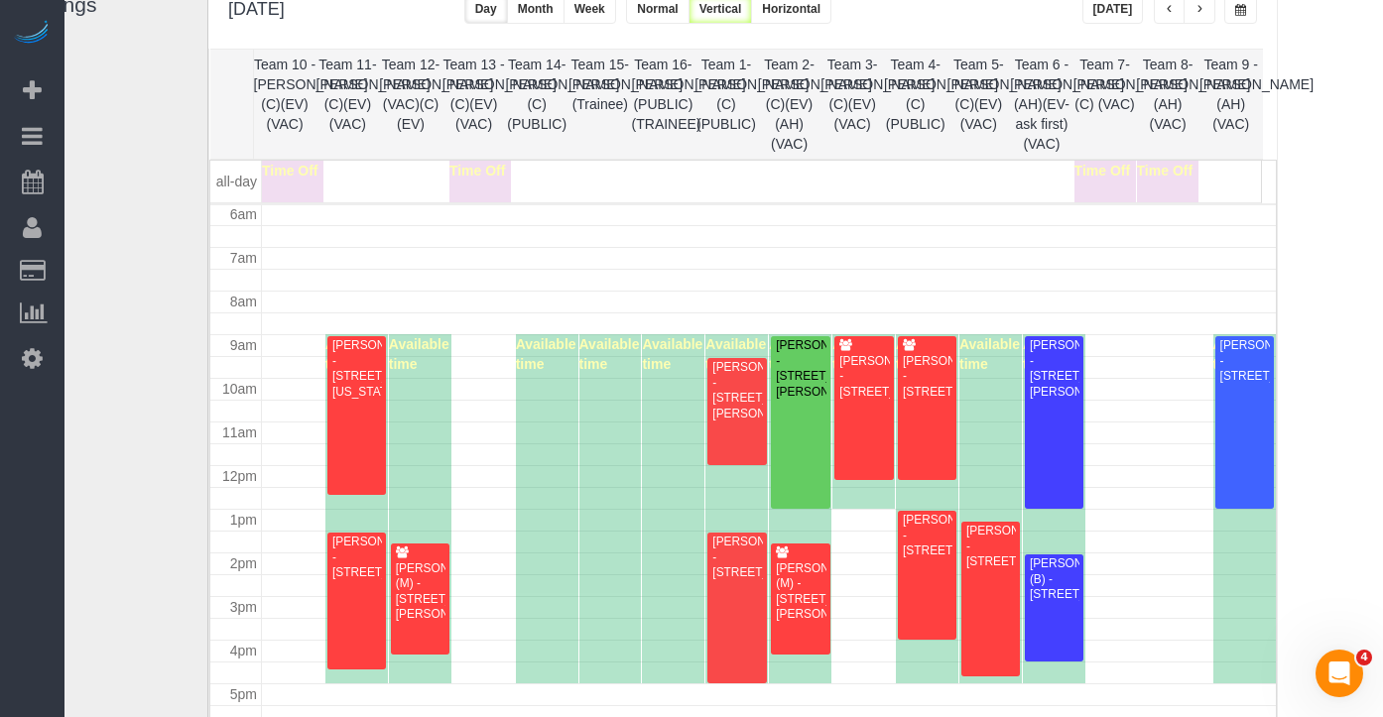
click at [1196, 13] on span "button" at bounding box center [1200, 10] width 10 height 12
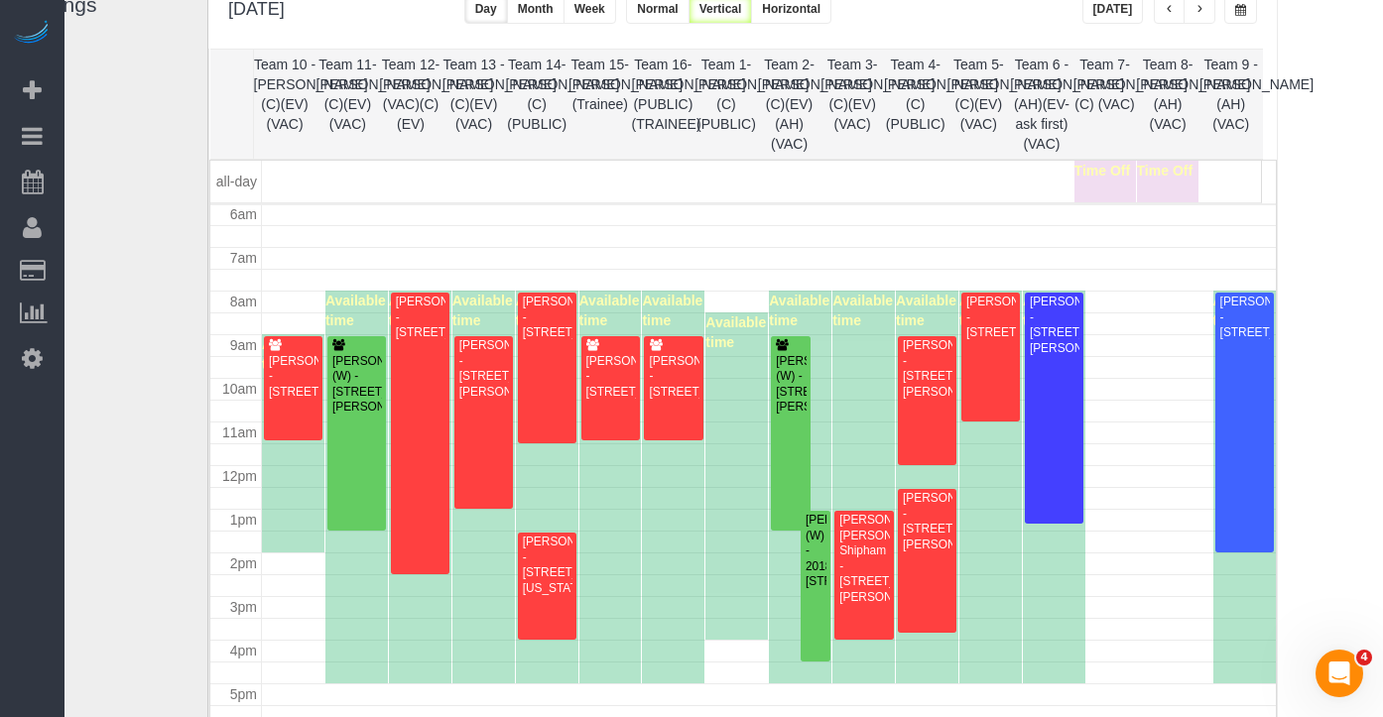
click at [1196, 13] on span "button" at bounding box center [1200, 10] width 10 height 12
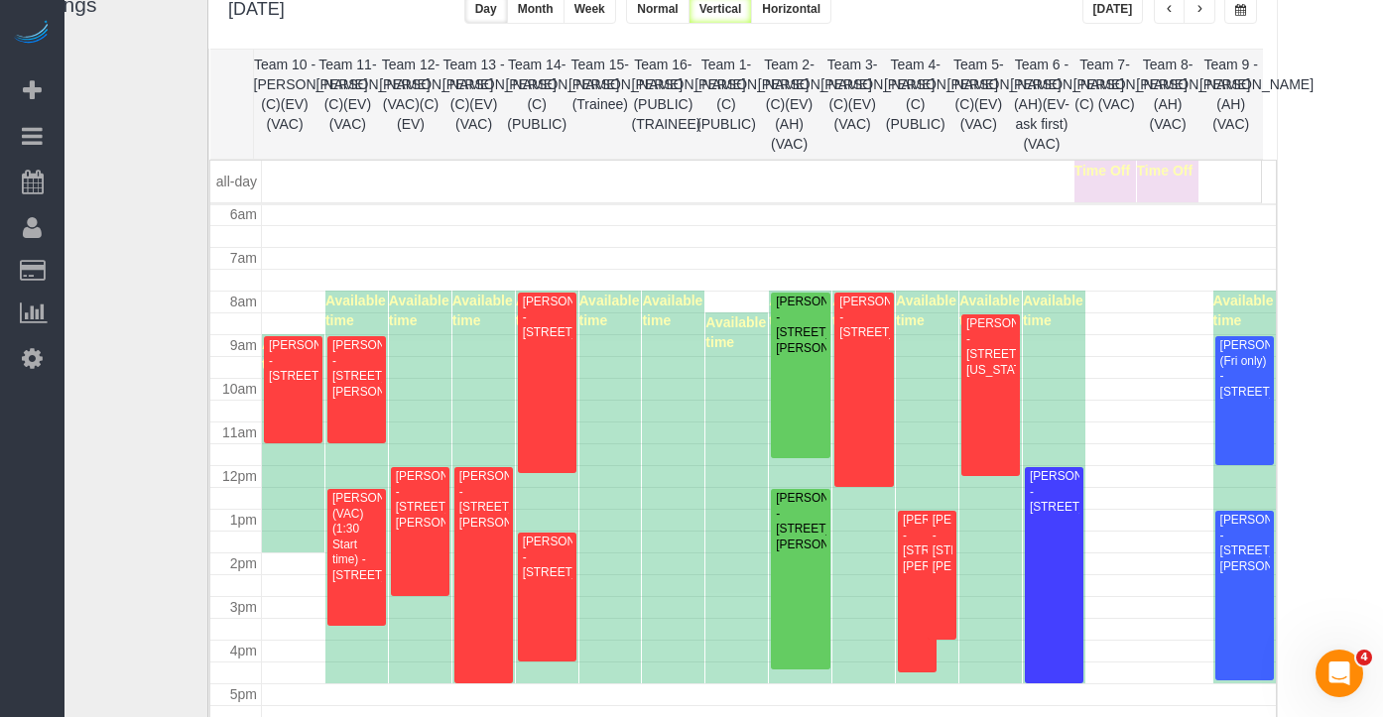
click at [1230, 12] on button "button" at bounding box center [1241, 9] width 33 height 29
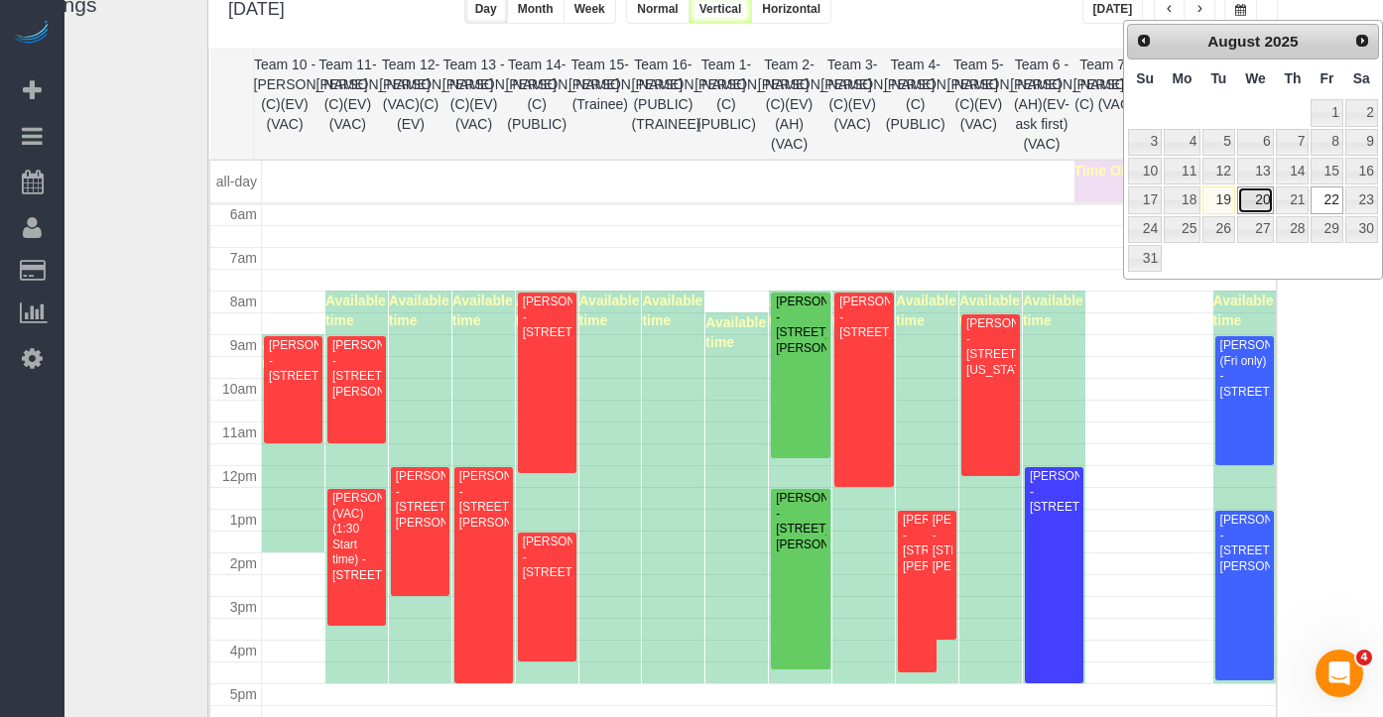
click at [1257, 207] on link "20" at bounding box center [1256, 200] width 38 height 27
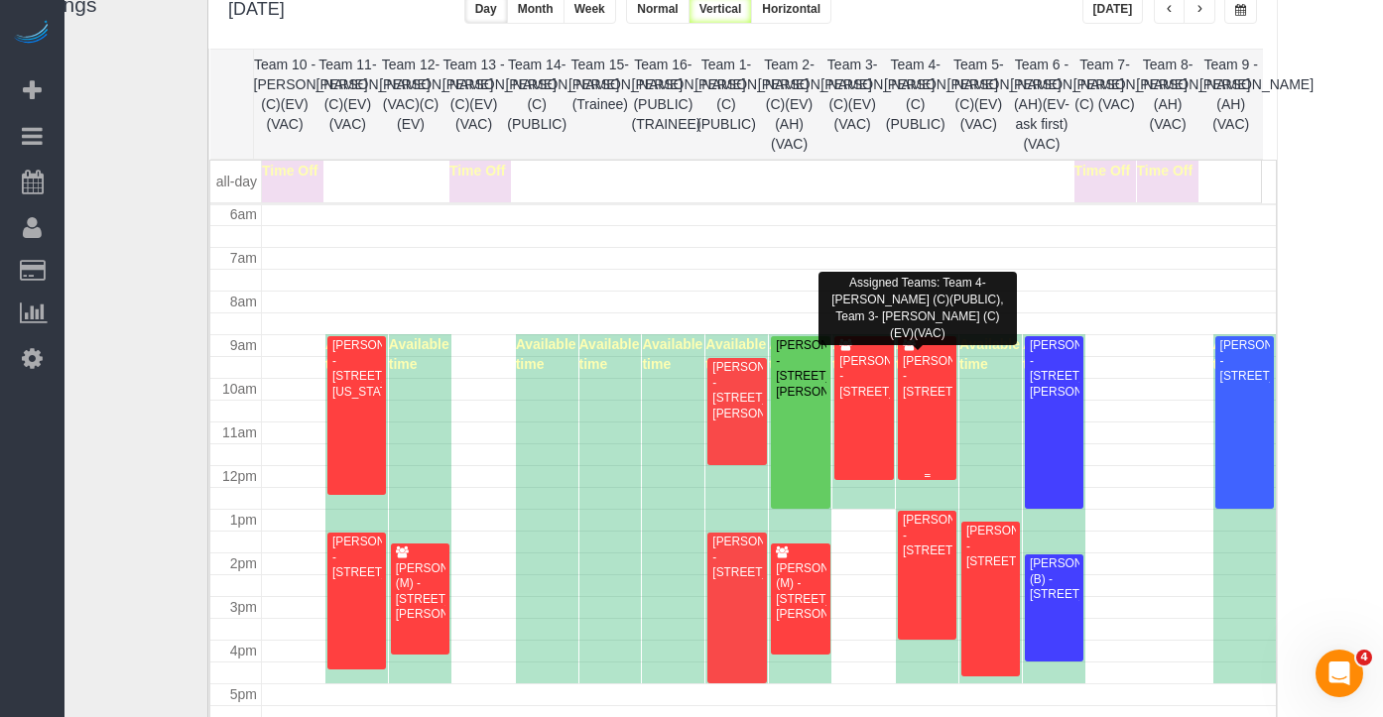
click at [927, 395] on div "Meagan LeGear - 3122 N Paulina, Chicago, IL 60657" at bounding box center [927, 377] width 51 height 46
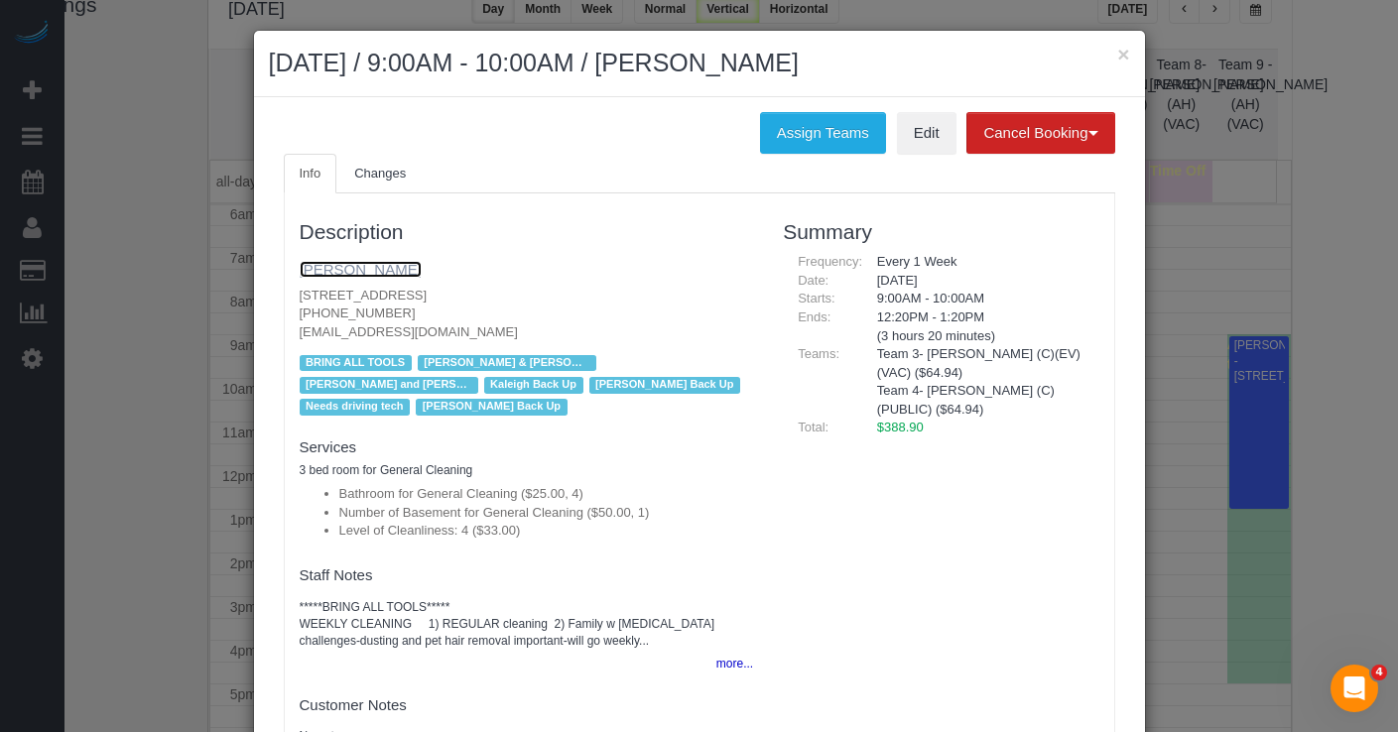
click at [317, 276] on link "Meagan LeGear" at bounding box center [361, 269] width 122 height 17
click at [1121, 57] on button "×" at bounding box center [1123, 54] width 12 height 21
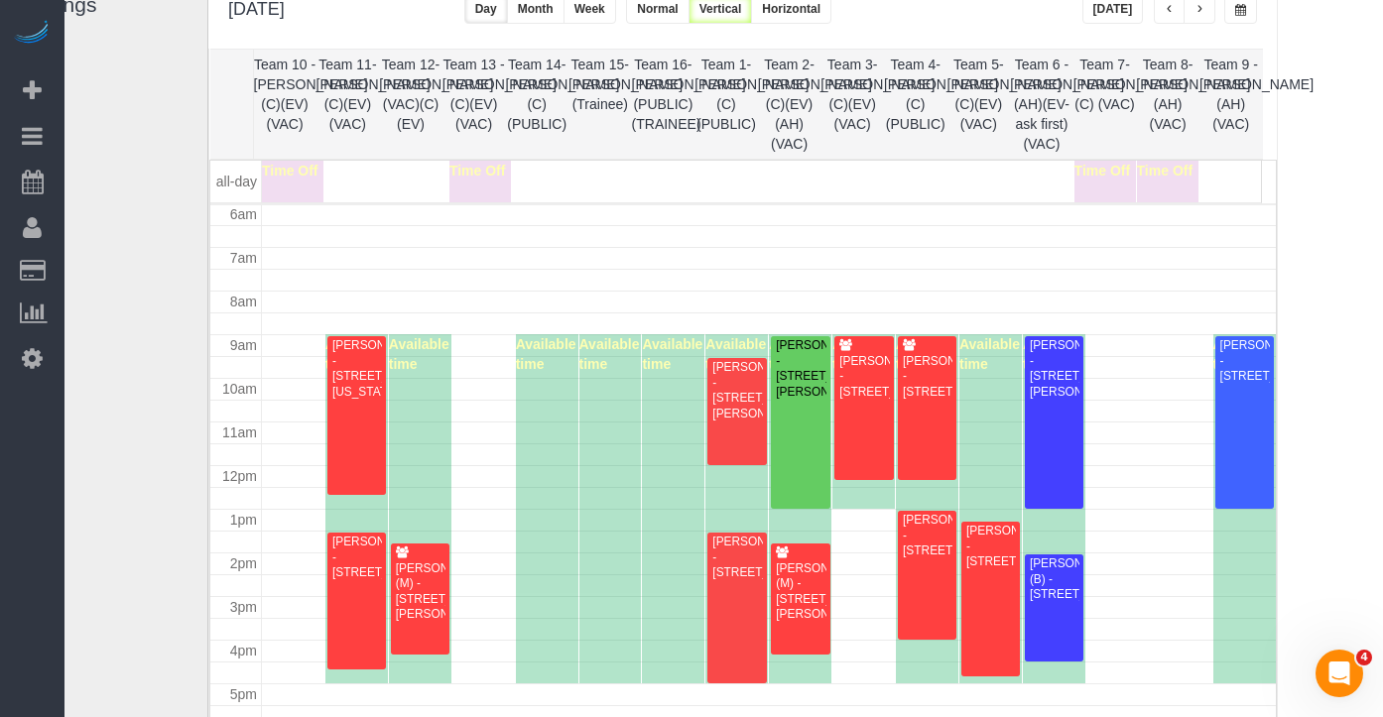
click at [1200, 9] on span "button" at bounding box center [1200, 10] width 10 height 12
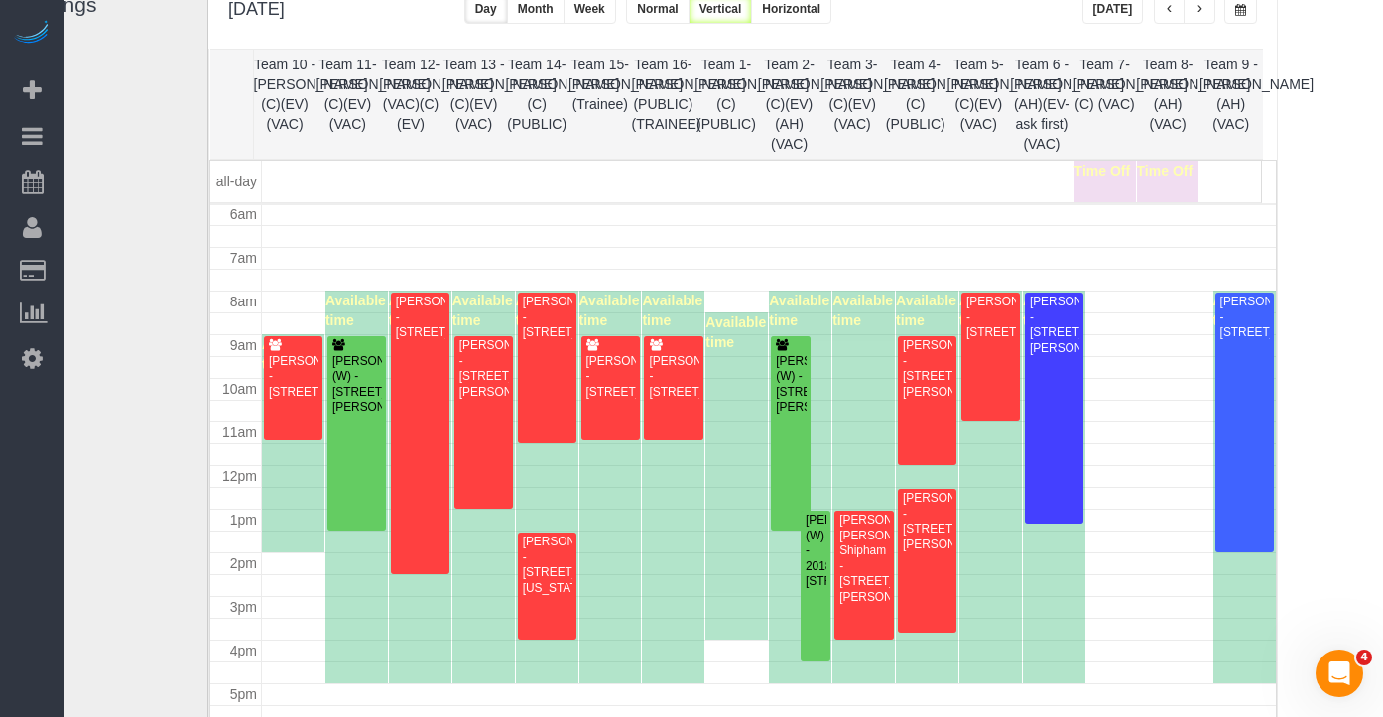
click at [1169, 9] on span "button" at bounding box center [1170, 10] width 10 height 12
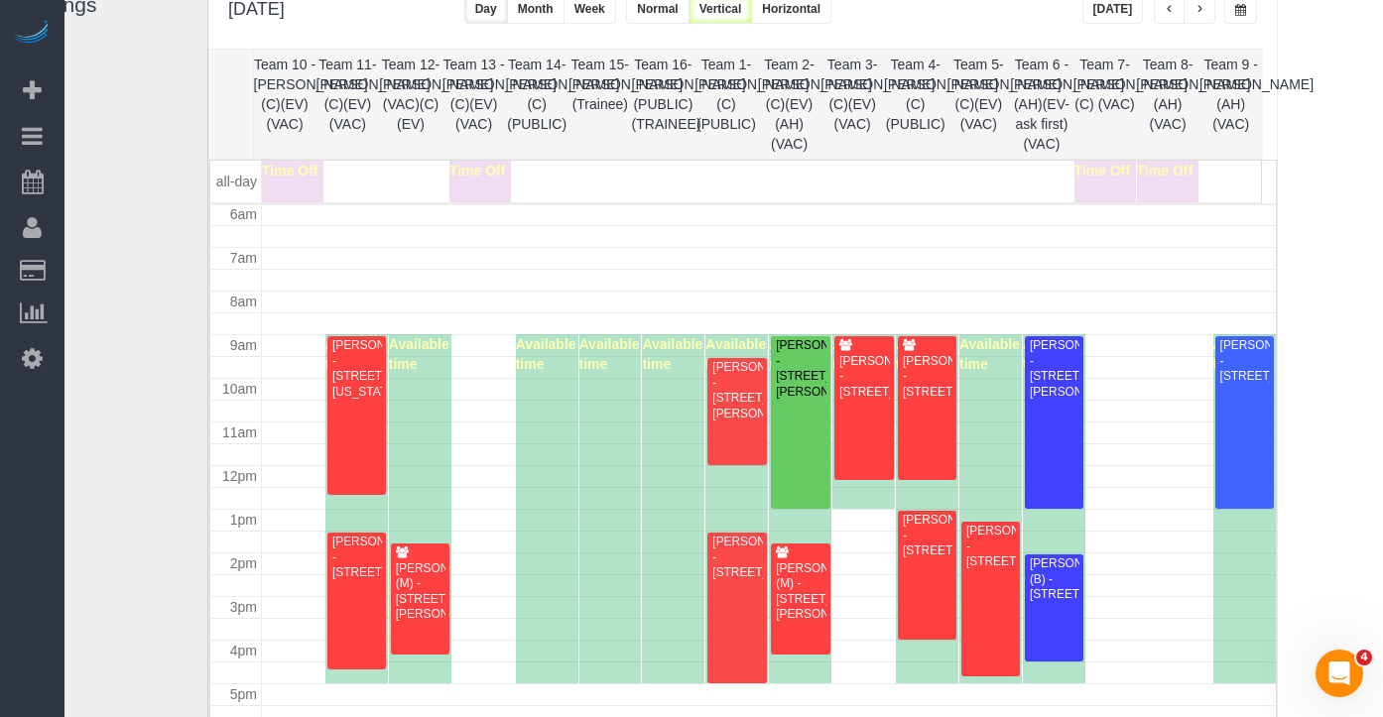
click at [1169, 9] on span "button" at bounding box center [1170, 10] width 10 height 12
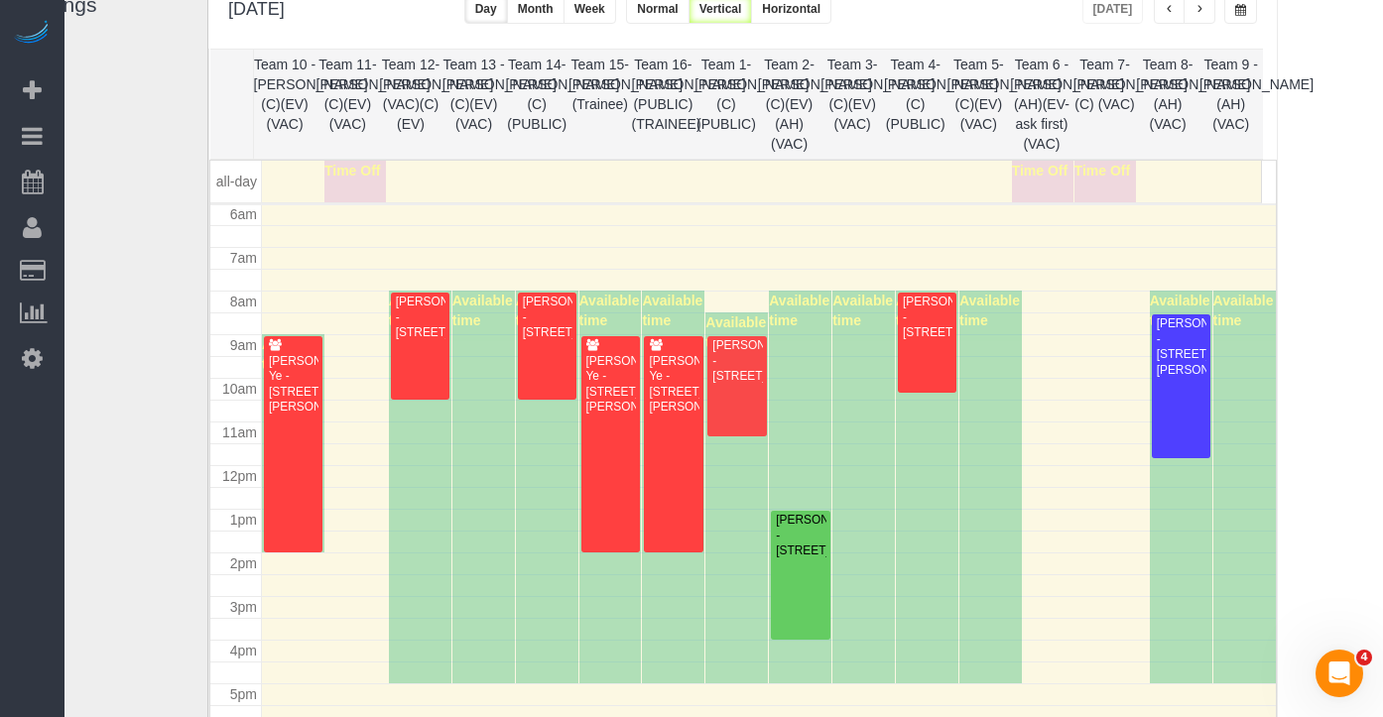
click at [1199, 13] on span "button" at bounding box center [1200, 10] width 10 height 12
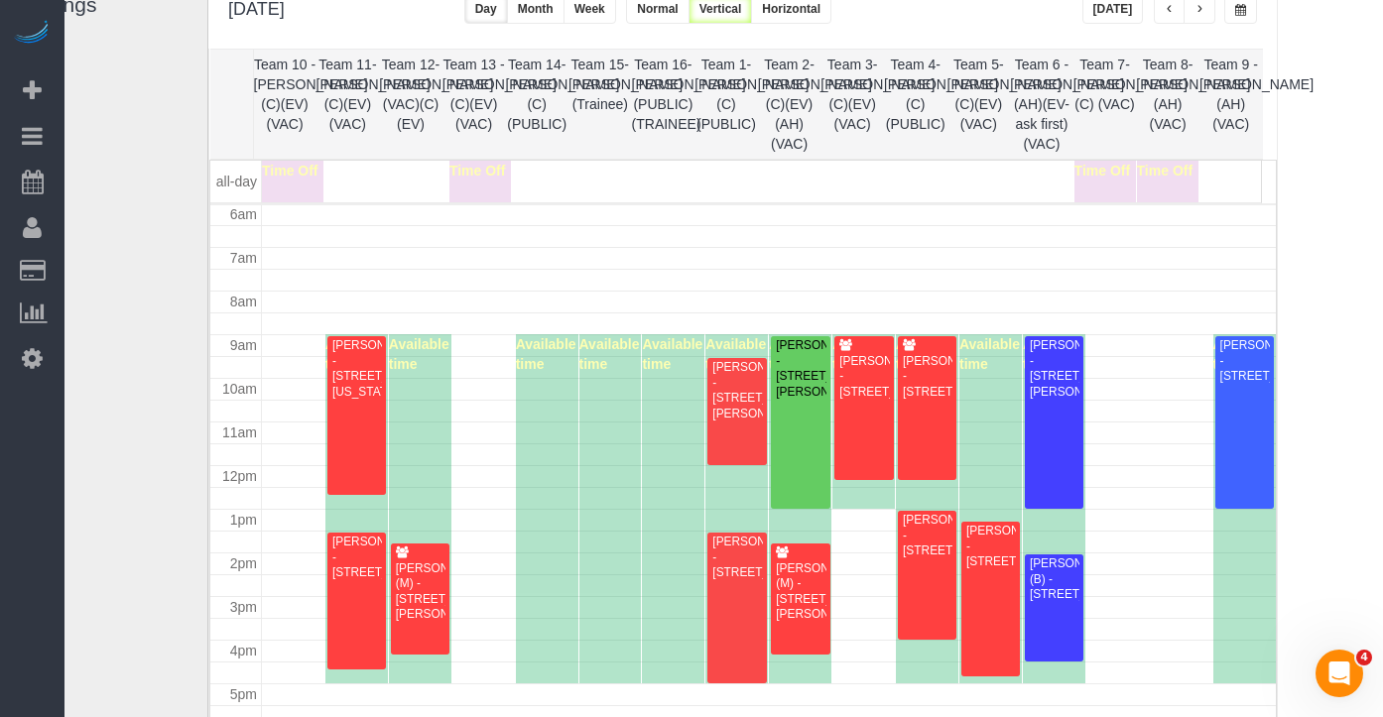
click at [1199, 13] on span "button" at bounding box center [1200, 10] width 10 height 12
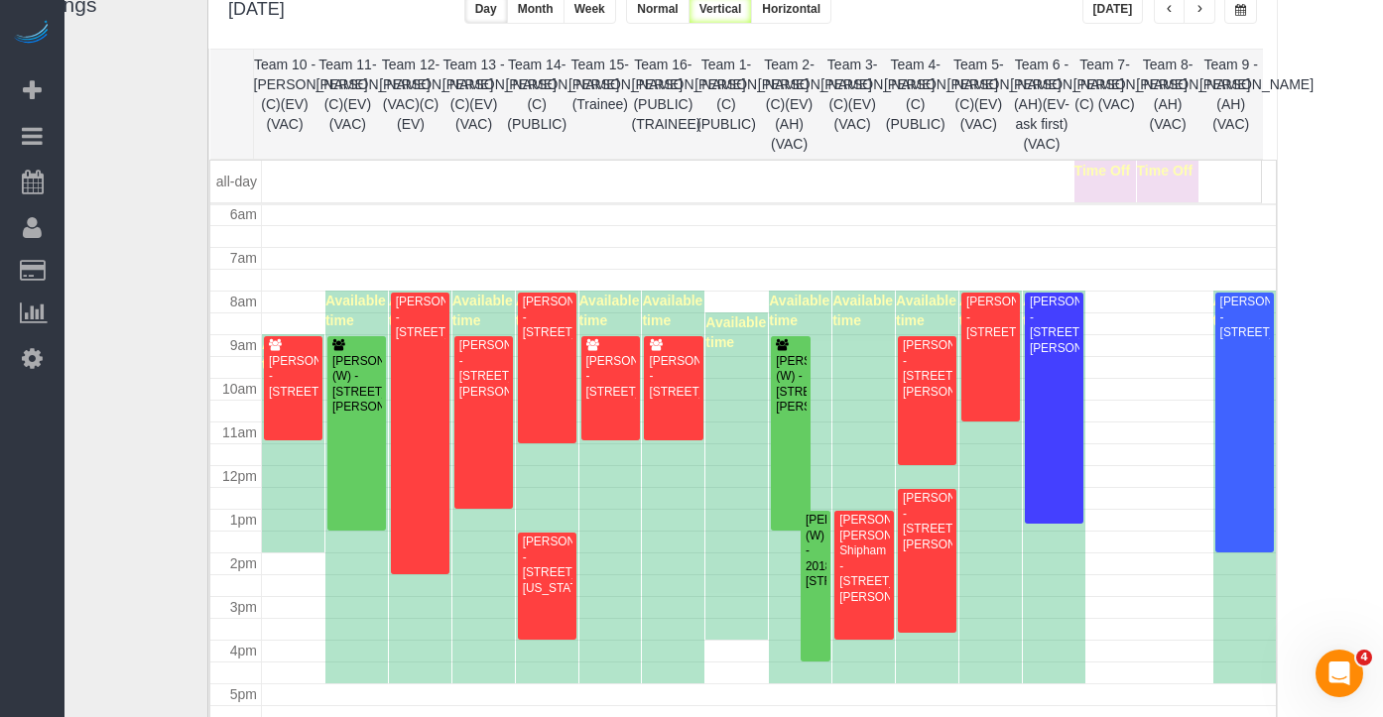
click at [1175, 11] on button "button" at bounding box center [1170, 9] width 32 height 29
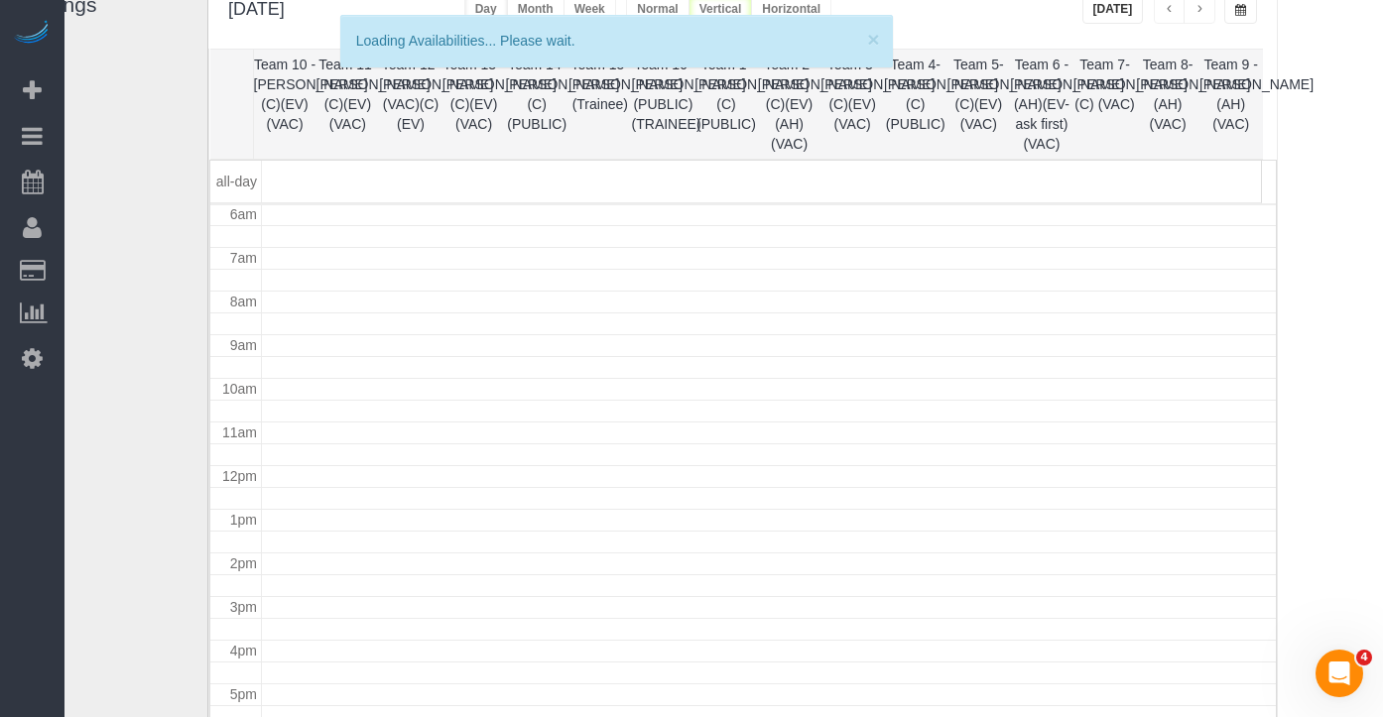
click at [1175, 11] on button "button" at bounding box center [1170, 9] width 32 height 29
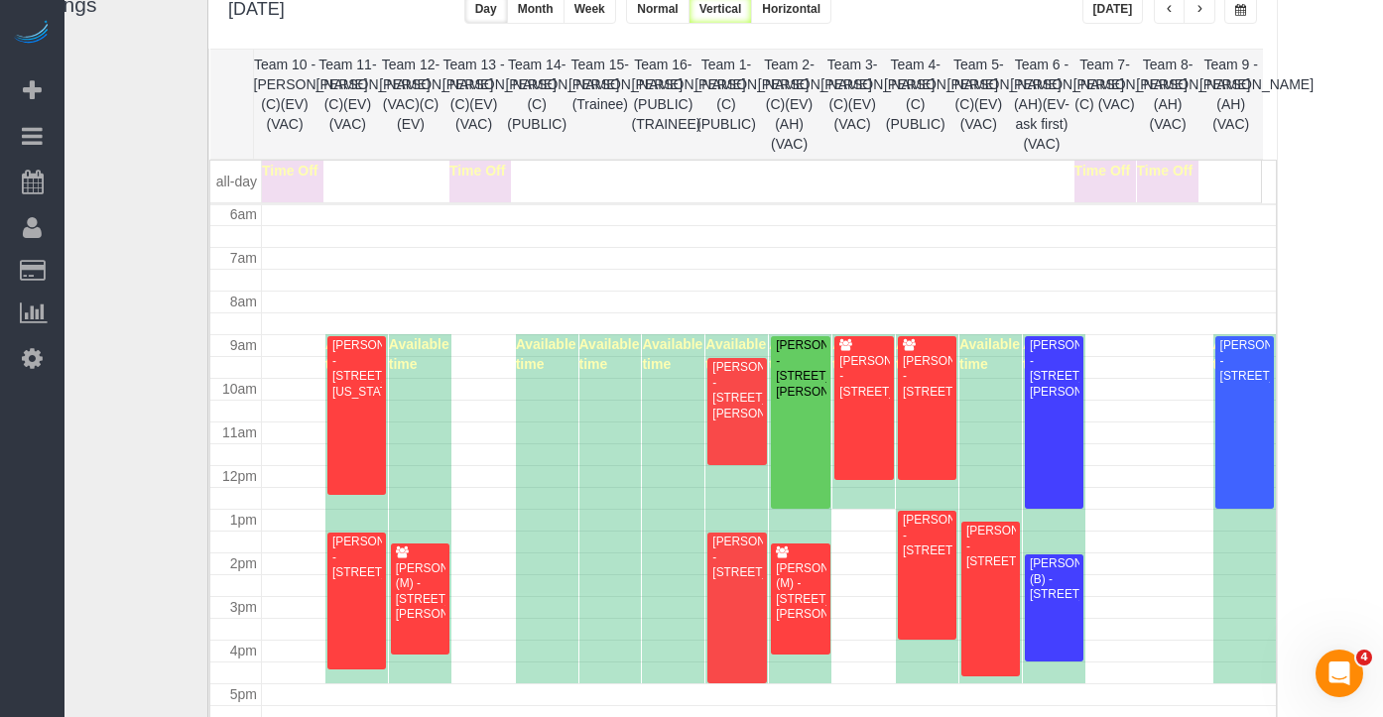
click at [1175, 11] on button "button" at bounding box center [1170, 9] width 32 height 29
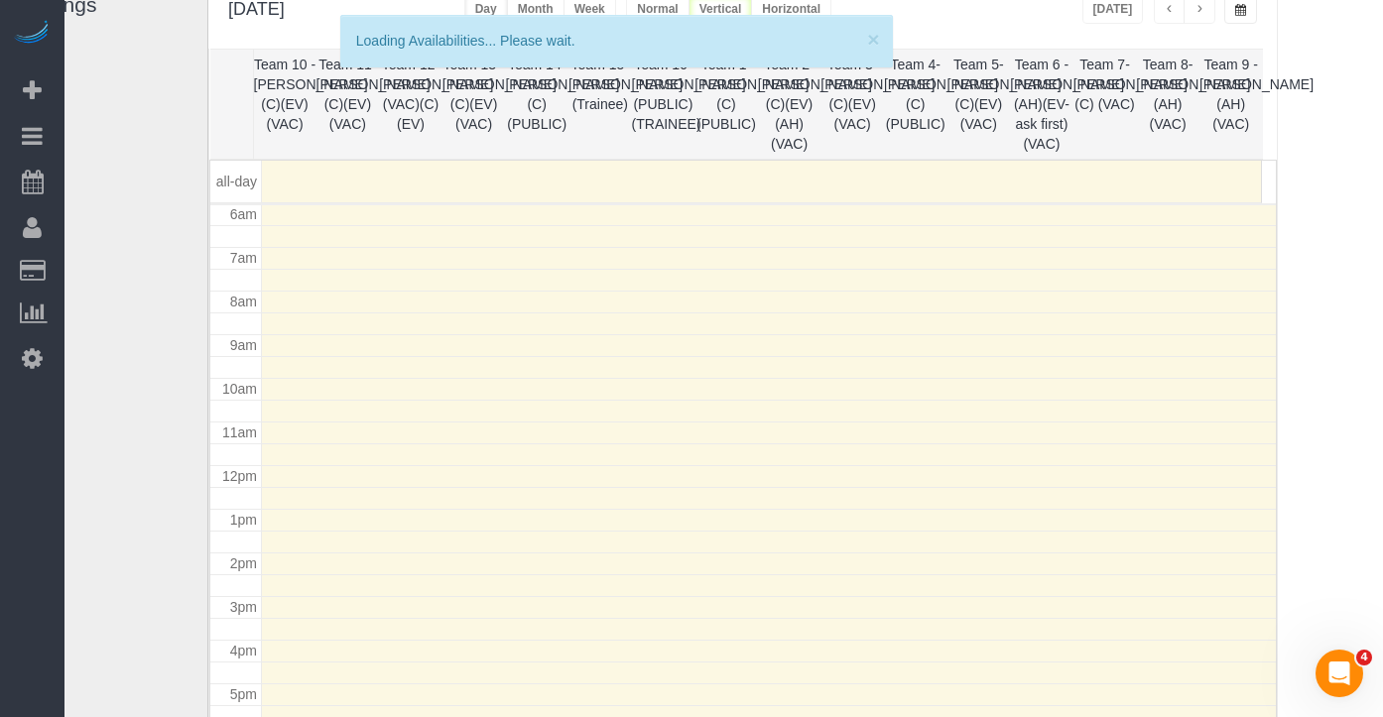
click at [1175, 11] on button "button" at bounding box center [1170, 9] width 32 height 29
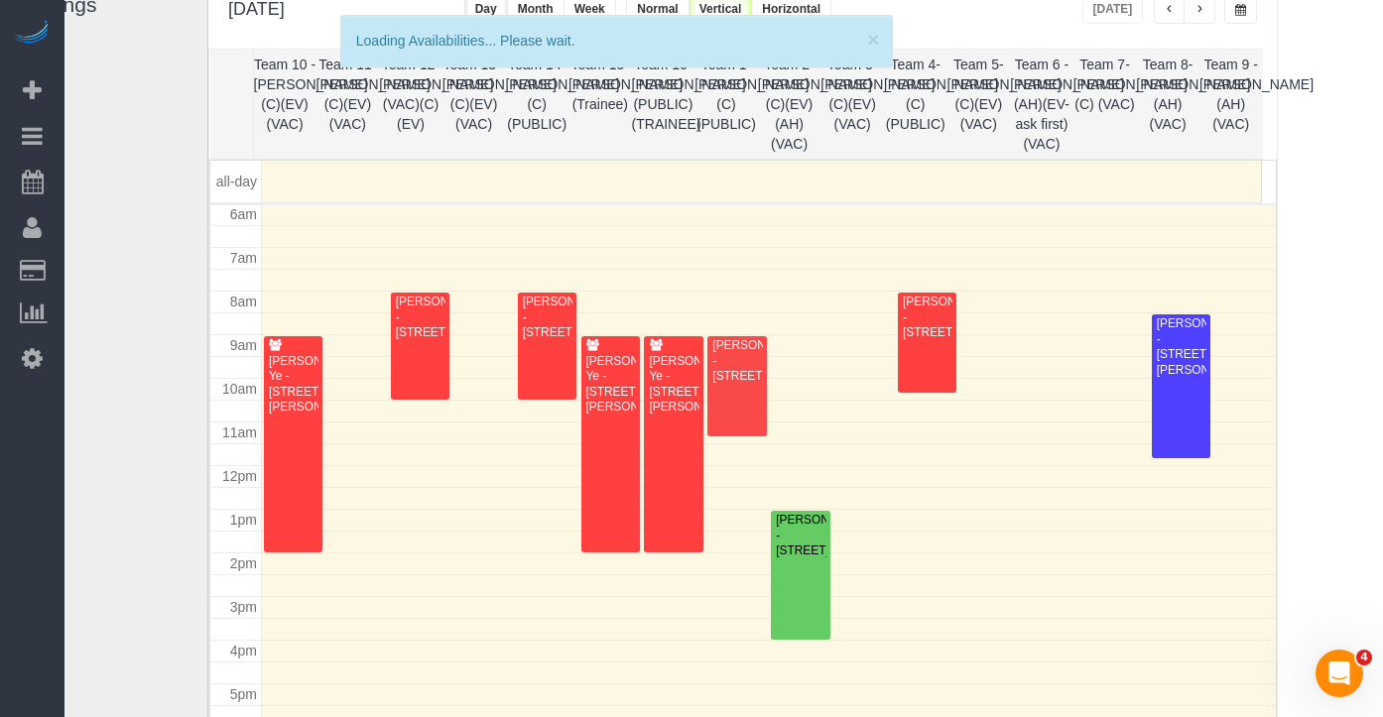
click at [1175, 11] on button "button" at bounding box center [1170, 9] width 32 height 29
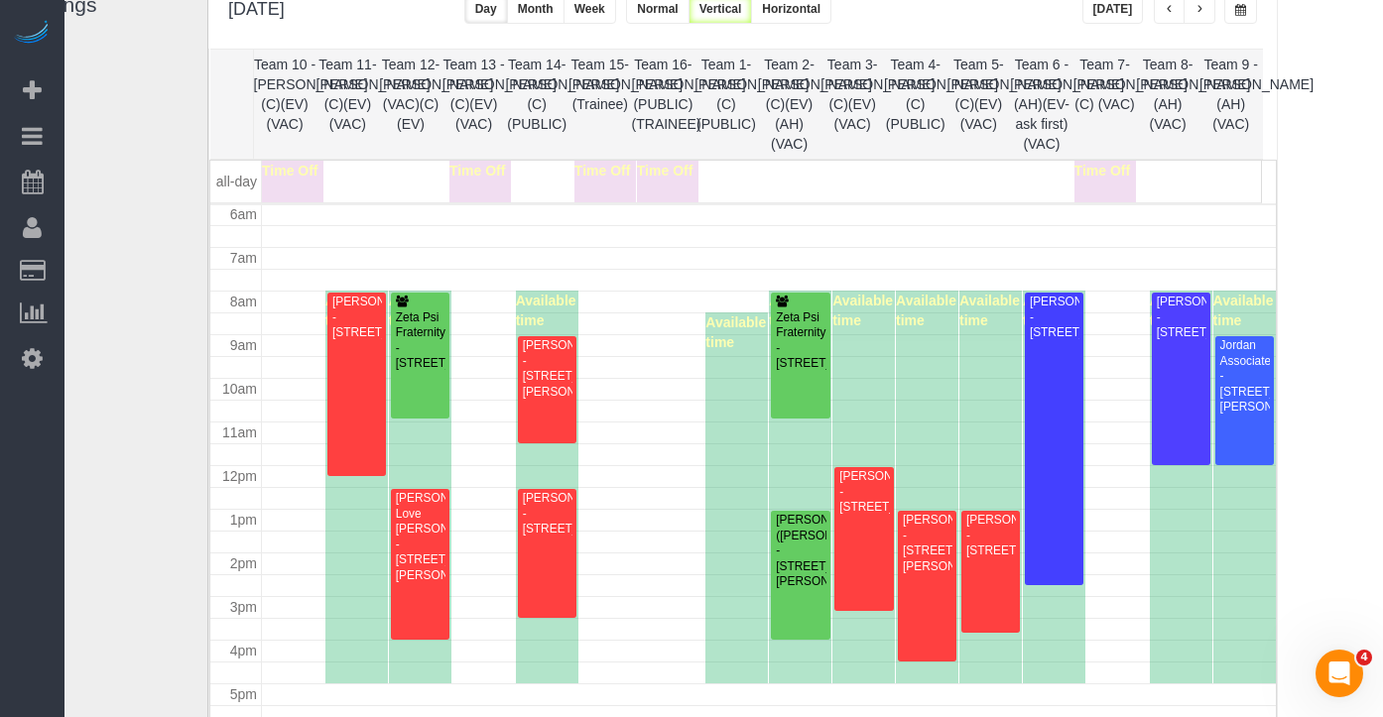
click at [1207, 12] on button "button" at bounding box center [1200, 9] width 32 height 29
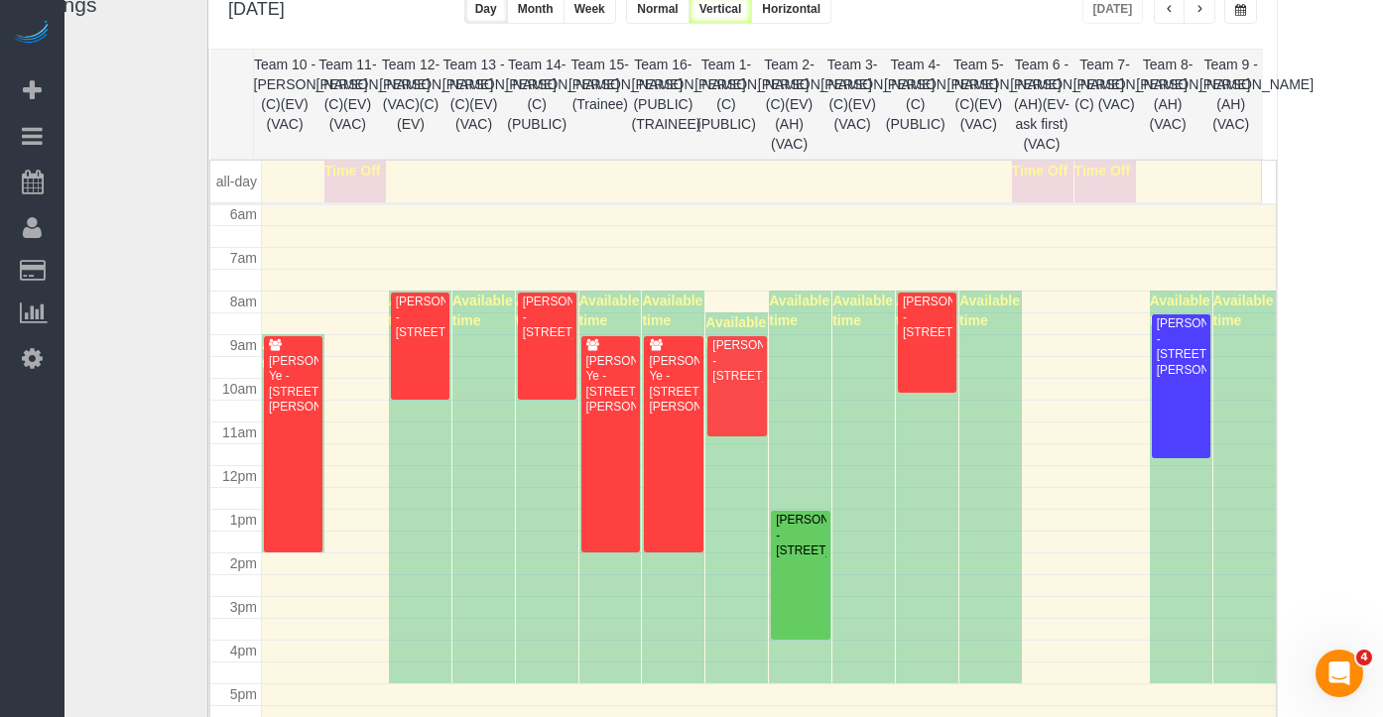
click at [1207, 12] on button "button" at bounding box center [1200, 9] width 32 height 29
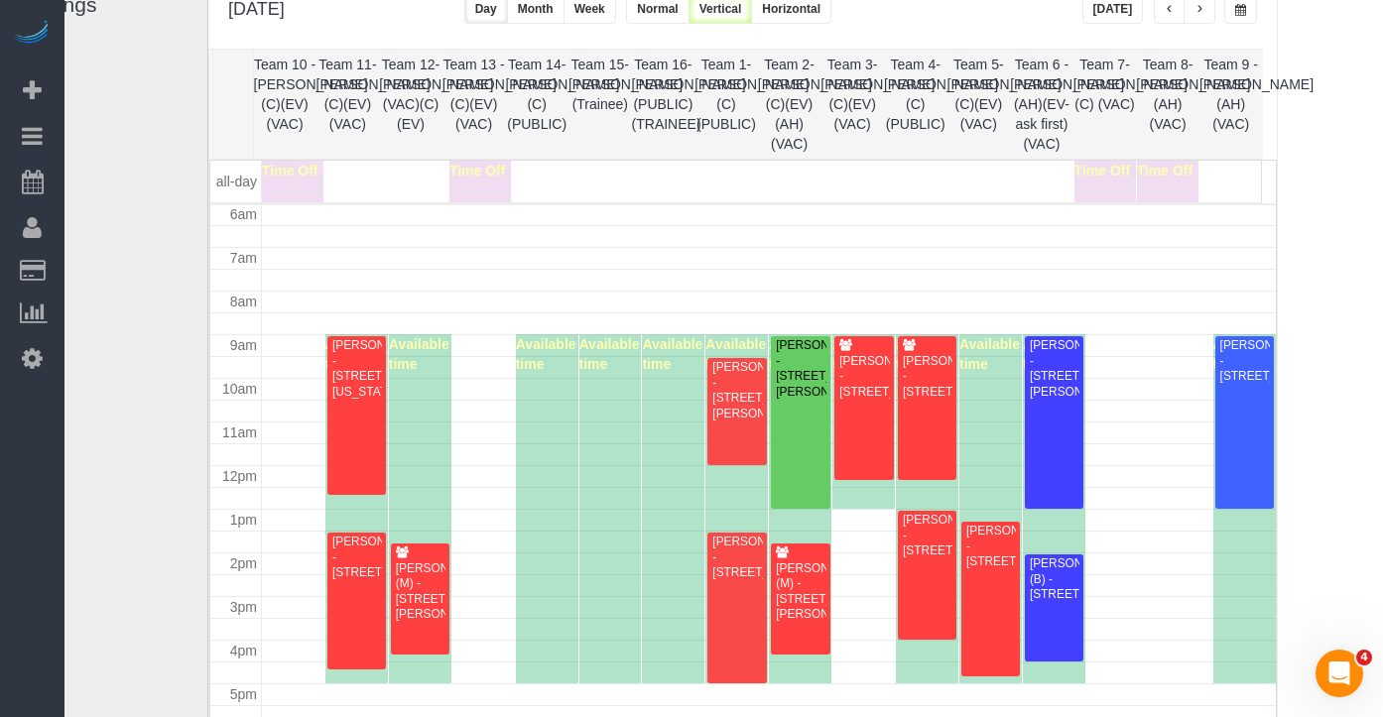
click at [1207, 12] on button "button" at bounding box center [1200, 9] width 32 height 29
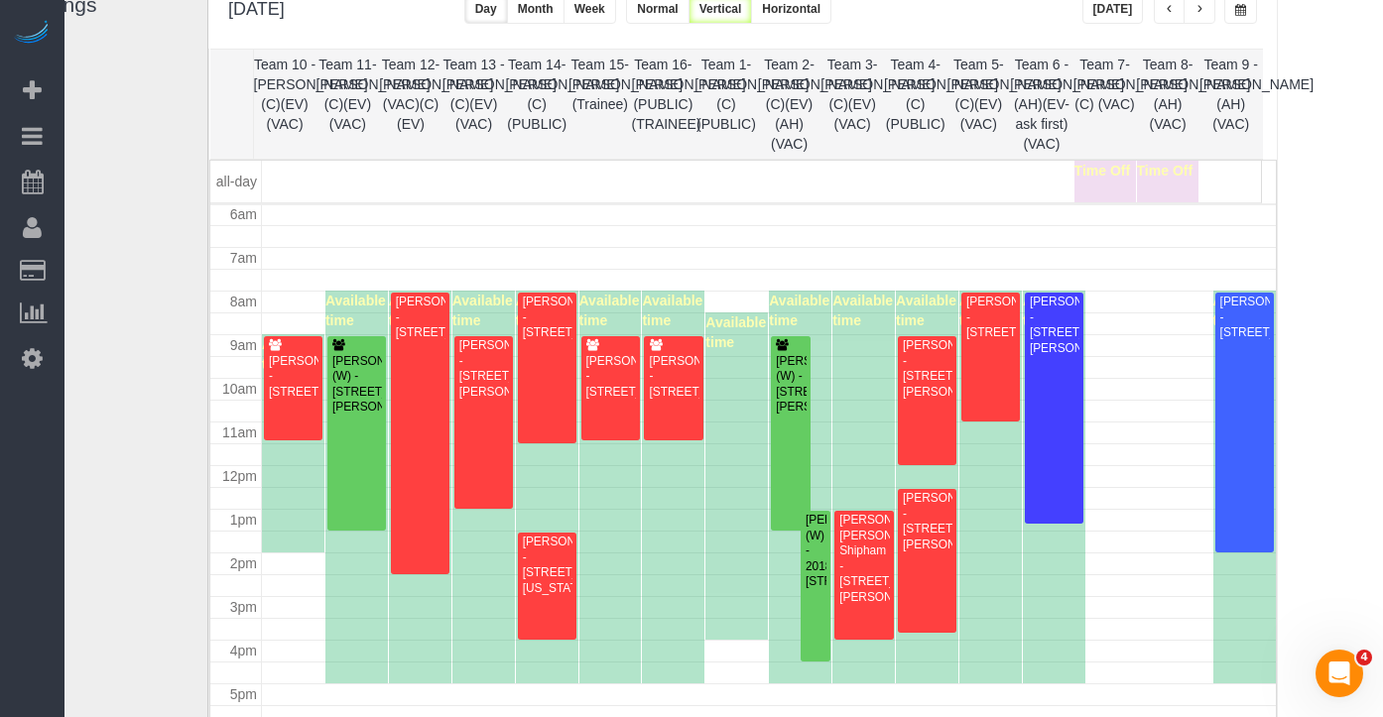
click at [1207, 12] on button "button" at bounding box center [1200, 9] width 32 height 29
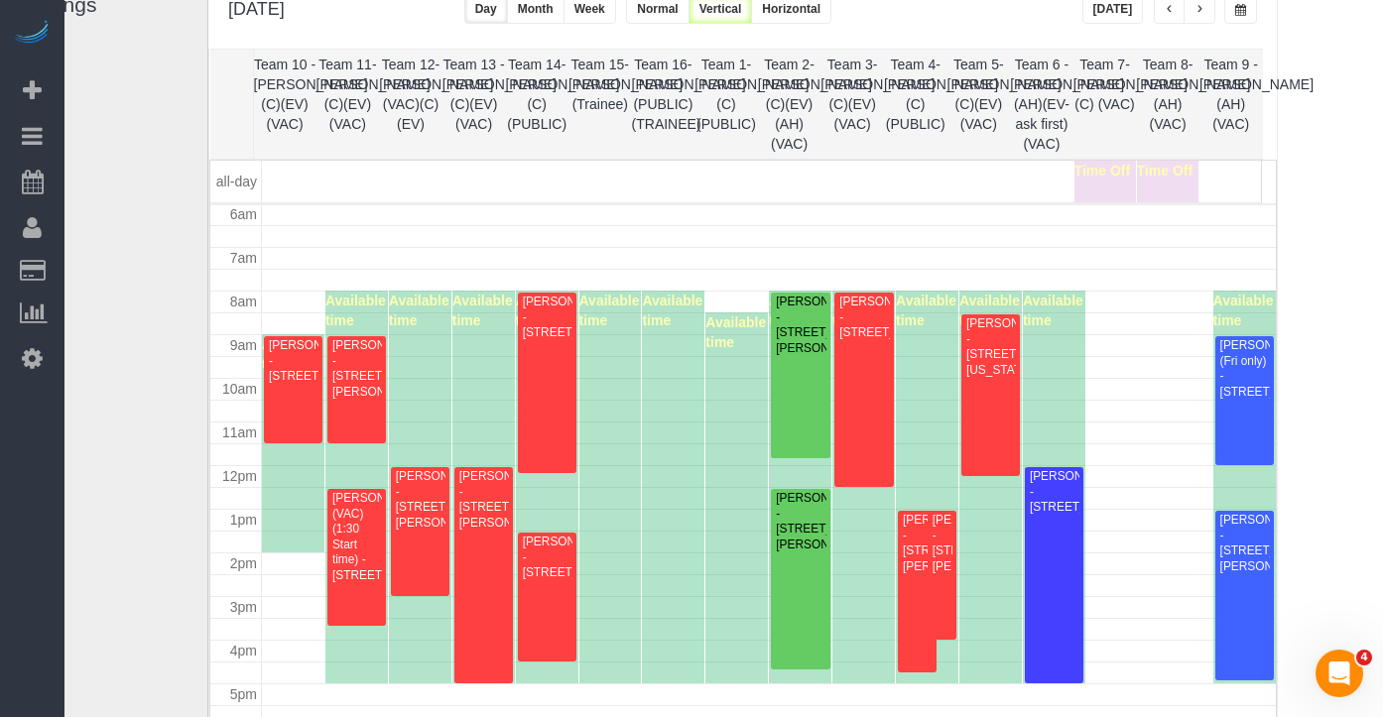
click at [1172, 16] on button "button" at bounding box center [1170, 9] width 32 height 29
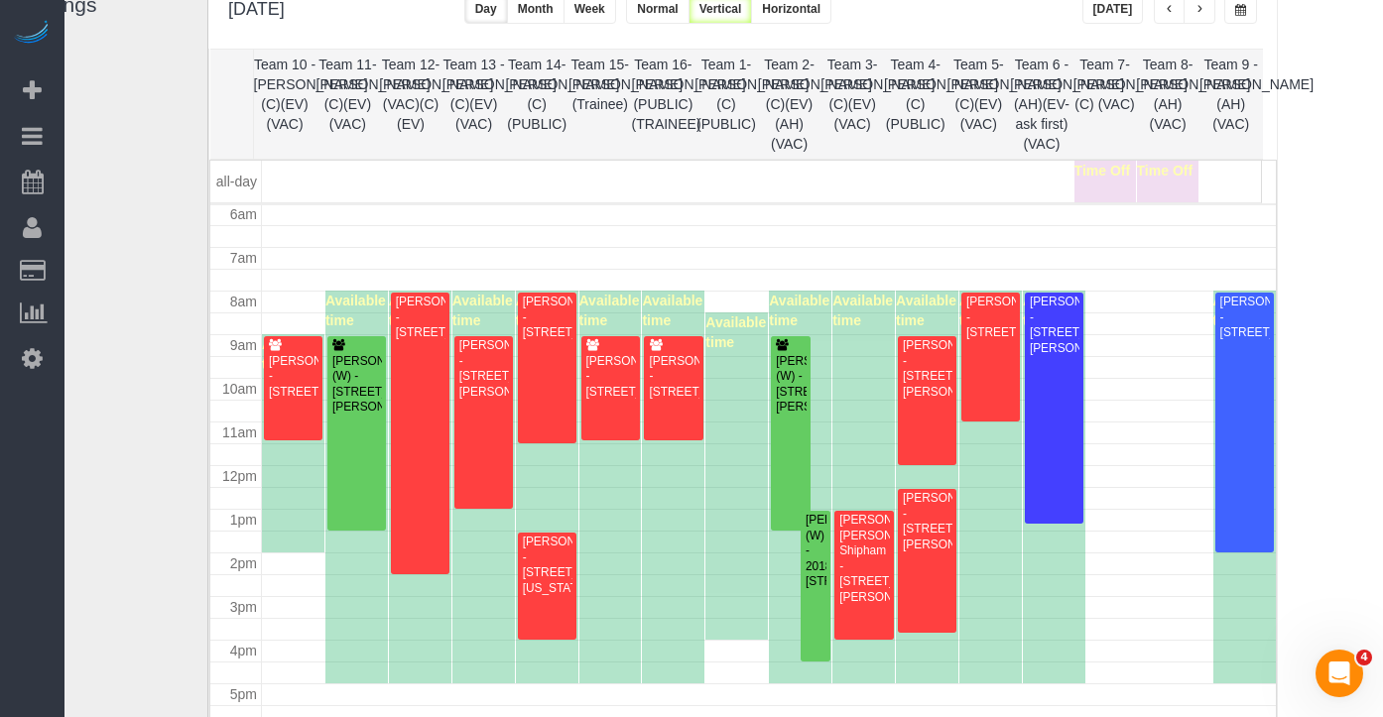
click at [1172, 16] on button "button" at bounding box center [1170, 9] width 32 height 29
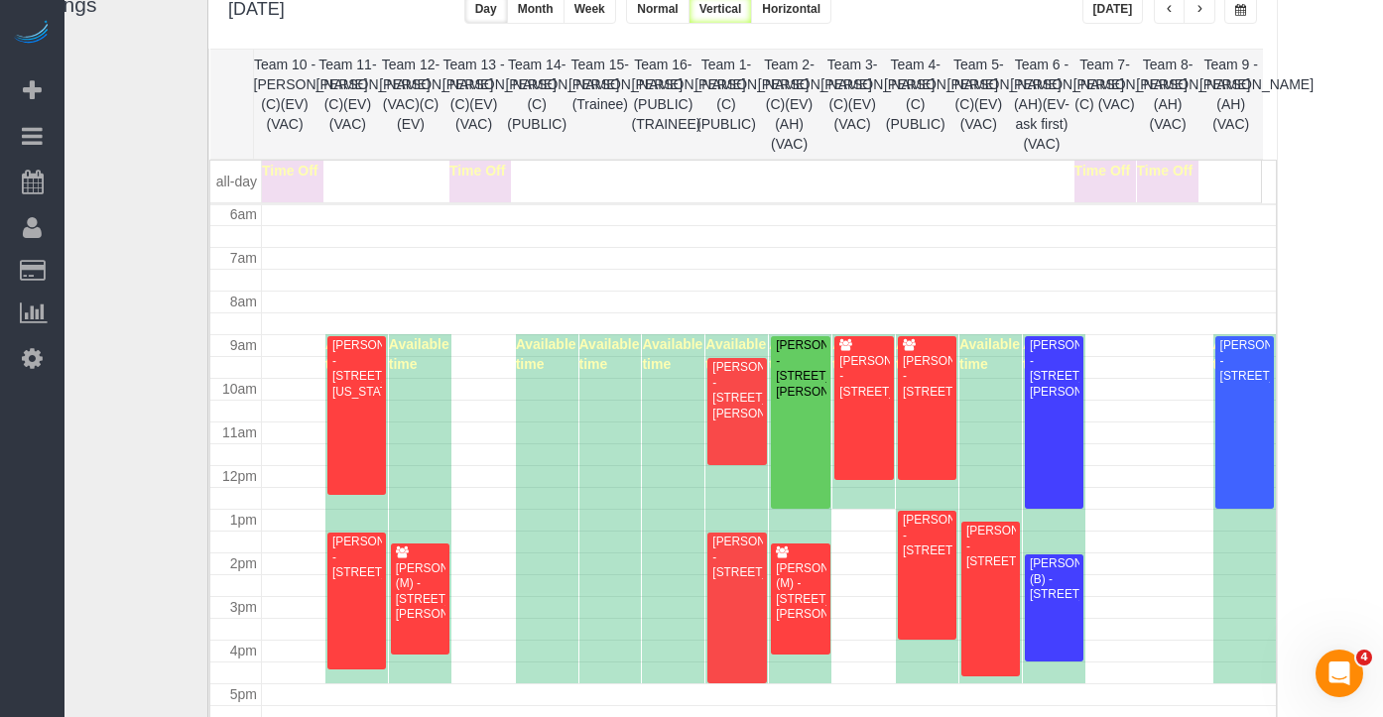
click at [1172, 16] on button "button" at bounding box center [1170, 9] width 32 height 29
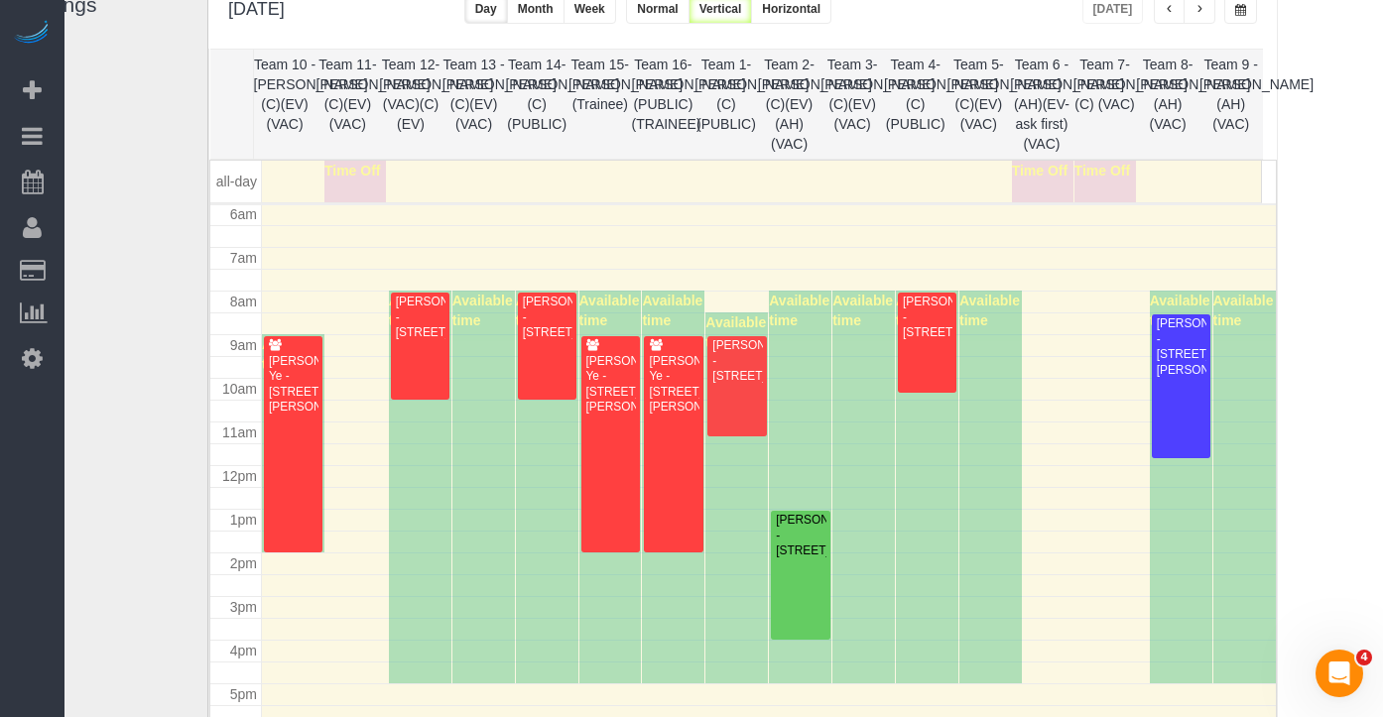
click at [1246, 19] on button "button" at bounding box center [1241, 9] width 33 height 29
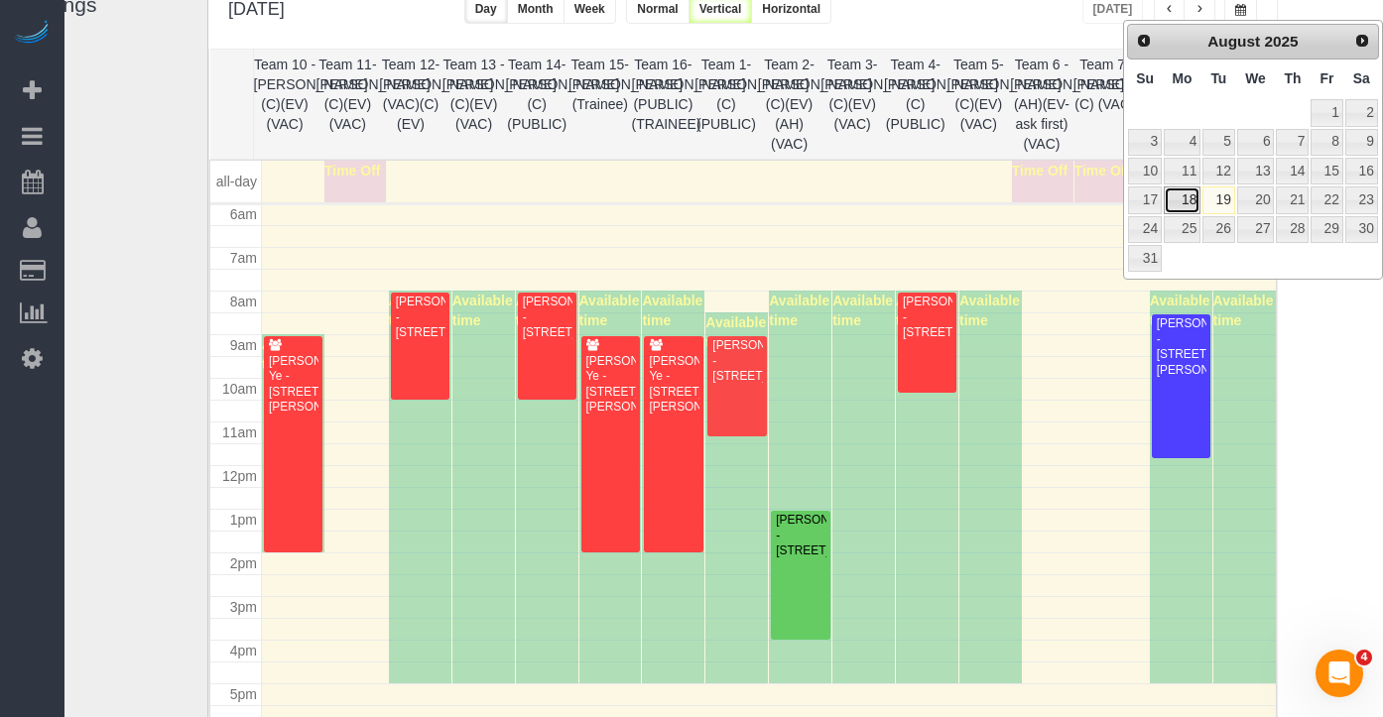
click at [1180, 203] on link "18" at bounding box center [1182, 200] width 37 height 27
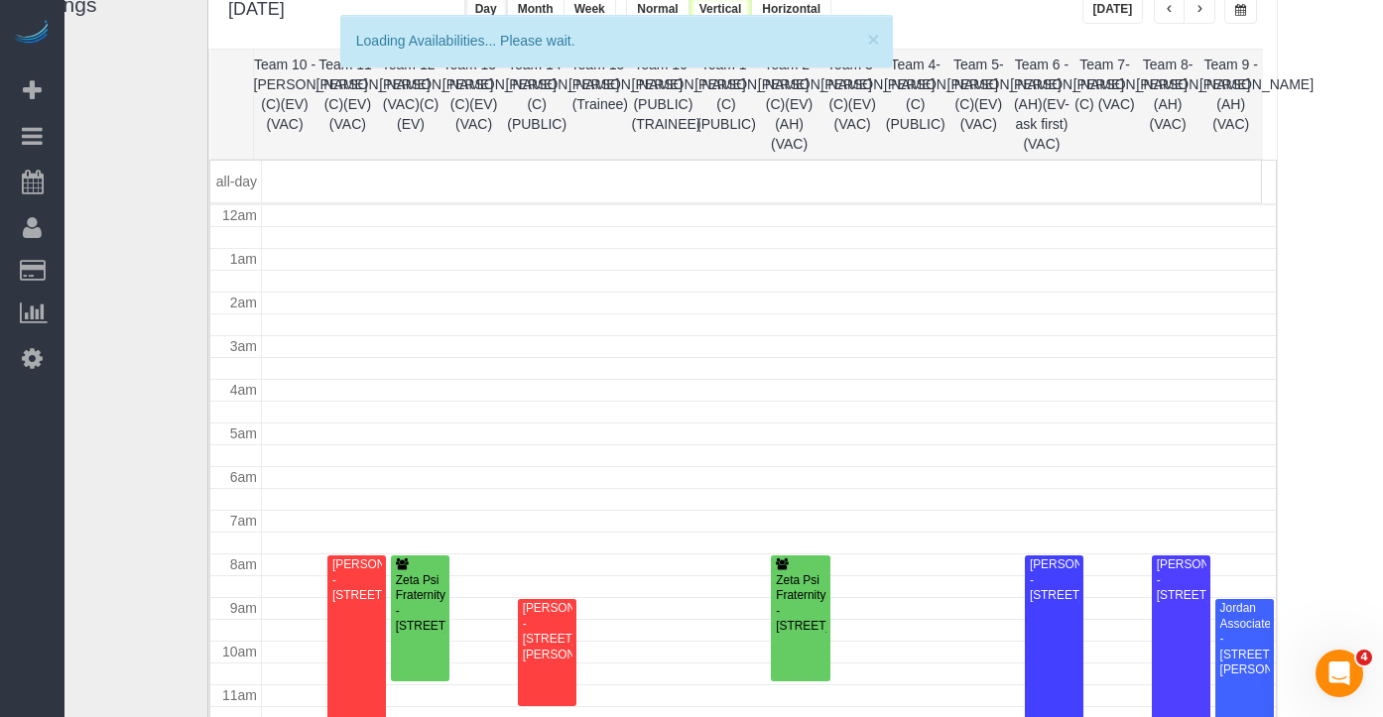
scroll to position [0, 0]
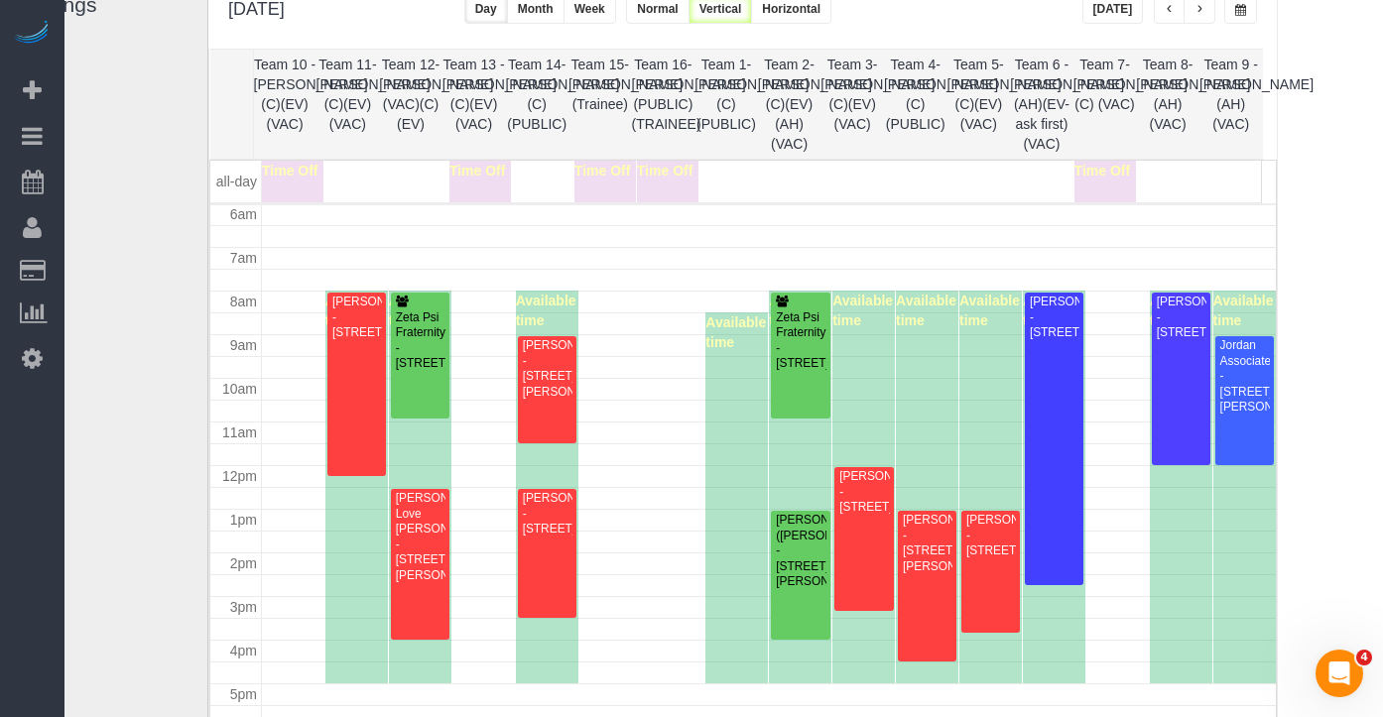
click at [1211, 8] on button "button" at bounding box center [1200, 9] width 32 height 29
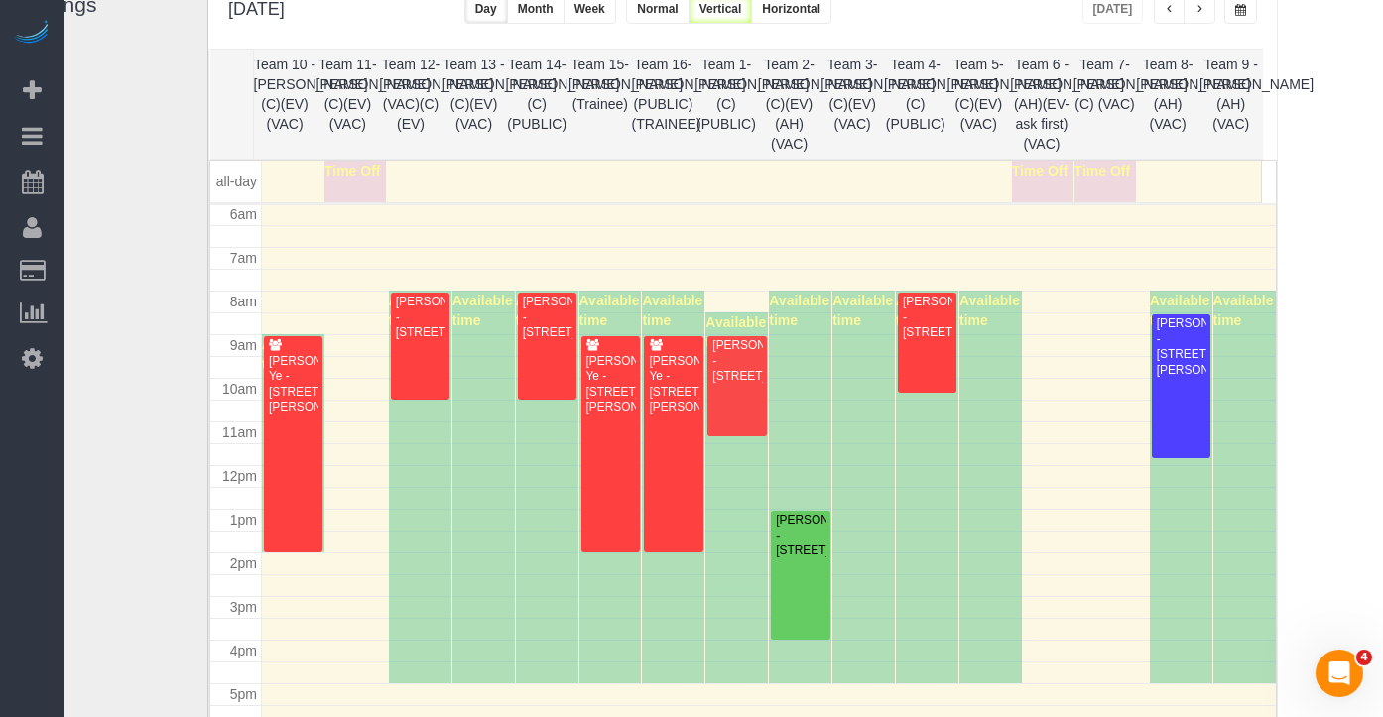
click at [1211, 8] on button "button" at bounding box center [1200, 9] width 32 height 29
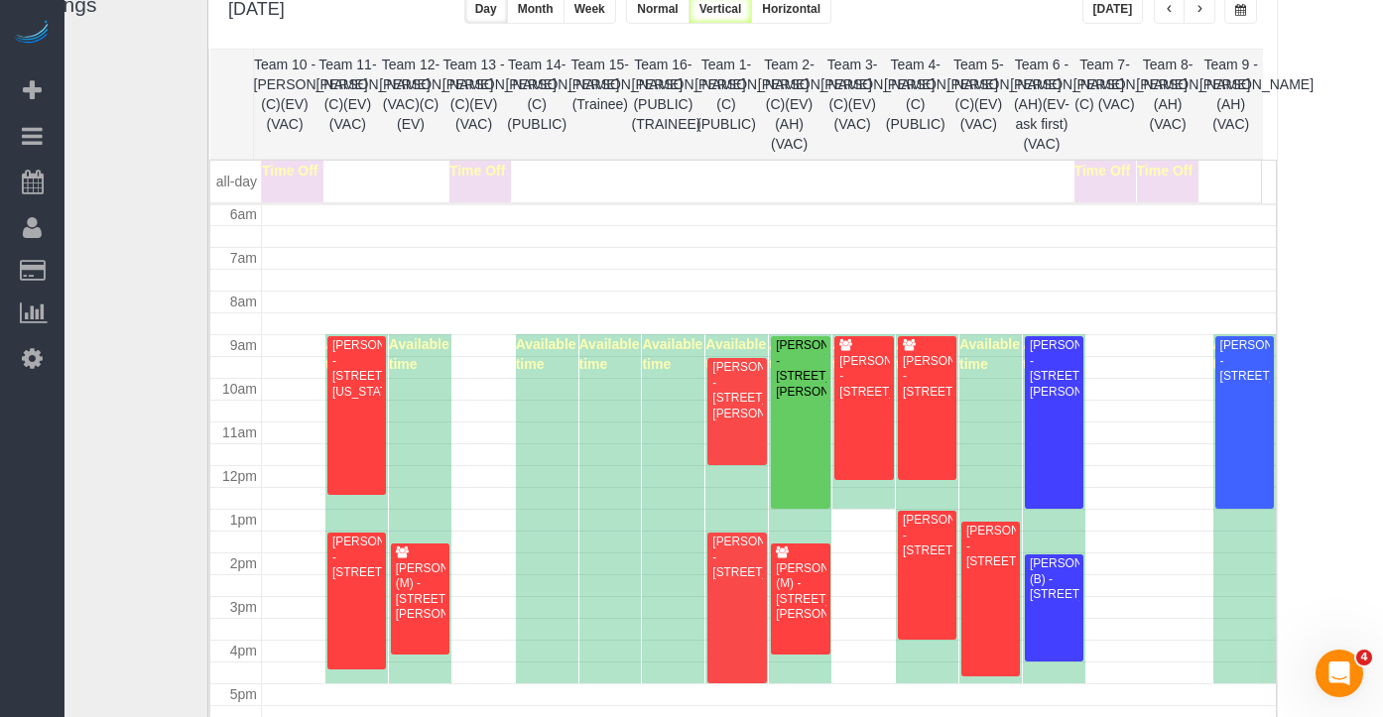
click at [1211, 8] on button "button" at bounding box center [1200, 9] width 32 height 29
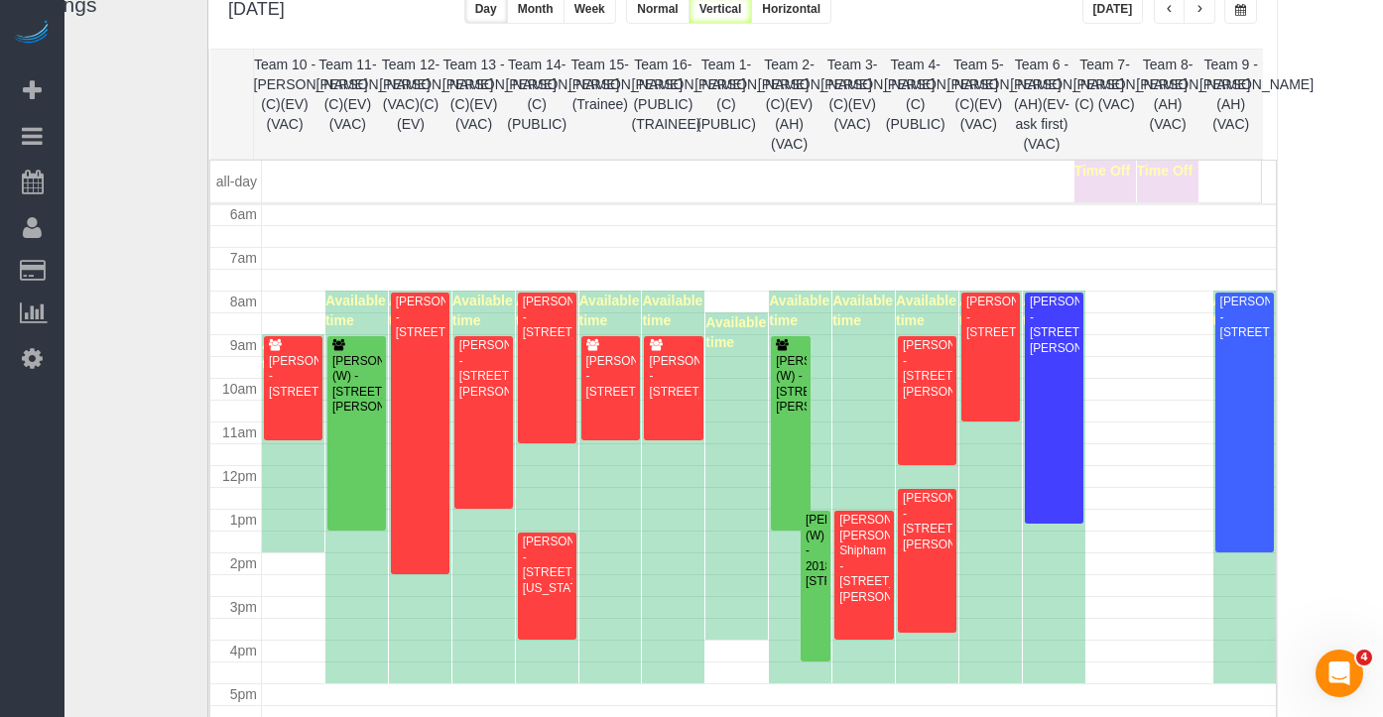
click at [1211, 8] on button "button" at bounding box center [1200, 9] width 32 height 29
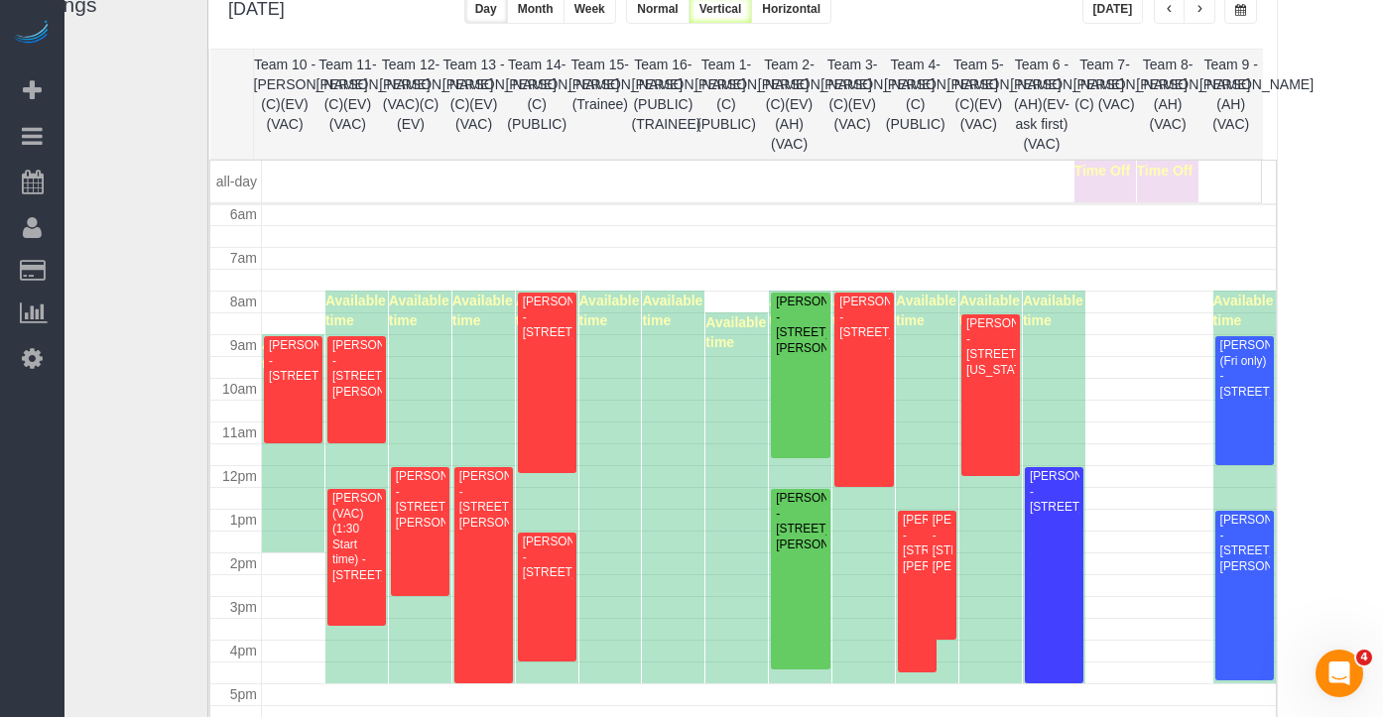
click at [1249, 21] on button "button" at bounding box center [1241, 9] width 33 height 29
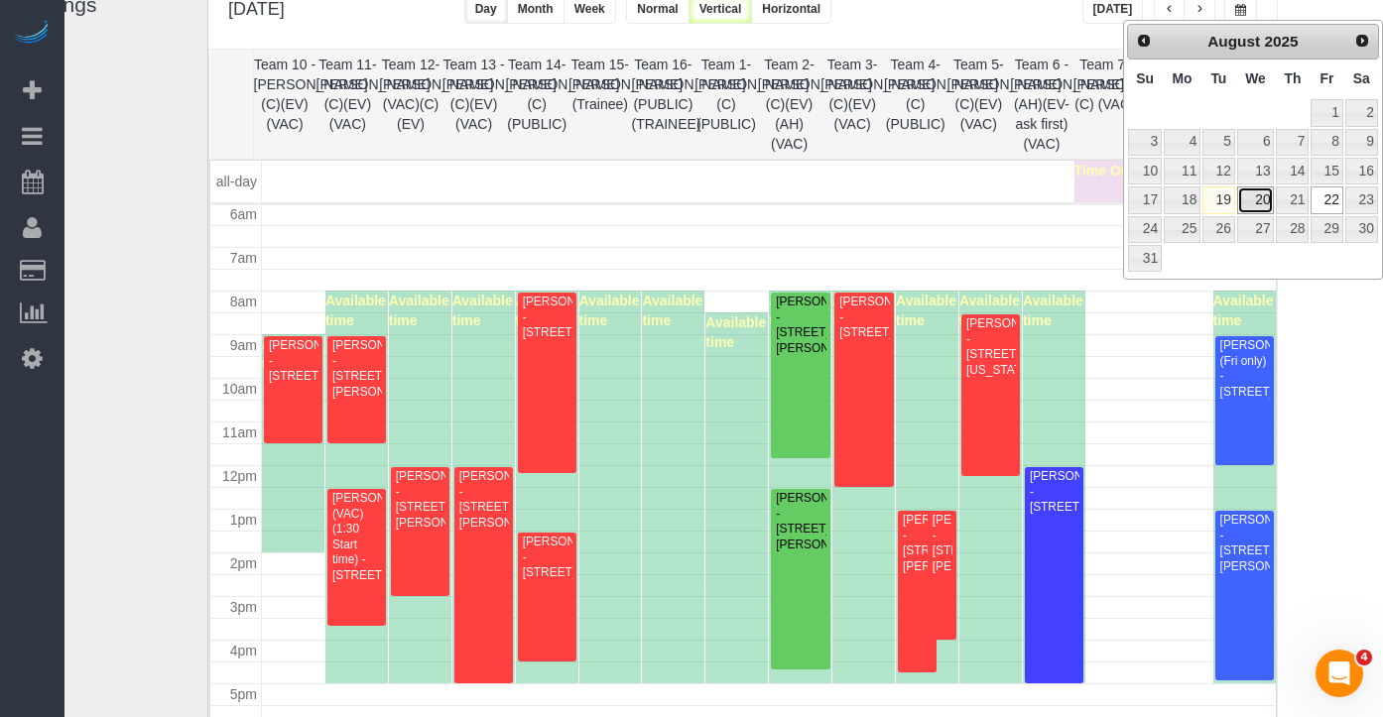
click at [1258, 208] on link "20" at bounding box center [1256, 200] width 38 height 27
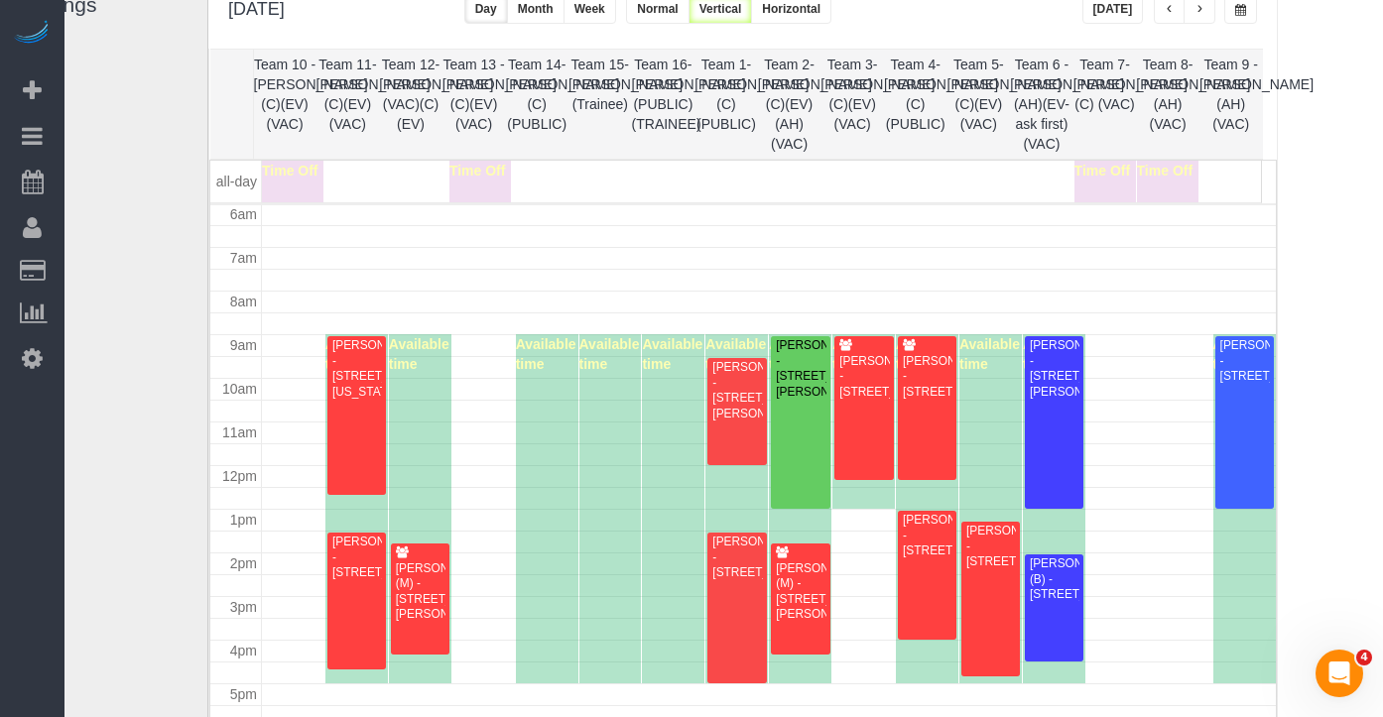
click at [1229, 19] on button "button" at bounding box center [1241, 9] width 33 height 29
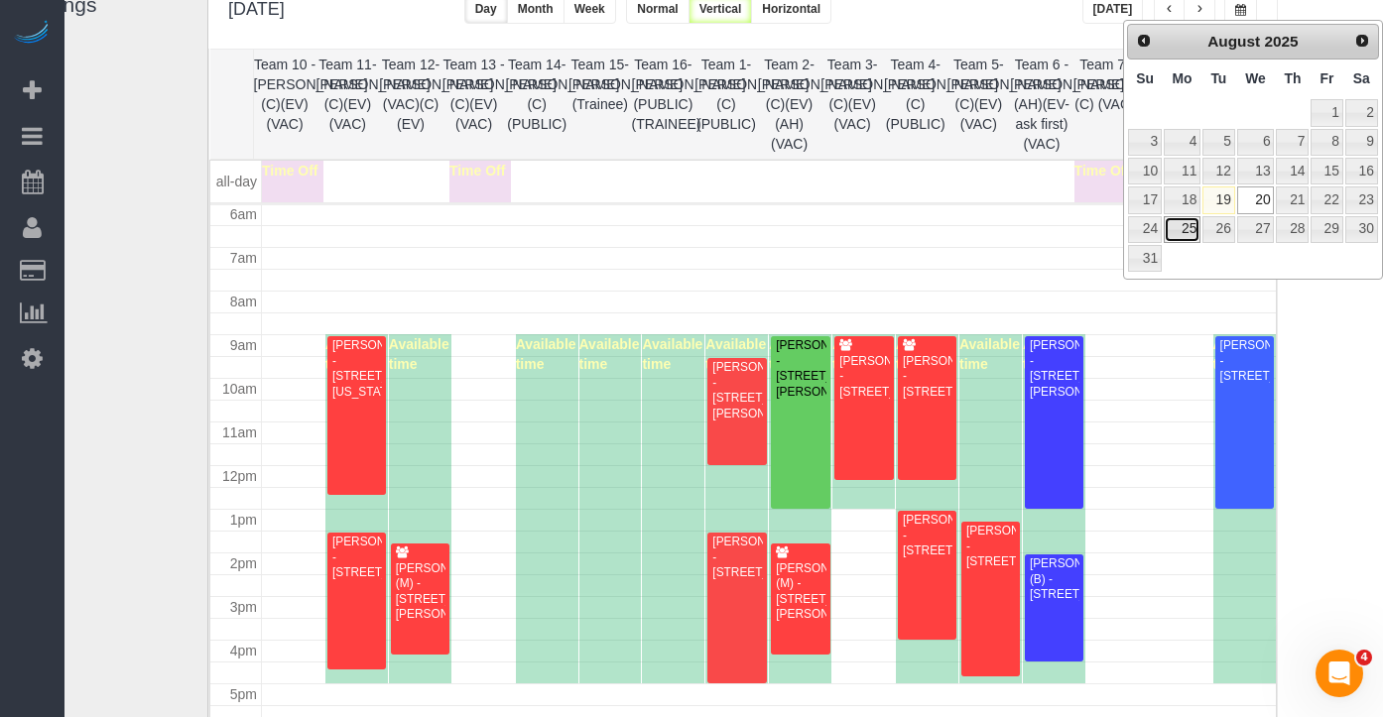
click at [1190, 228] on link "25" at bounding box center [1182, 229] width 37 height 27
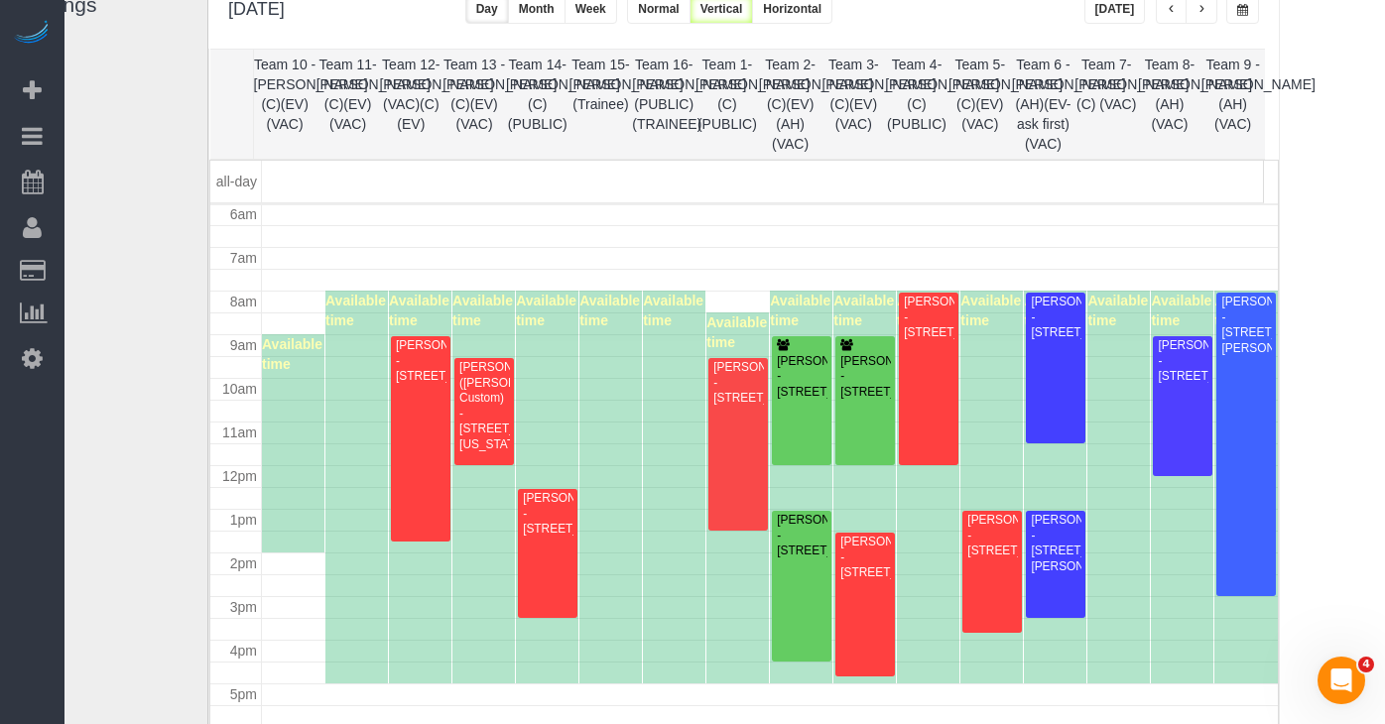
click at [1234, 15] on button "button" at bounding box center [1243, 9] width 33 height 29
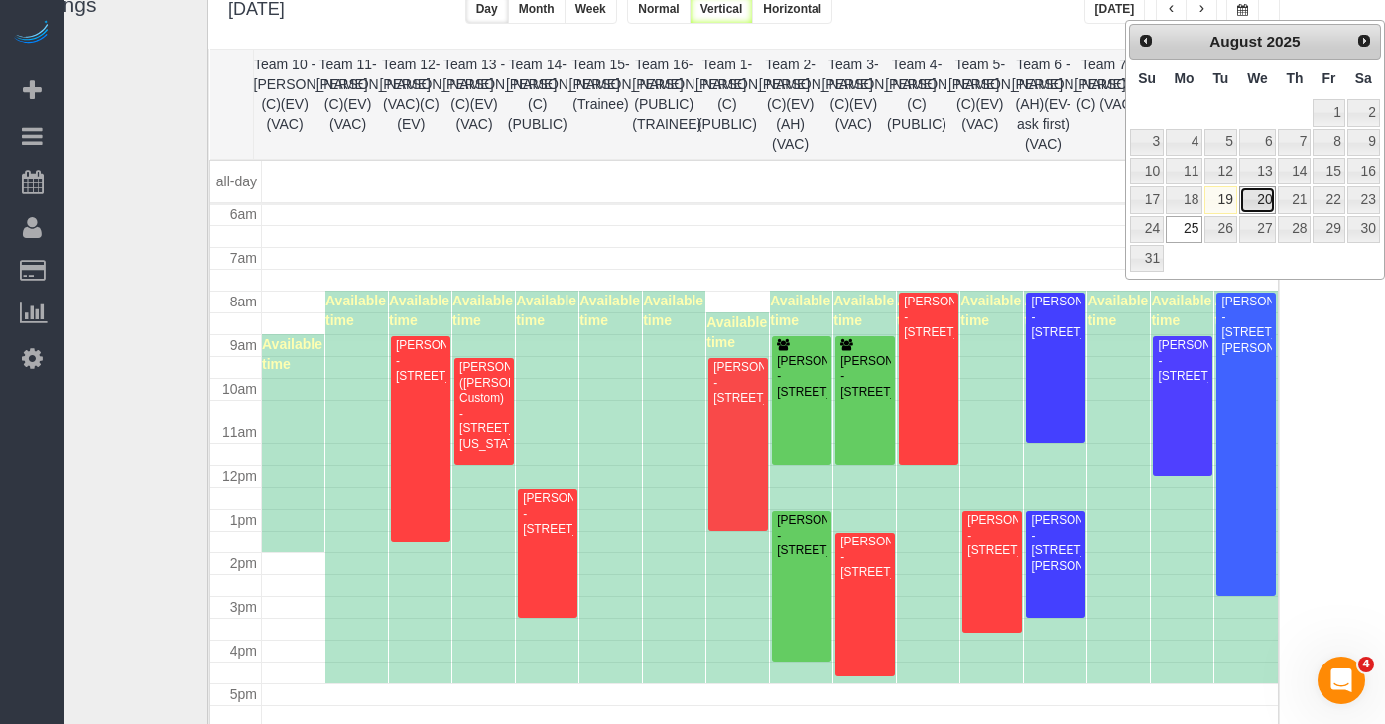
click at [1246, 196] on link "20" at bounding box center [1258, 200] width 38 height 27
type input "**********"
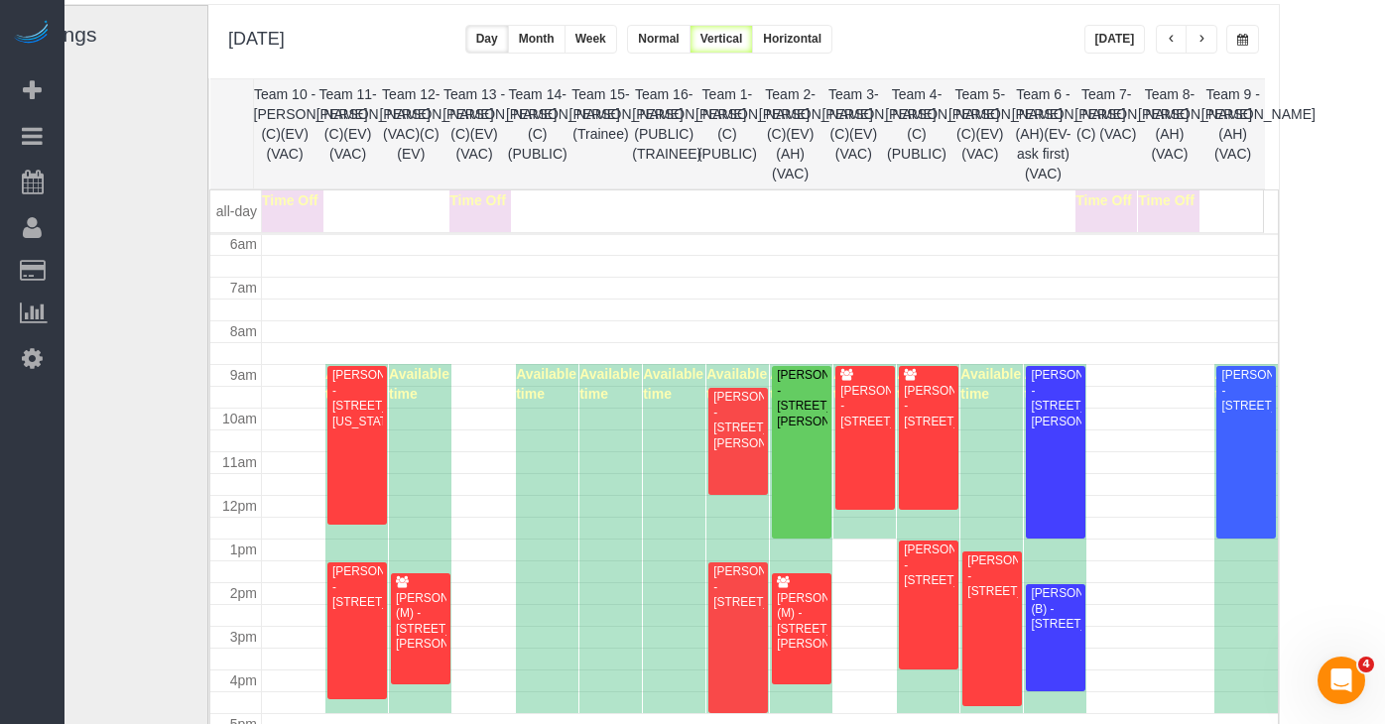
scroll to position [120, 85]
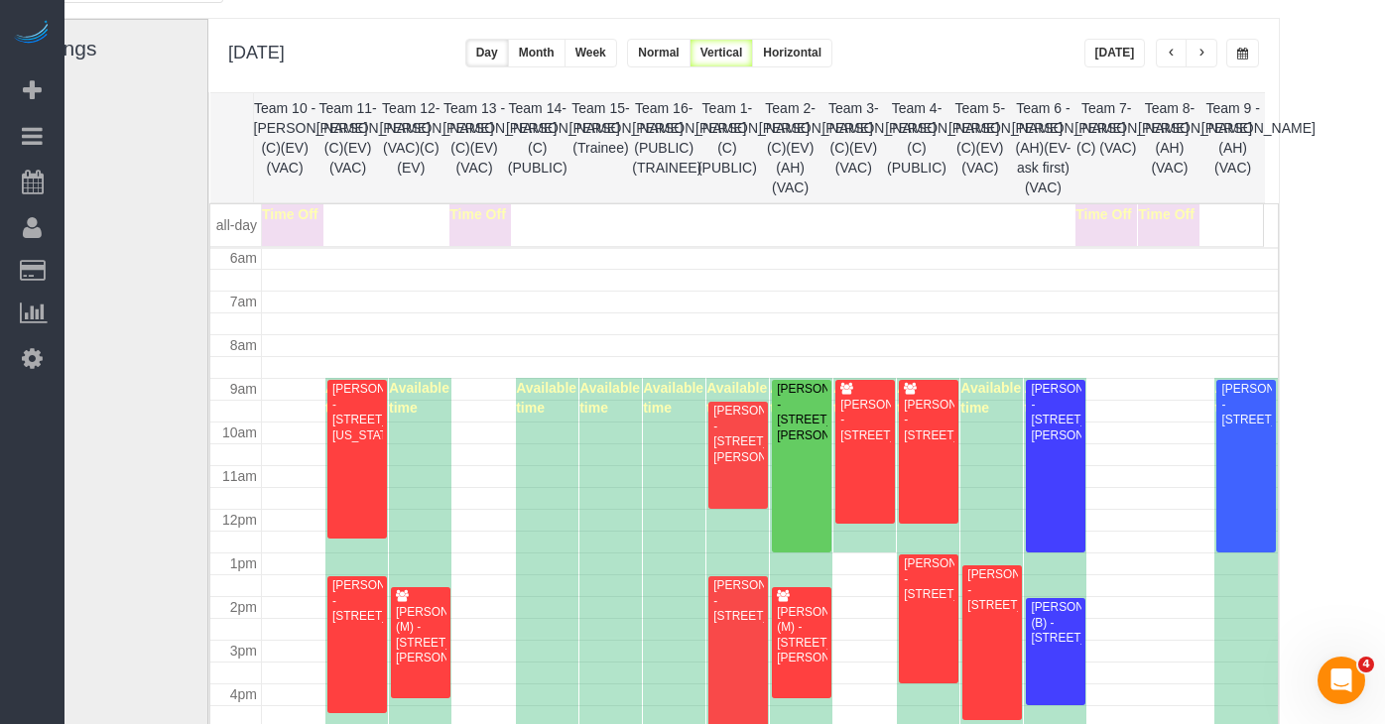
click at [1199, 48] on span "button" at bounding box center [1202, 54] width 10 height 12
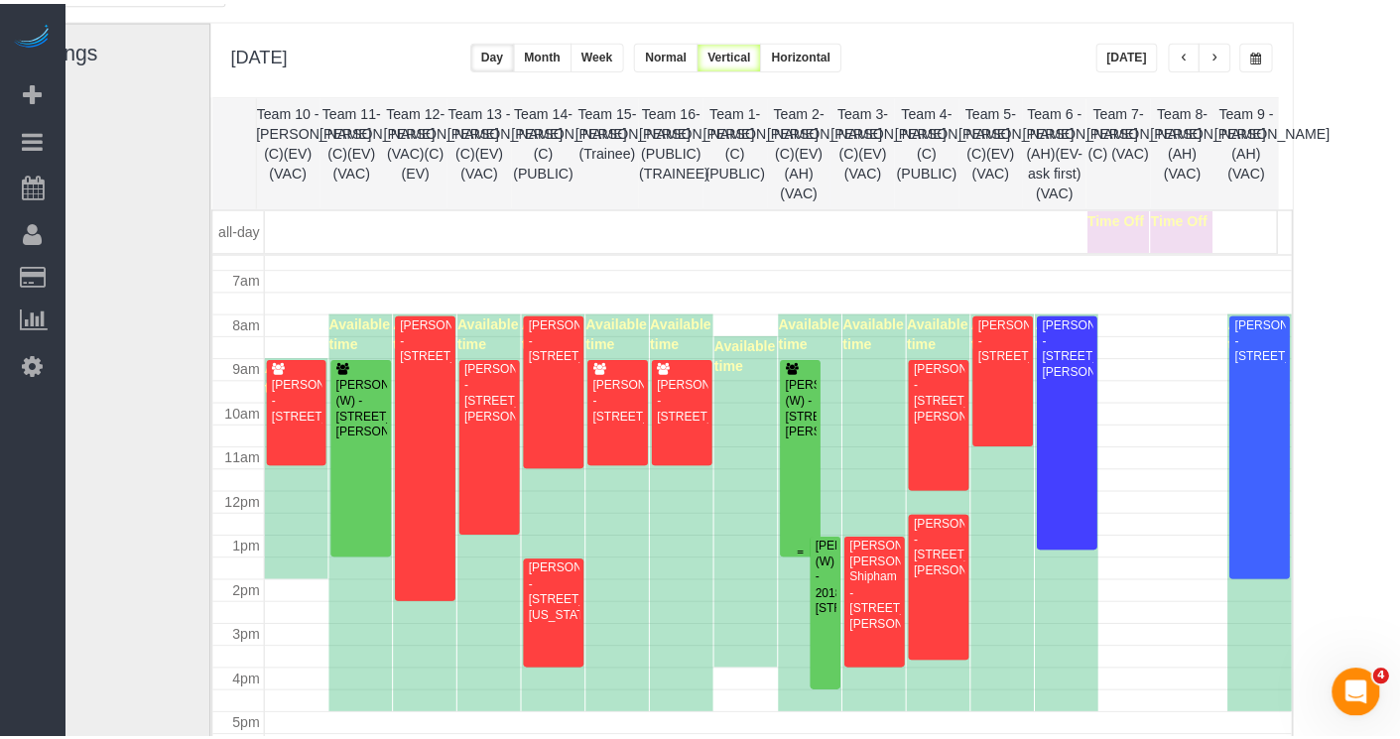
scroll to position [307, 0]
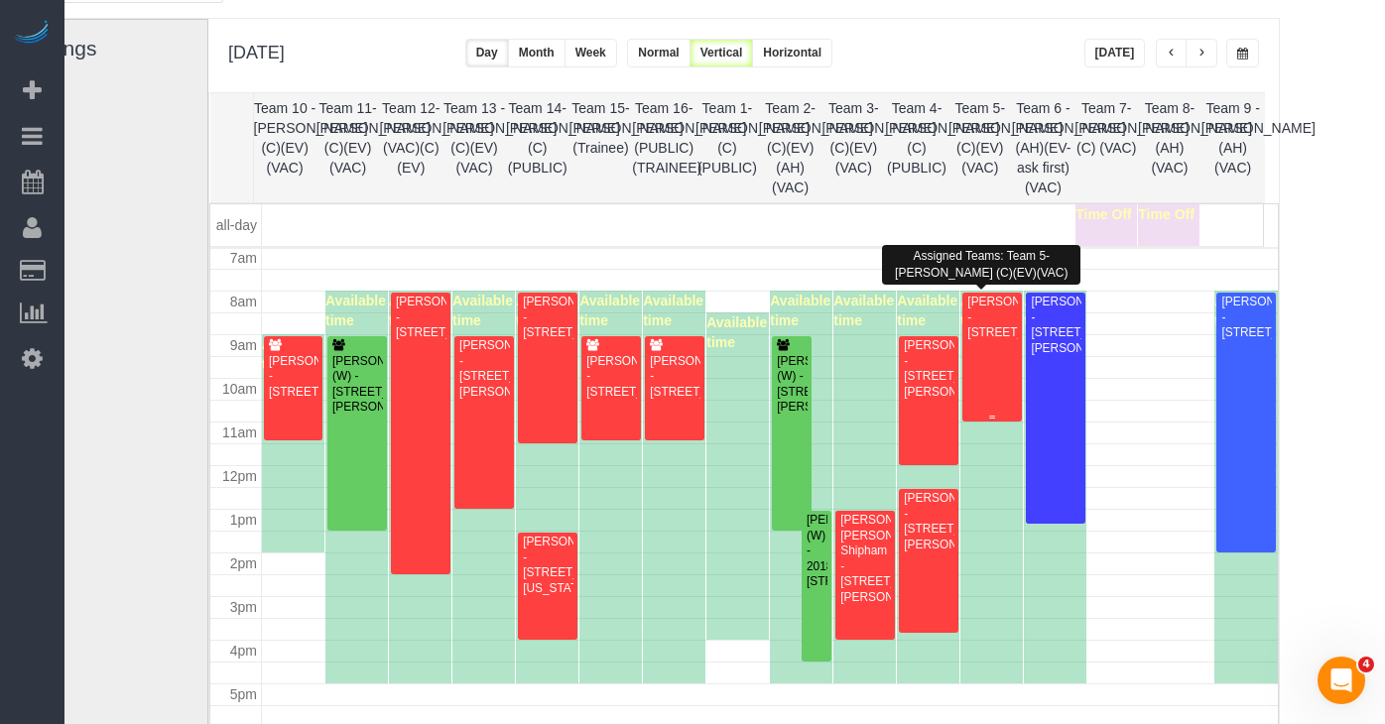
click at [988, 340] on div "Julia Rohan - 4210 N Monticello Ave, Chicago, IL 60618" at bounding box center [992, 318] width 51 height 46
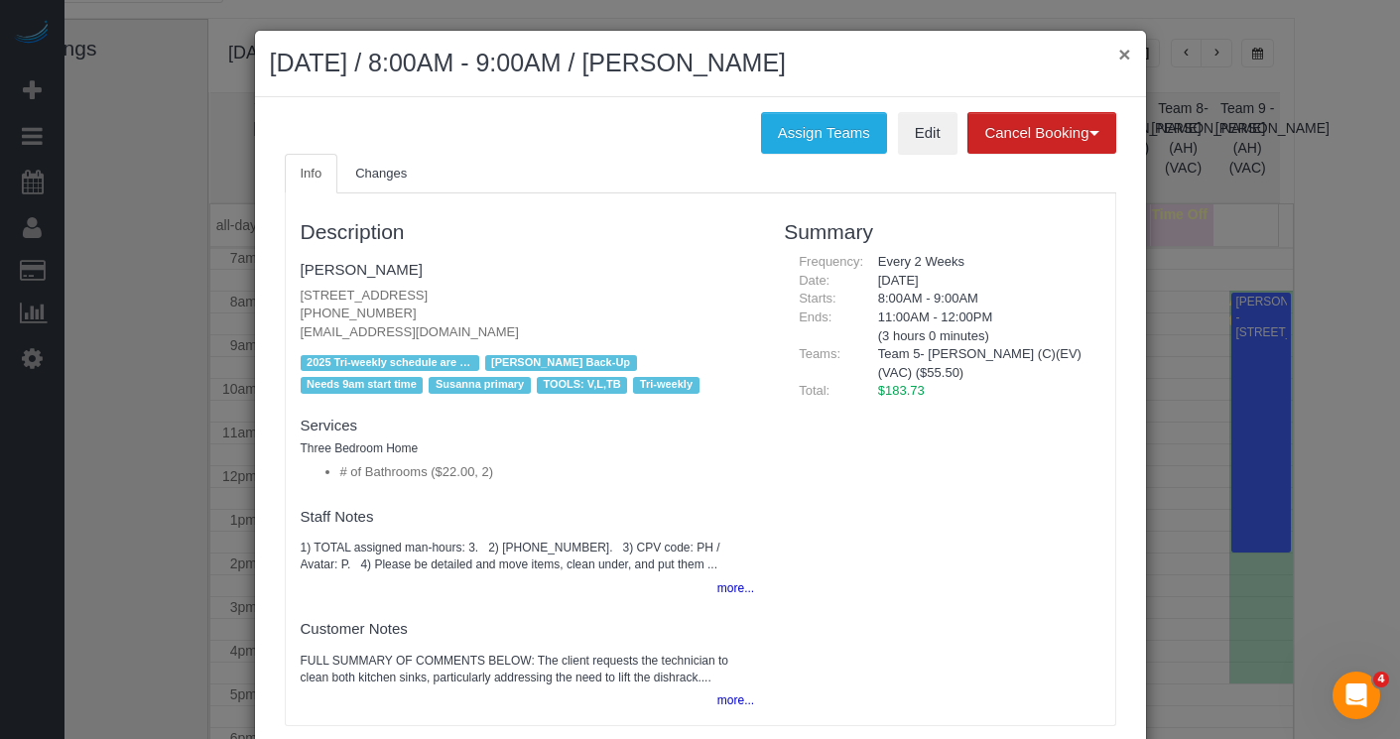
click at [1118, 59] on button "×" at bounding box center [1124, 54] width 12 height 21
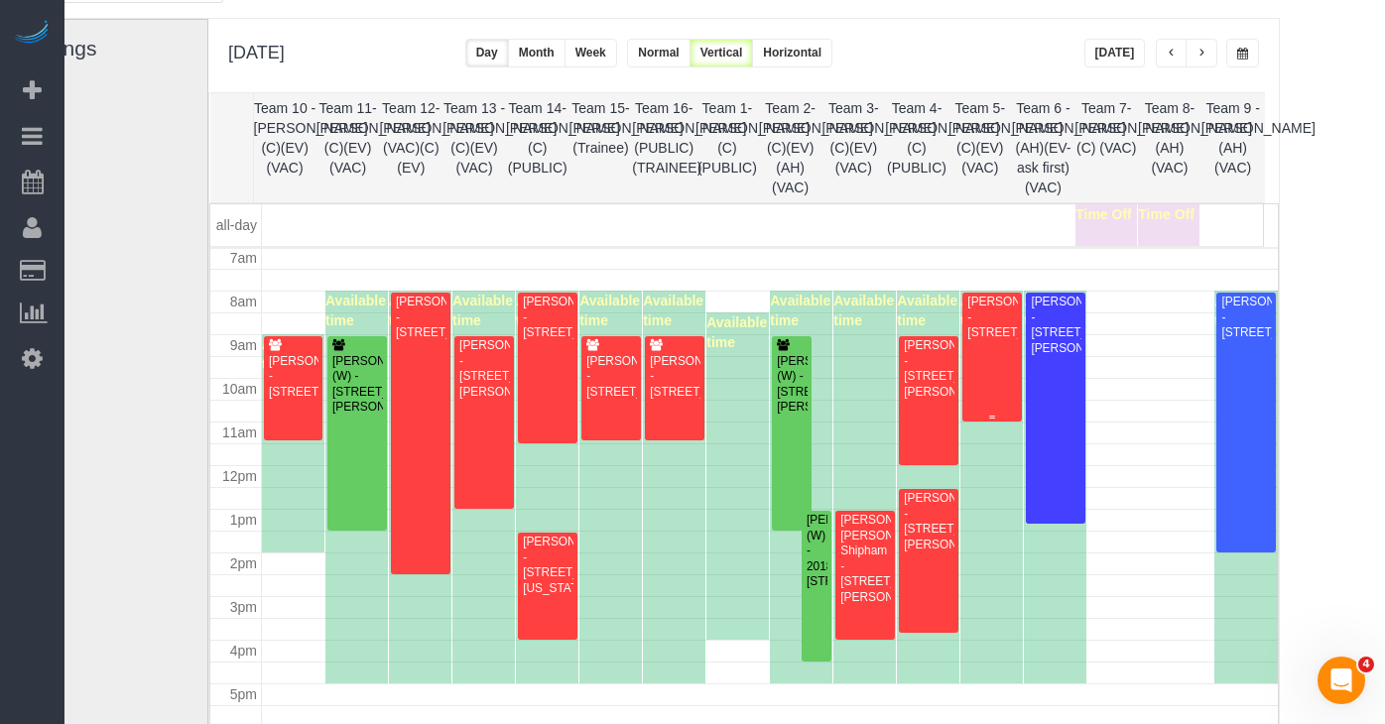
click at [986, 340] on div "Julia Rohan - 4210 N Monticello Ave, Chicago, IL 60618" at bounding box center [992, 318] width 51 height 46
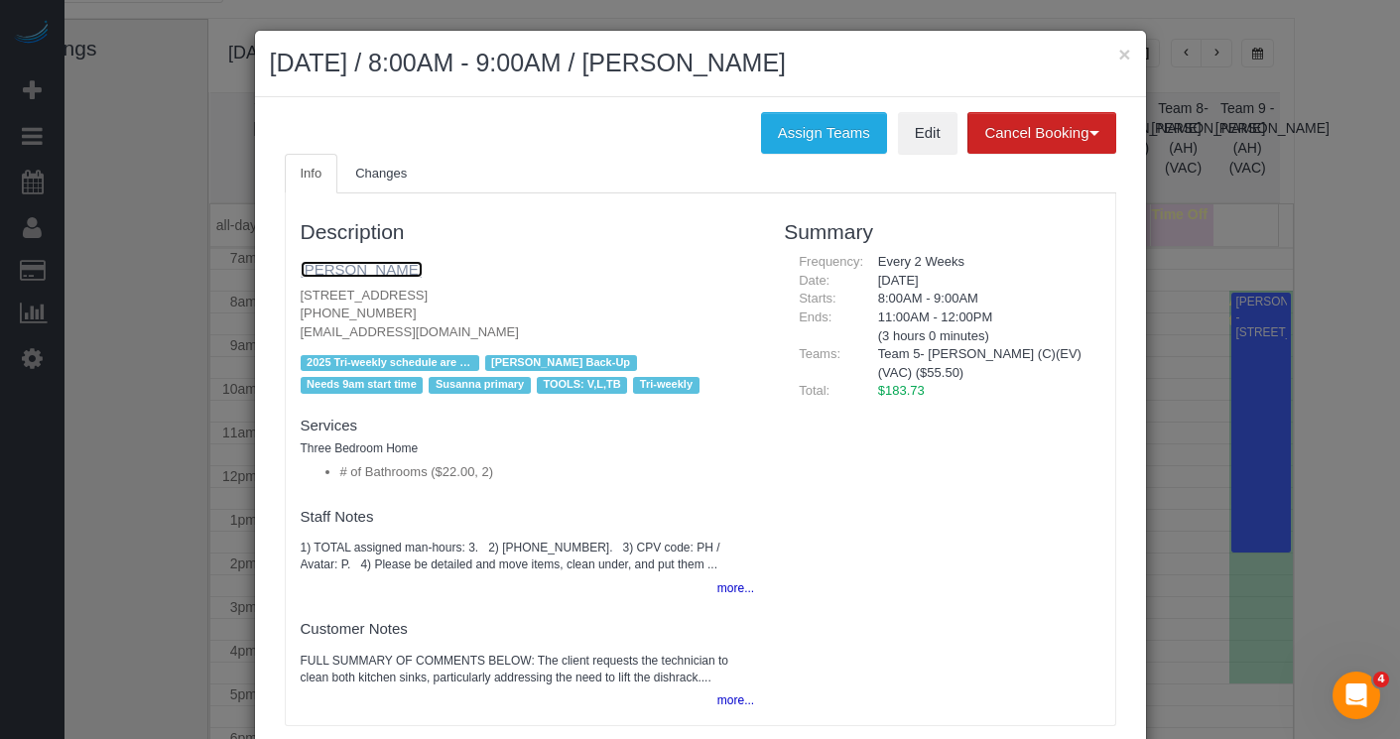
click at [342, 267] on link "Julia Rohan" at bounding box center [362, 269] width 122 height 17
click at [1118, 54] on button "×" at bounding box center [1124, 54] width 12 height 21
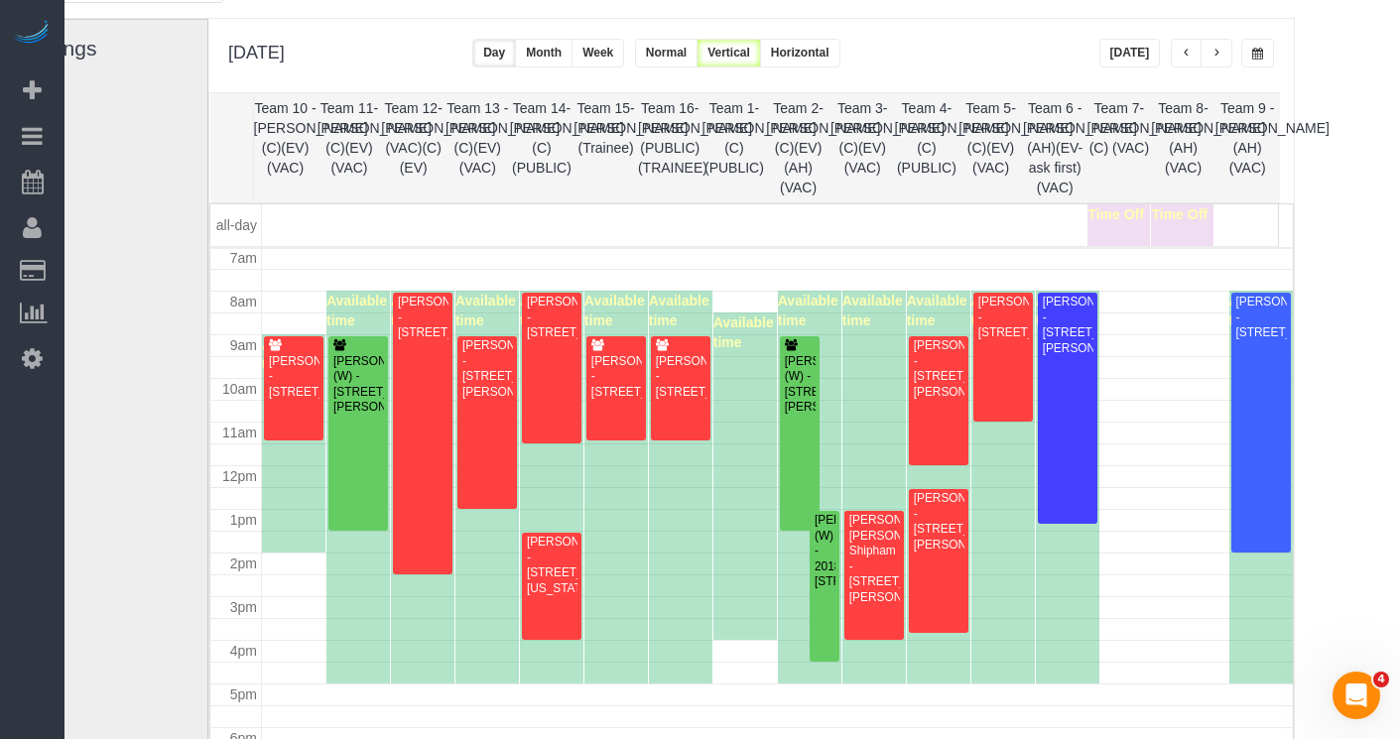
click at [1114, 54] on div "× August 21, 2025 / 8:00AM - 9:00AM / Julia Rohan Assign Teams Edit Cancel Book…" at bounding box center [700, 230] width 893 height 805
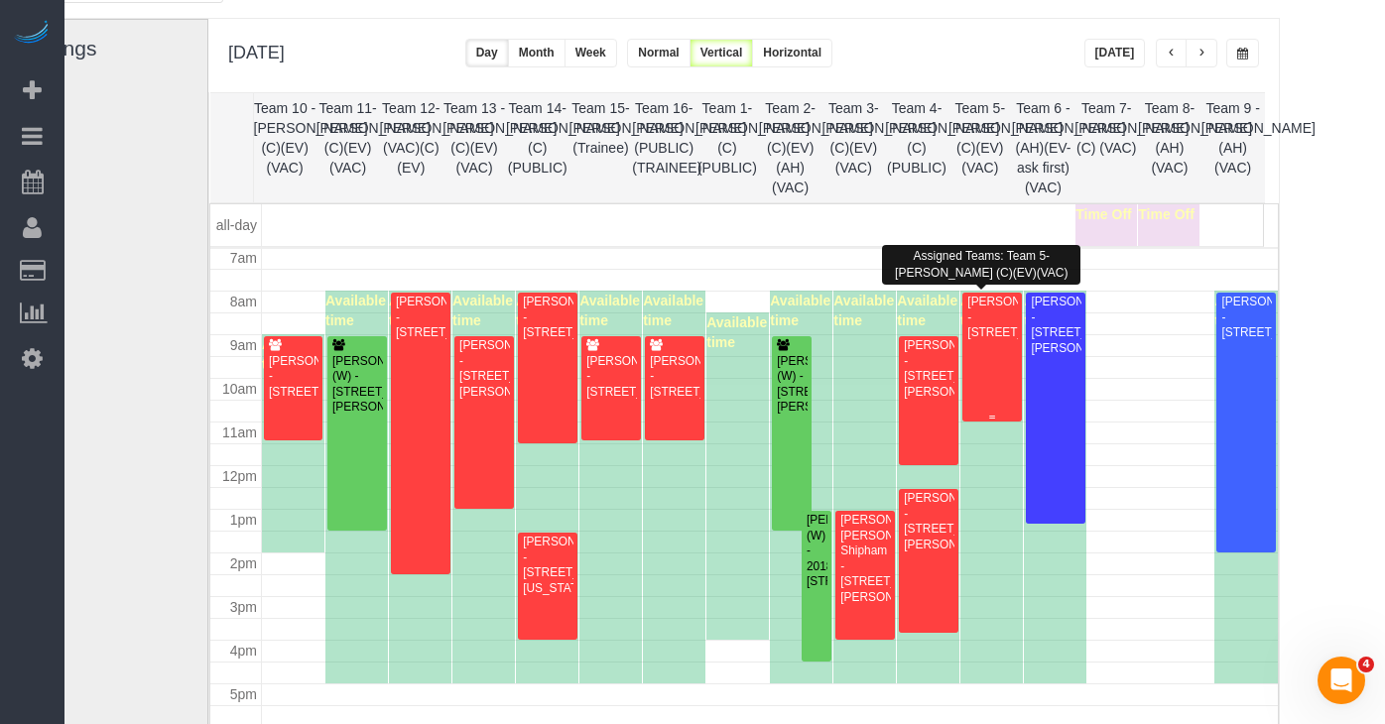
click at [976, 340] on div "Julia Rohan - 4210 N Monticello Ave, Chicago, IL 60618" at bounding box center [992, 318] width 51 height 46
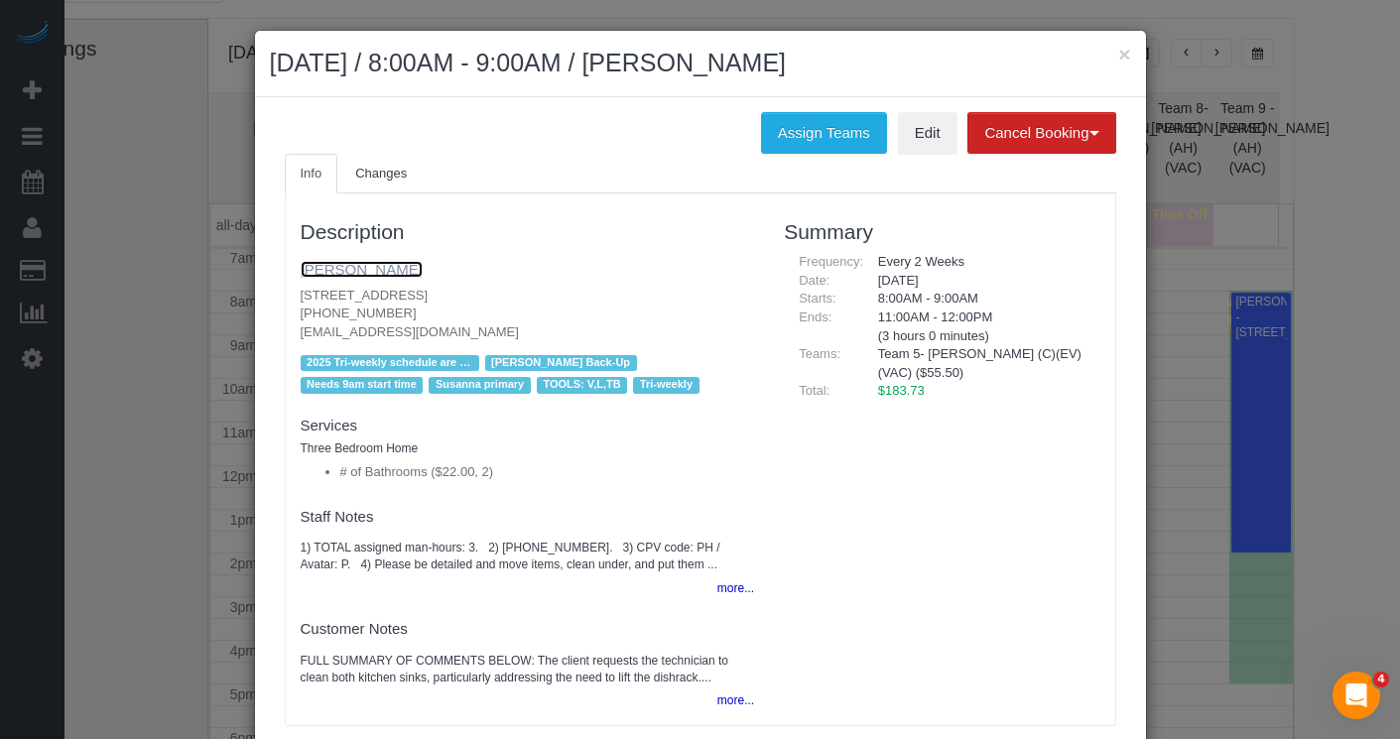
click at [349, 261] on link "Julia Rohan" at bounding box center [362, 269] width 122 height 17
click at [926, 142] on link "Edit" at bounding box center [928, 133] width 60 height 42
click at [813, 132] on button "Assign Teams" at bounding box center [824, 133] width 126 height 42
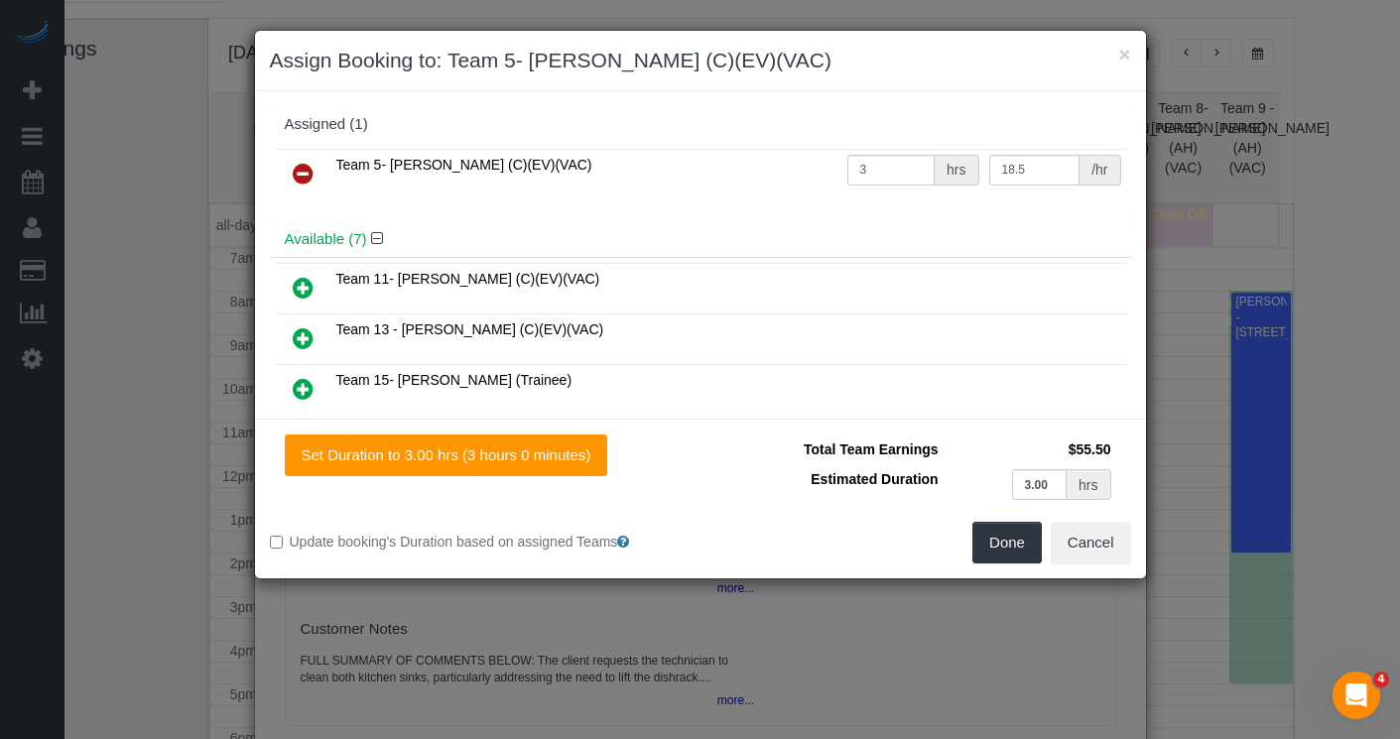
click at [309, 173] on icon at bounding box center [303, 174] width 21 height 24
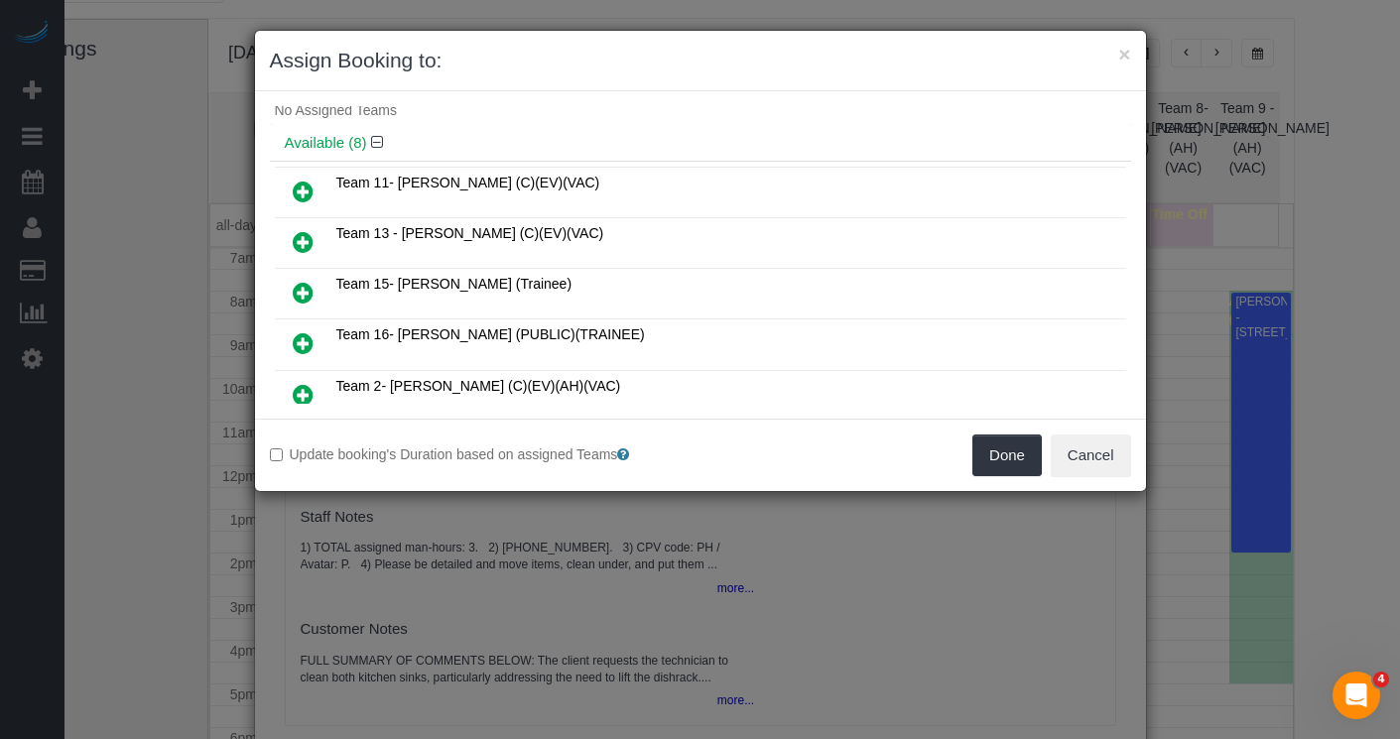
scroll to position [0, 0]
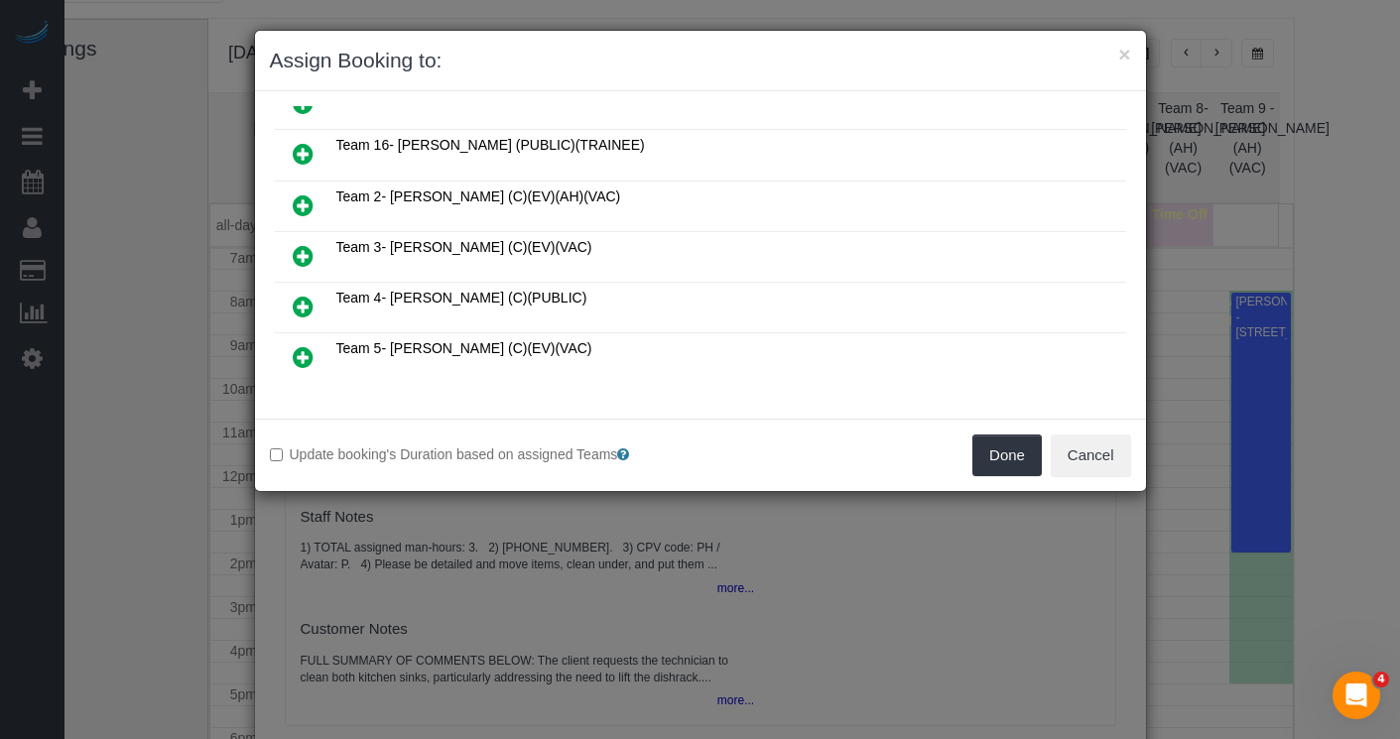
click at [303, 244] on icon at bounding box center [303, 256] width 21 height 24
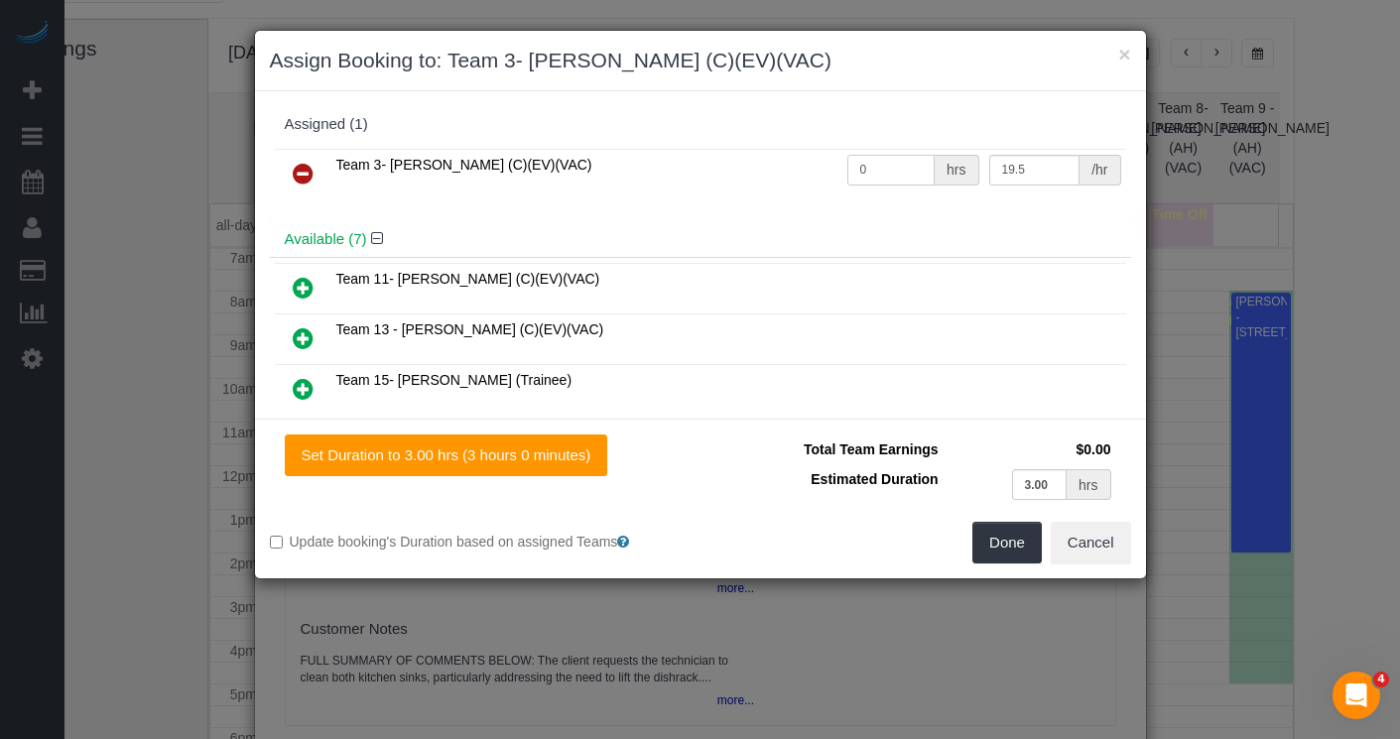
drag, startPoint x: 859, startPoint y: 157, endPoint x: 760, endPoint y: 143, distance: 100.2
click at [759, 144] on div "Team 3- Corrina (C)(EV)(VAC) 0 hrs 19.5 /hr" at bounding box center [700, 182] width 861 height 77
drag, startPoint x: 786, startPoint y: 173, endPoint x: 756, endPoint y: 171, distance: 29.8
click at [755, 171] on tr "Team 3- Corrina (C)(EV)(VAC) 0 hrs 19.5 /hr" at bounding box center [700, 174] width 851 height 51
type input "3"
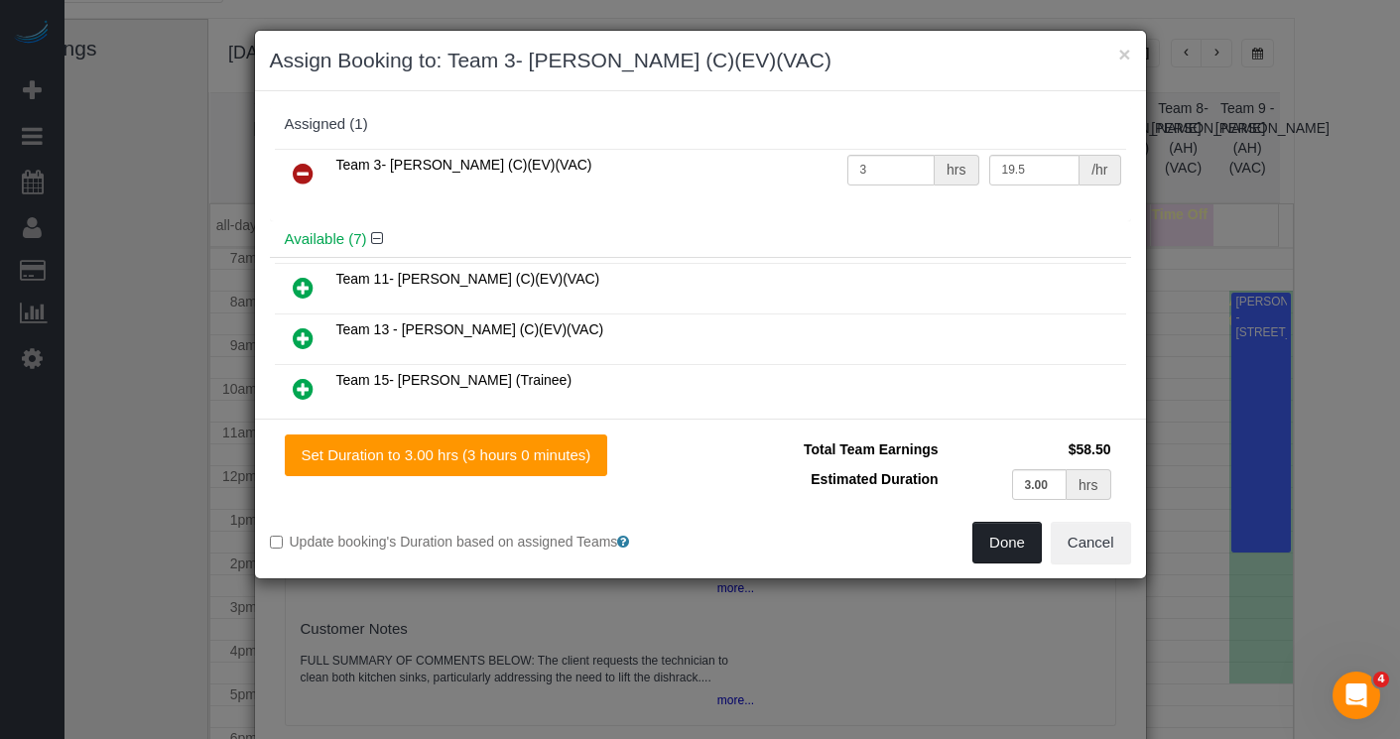
click at [1000, 533] on button "Done" at bounding box center [1007, 543] width 69 height 42
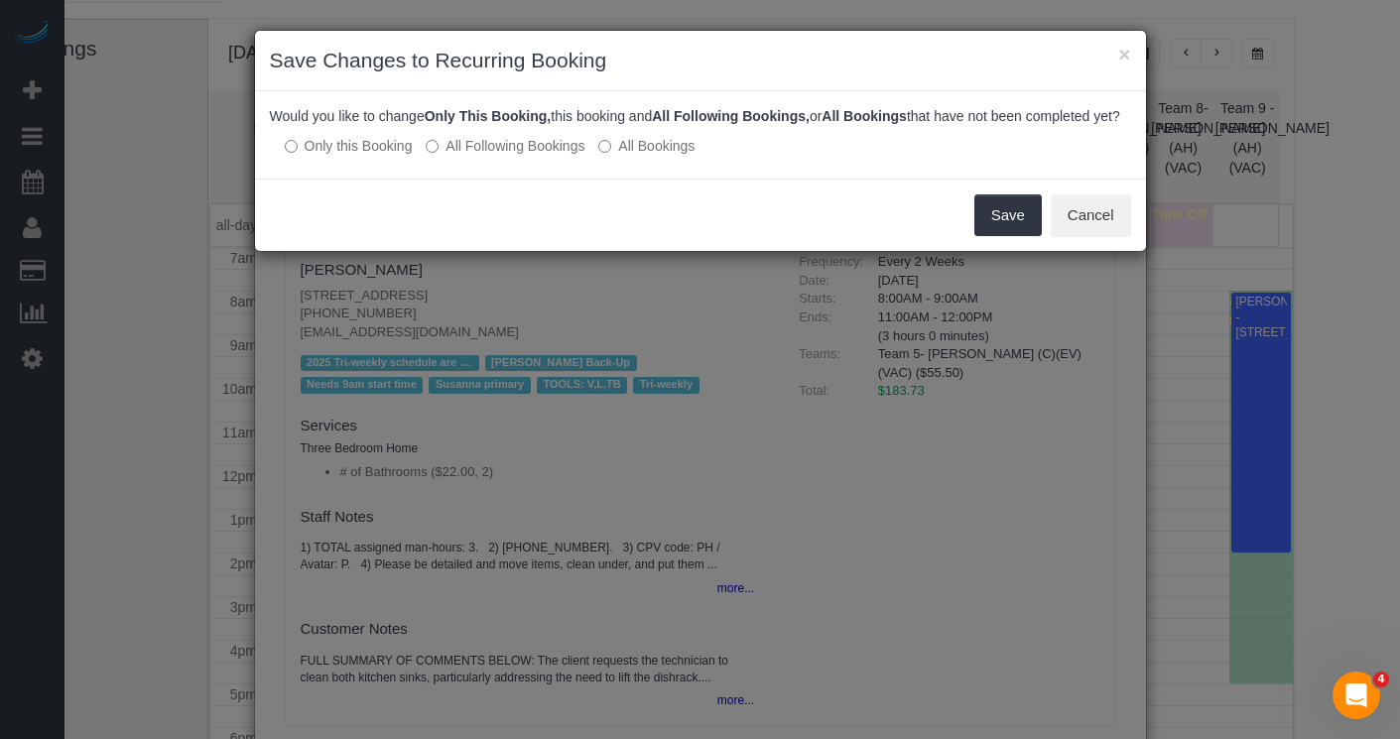
drag, startPoint x: 486, startPoint y: 166, endPoint x: 576, endPoint y: 188, distance: 91.9
click at [487, 156] on label "All Following Bookings" at bounding box center [505, 146] width 159 height 20
click at [496, 156] on label "All Following Bookings" at bounding box center [505, 146] width 159 height 20
click at [996, 236] on button "Save" at bounding box center [1008, 216] width 67 height 42
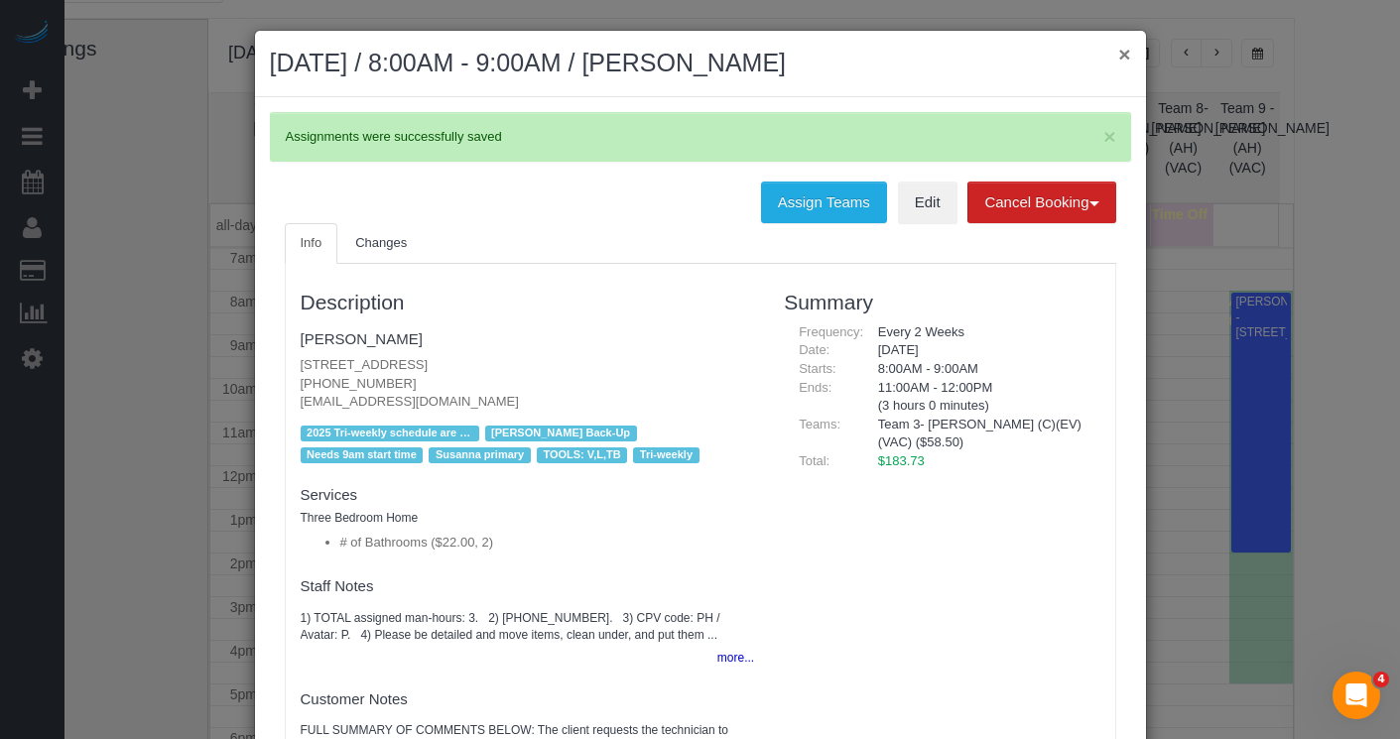
click at [1120, 58] on button "×" at bounding box center [1124, 54] width 12 height 21
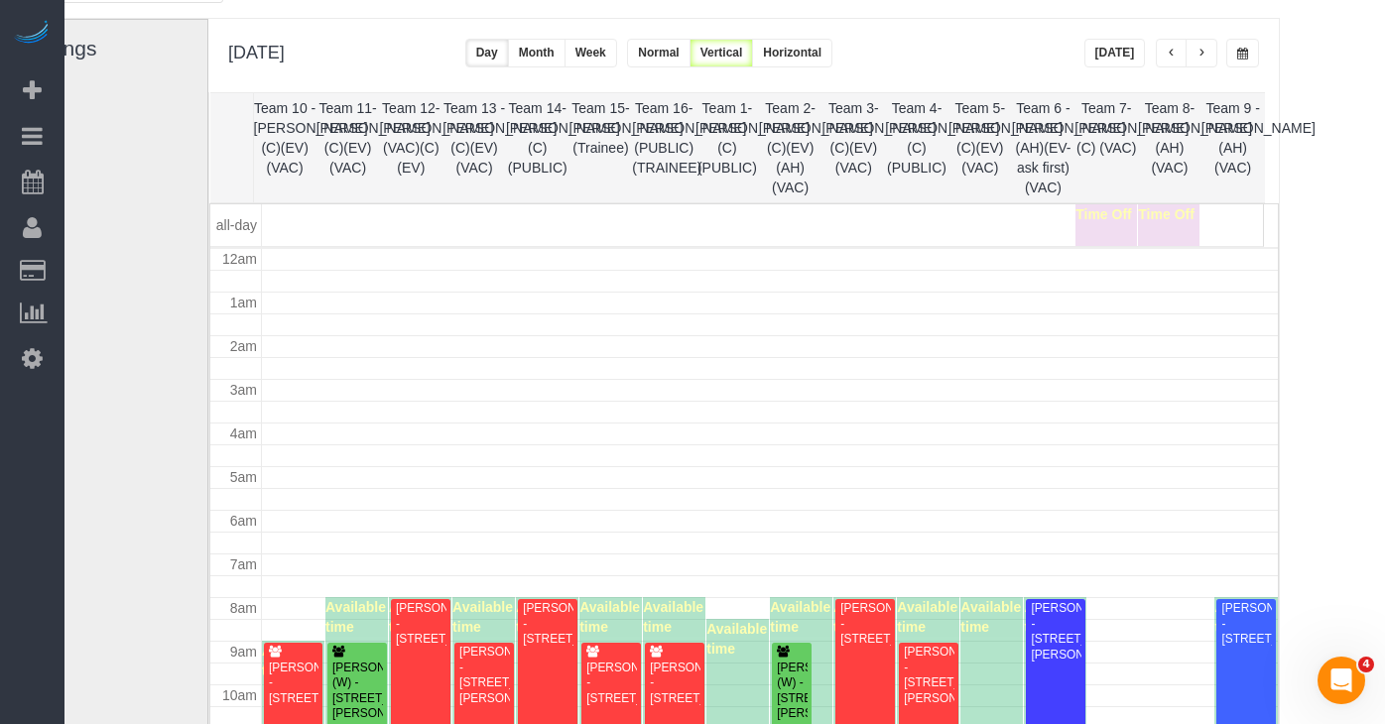
scroll to position [307, 0]
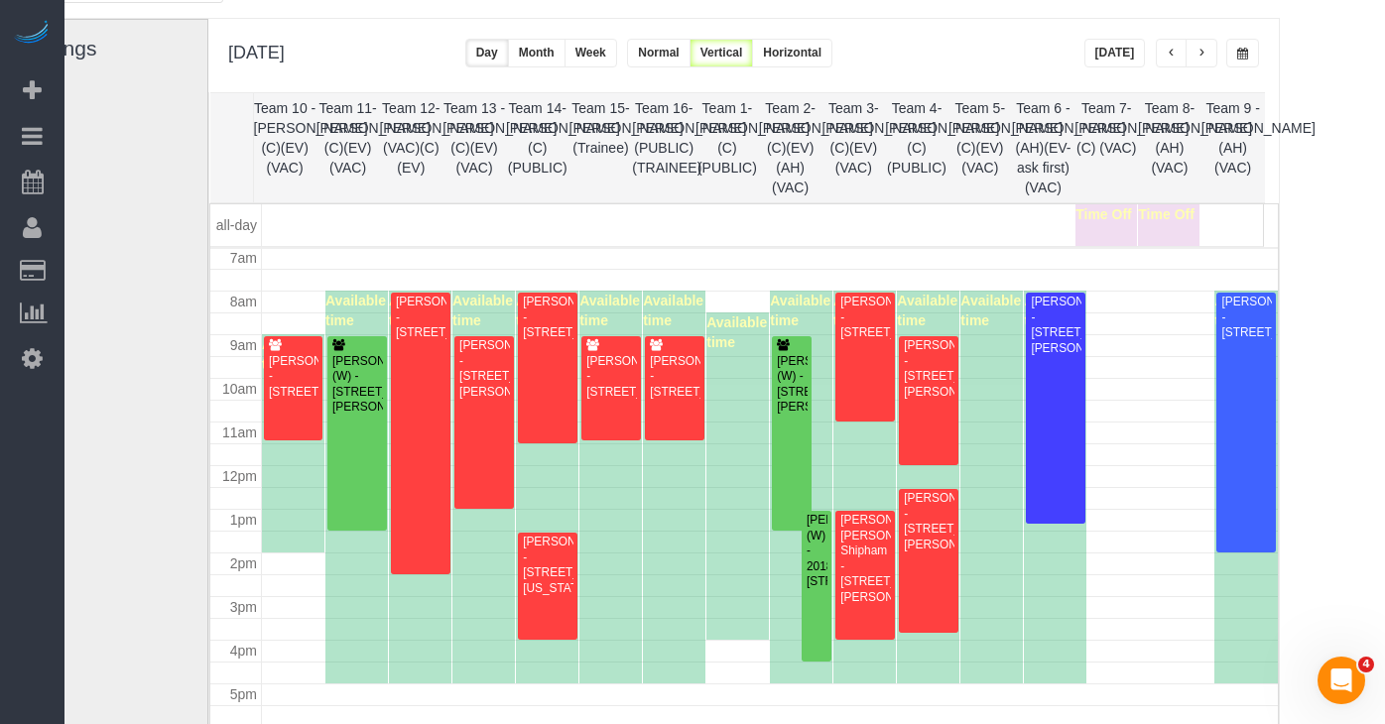
click at [1248, 55] on button "button" at bounding box center [1243, 53] width 33 height 29
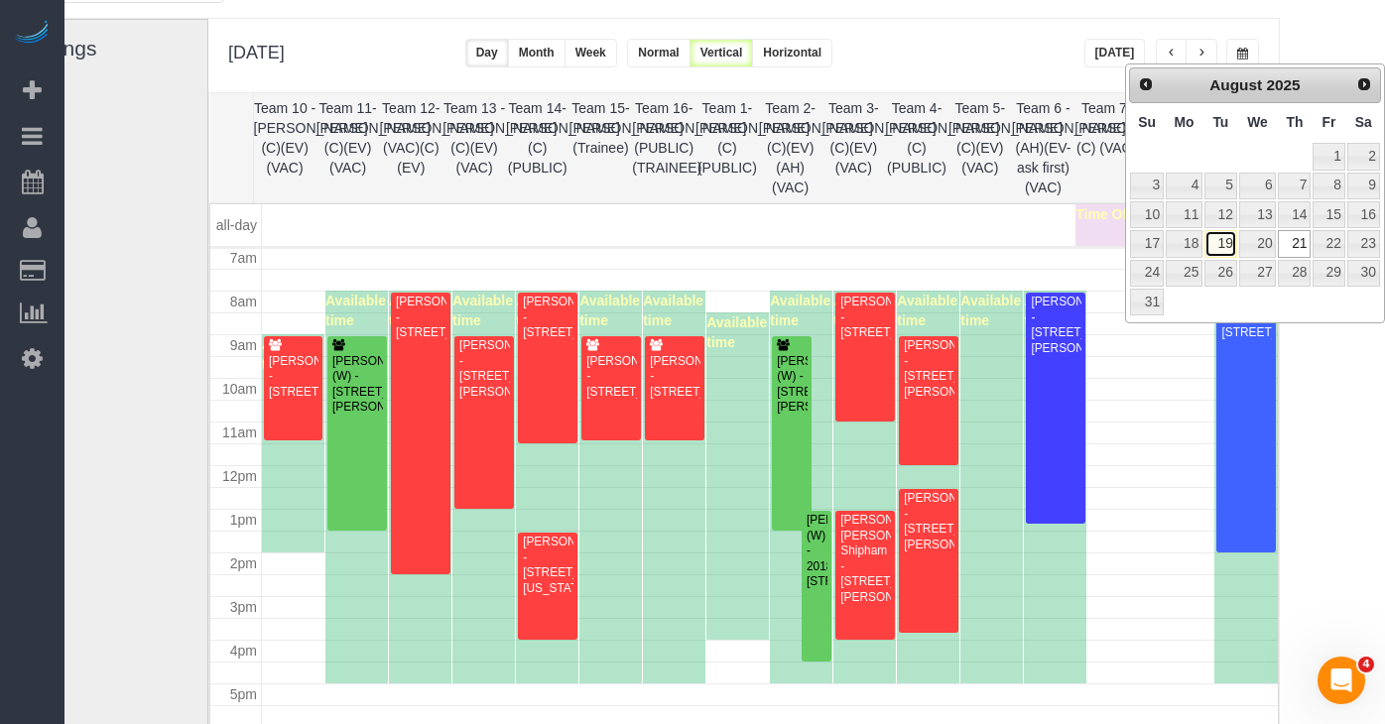
click at [1226, 254] on link "19" at bounding box center [1221, 243] width 32 height 27
type input "**********"
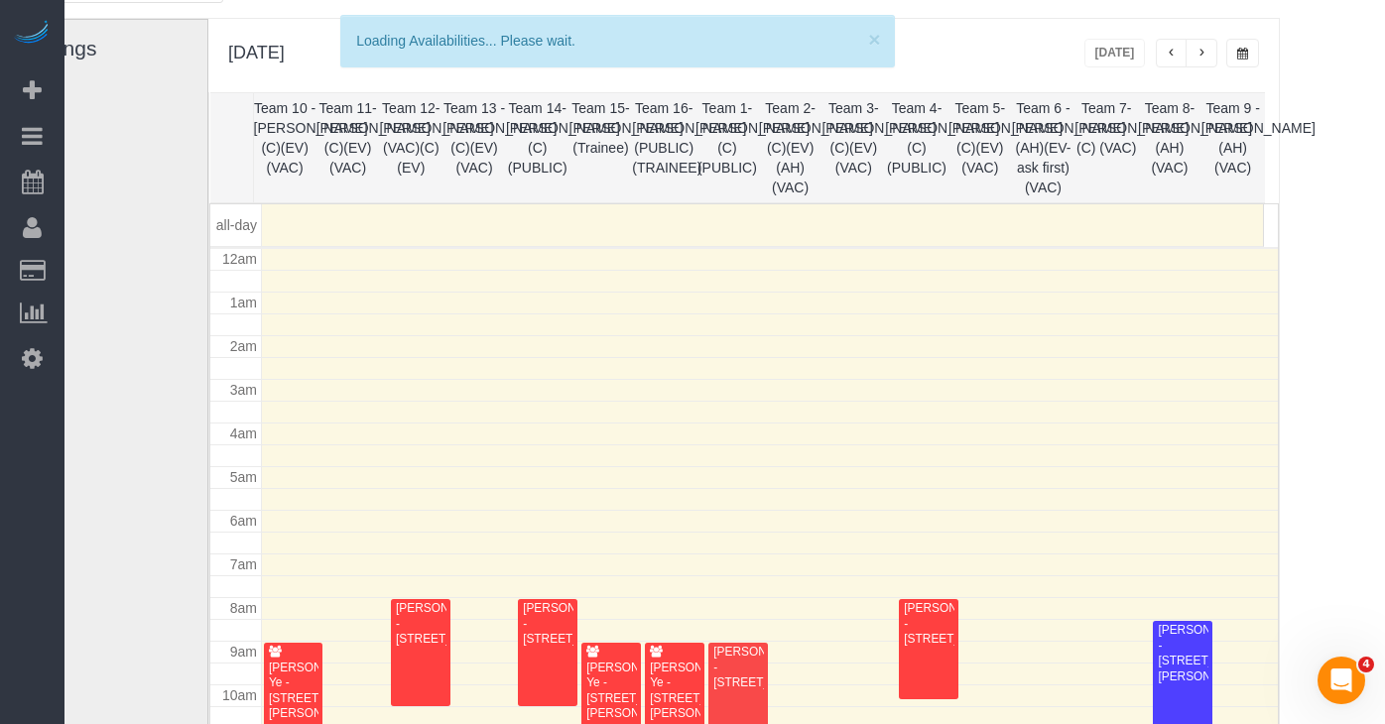
scroll to position [263, 0]
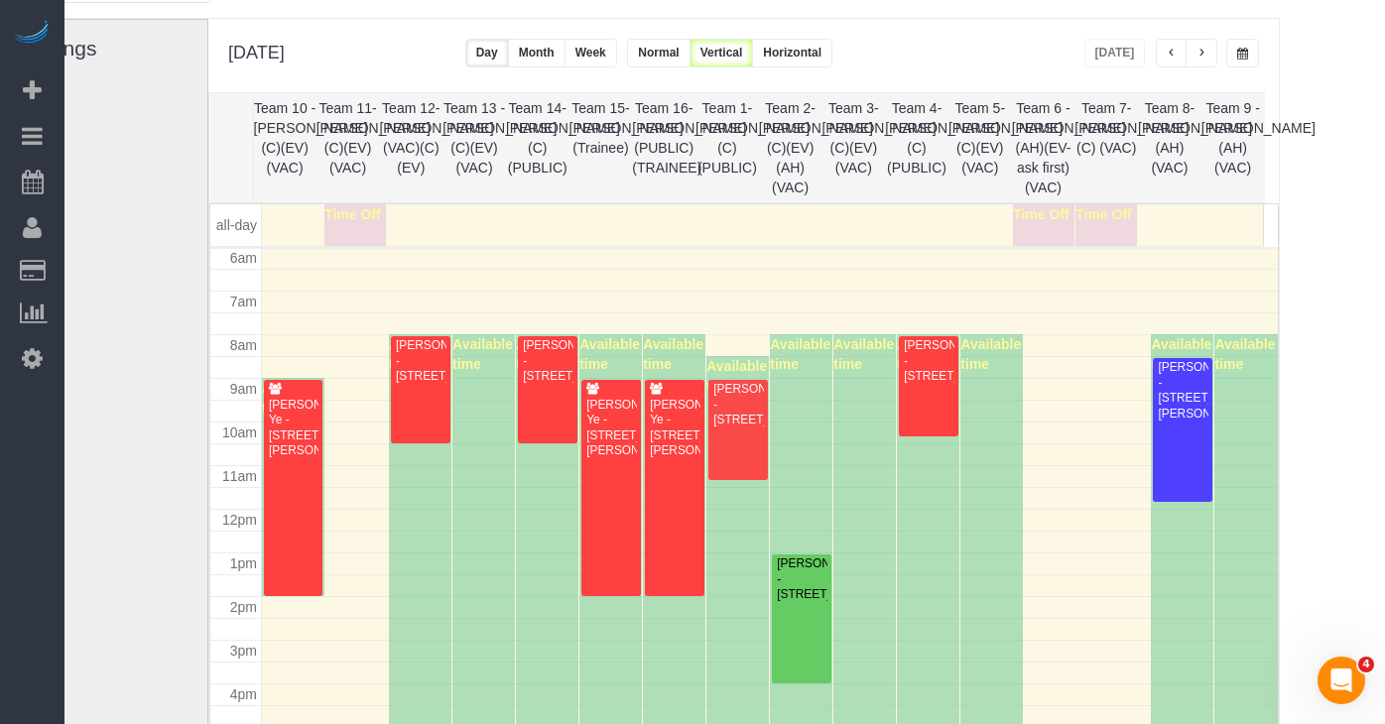
click at [1203, 50] on span "button" at bounding box center [1202, 54] width 10 height 12
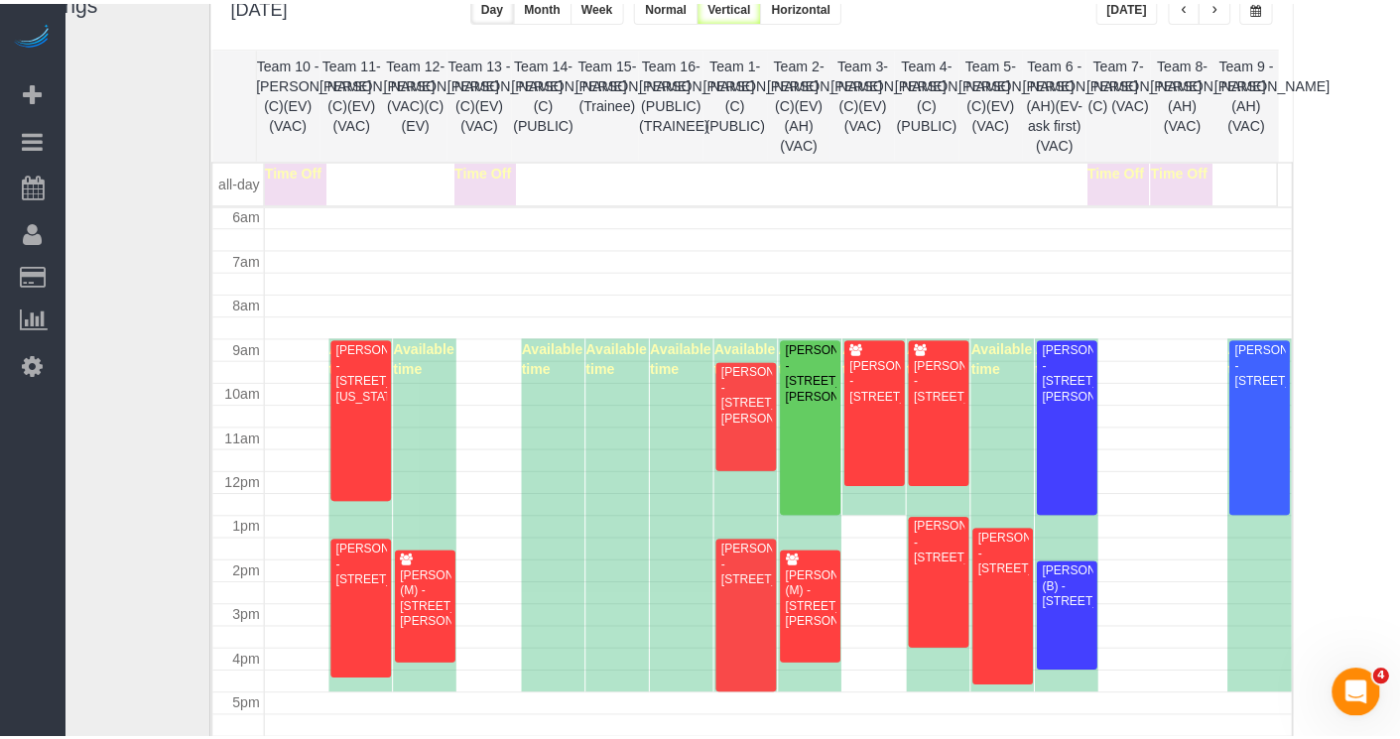
scroll to position [168, 85]
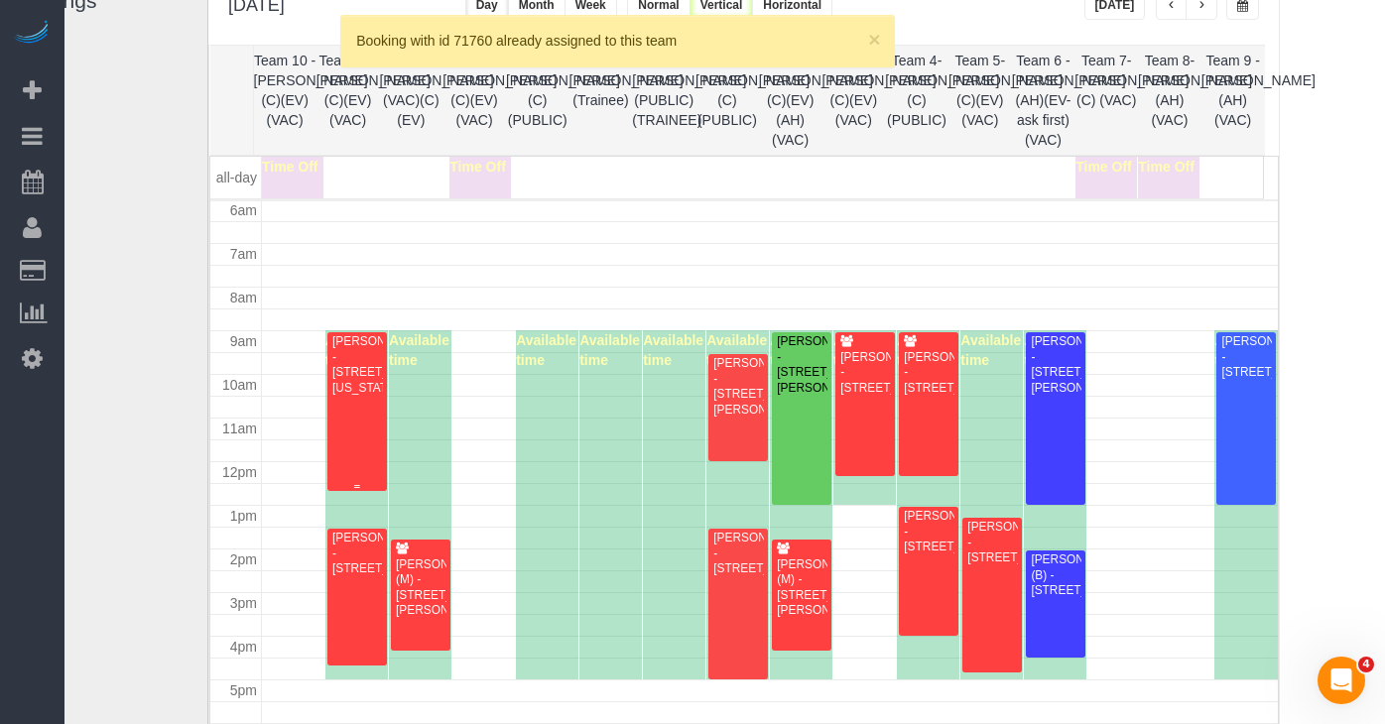
click at [380, 421] on div at bounding box center [356, 411] width 59 height 158
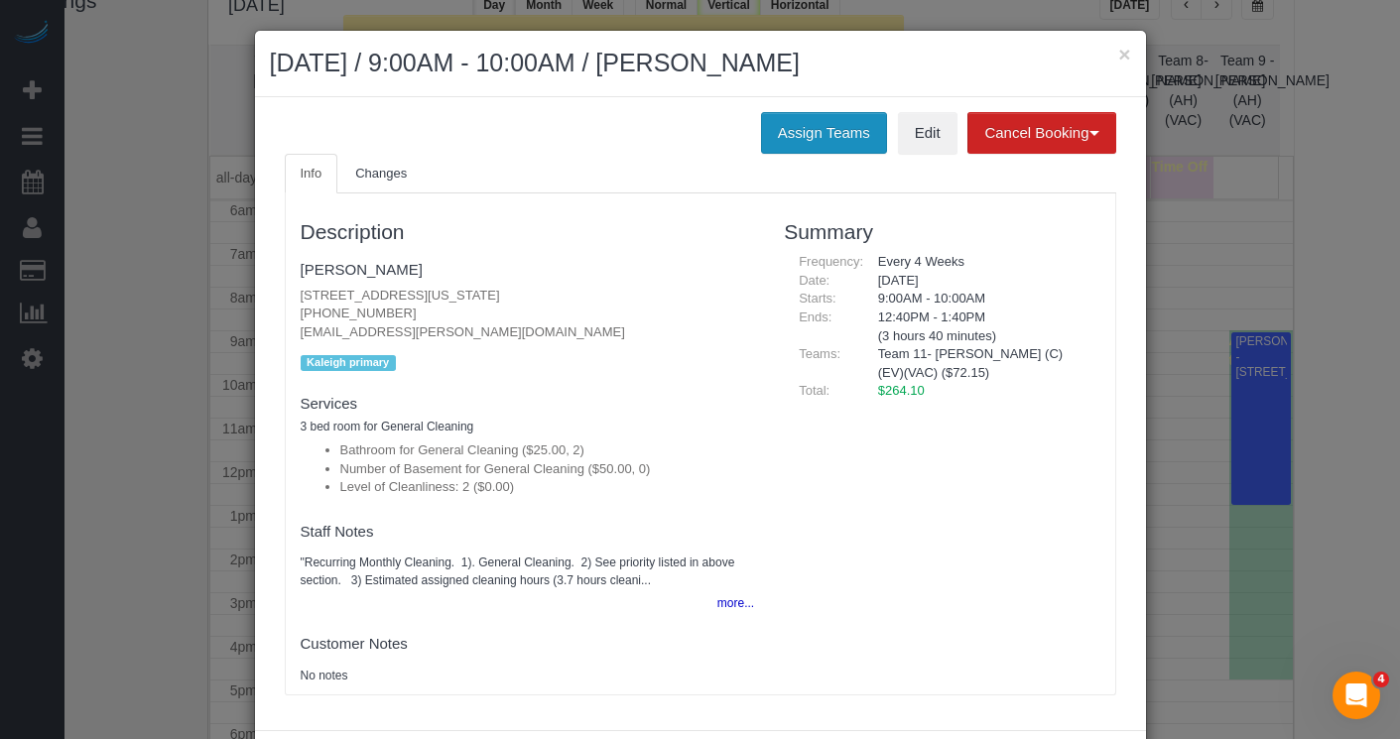
click at [804, 124] on button "Assign Teams" at bounding box center [824, 133] width 126 height 42
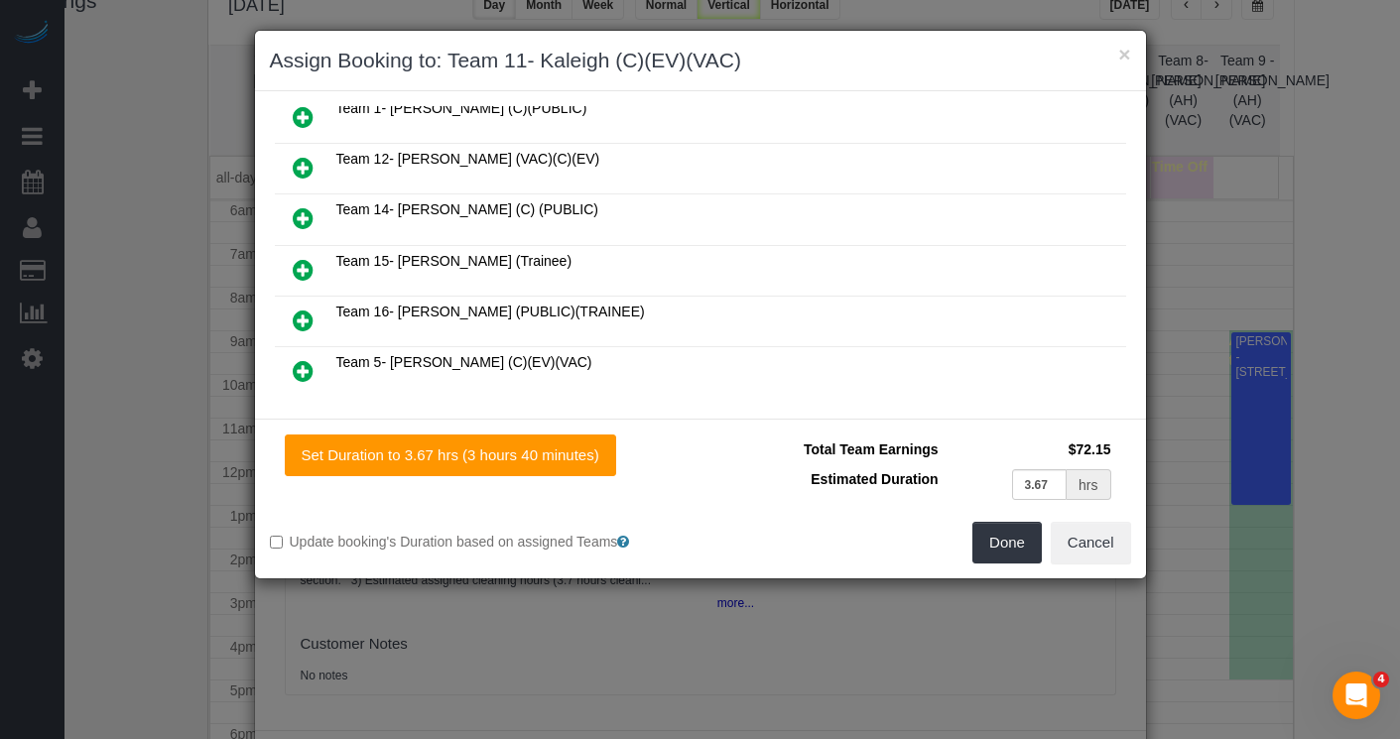
scroll to position [245, 0]
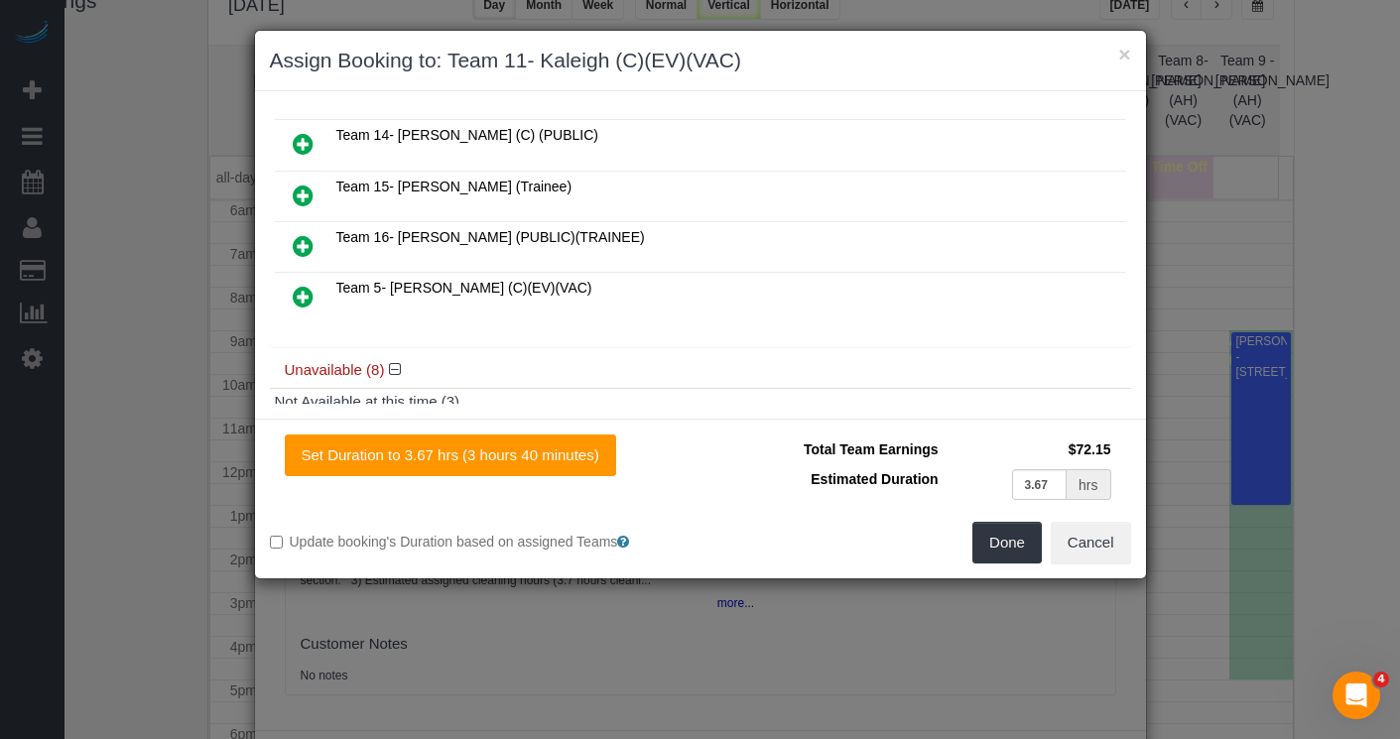
click at [310, 184] on icon at bounding box center [303, 196] width 21 height 24
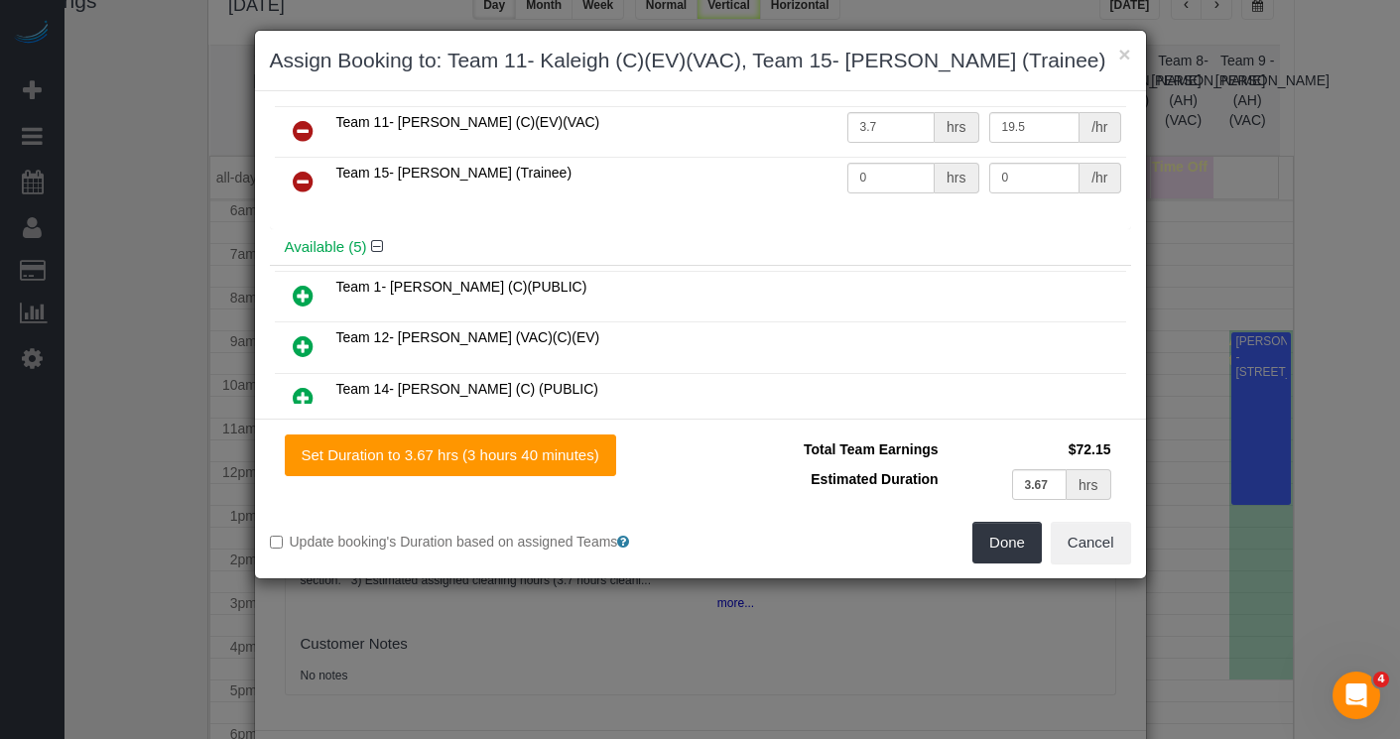
scroll to position [0, 0]
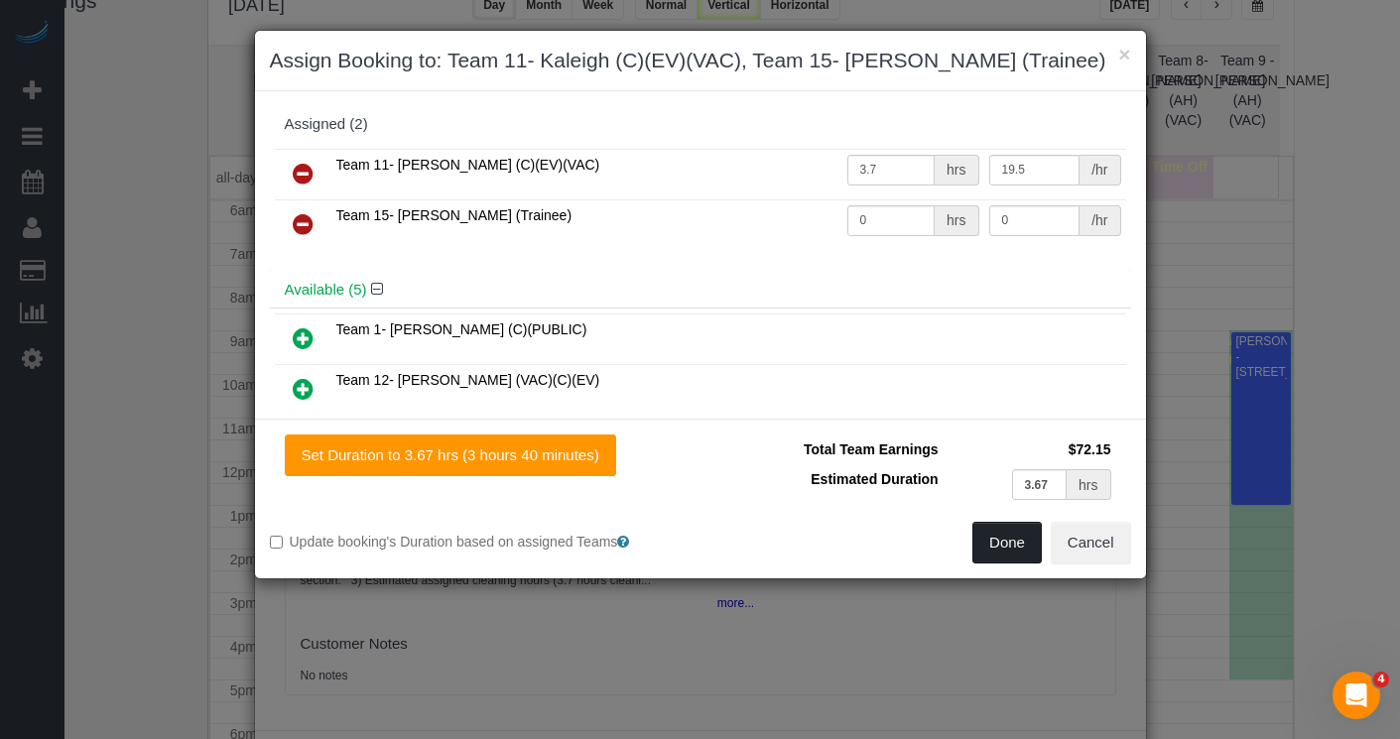
click at [1002, 538] on button "Done" at bounding box center [1007, 543] width 69 height 42
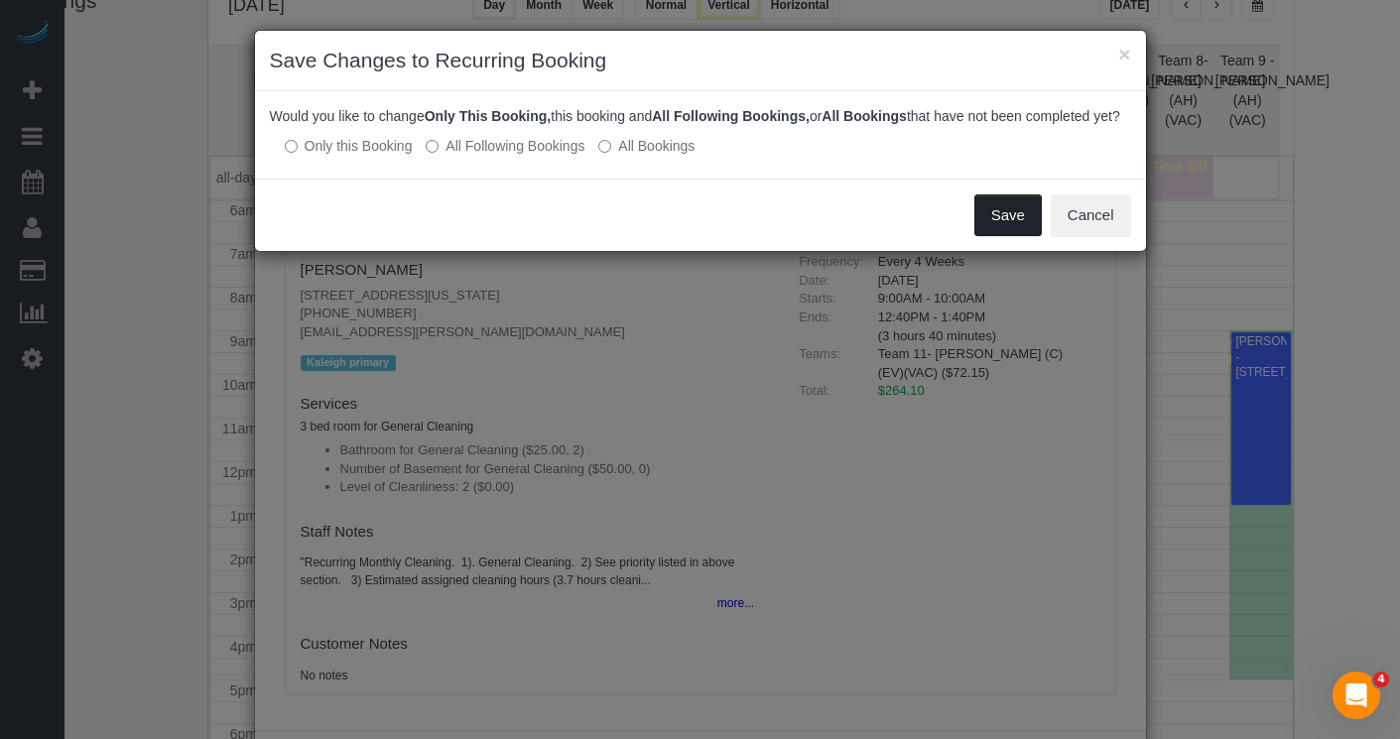
click at [998, 232] on button "Save" at bounding box center [1008, 216] width 67 height 42
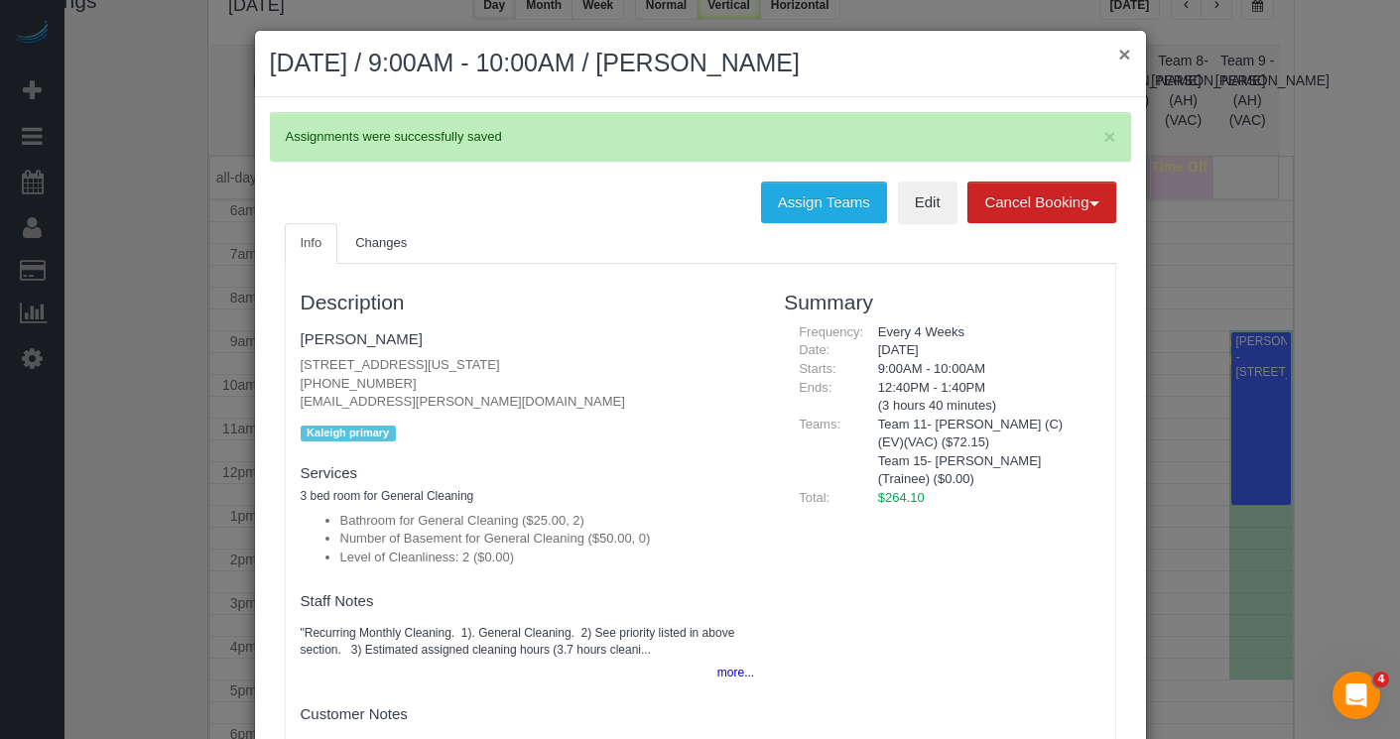
click at [1118, 51] on button "×" at bounding box center [1124, 54] width 12 height 21
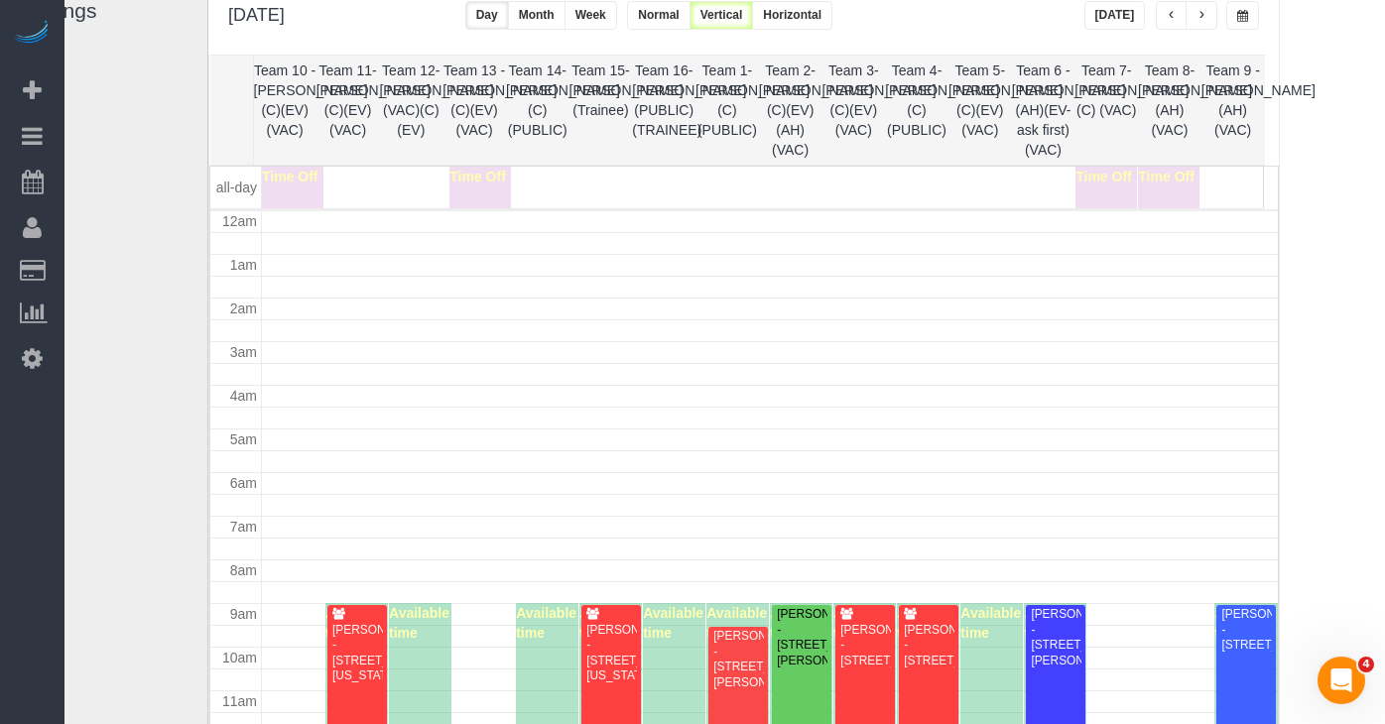
scroll to position [263, 0]
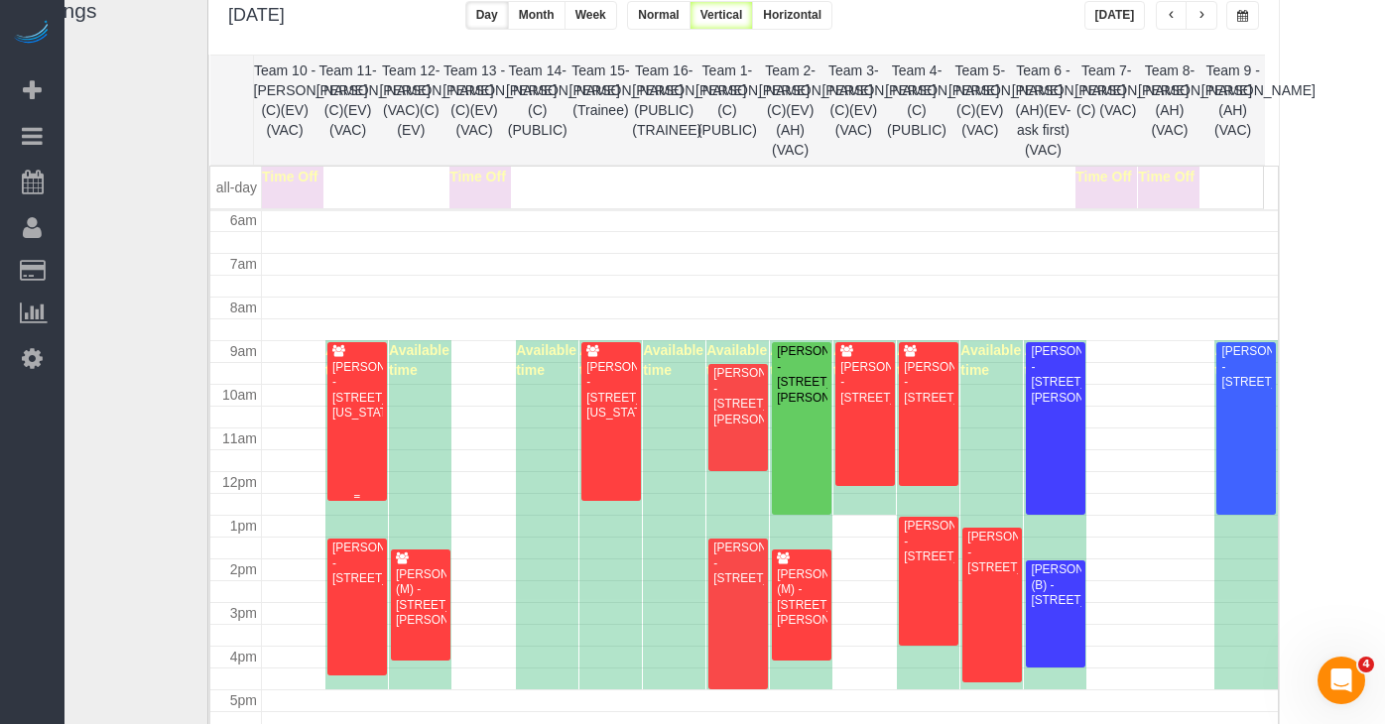
click at [363, 393] on div "Carolyn Parrish - 1733 Washington St, Evanston, IL 60202" at bounding box center [356, 391] width 51 height 62
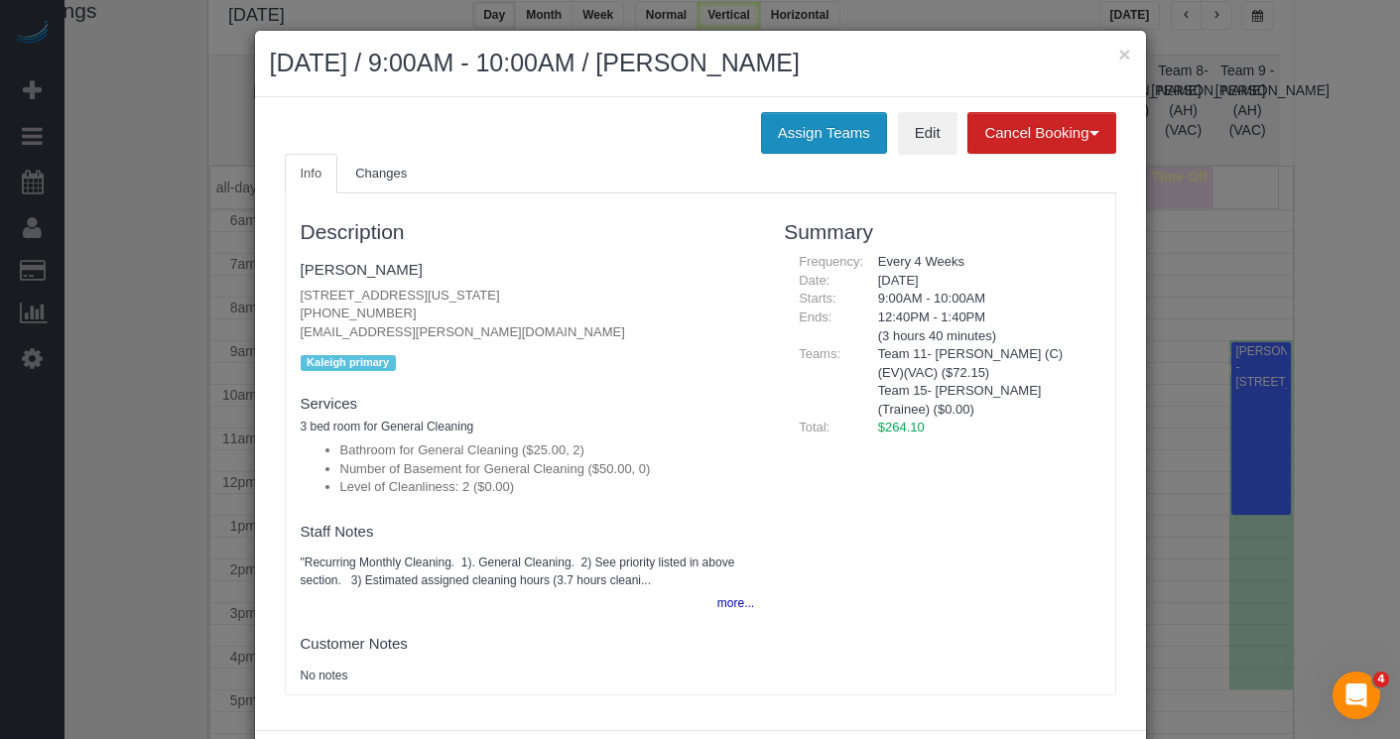
click at [801, 138] on button "Assign Teams" at bounding box center [824, 133] width 126 height 42
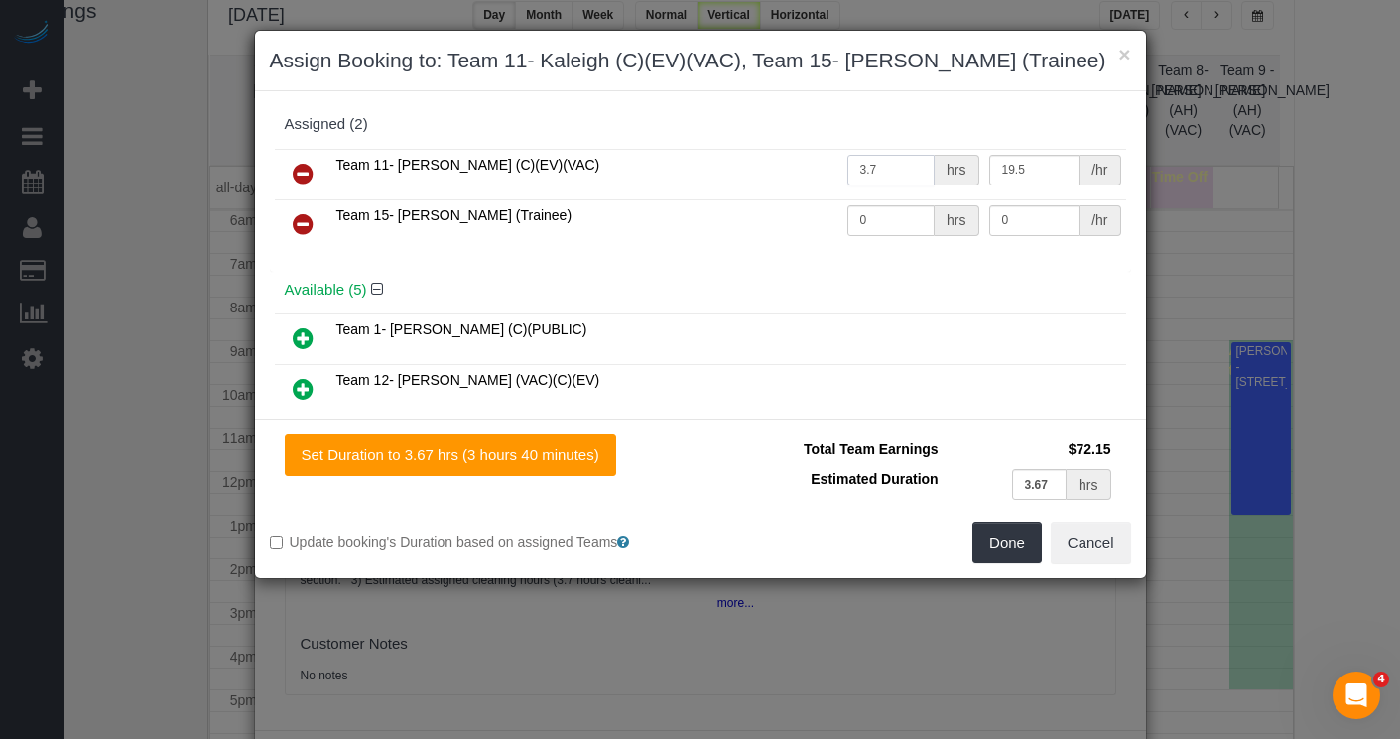
click at [873, 171] on input "3.7" at bounding box center [891, 170] width 88 height 31
click at [884, 169] on input "3.7" at bounding box center [891, 170] width 88 height 31
type input "3.95"
click at [1053, 487] on input "3.67" at bounding box center [1040, 484] width 56 height 31
type input "3.7"
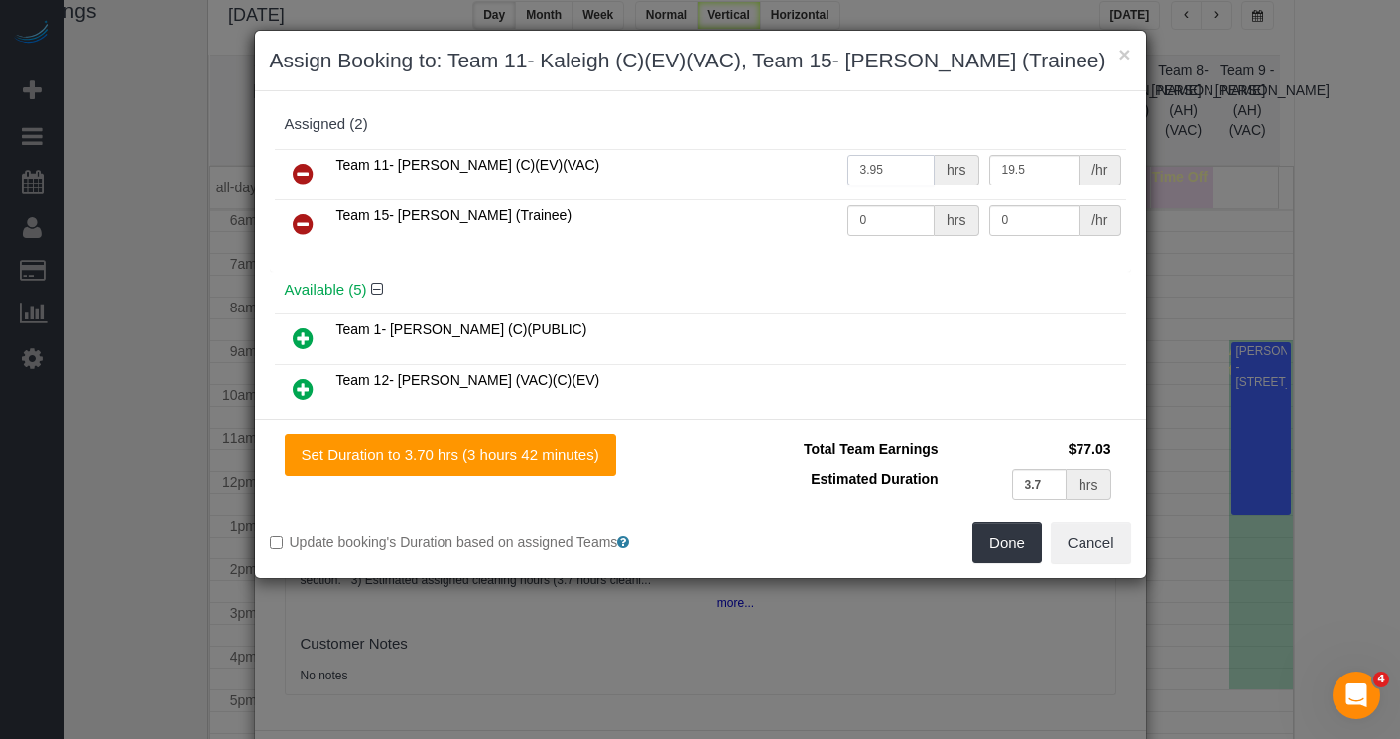
click at [884, 167] on input "3.95" at bounding box center [891, 170] width 88 height 31
type input "3.7"
click at [1027, 546] on button "Done" at bounding box center [1007, 543] width 69 height 42
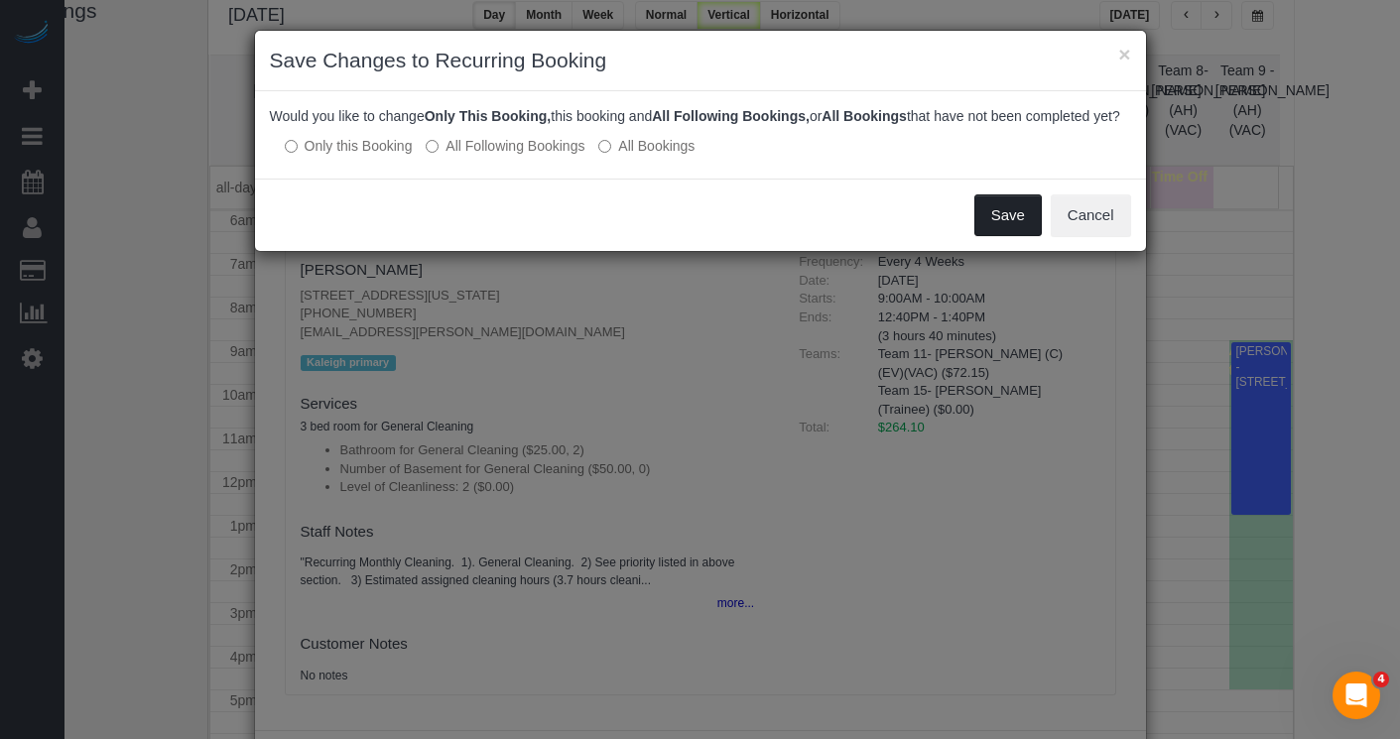
click at [991, 231] on button "Save" at bounding box center [1008, 216] width 67 height 42
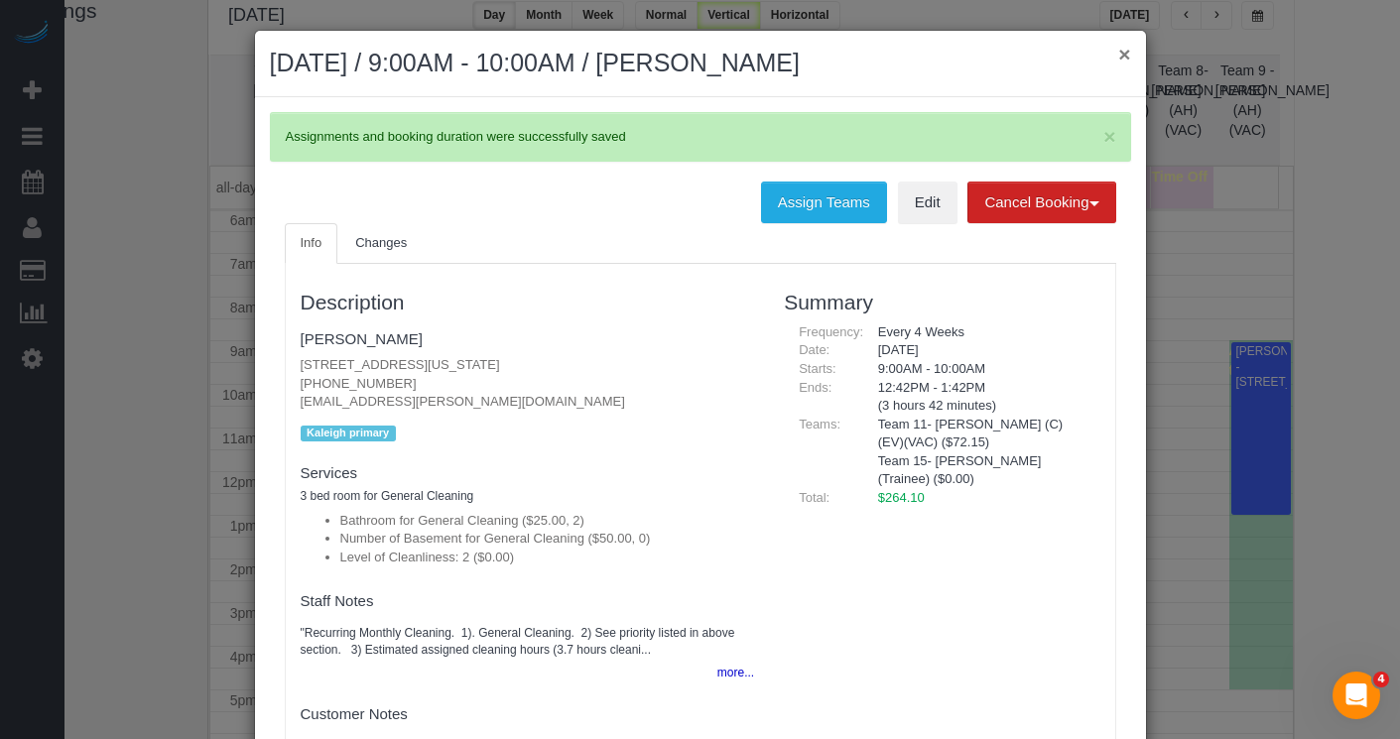
click at [1118, 58] on button "×" at bounding box center [1124, 54] width 12 height 21
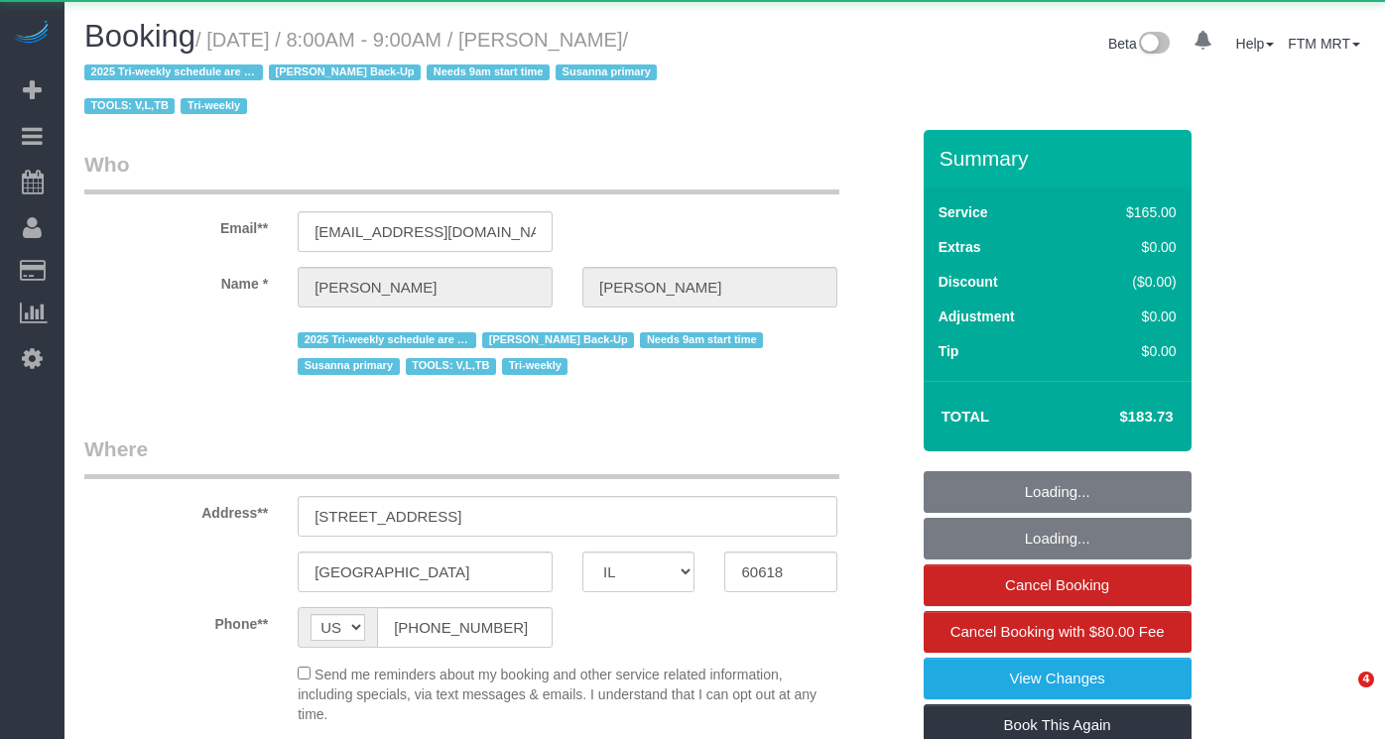
select select "IL"
select select "object:1158"
select select "string:fspay-4c1dd193-6a57-4368-8f29-c0820a65ffe9"
select select "number:1"
select select "number:58"
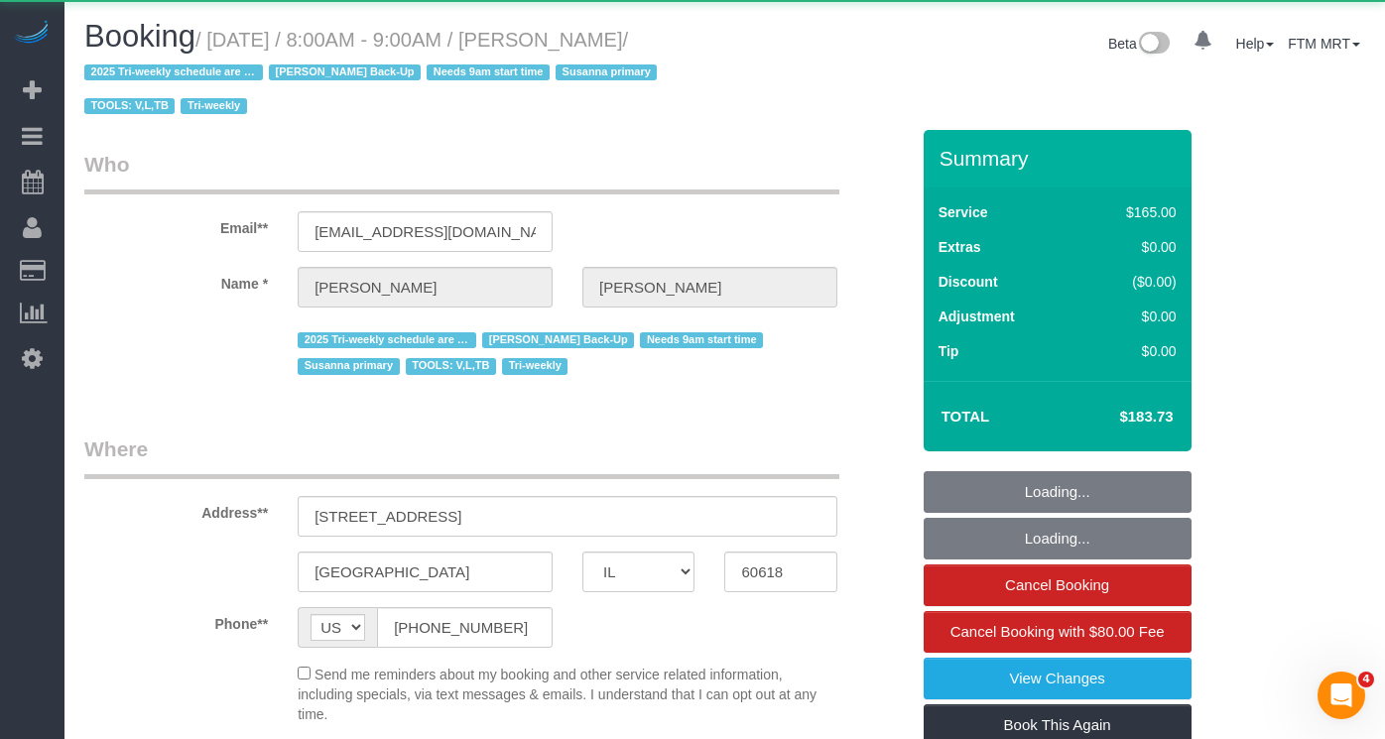
select select "number:139"
select select "number:107"
select select "number:98"
select select "number:141"
select select "number:143"
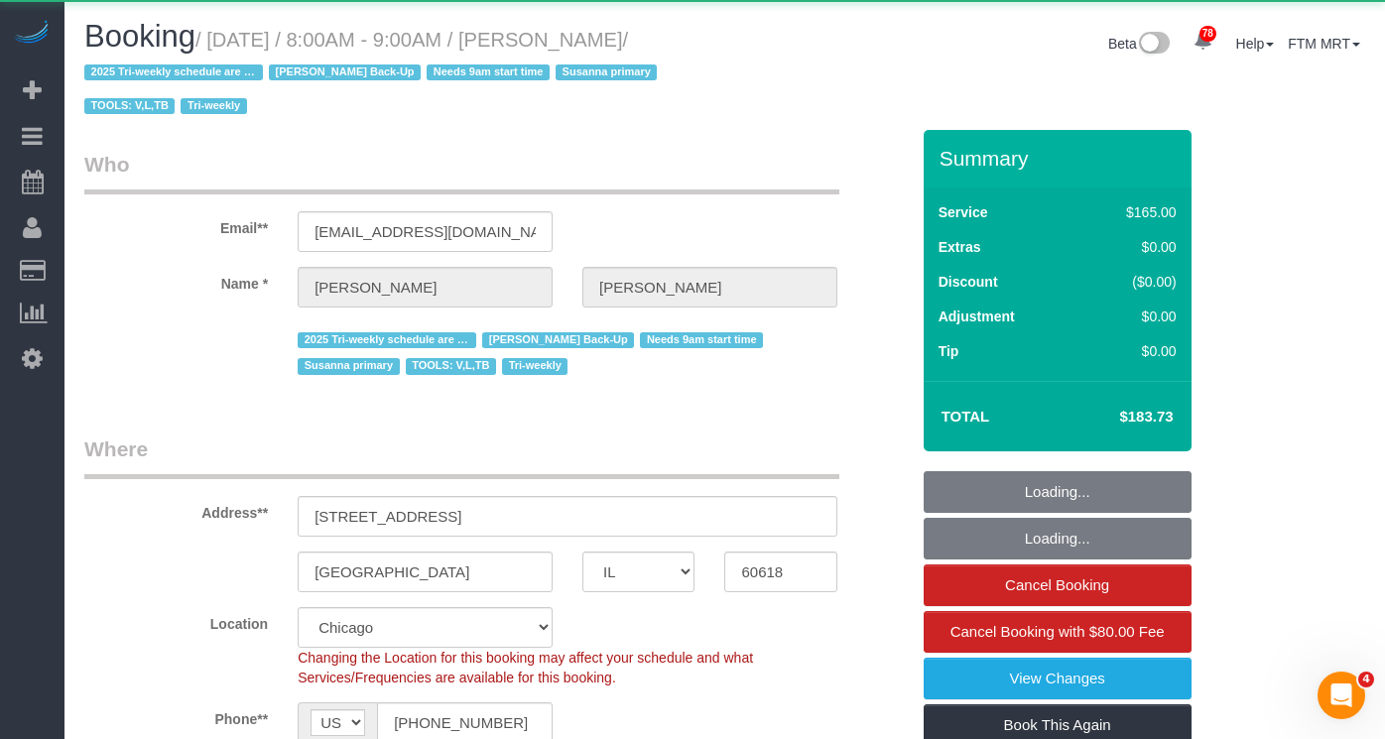
select select "spot1"
select select "2"
